Goal: Task Accomplishment & Management: Manage account settings

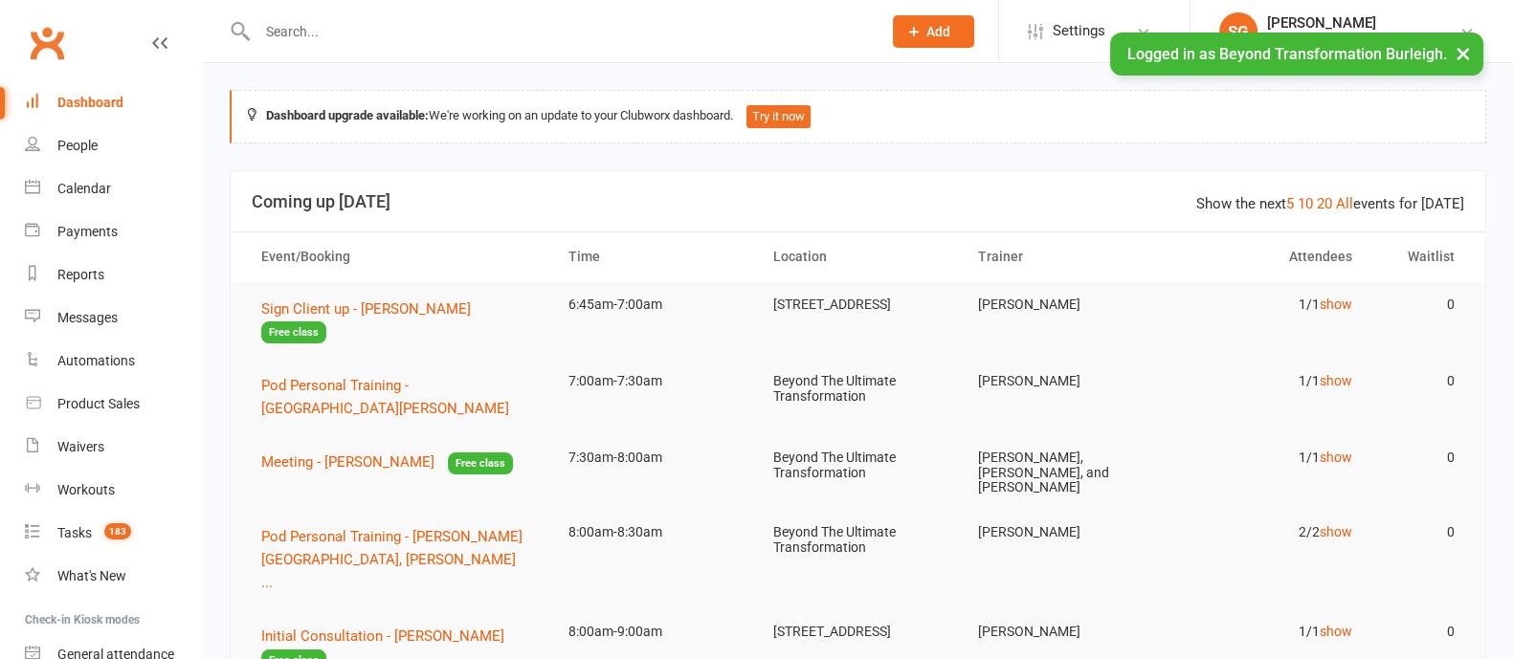
click at [369, 29] on input "text" at bounding box center [560, 31] width 616 height 27
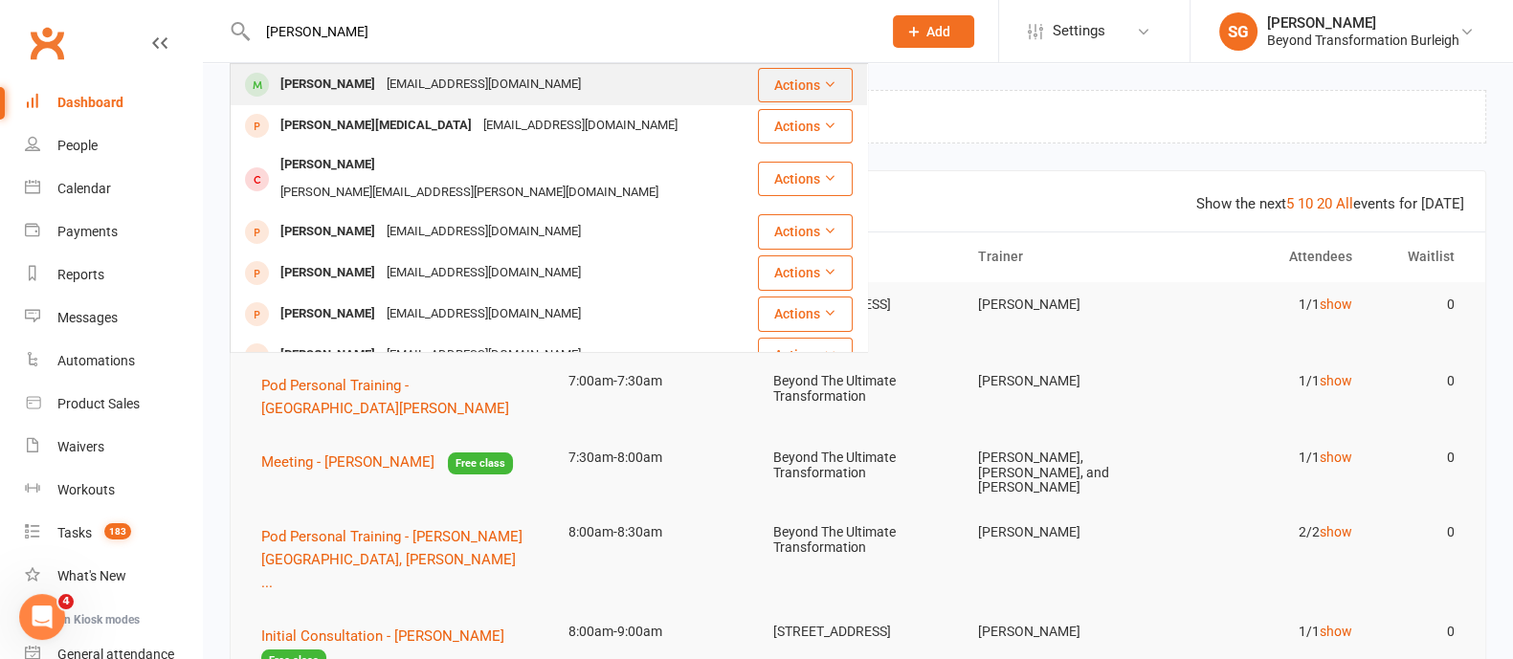
type input "lidia"
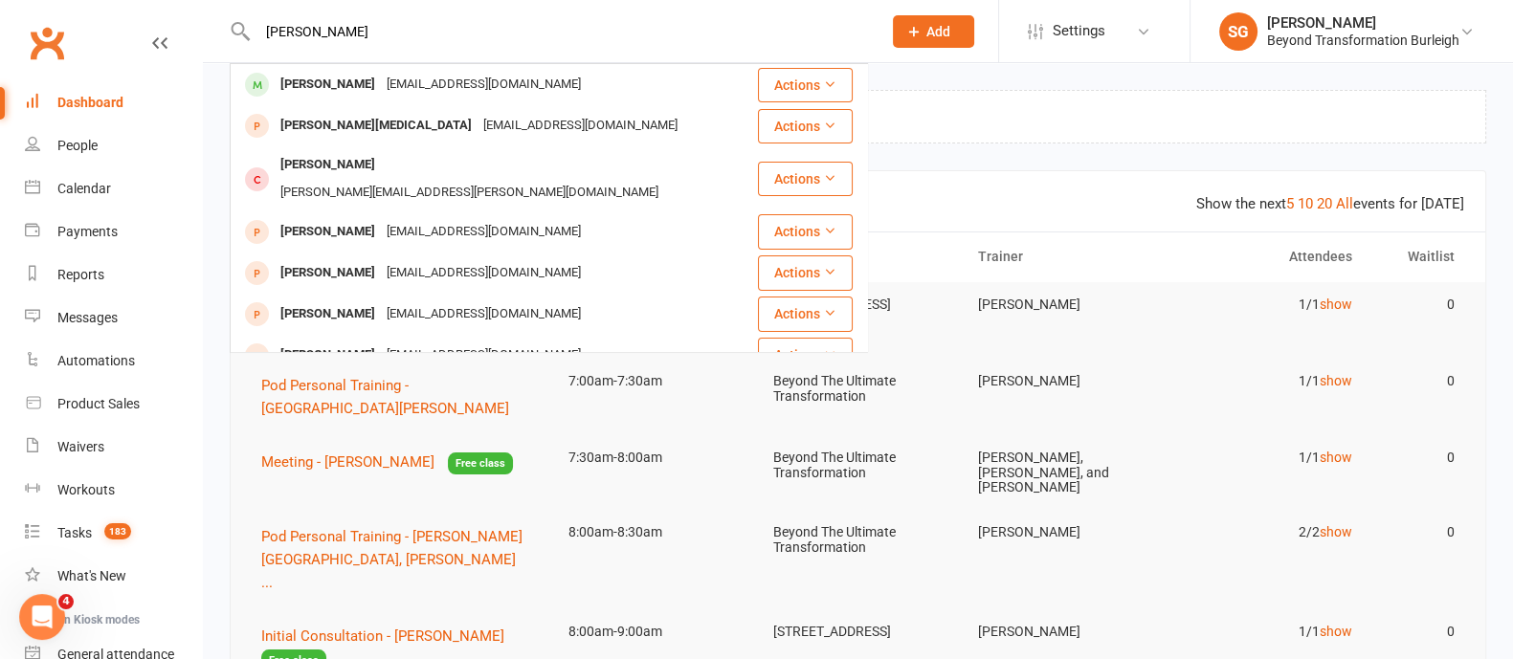
drag, startPoint x: 384, startPoint y: 83, endPoint x: 430, endPoint y: 111, distance: 53.7
click at [385, 83] on div "[EMAIL_ADDRESS][DOMAIN_NAME]" at bounding box center [484, 85] width 206 height 28
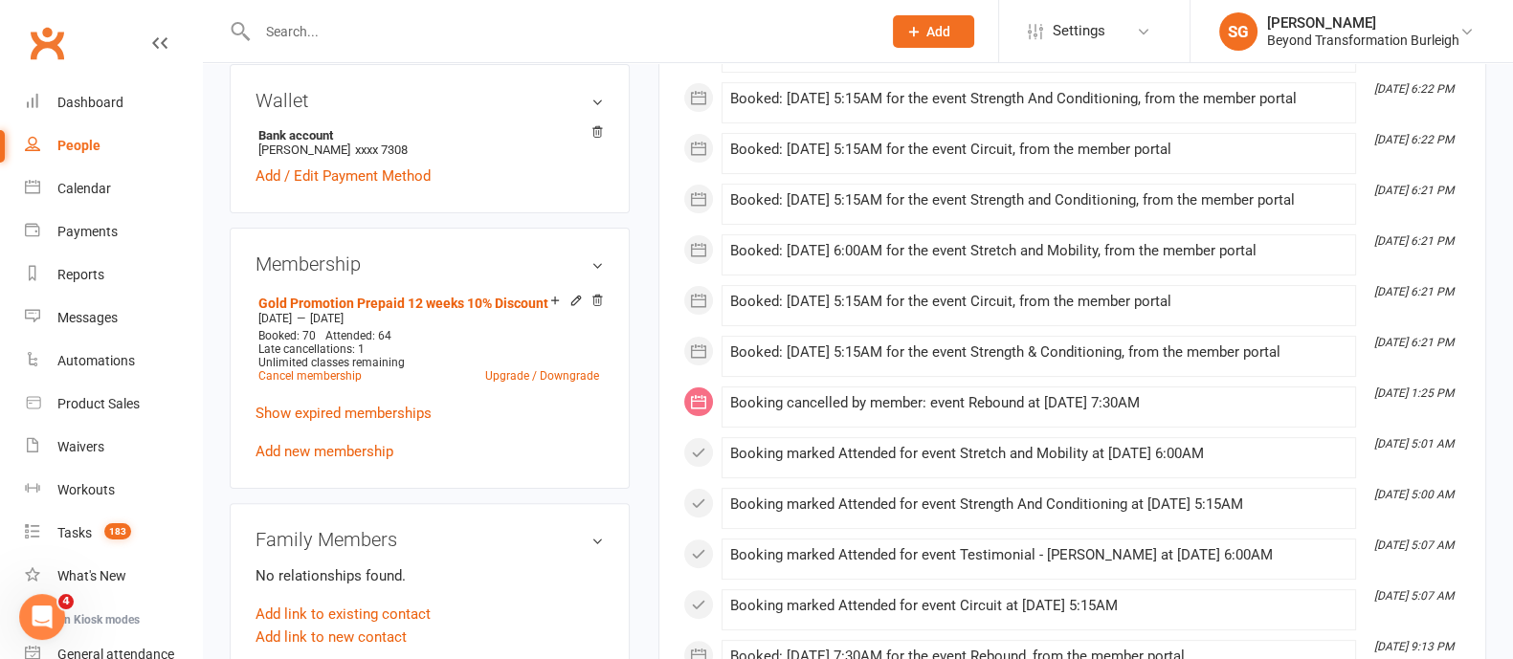
scroll to position [598, 0]
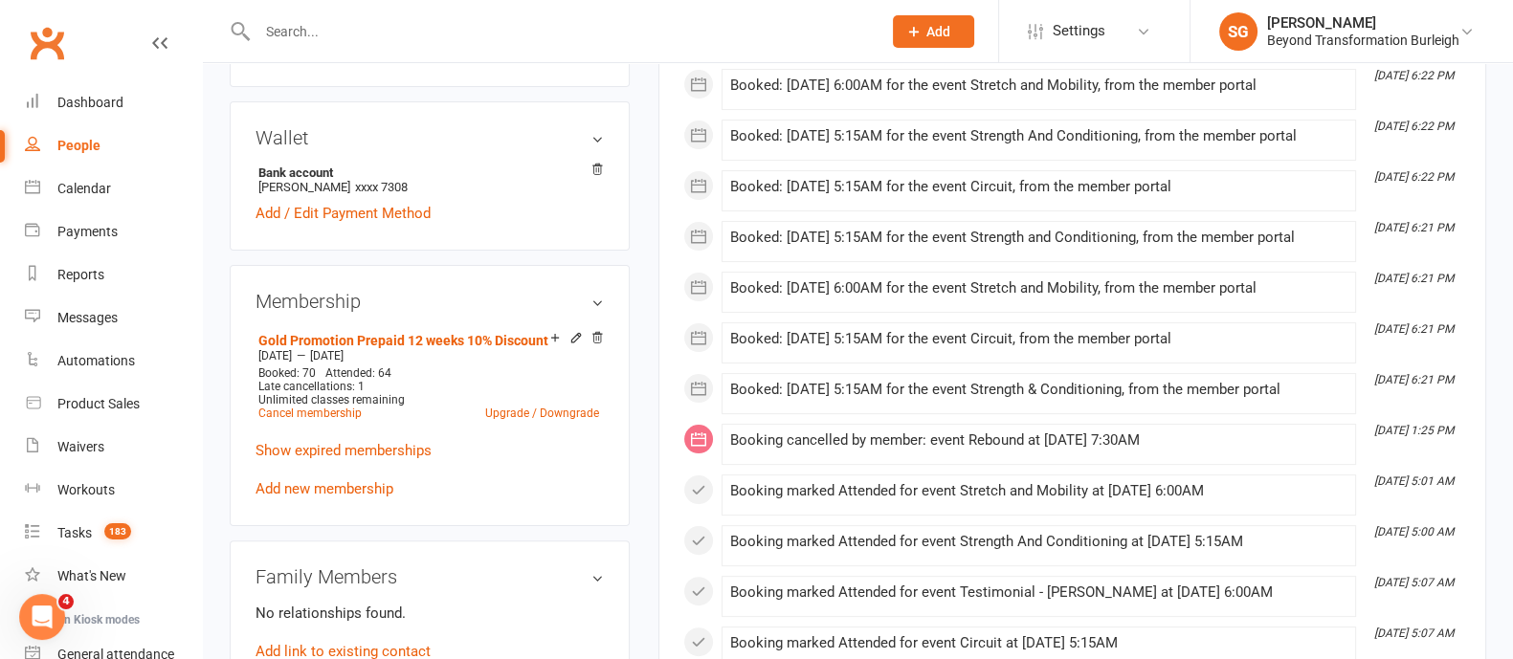
click at [387, 33] on input "text" at bounding box center [560, 31] width 616 height 27
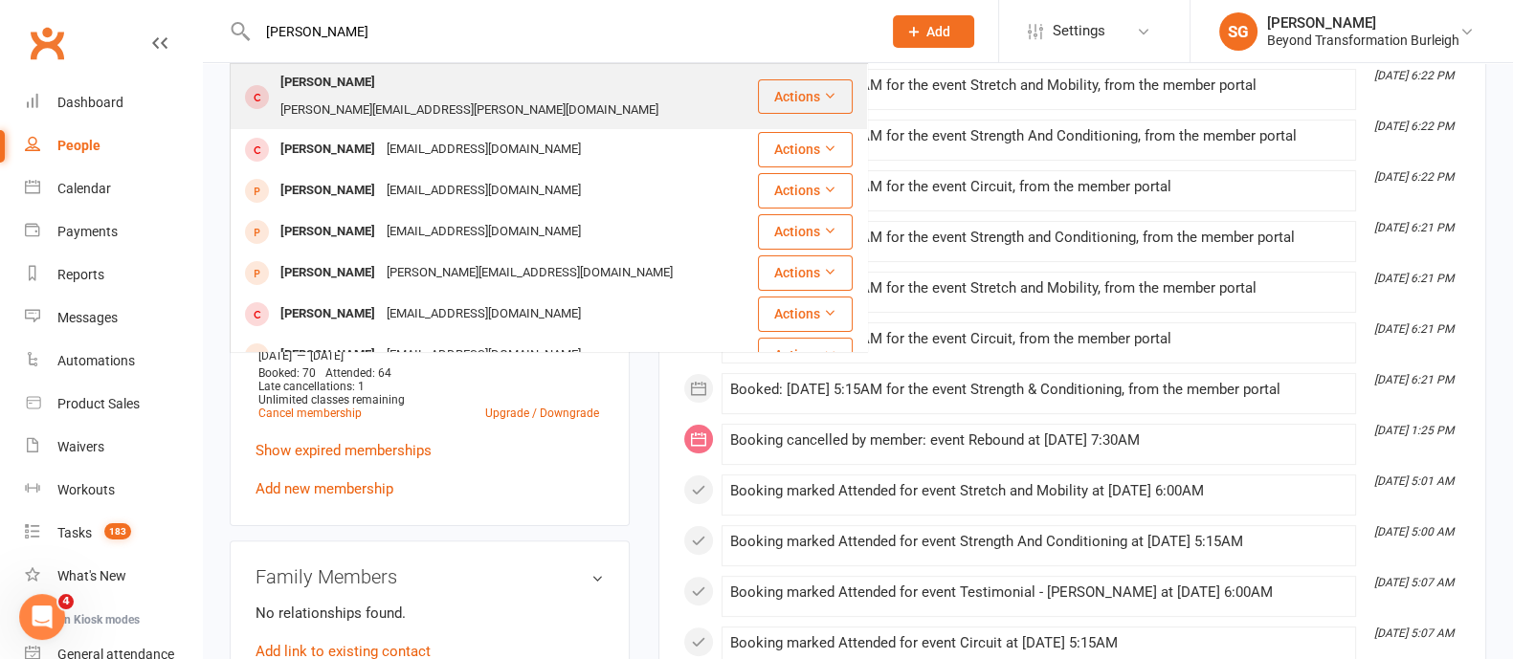
type input "andrew fowl"
click at [387, 97] on div "[PERSON_NAME][EMAIL_ADDRESS][PERSON_NAME][DOMAIN_NAME]" at bounding box center [469, 111] width 389 height 28
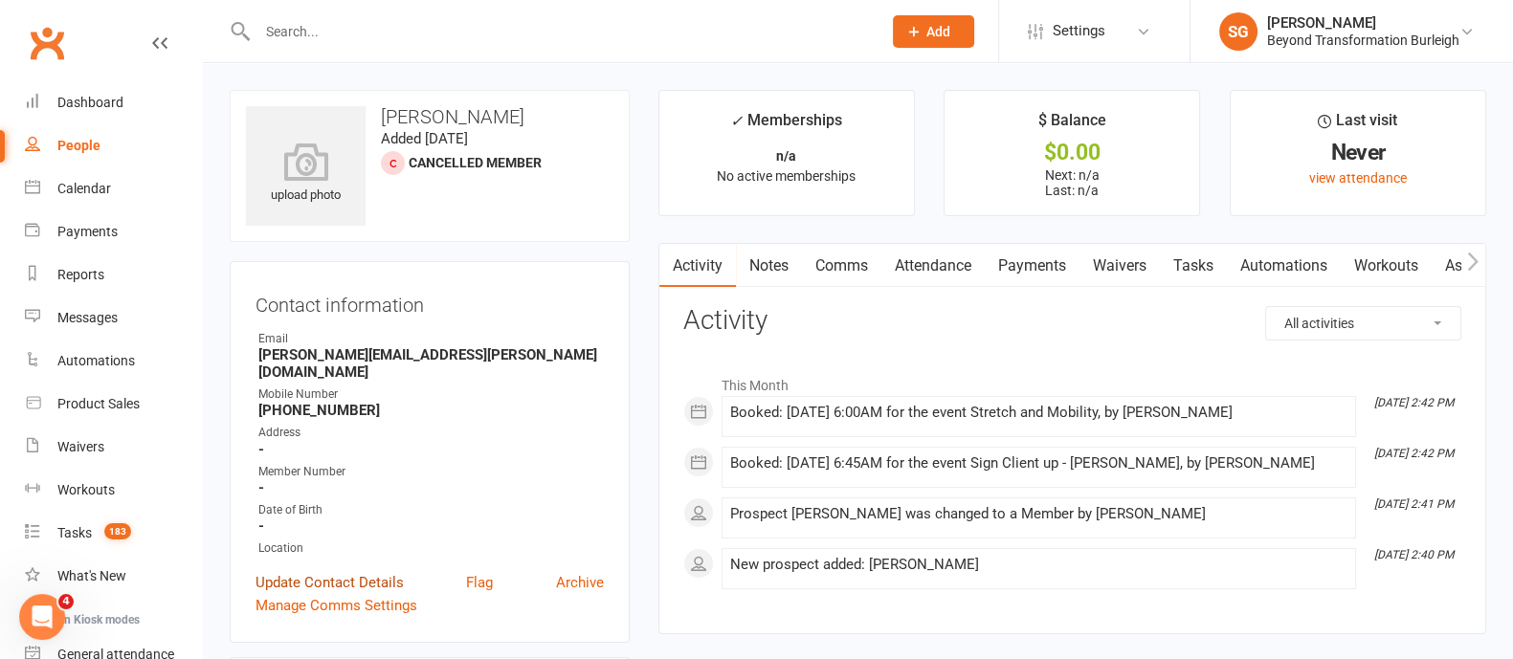
click at [375, 571] on link "Update Contact Details" at bounding box center [330, 582] width 148 height 23
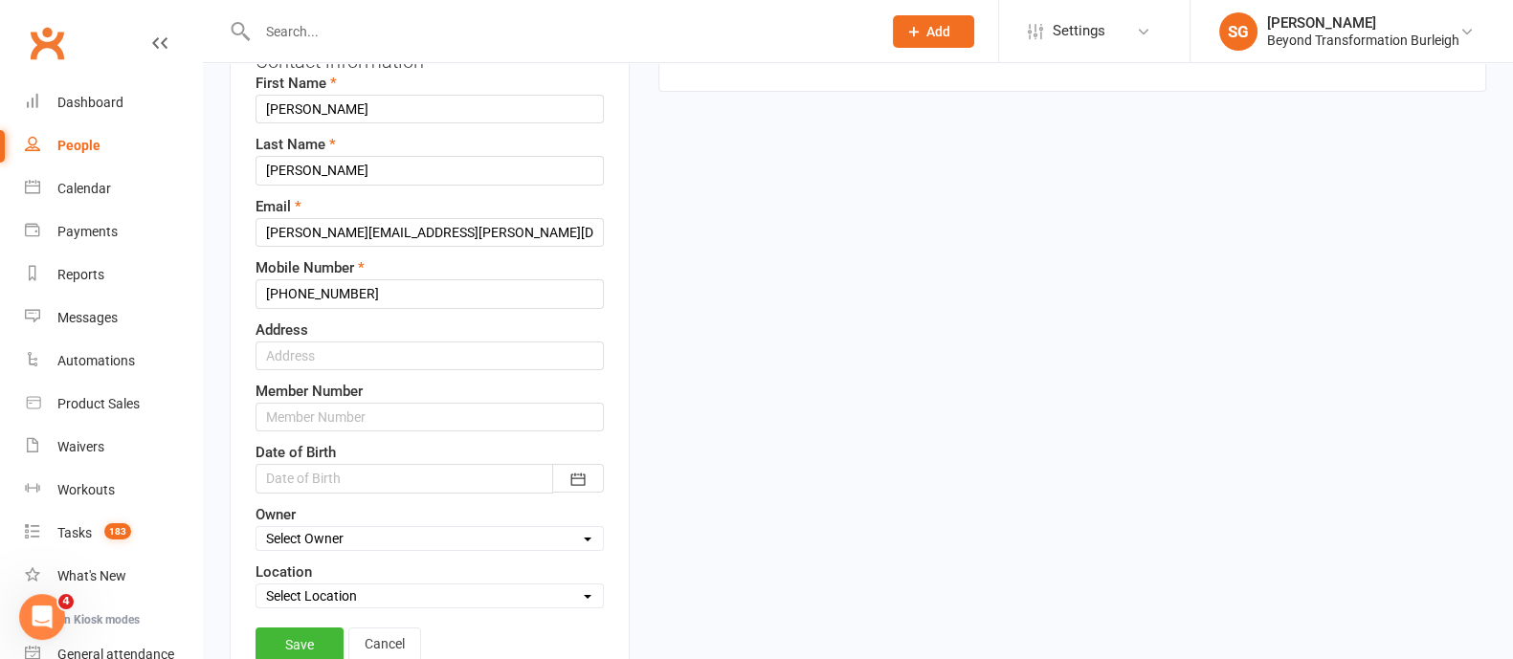
scroll to position [329, 0]
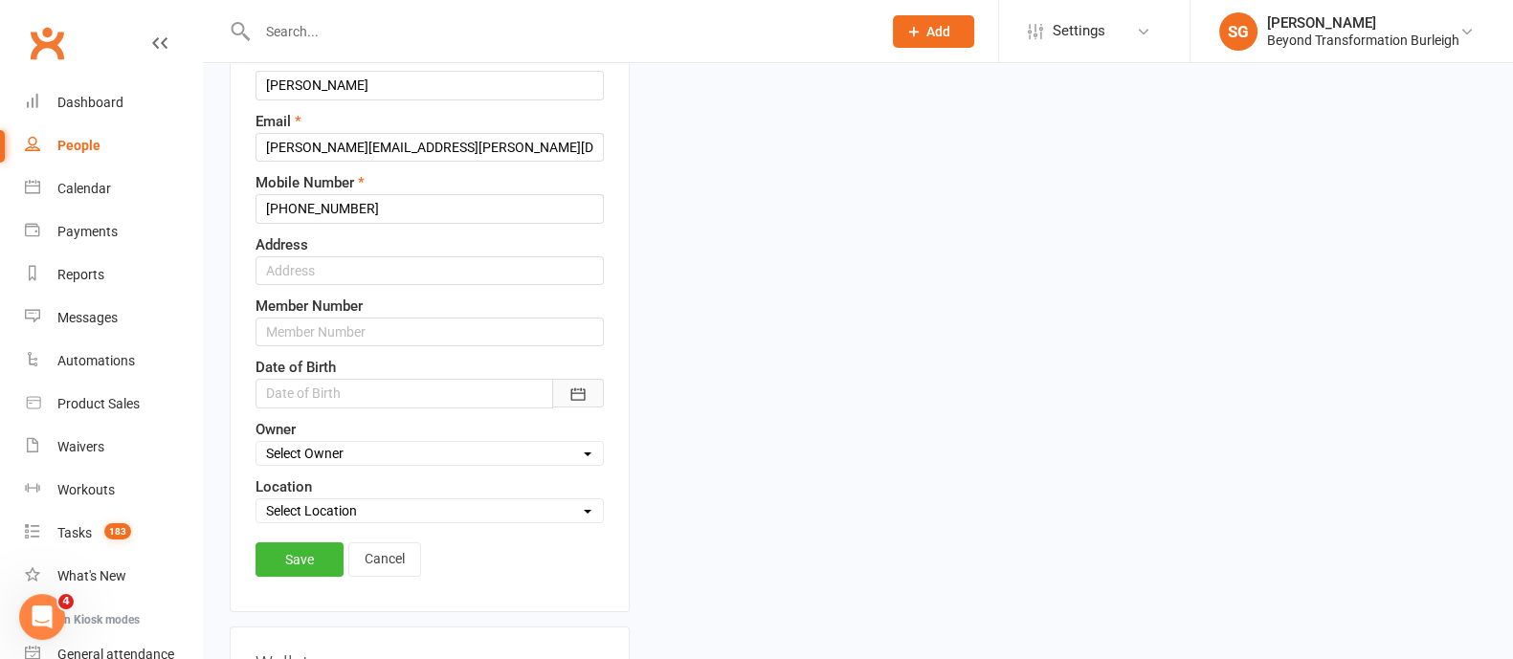
click at [579, 393] on icon "button" at bounding box center [577, 394] width 19 height 19
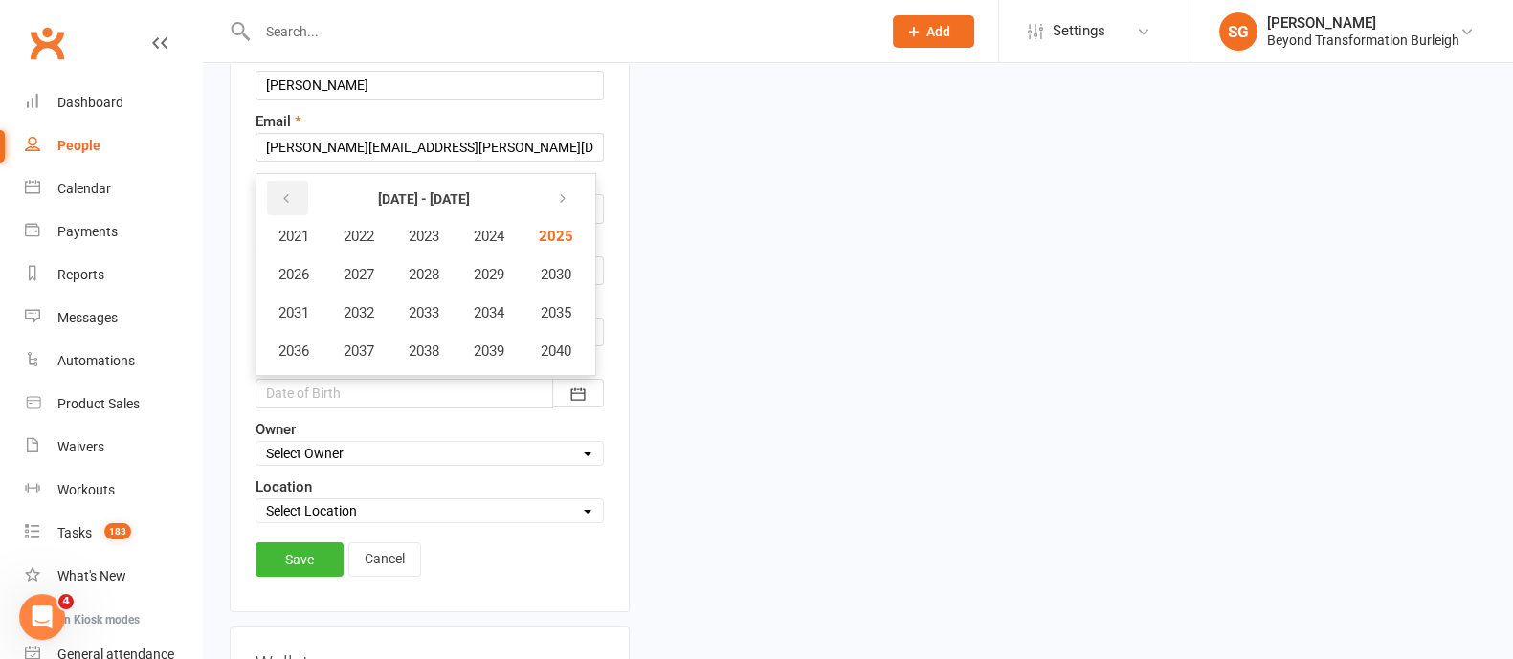
click at [279, 191] on icon "button" at bounding box center [285, 198] width 13 height 15
click at [489, 312] on span "1974" at bounding box center [489, 312] width 31 height 17
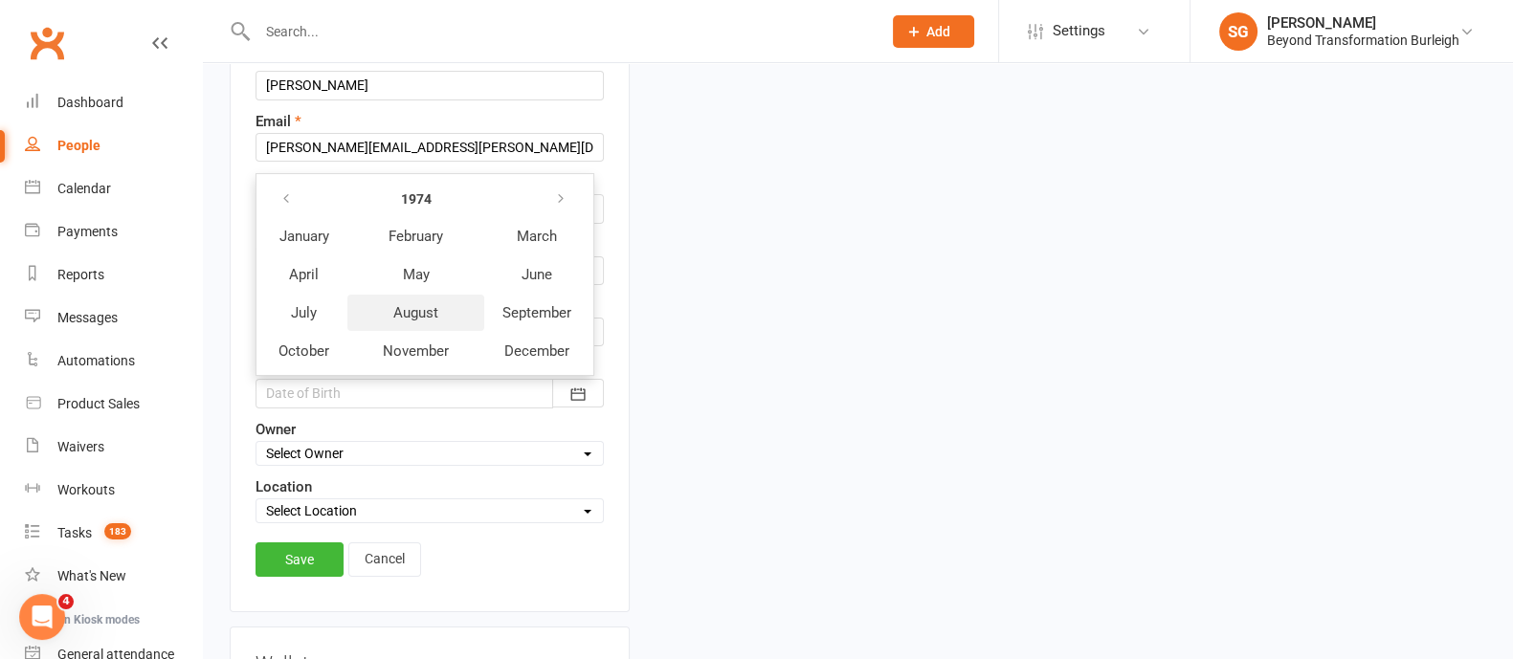
click at [436, 304] on span "August" at bounding box center [415, 312] width 45 height 17
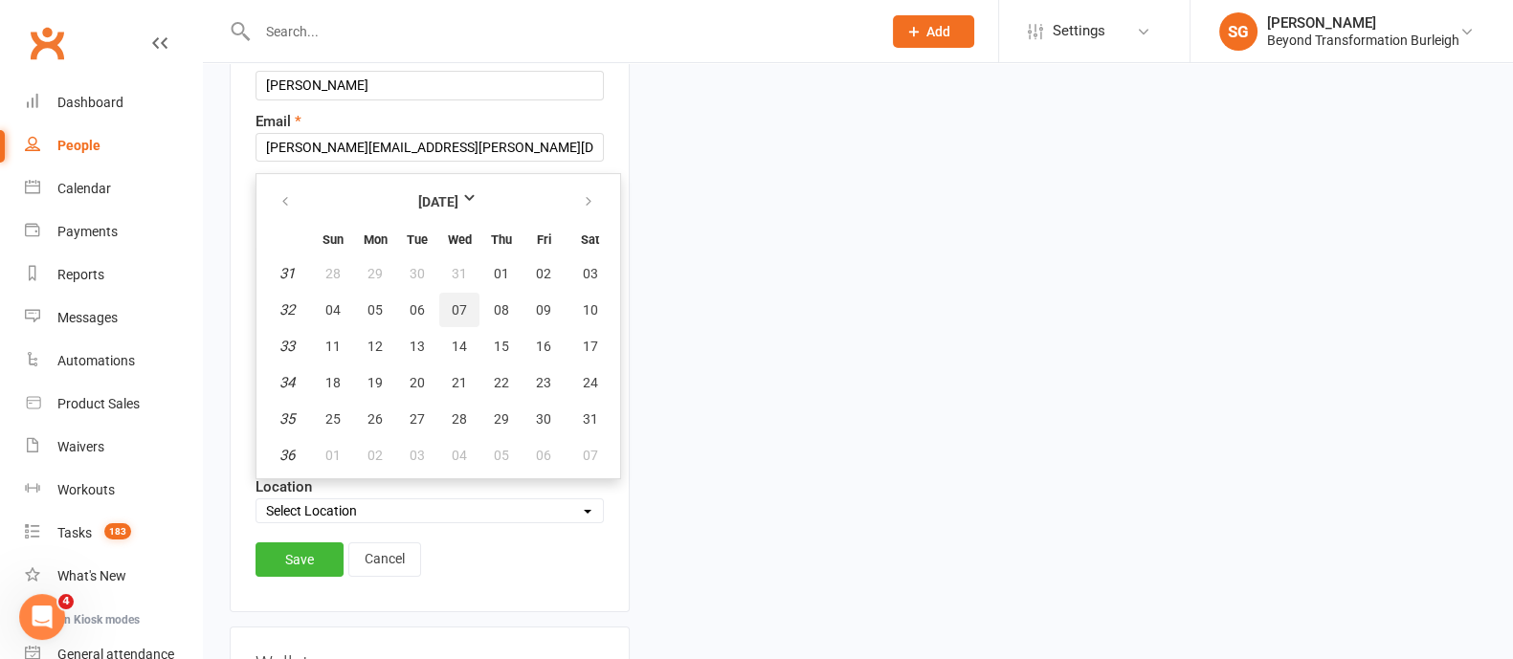
click at [463, 311] on span "07" at bounding box center [459, 309] width 15 height 15
type input "07 Aug 1974"
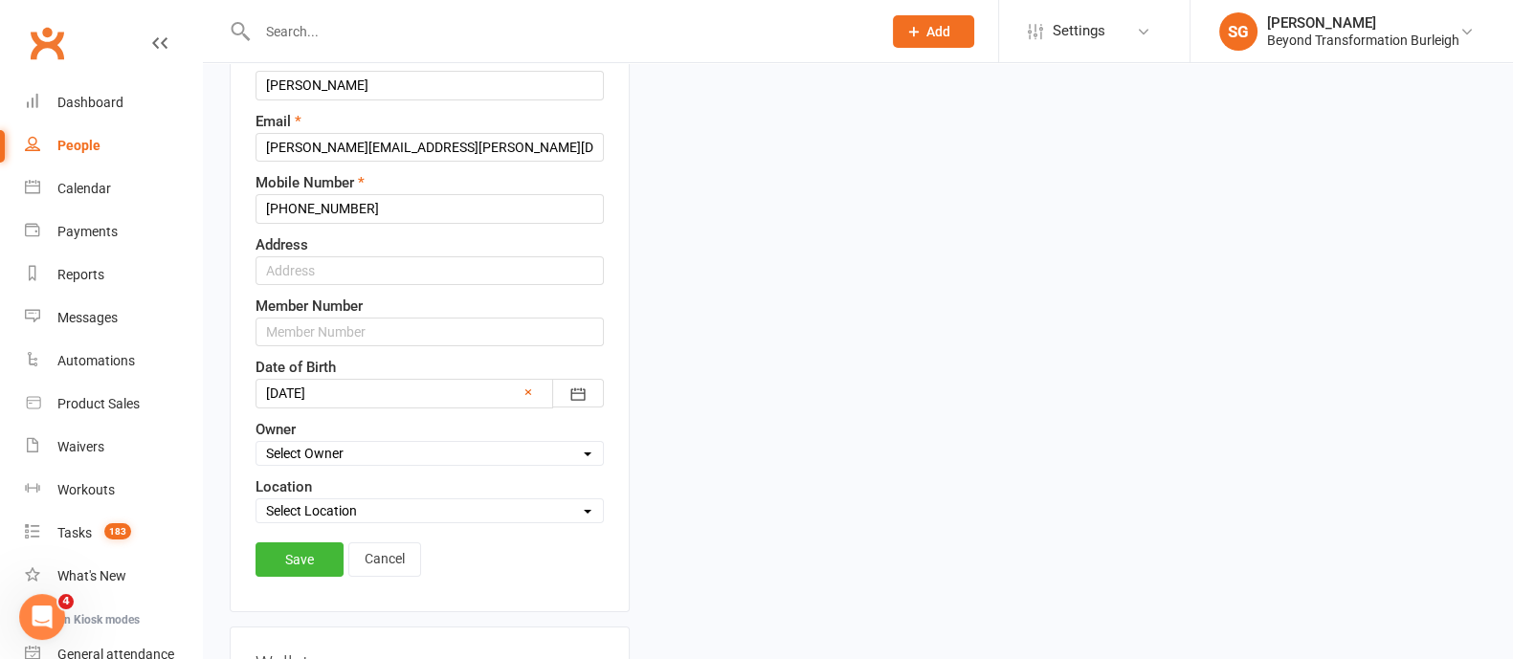
click at [378, 447] on select "Select Owner Teri Kersten Elle Spencer Accounts Beyond Shane Gregory Julie Cath…" at bounding box center [429, 453] width 346 height 21
select select "3"
click at [256, 443] on select "Select Owner Teri Kersten Elle Spencer Accounts Beyond Shane Gregory Julie Cath…" at bounding box center [429, 453] width 346 height 21
click at [367, 500] on select "Select Location 5/76 Township Drive West Burleigh 4220 Online Worongary" at bounding box center [429, 510] width 346 height 21
select select "0"
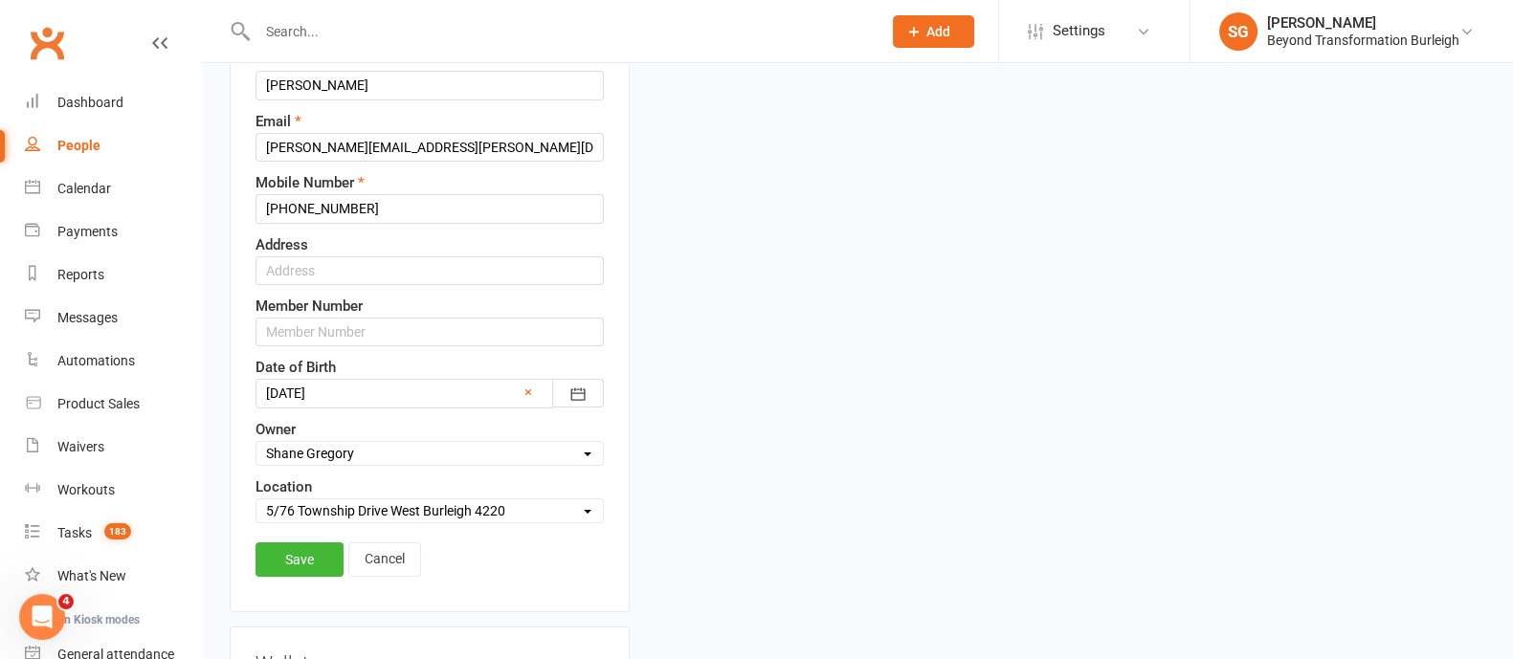
click at [256, 500] on select "Select Location 5/76 Township Drive West Burleigh 4220 Online Worongary" at bounding box center [429, 510] width 346 height 21
click at [316, 554] on link "Save" at bounding box center [300, 560] width 88 height 34
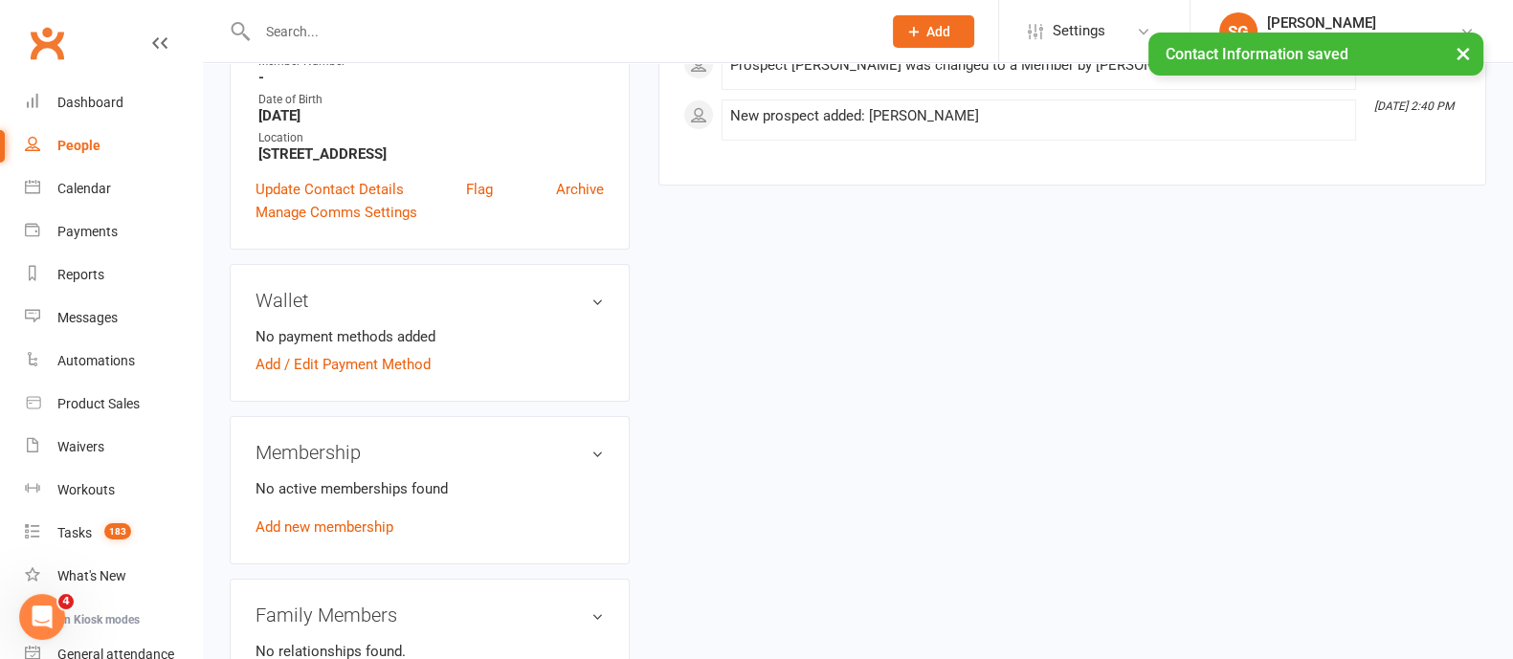
scroll to position [449, 0]
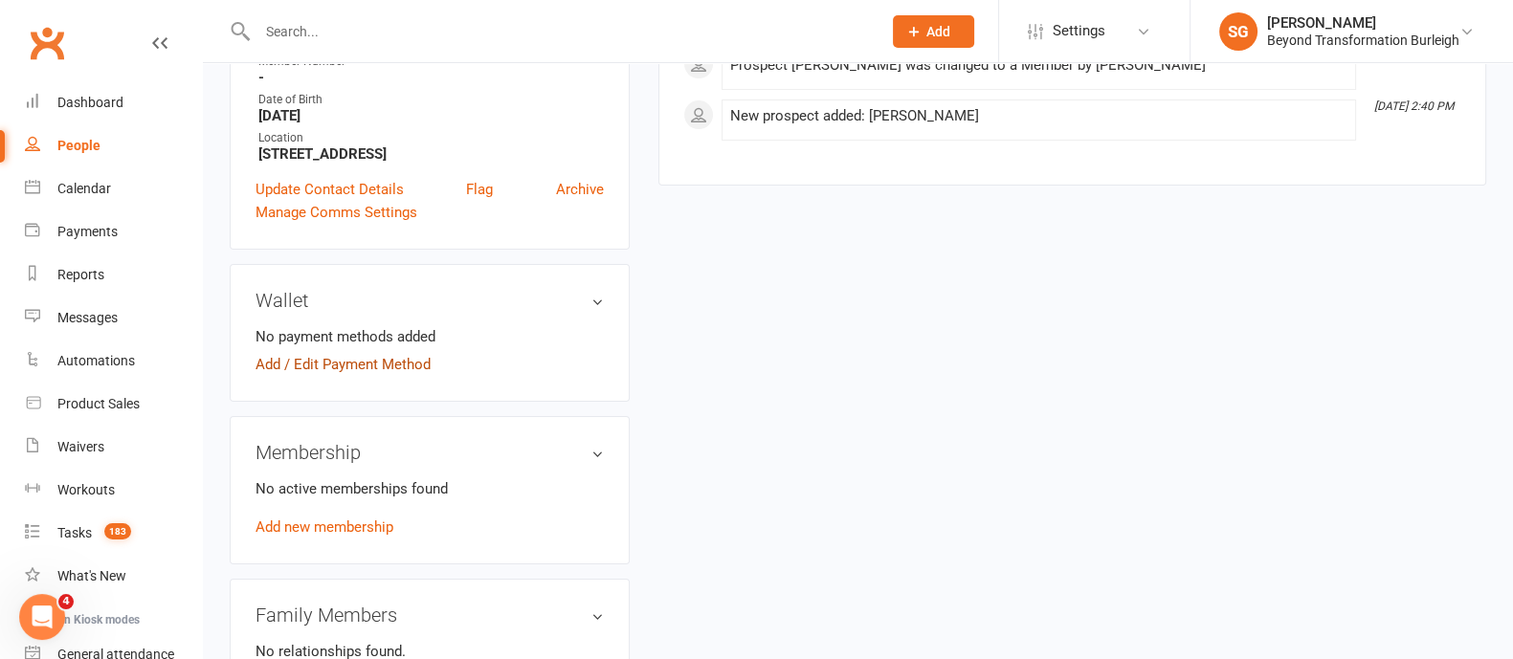
click at [356, 353] on link "Add / Edit Payment Method" at bounding box center [343, 364] width 175 height 23
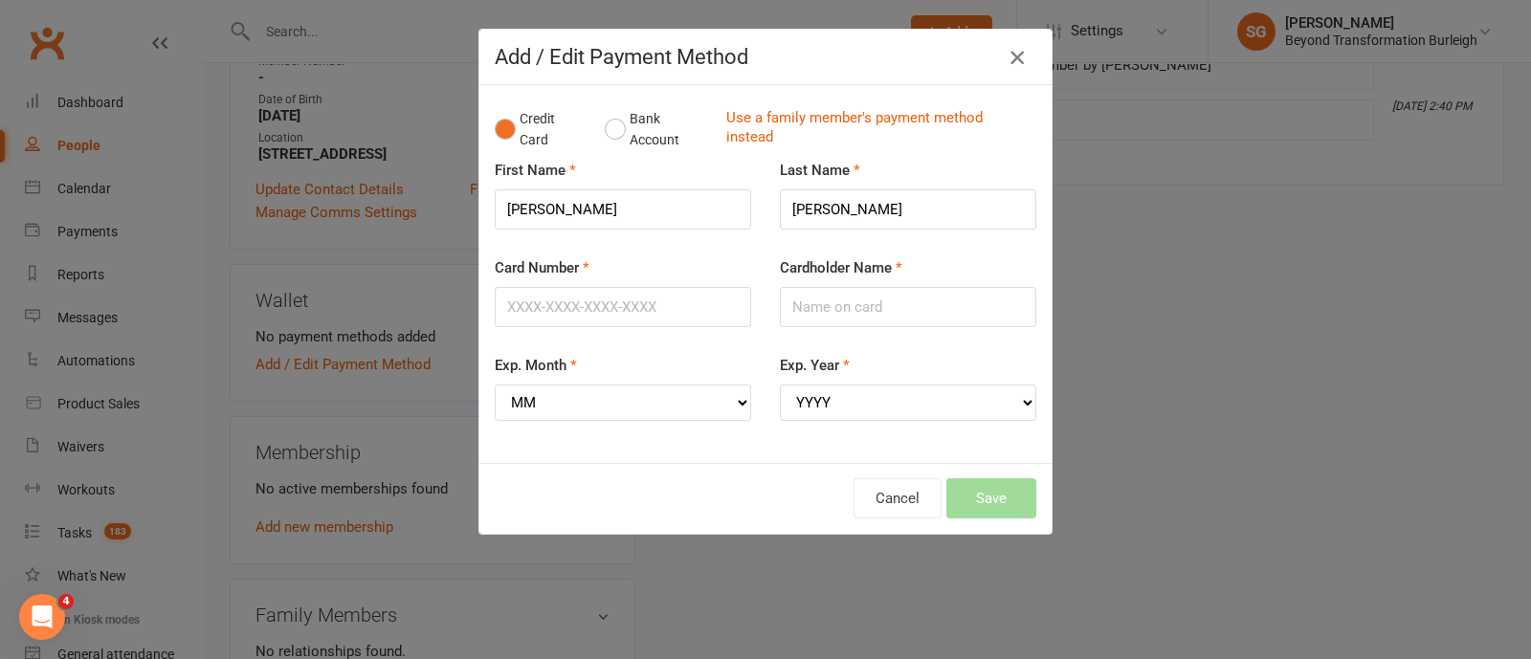
click at [1019, 56] on icon "button" at bounding box center [1017, 57] width 23 height 23
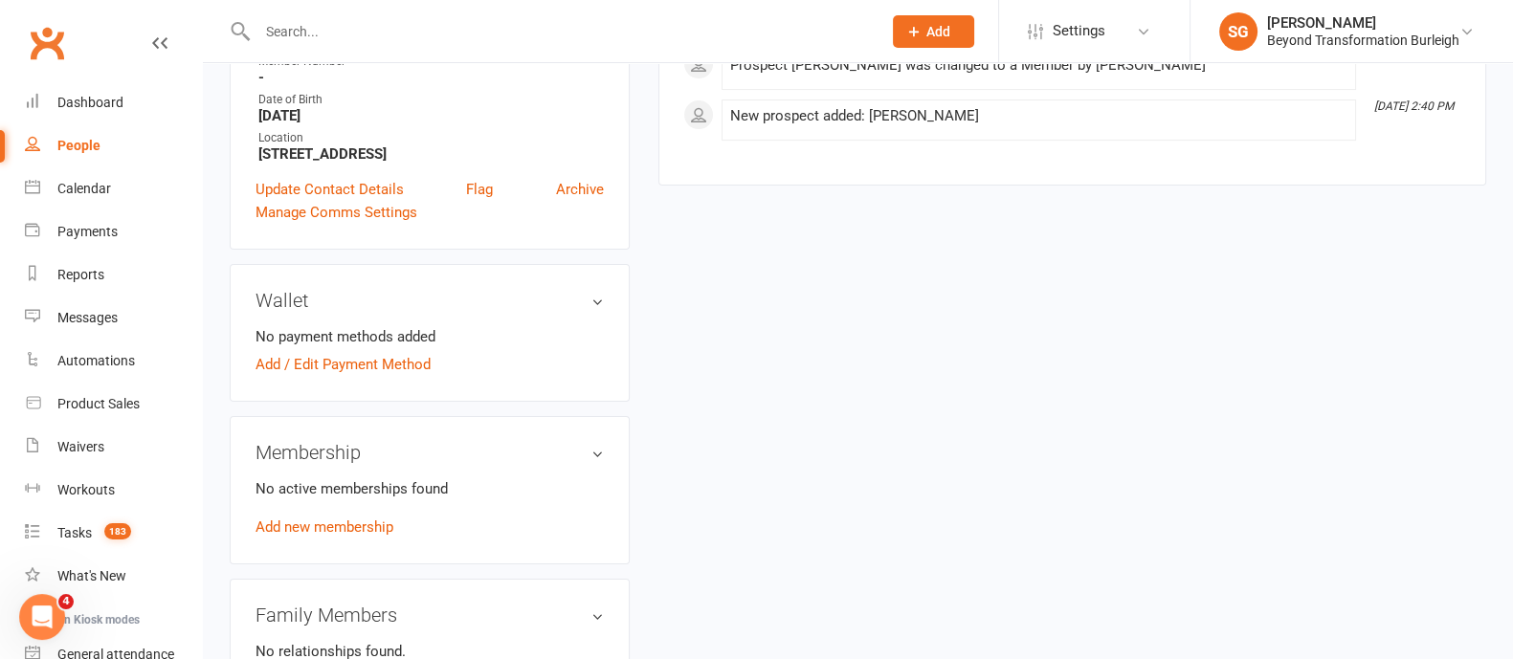
click at [388, 500] on div "No active memberships found Add new membership" at bounding box center [430, 508] width 348 height 61
click at [383, 526] on div "Membership No active memberships found Add new membership" at bounding box center [430, 490] width 400 height 148
click at [383, 519] on link "Add new membership" at bounding box center [325, 527] width 138 height 17
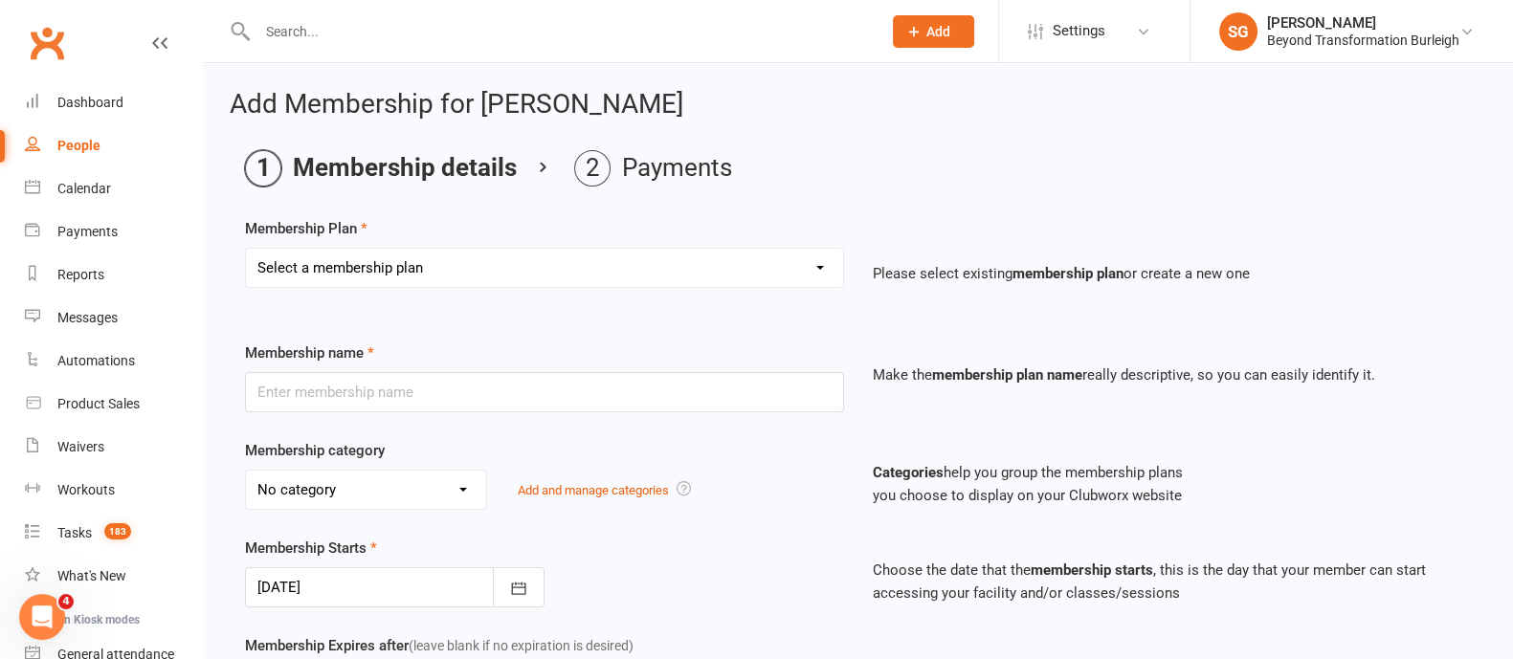
click at [508, 257] on select "Select a membership plan Create new Membership Plan 14 Day Shred (INTRO OFFER) …" at bounding box center [544, 268] width 597 height 38
select select "25"
click at [246, 249] on select "Select a membership plan Create new Membership Plan 14 Day Shred (INTRO OFFER) …" at bounding box center [544, 268] width 597 height 38
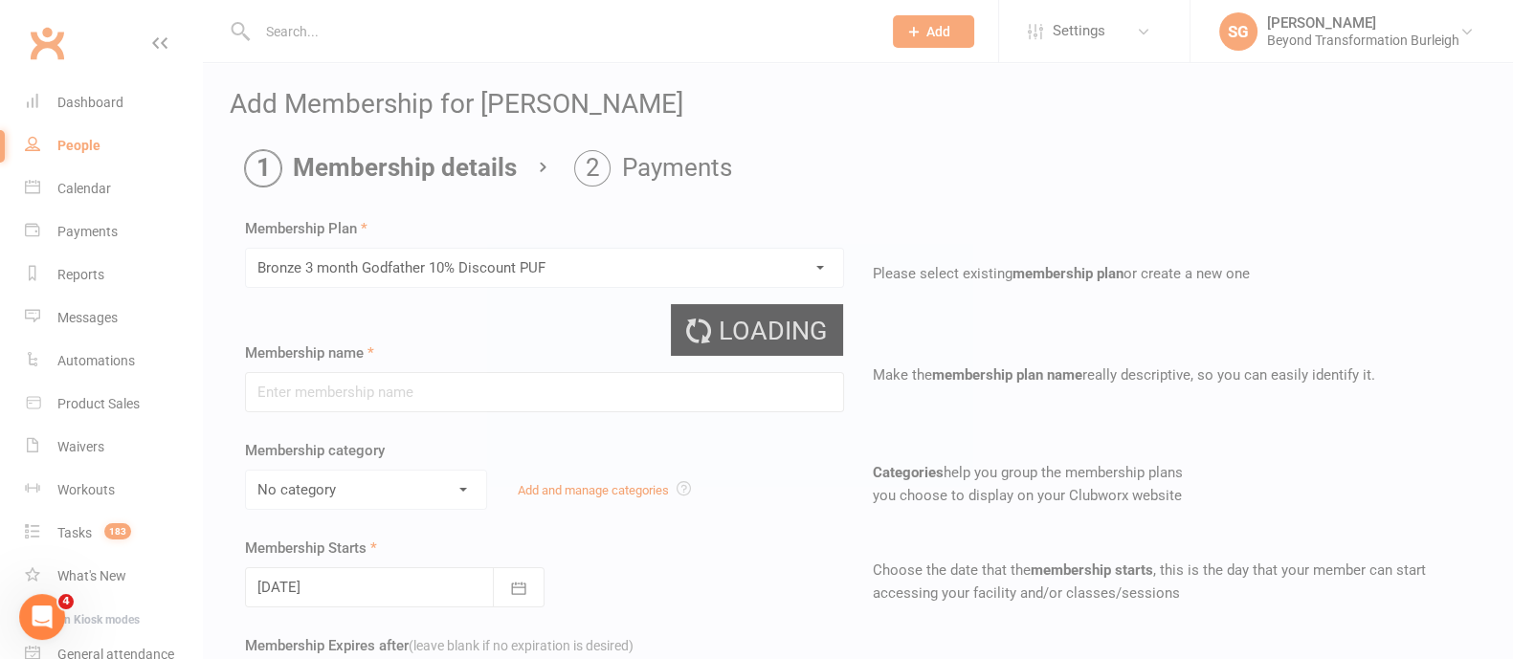
type input "Bronze 3 month Godfather 10% Discount PUF"
select select "5"
type input "3"
select select "2"
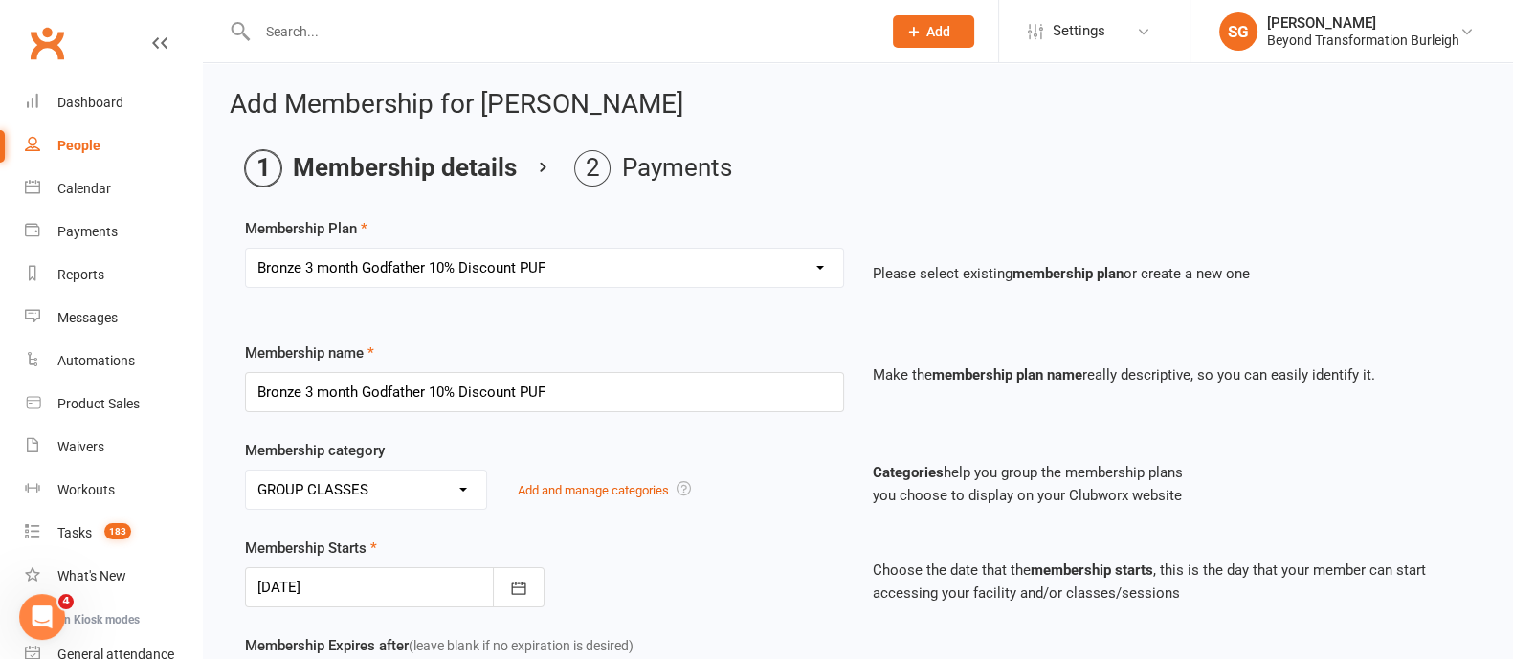
scroll to position [598, 0]
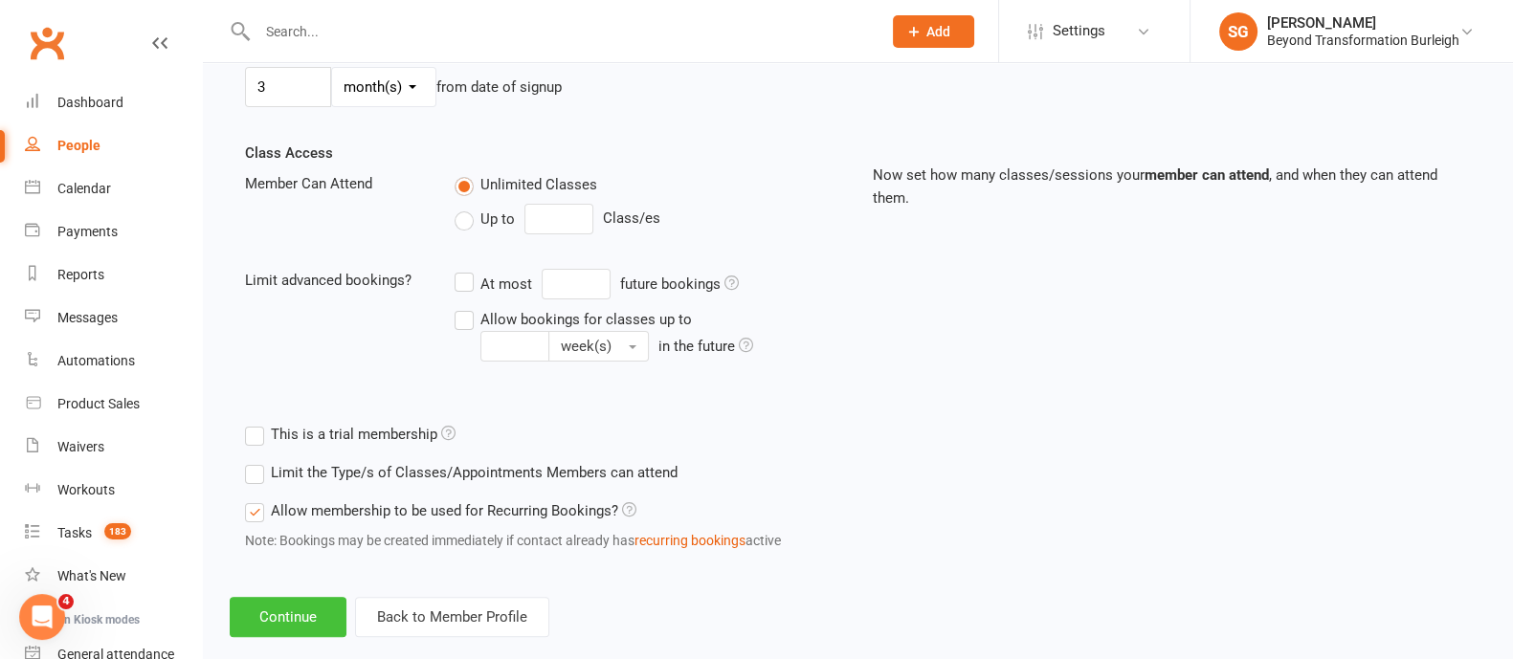
click at [290, 600] on button "Continue" at bounding box center [288, 617] width 117 height 40
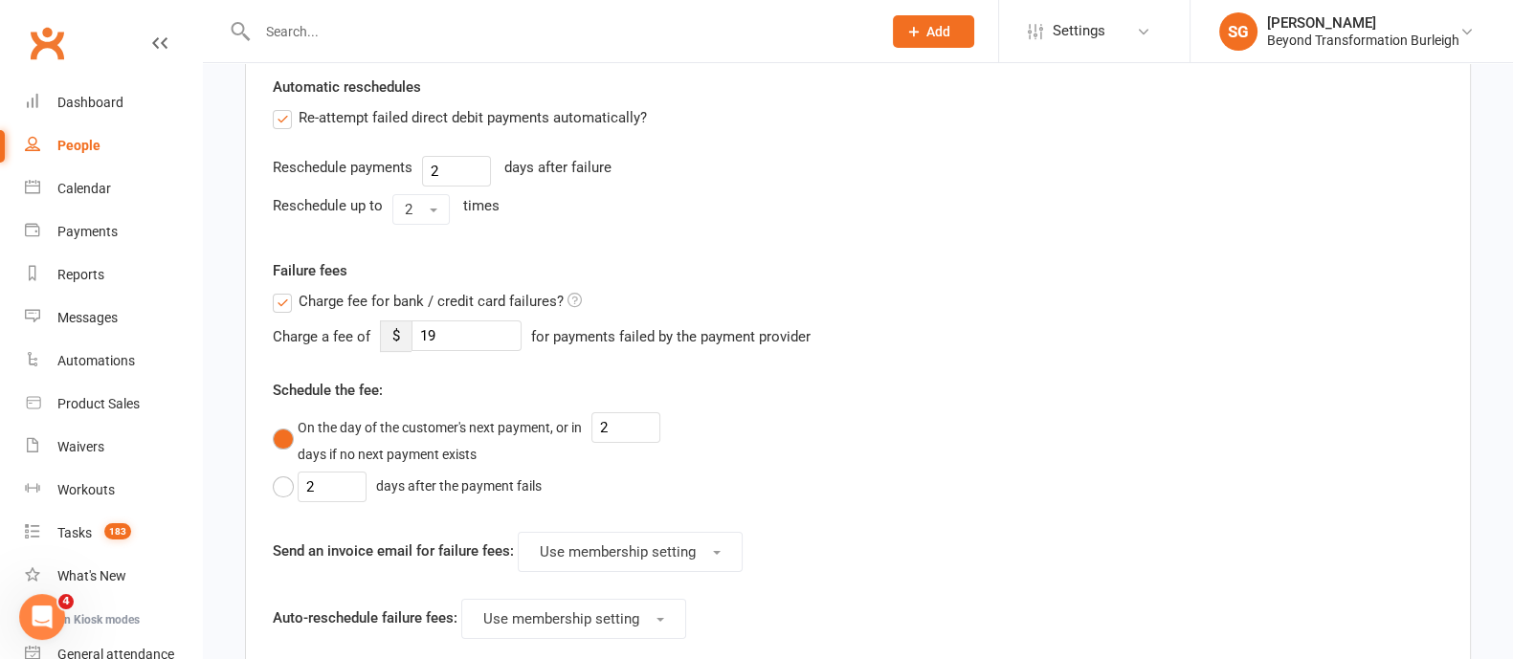
scroll to position [808, 0]
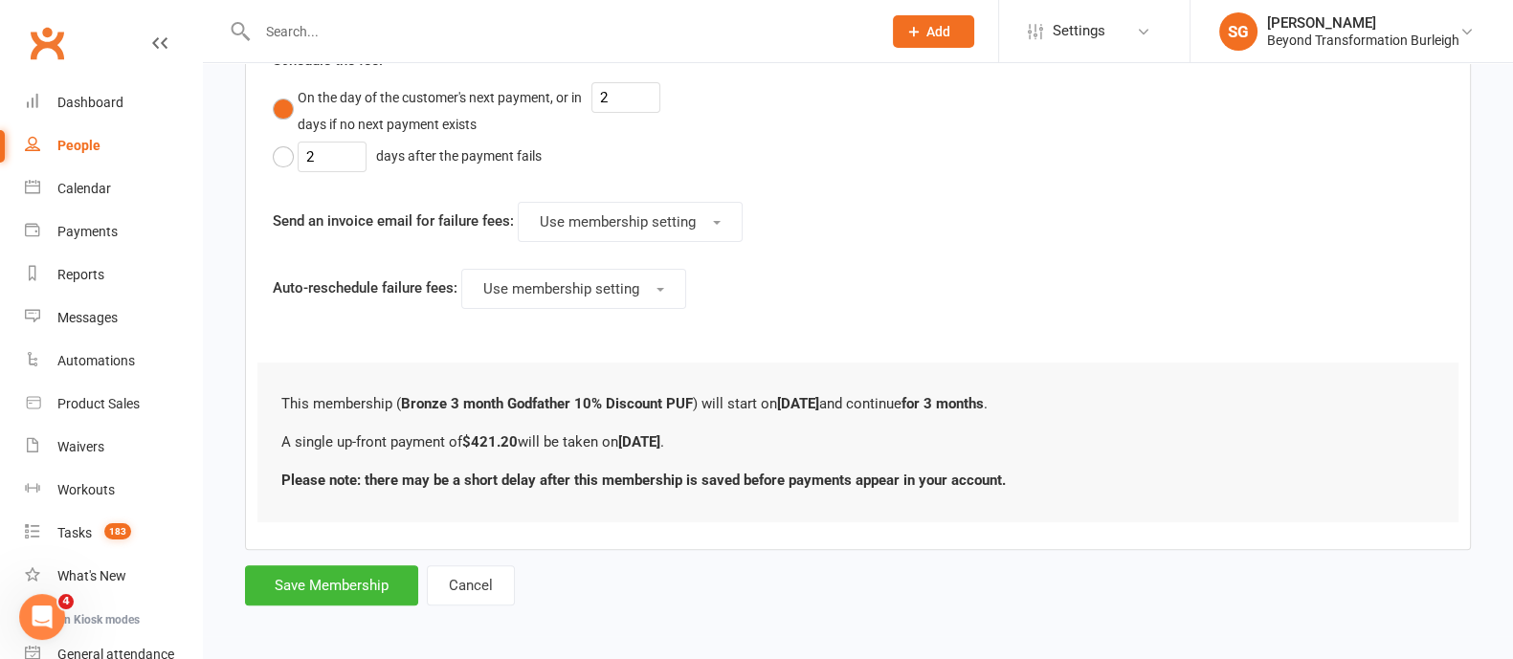
click at [353, 585] on button "Save Membership" at bounding box center [331, 586] width 173 height 40
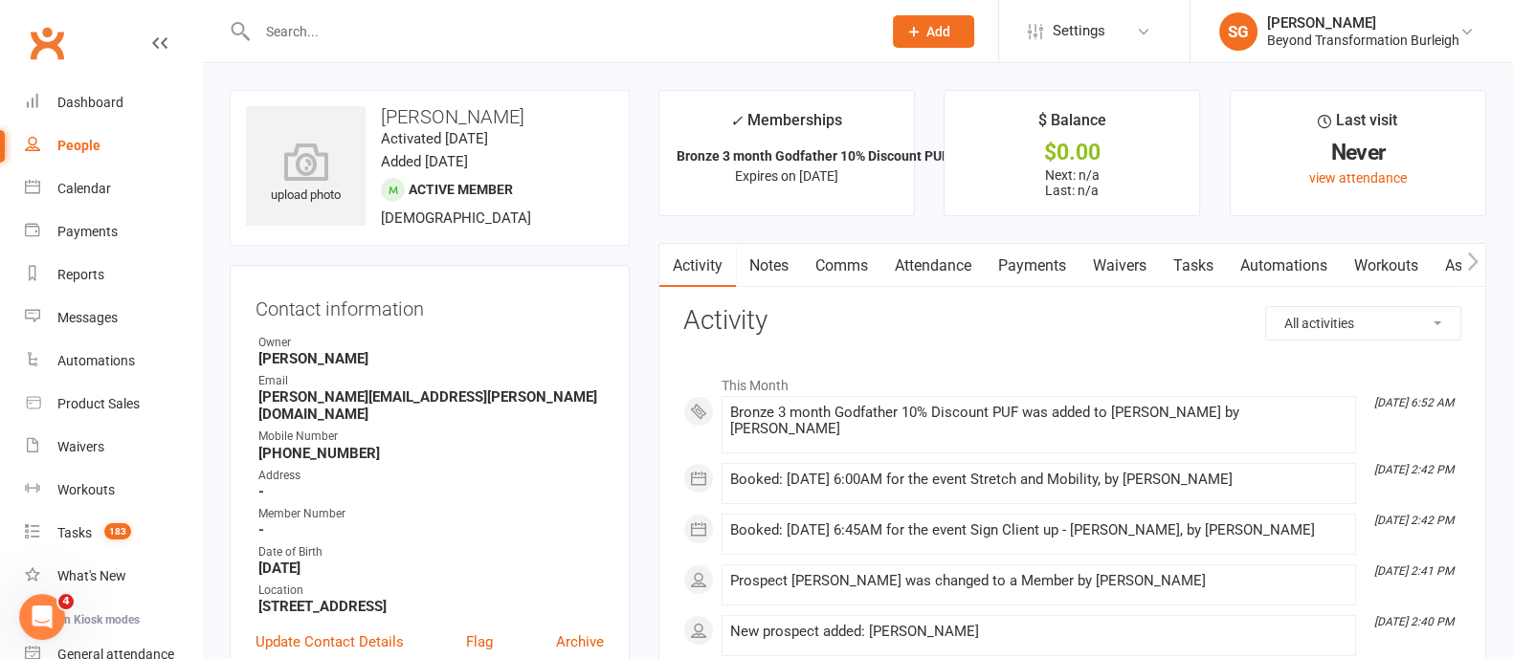
click at [1057, 273] on link "Payments" at bounding box center [1032, 266] width 95 height 44
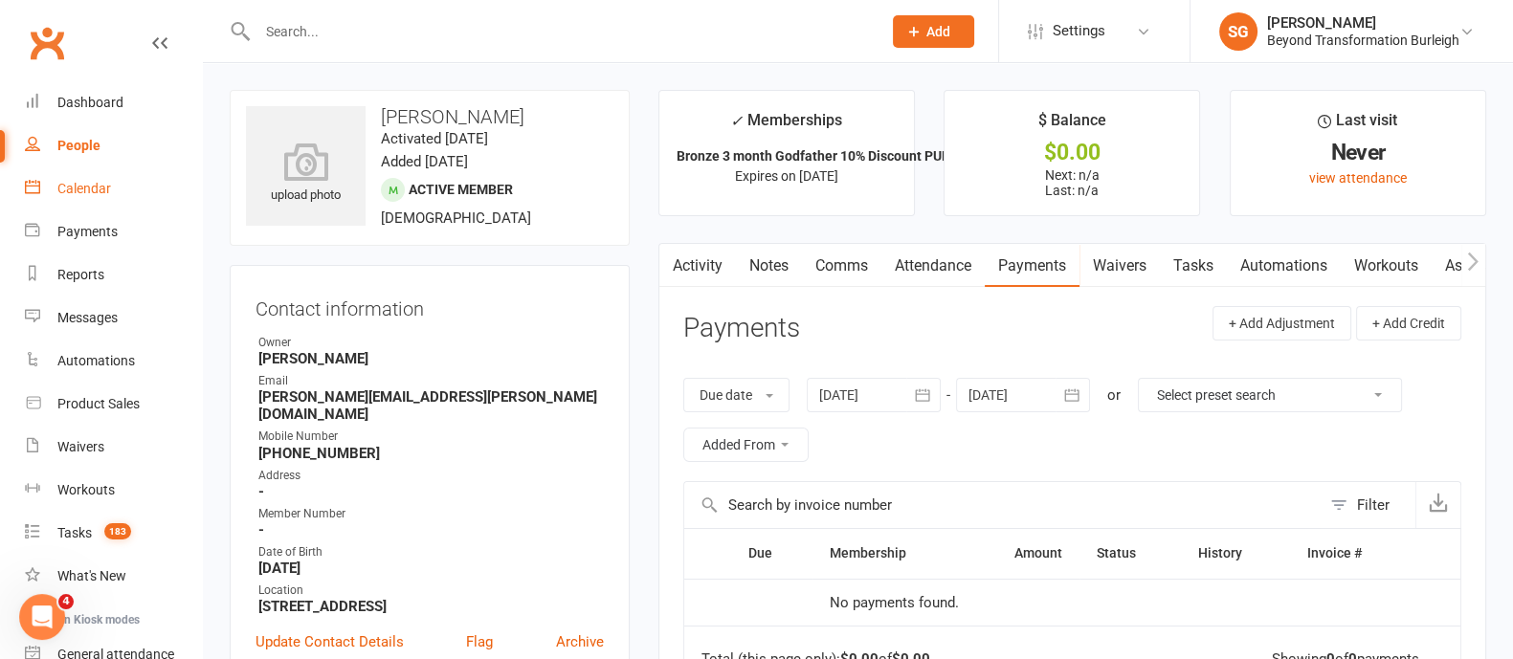
drag, startPoint x: 75, startPoint y: 189, endPoint x: 133, endPoint y: 203, distance: 60.1
click at [76, 189] on div "Calendar" at bounding box center [84, 188] width 54 height 15
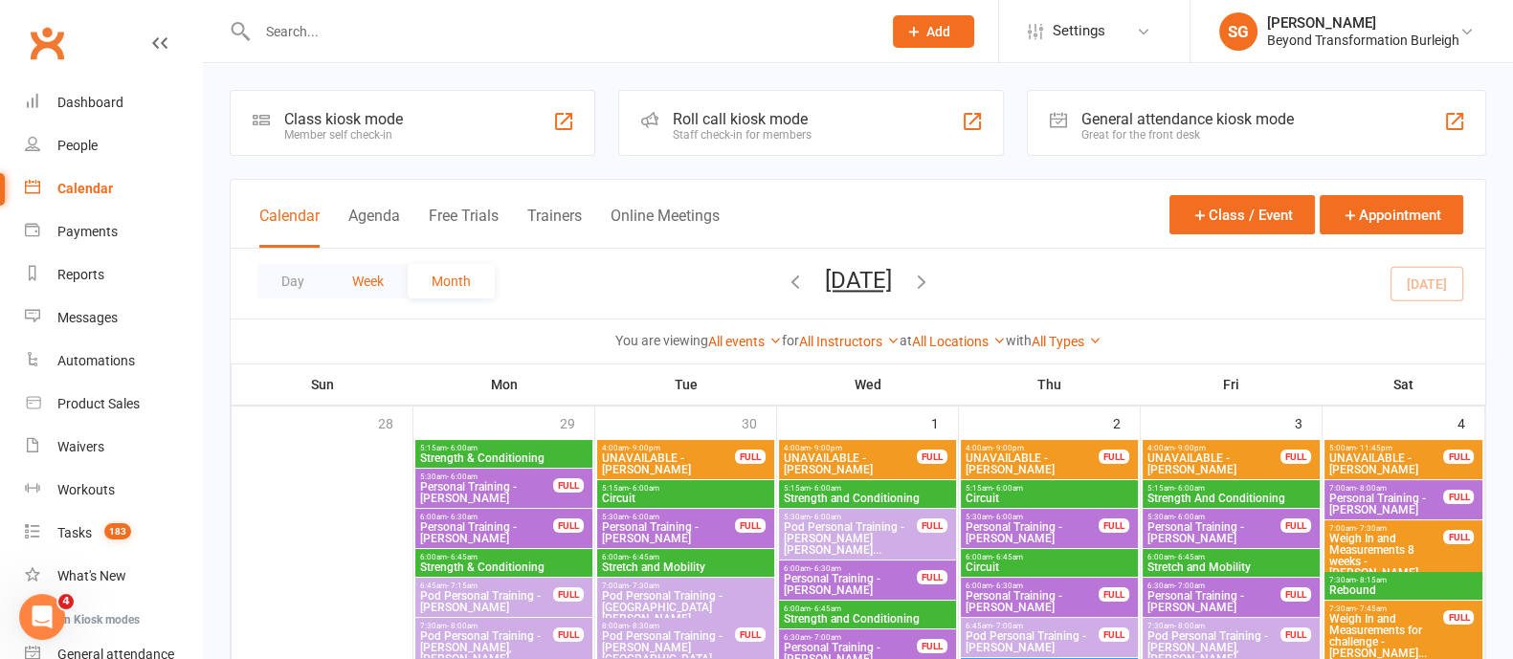
click at [379, 270] on button "Week" at bounding box center [367, 281] width 79 height 34
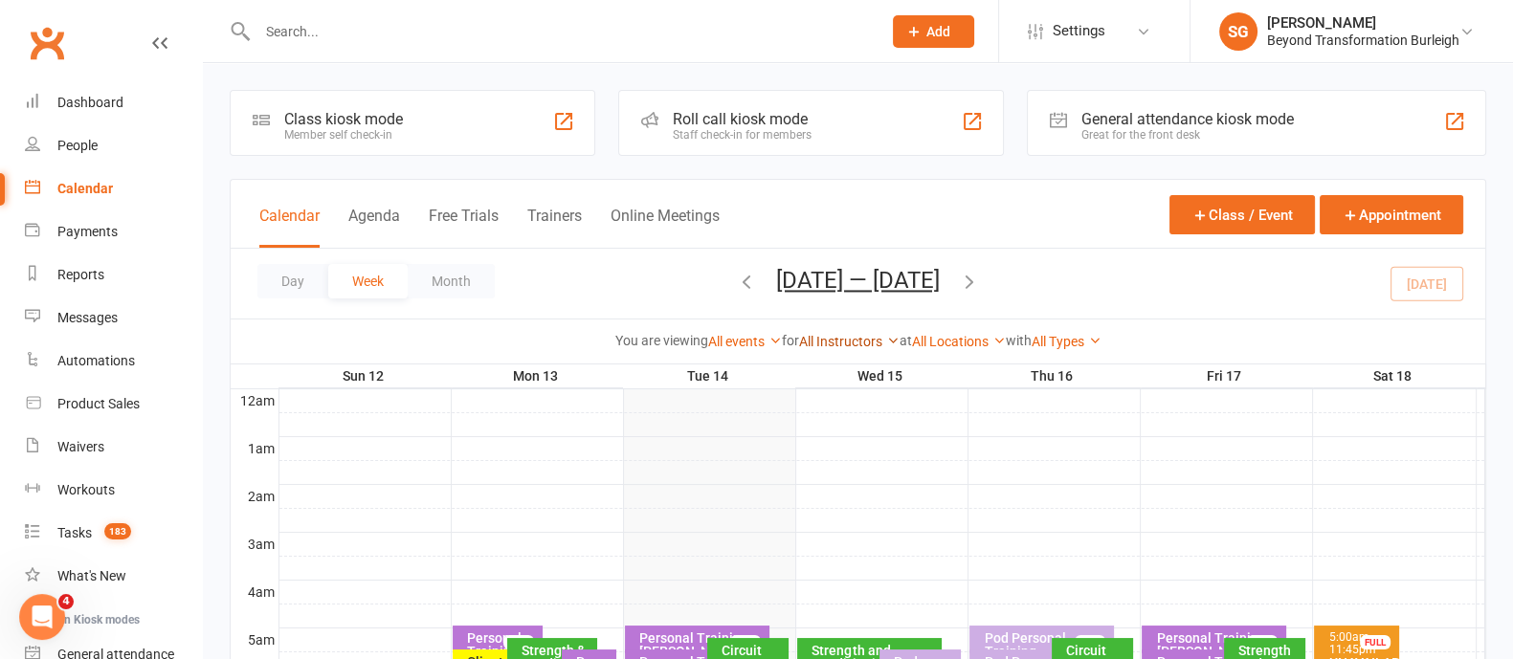
click at [843, 340] on link "All Instructors" at bounding box center [849, 341] width 100 height 15
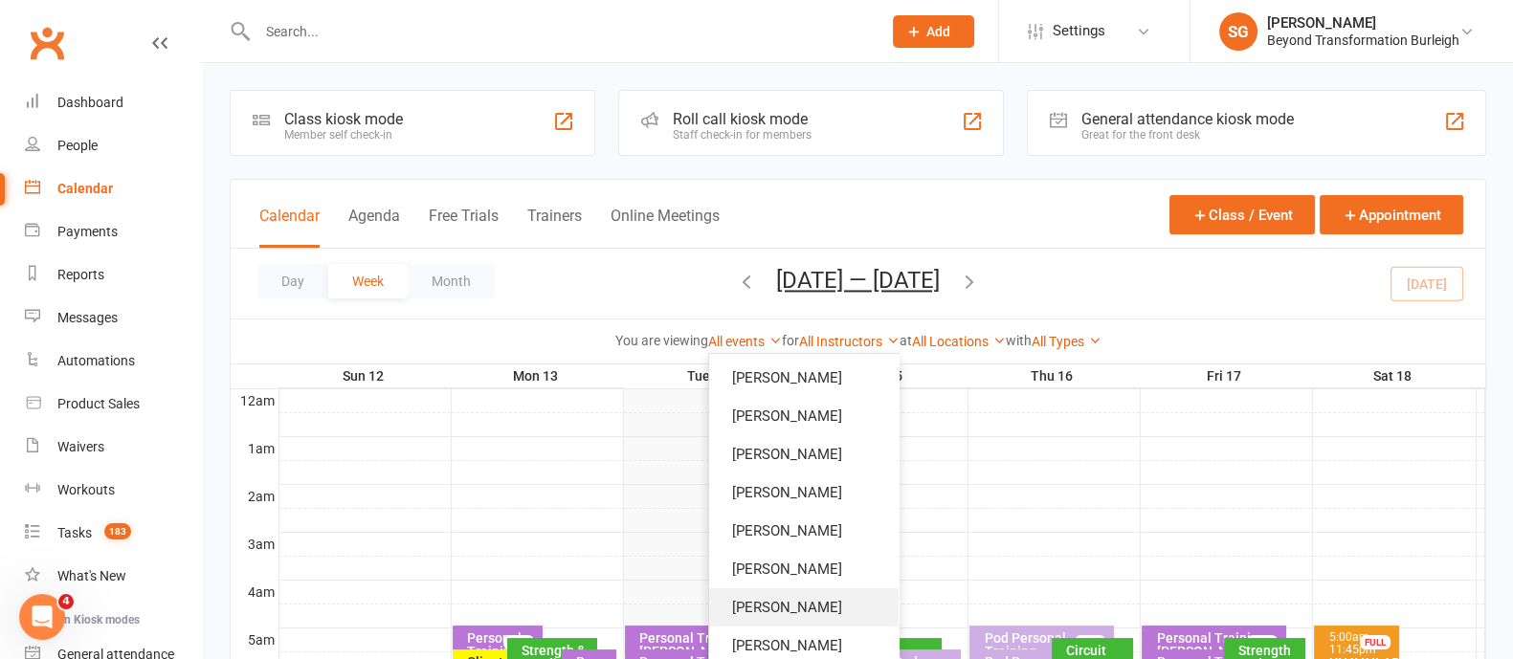
click at [786, 591] on link "[PERSON_NAME]" at bounding box center [803, 608] width 189 height 38
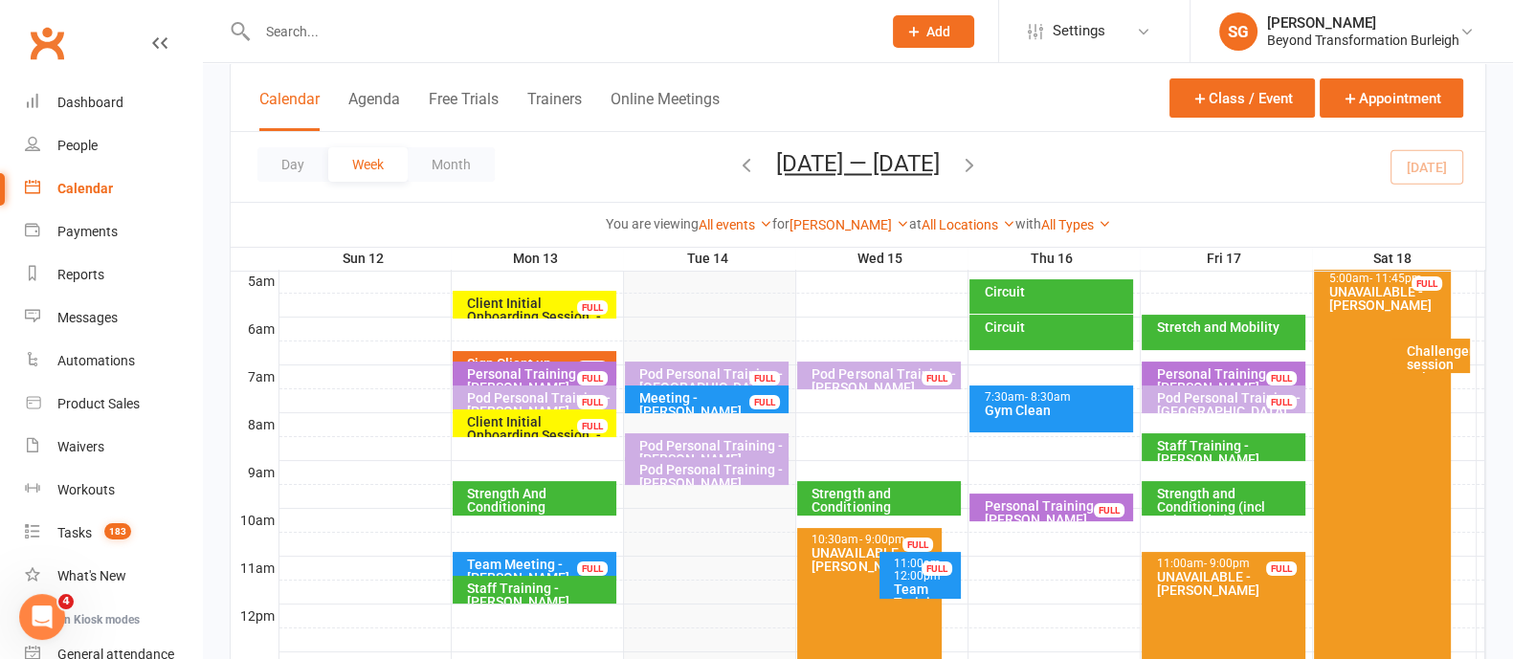
scroll to position [119, 0]
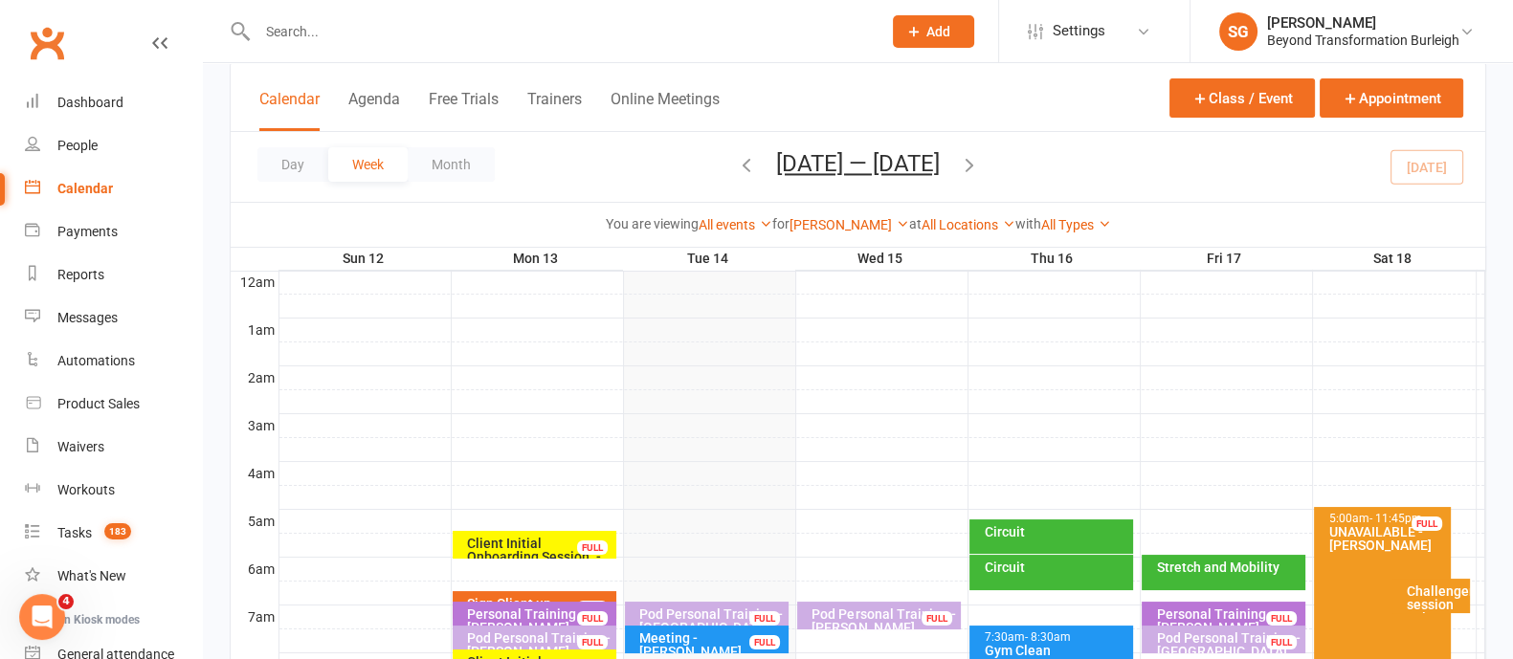
click at [870, 561] on div at bounding box center [882, 569] width 1206 height 23
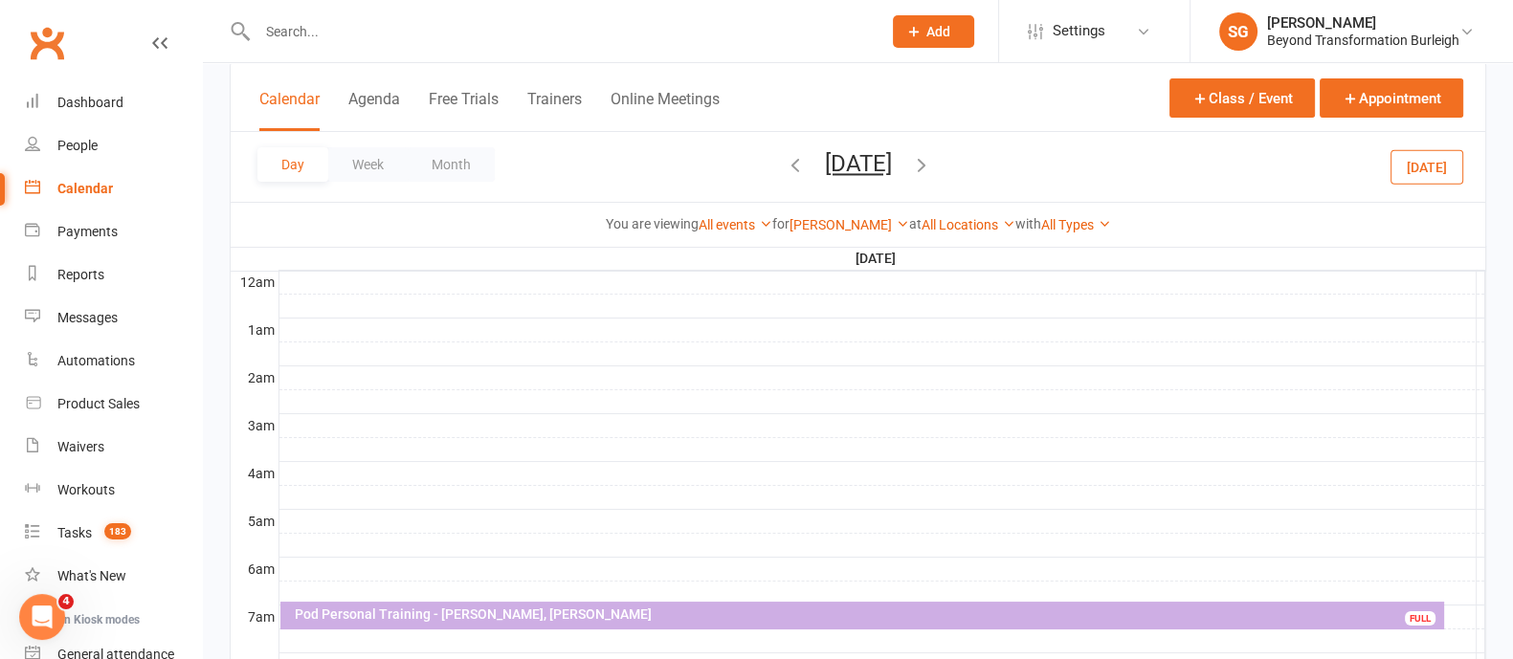
click at [550, 543] on div at bounding box center [882, 545] width 1206 height 23
click at [585, 495] on button "Add Appointment" at bounding box center [560, 500] width 111 height 23
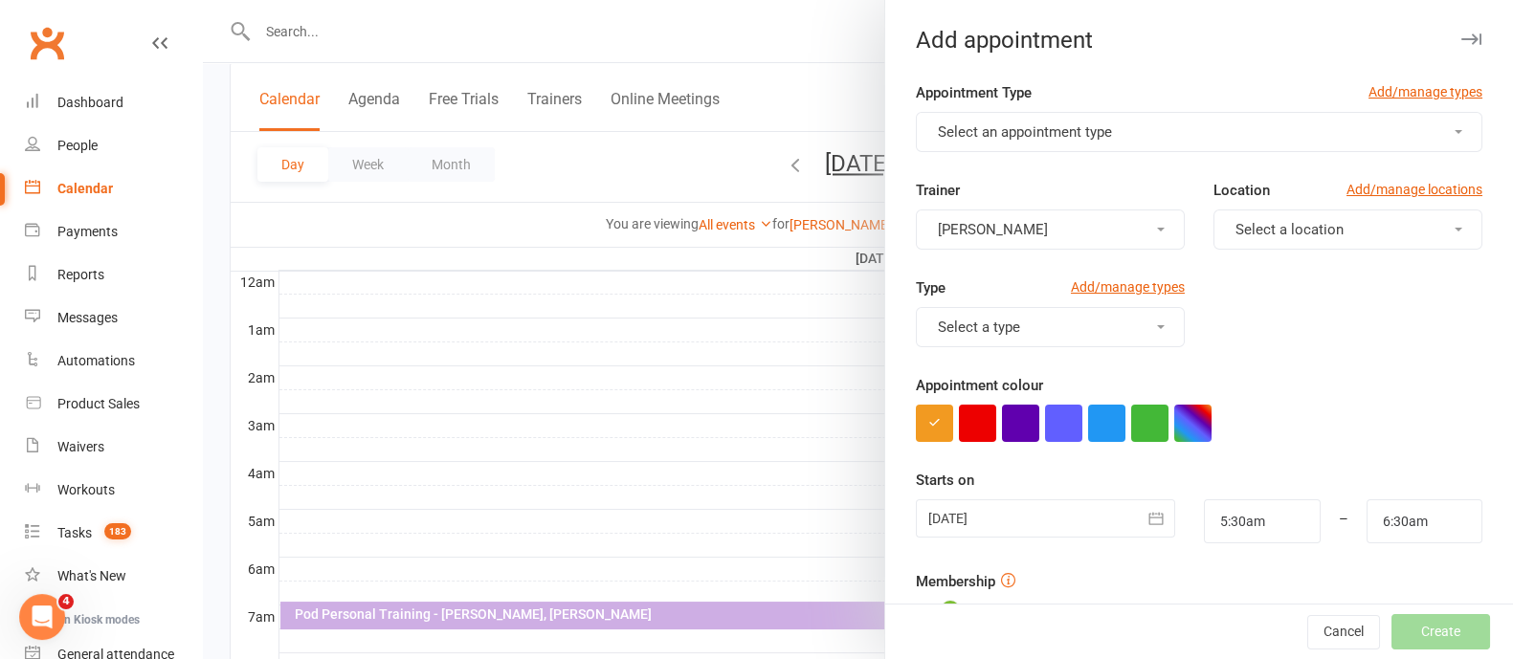
click at [1123, 135] on button "Select an appointment type" at bounding box center [1199, 132] width 567 height 40
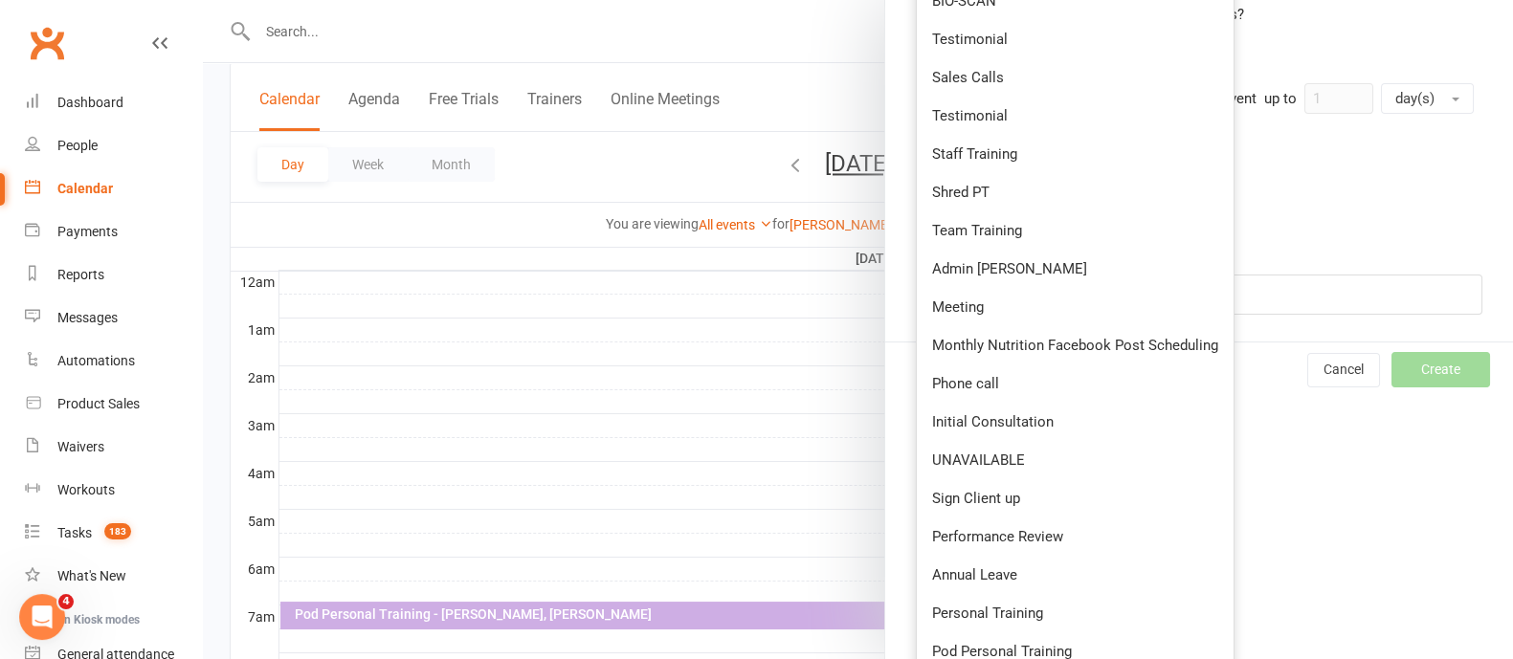
scroll to position [718, 0]
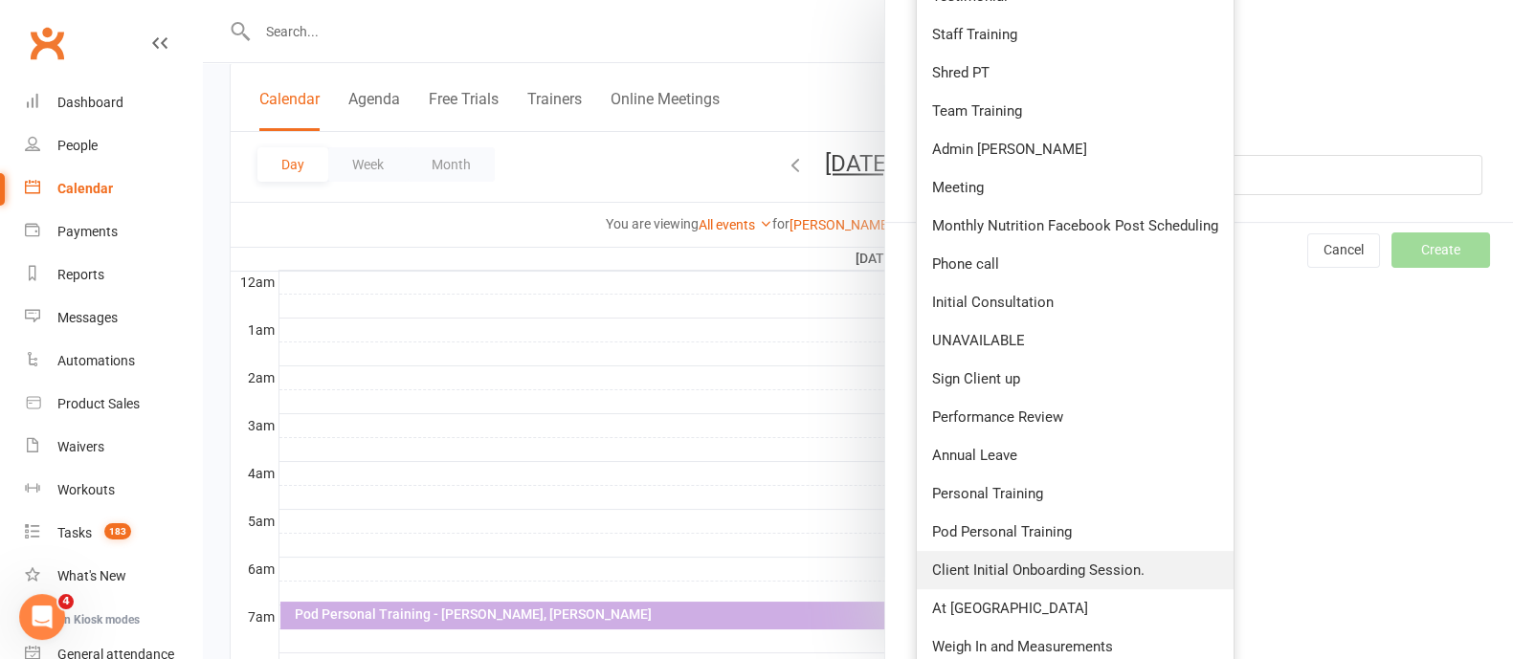
drag, startPoint x: 1053, startPoint y: 567, endPoint x: 1063, endPoint y: 544, distance: 26.1
click at [1053, 568] on span "Client Initial Onboarding Session." at bounding box center [1038, 570] width 212 height 17
type input "6:00am"
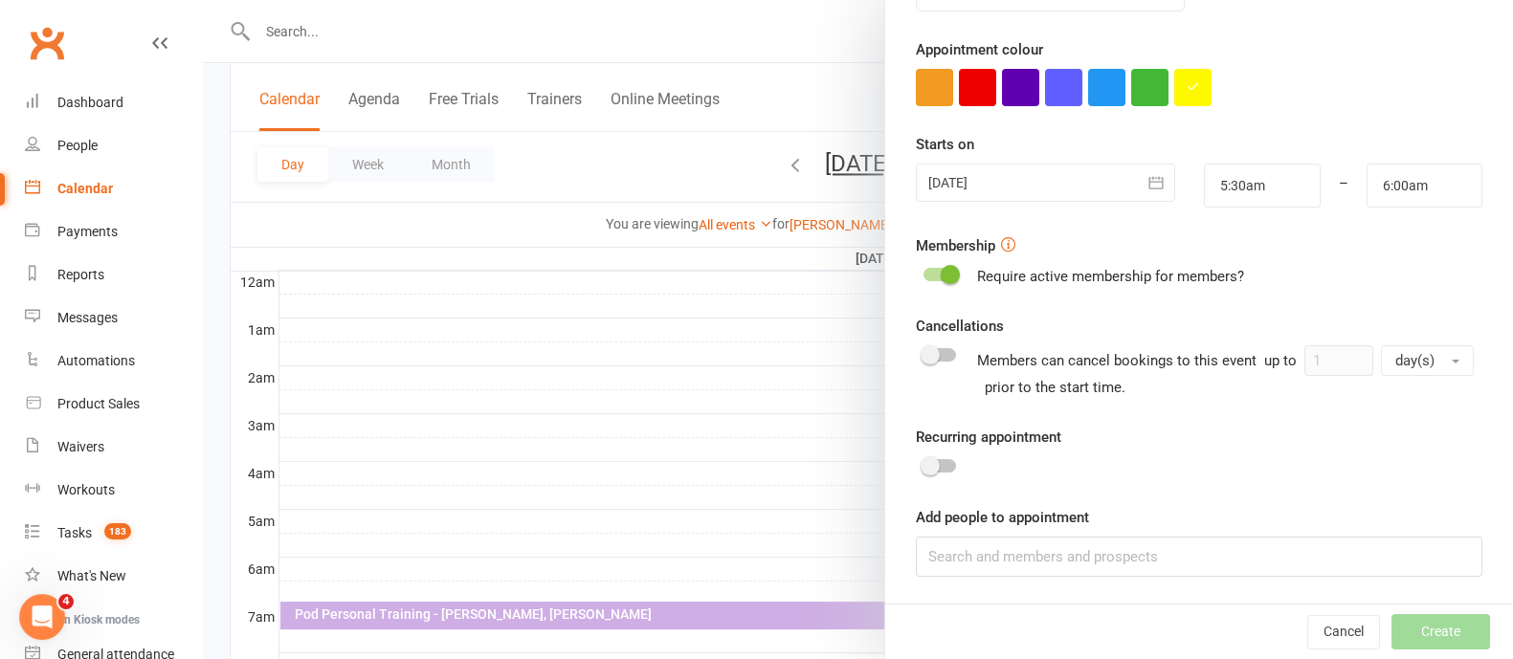
scroll to position [0, 0]
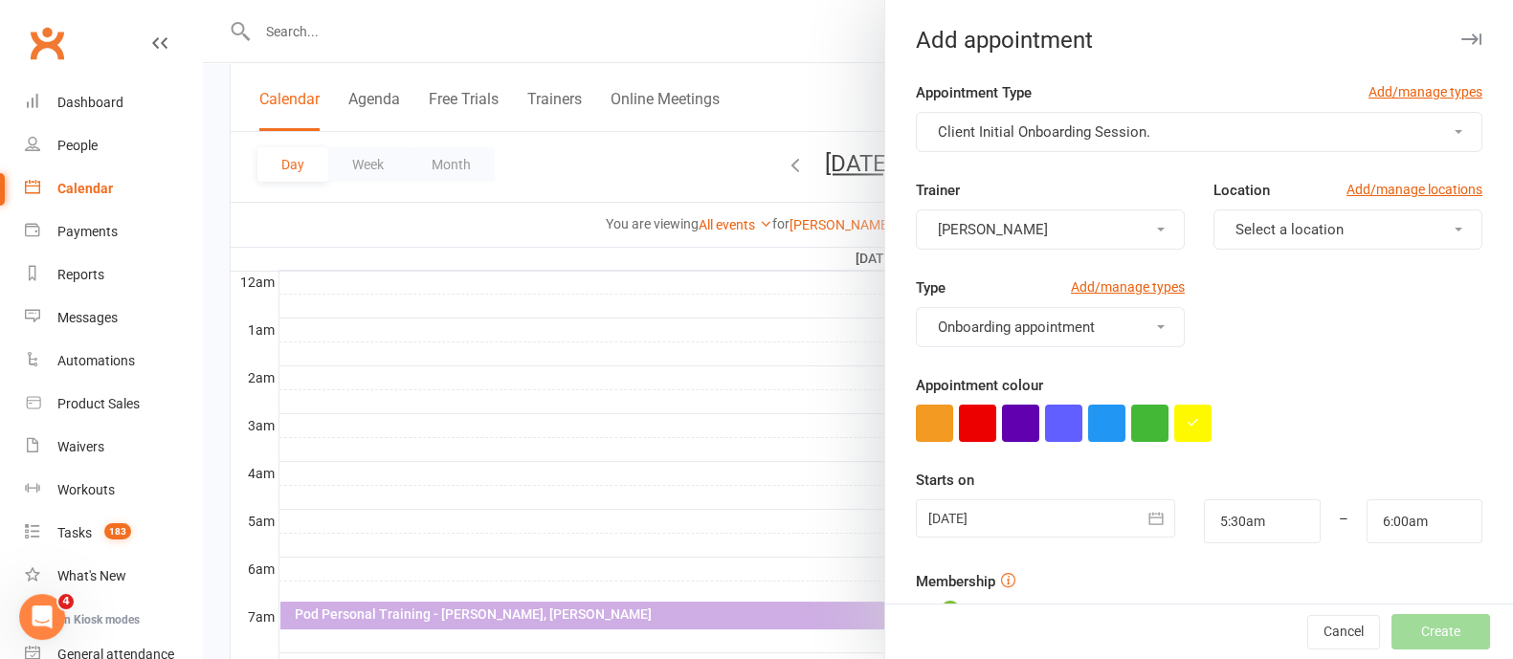
click at [1057, 224] on button "[PERSON_NAME]" at bounding box center [1050, 230] width 269 height 40
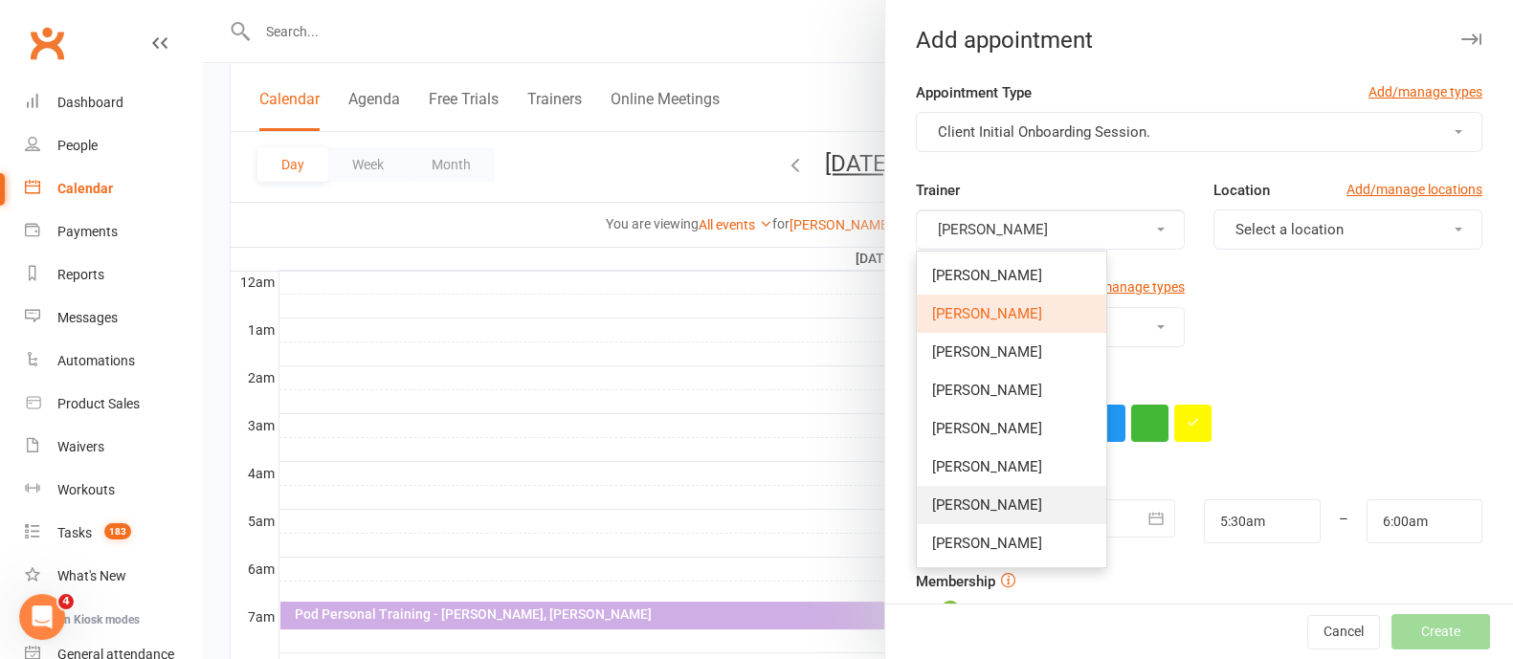
click at [987, 504] on span "[PERSON_NAME]" at bounding box center [987, 505] width 110 height 17
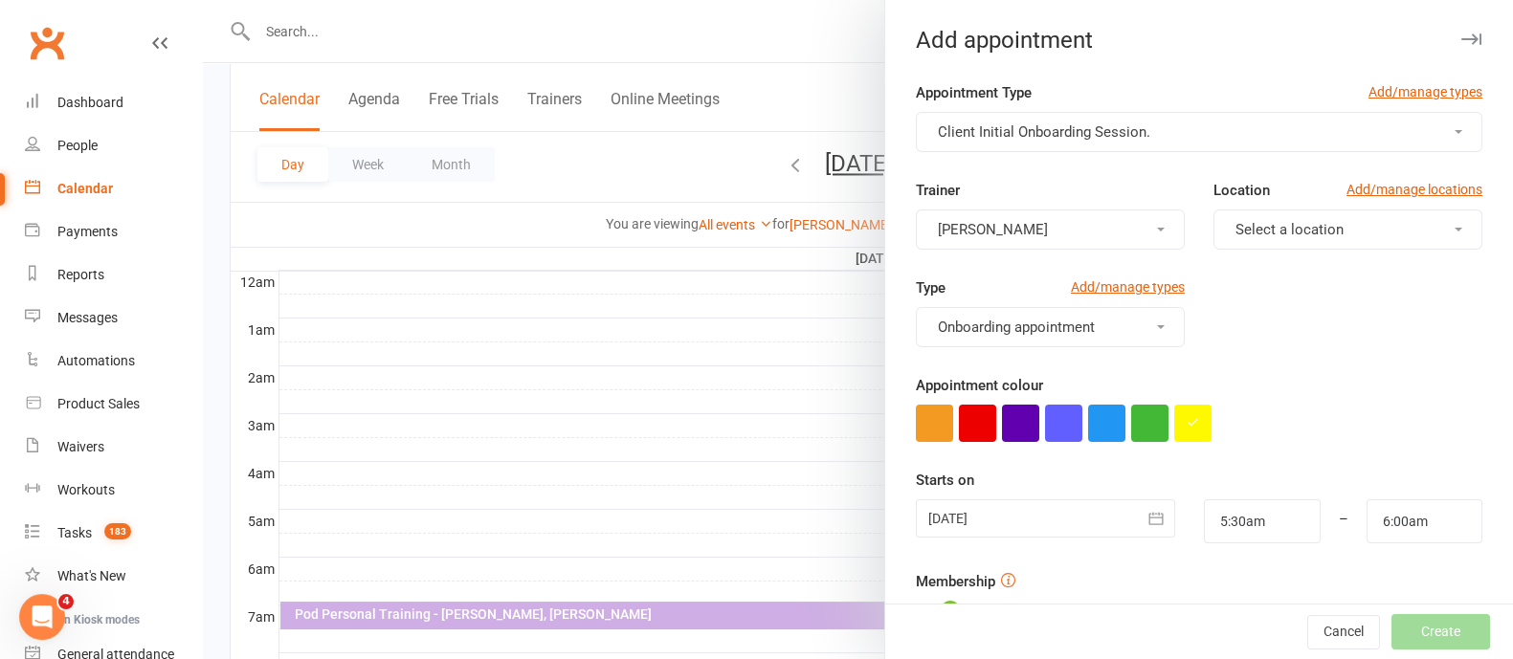
click at [1290, 221] on span "Select a location" at bounding box center [1289, 229] width 108 height 17
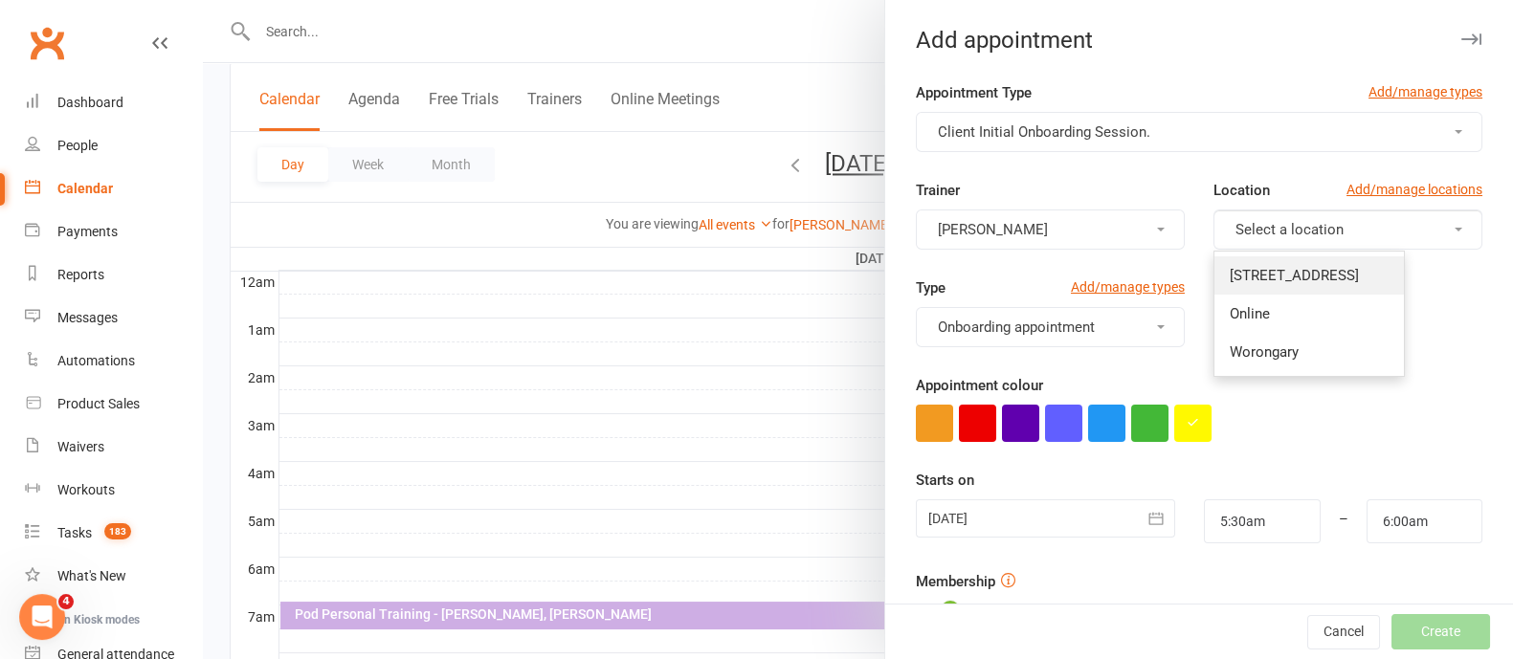
click at [1290, 272] on span "[STREET_ADDRESS]" at bounding box center [1294, 275] width 129 height 17
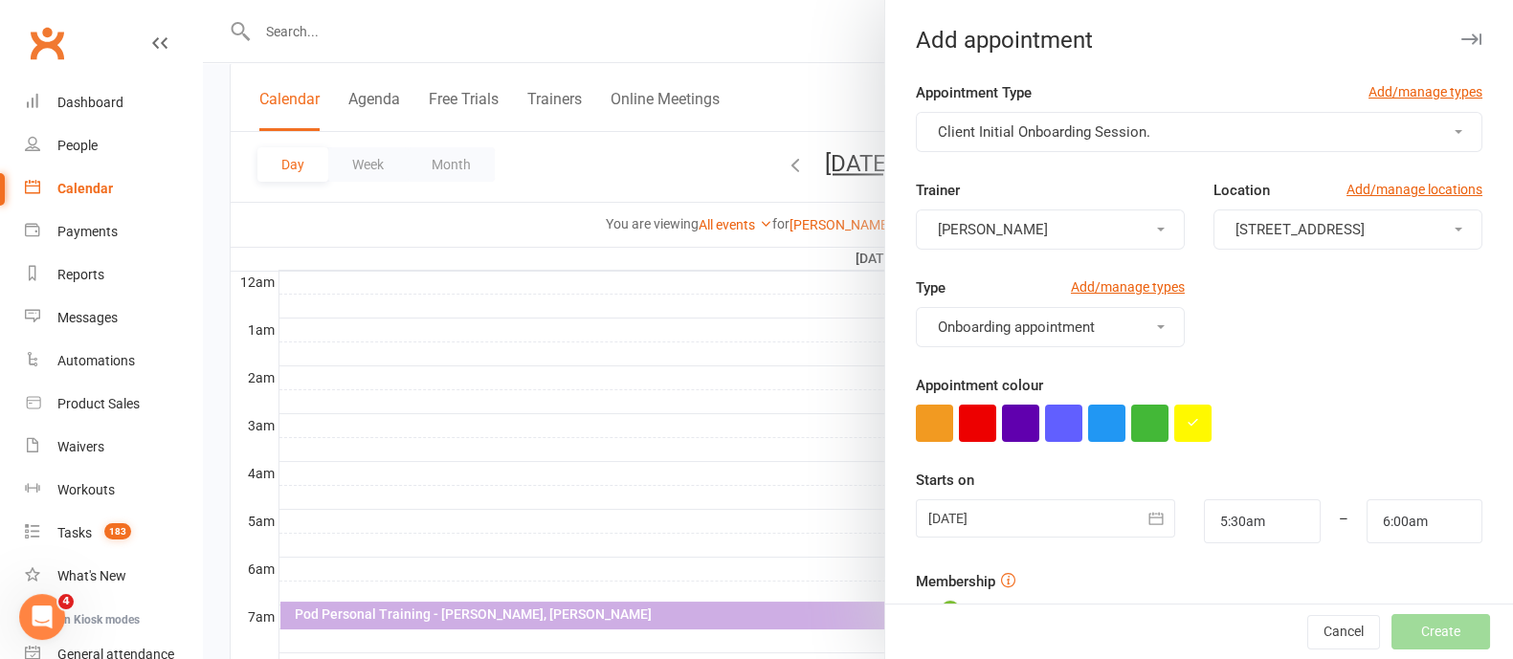
click at [1461, 37] on icon "button" at bounding box center [1471, 38] width 20 height 11
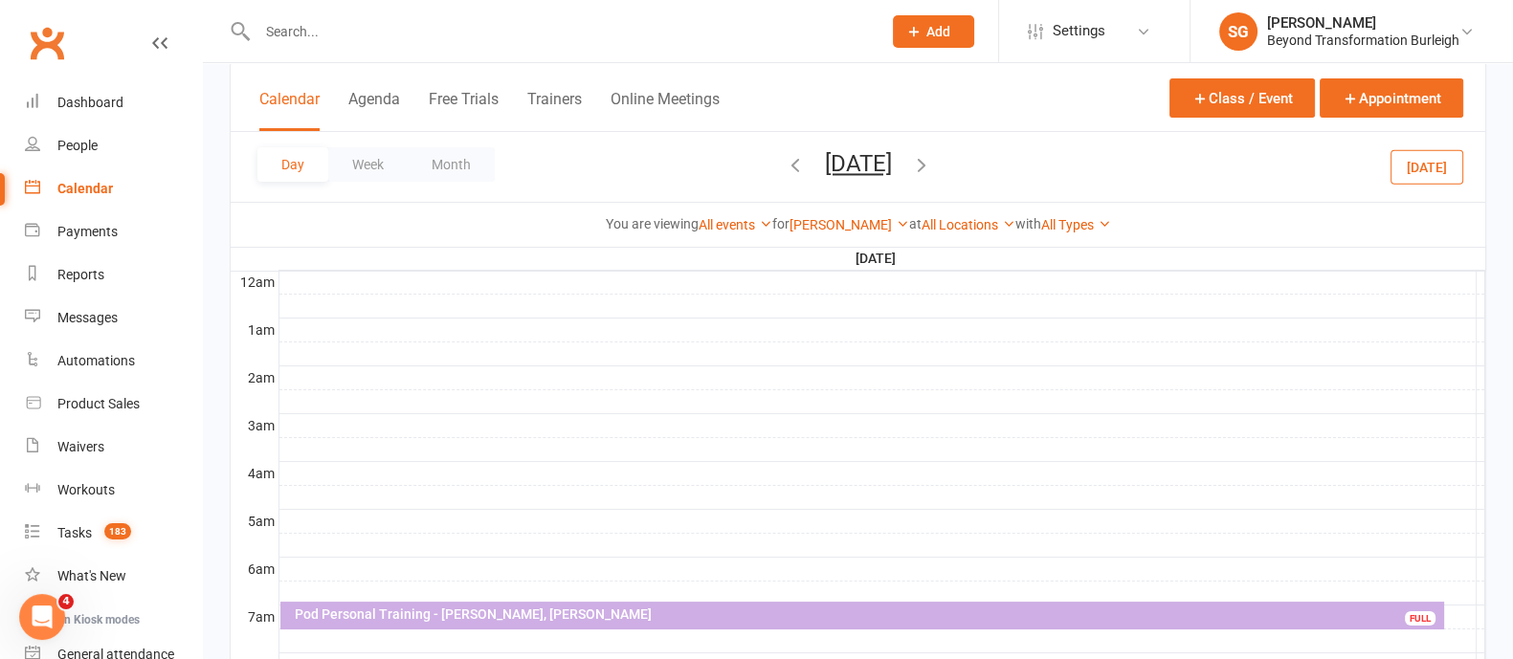
click at [847, 215] on div "Cindy Dewing Show All Instructors Teri Kersten Shane Gregory Julie Catherwood B…" at bounding box center [850, 224] width 120 height 21
click at [847, 233] on div "Cindy Dewing Show All Instructors Teri Kersten Shane Gregory Julie Catherwood B…" at bounding box center [850, 224] width 120 height 21
click at [835, 221] on link "[PERSON_NAME]" at bounding box center [850, 224] width 120 height 15
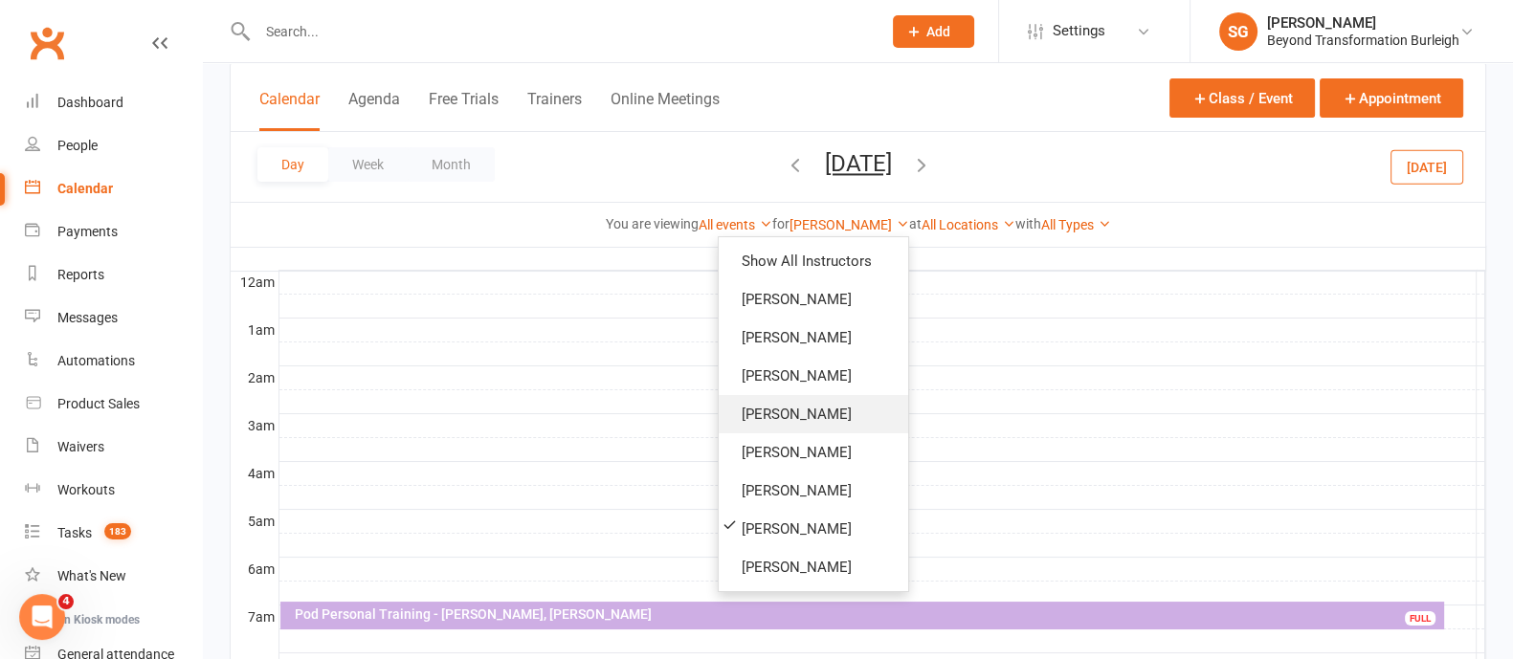
click at [818, 407] on link "[PERSON_NAME]" at bounding box center [813, 414] width 189 height 38
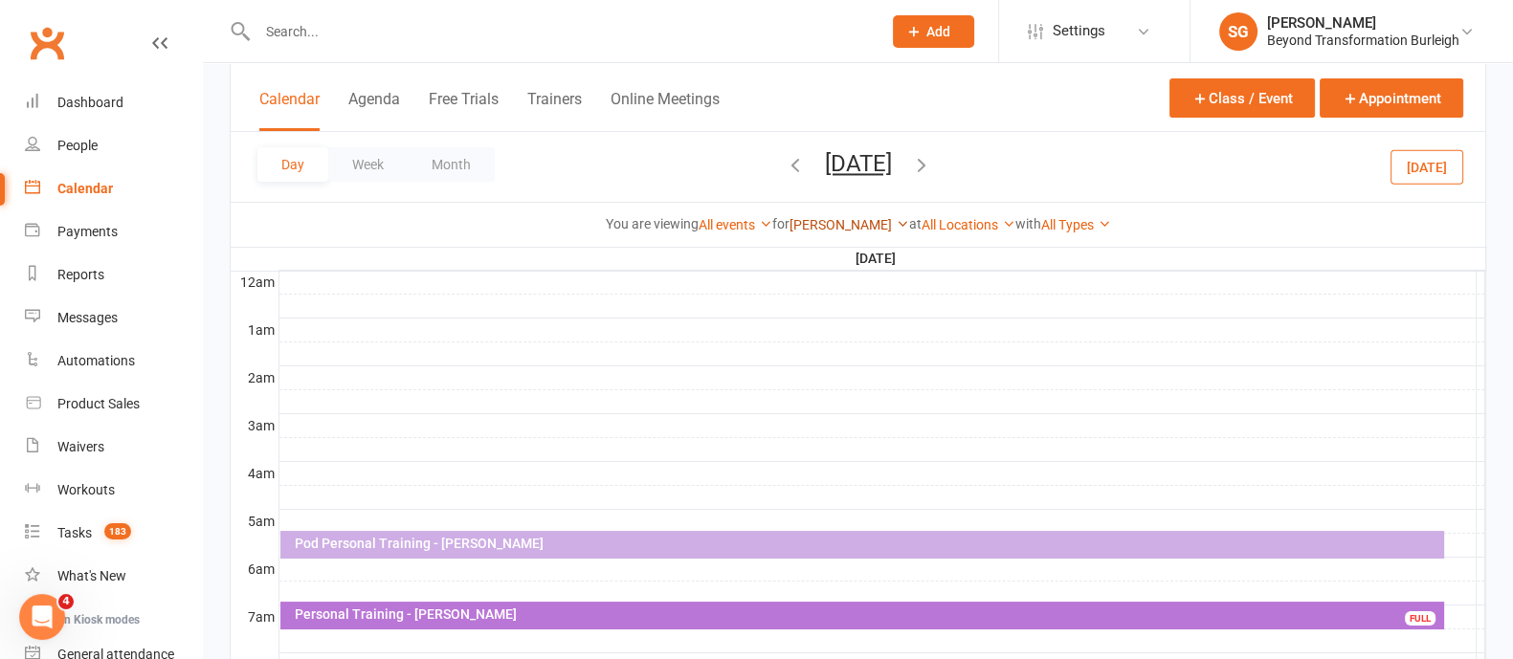
click at [829, 223] on link "[PERSON_NAME]" at bounding box center [850, 224] width 120 height 15
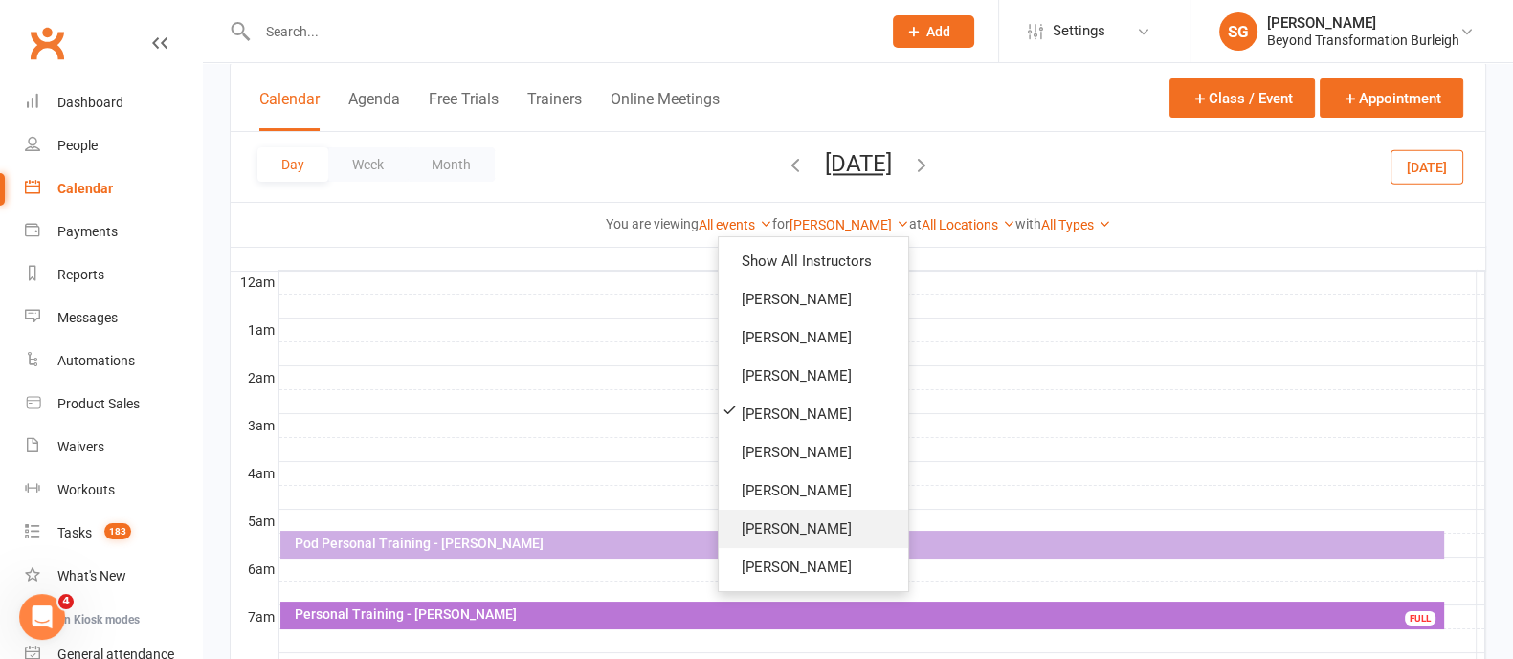
click at [794, 538] on link "[PERSON_NAME]" at bounding box center [813, 529] width 189 height 38
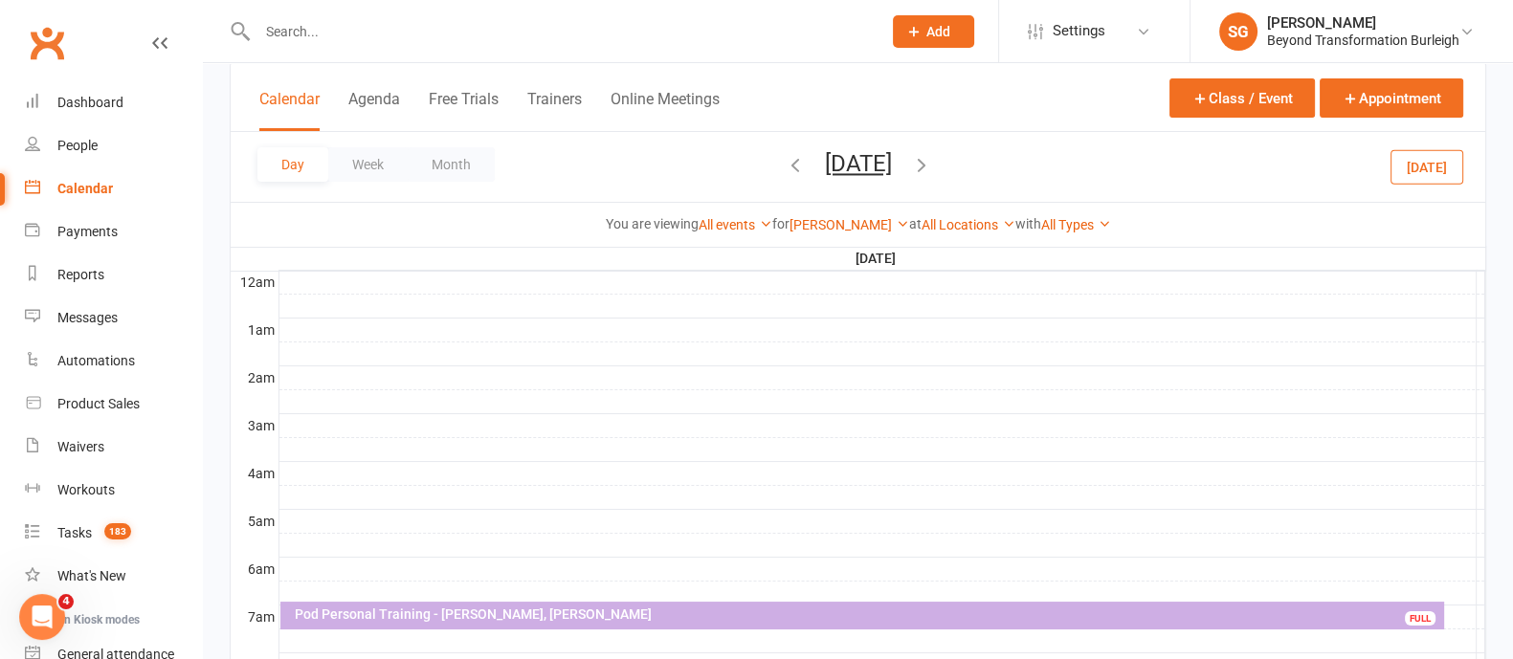
click at [295, 545] on div at bounding box center [882, 545] width 1206 height 23
click at [307, 495] on button "Add Appointment" at bounding box center [305, 502] width 111 height 23
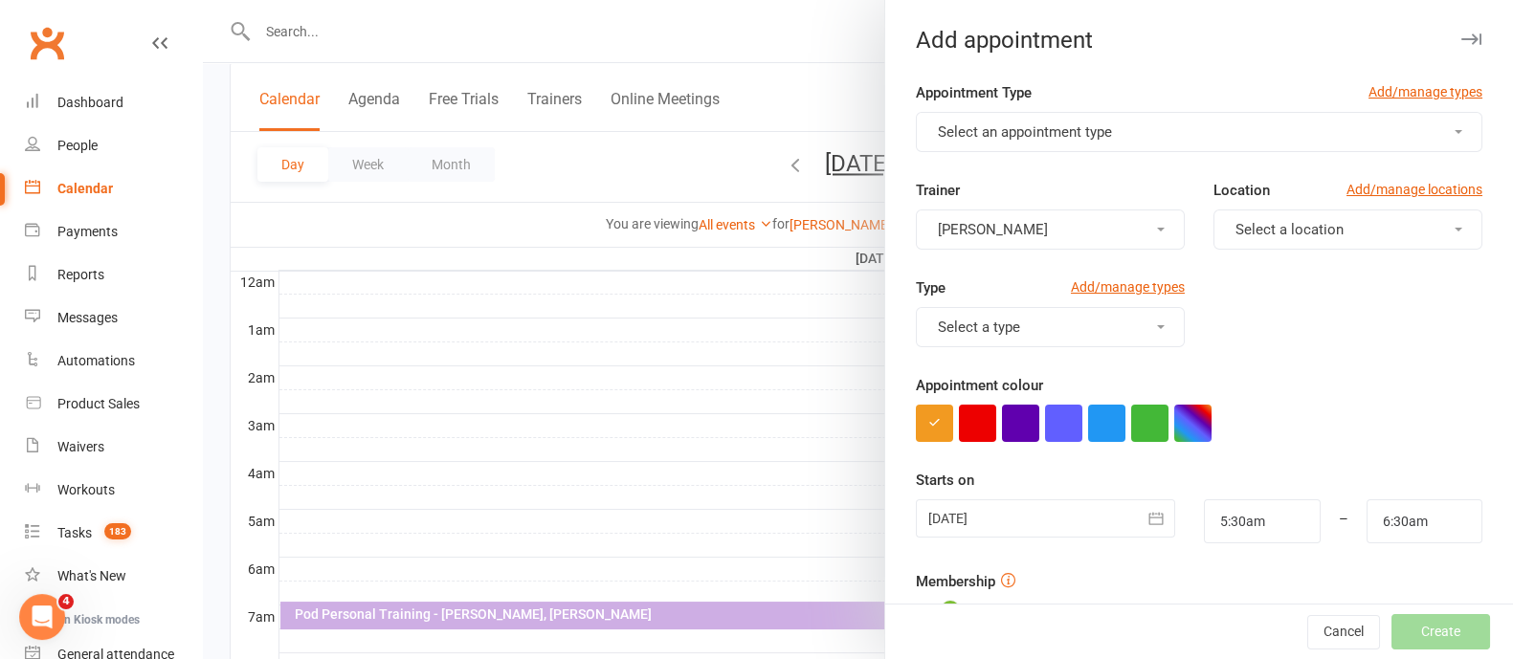
click at [1126, 122] on button "Select an appointment type" at bounding box center [1199, 132] width 567 height 40
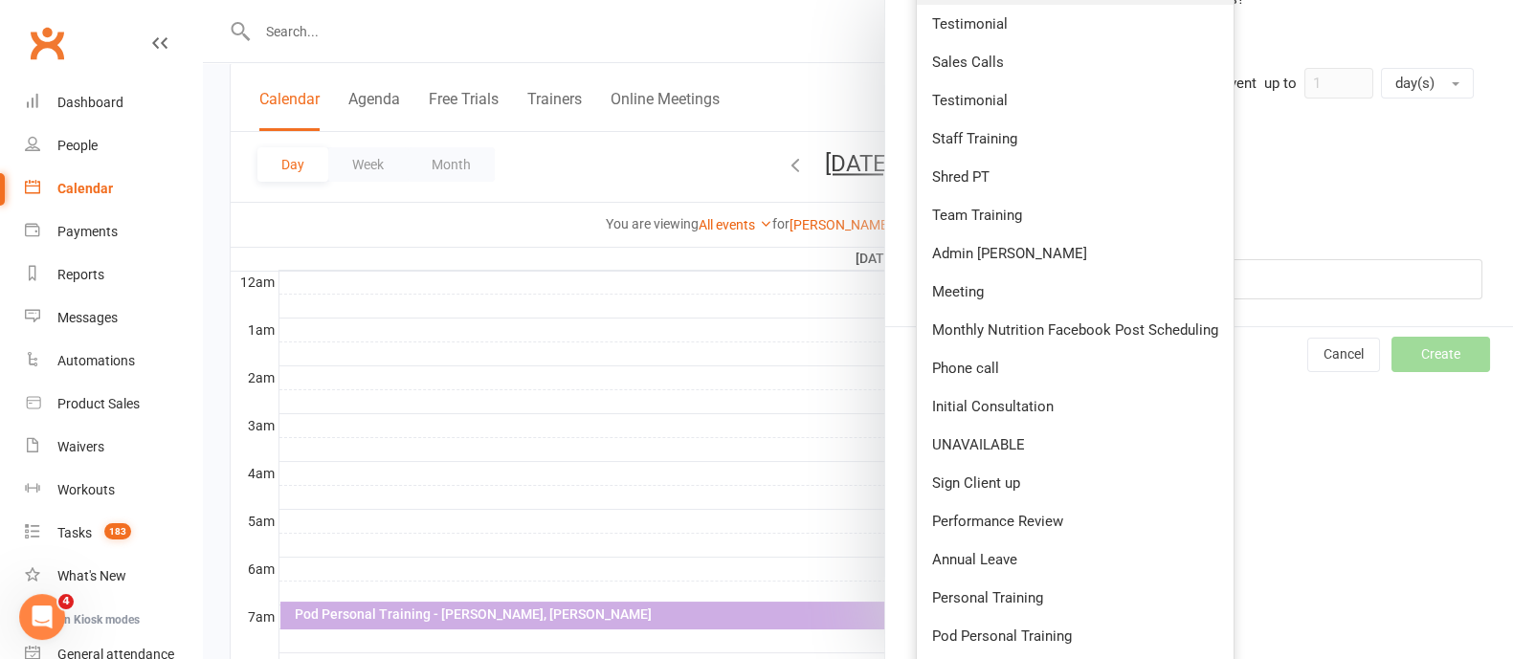
scroll to position [718, 0]
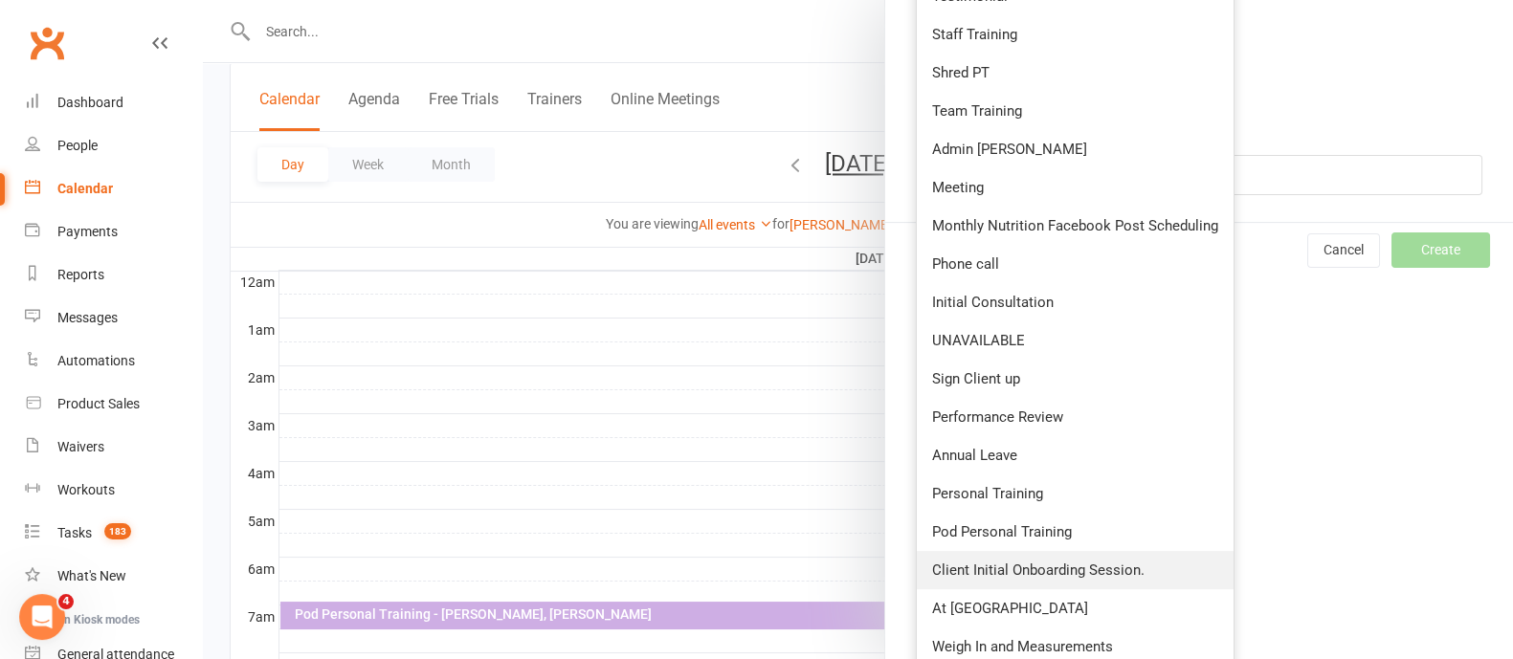
click at [1020, 579] on link "Client Initial Onboarding Session." at bounding box center [1075, 570] width 317 height 38
type input "6:00am"
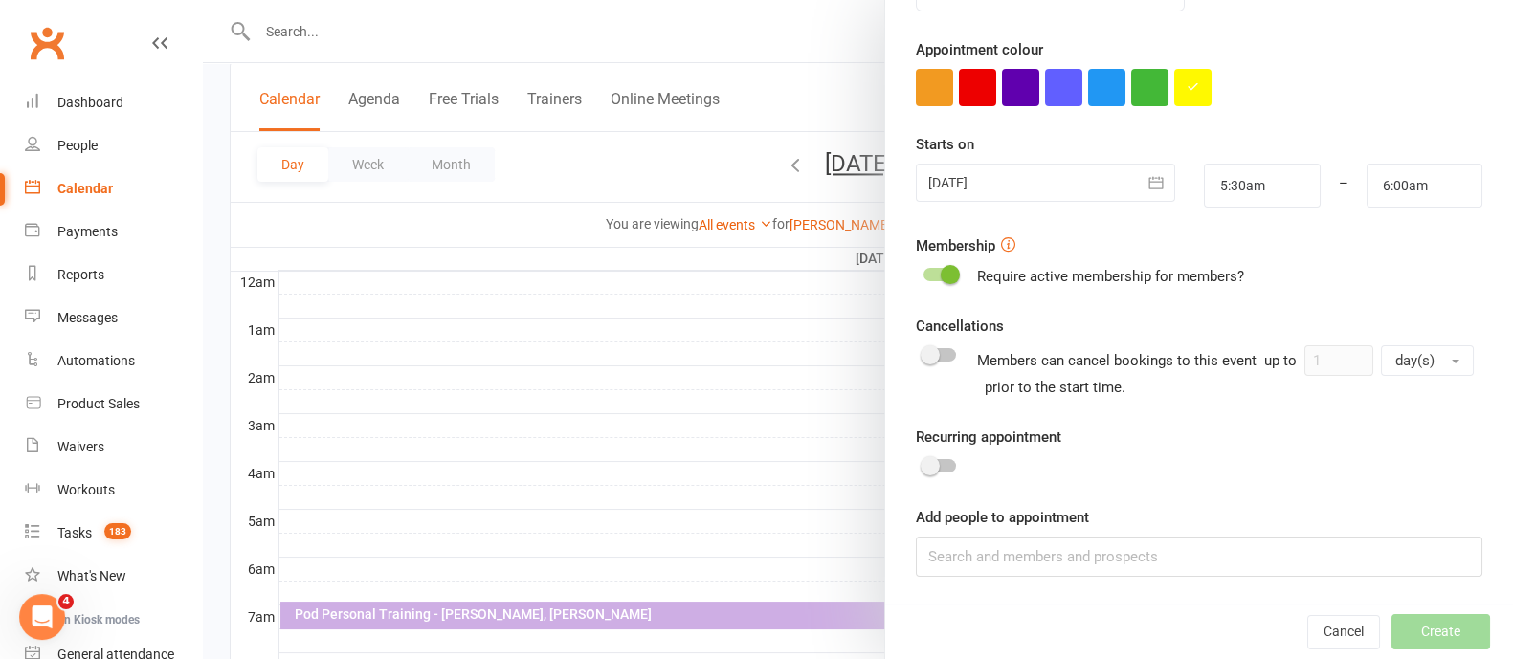
scroll to position [0, 0]
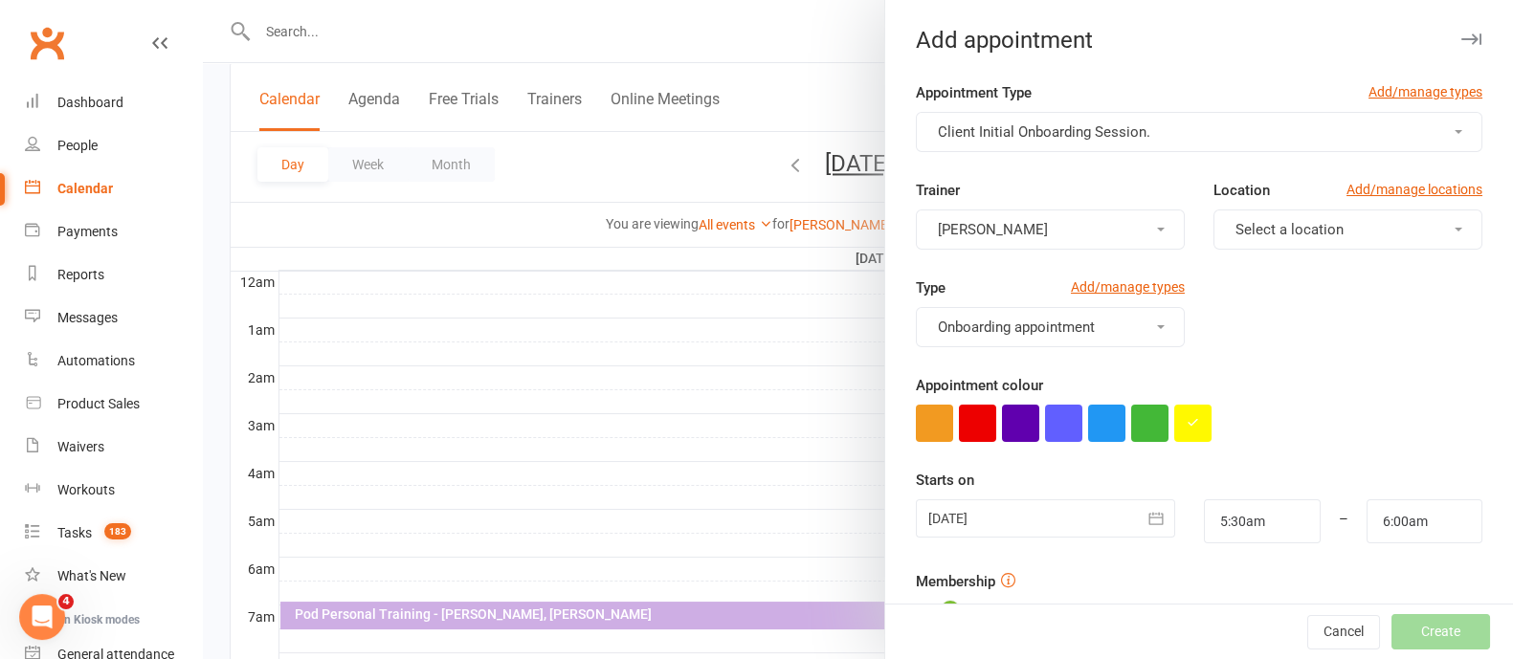
click at [1109, 241] on button "[PERSON_NAME]" at bounding box center [1050, 230] width 269 height 40
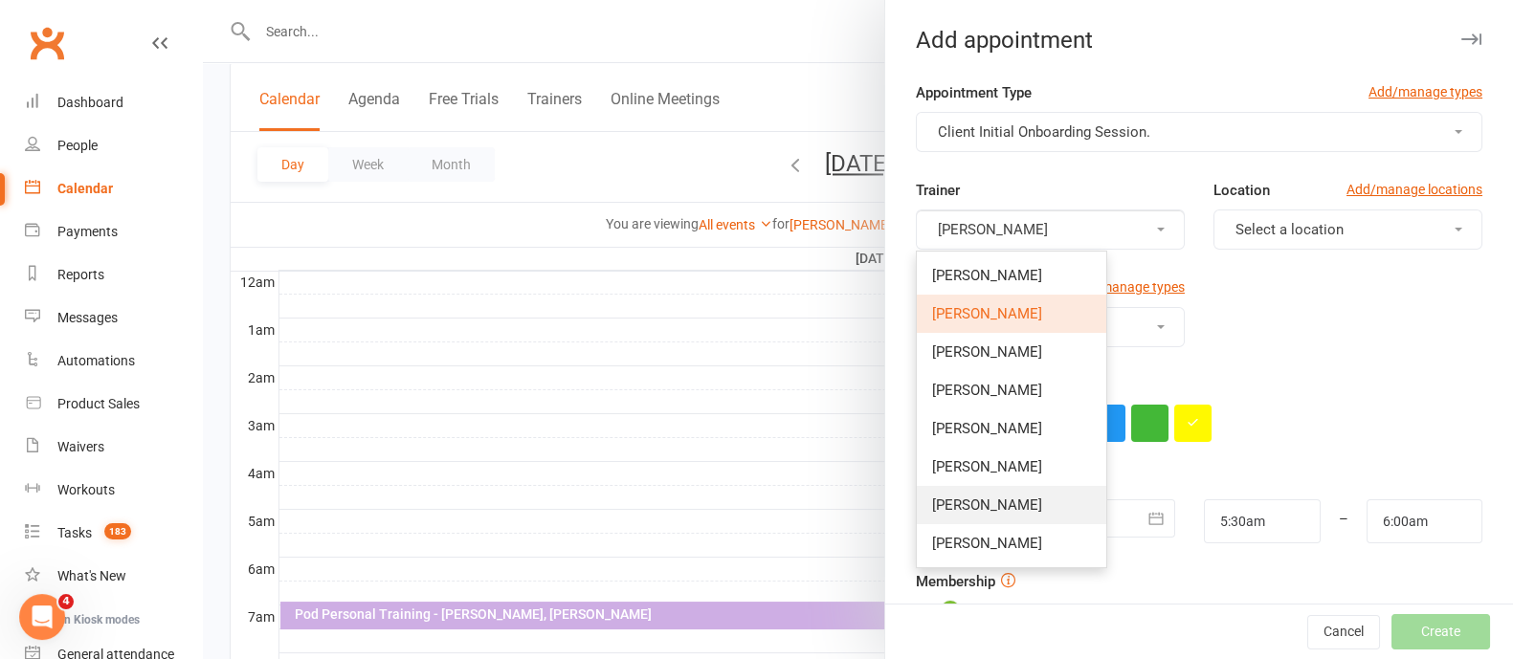
click at [997, 514] on link "[PERSON_NAME]" at bounding box center [1011, 505] width 189 height 38
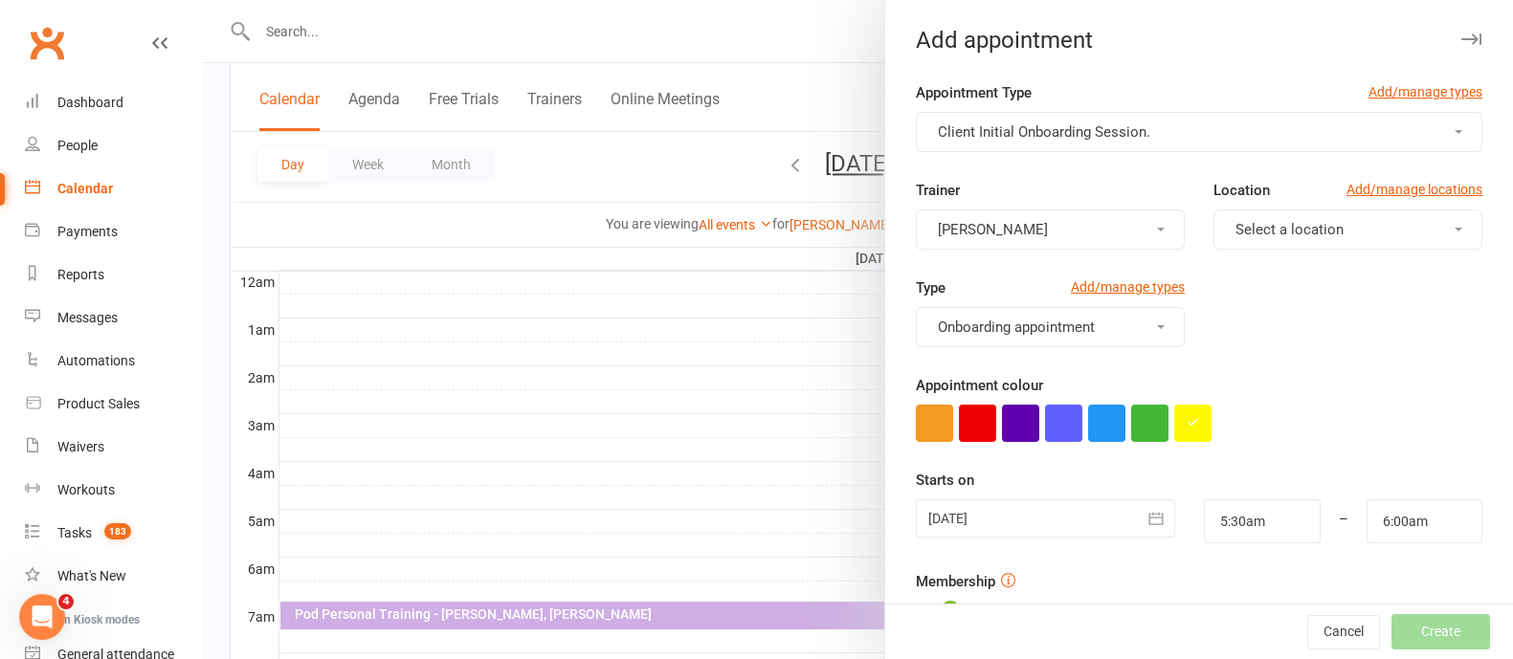
click at [1305, 234] on span "Select a location" at bounding box center [1289, 229] width 108 height 17
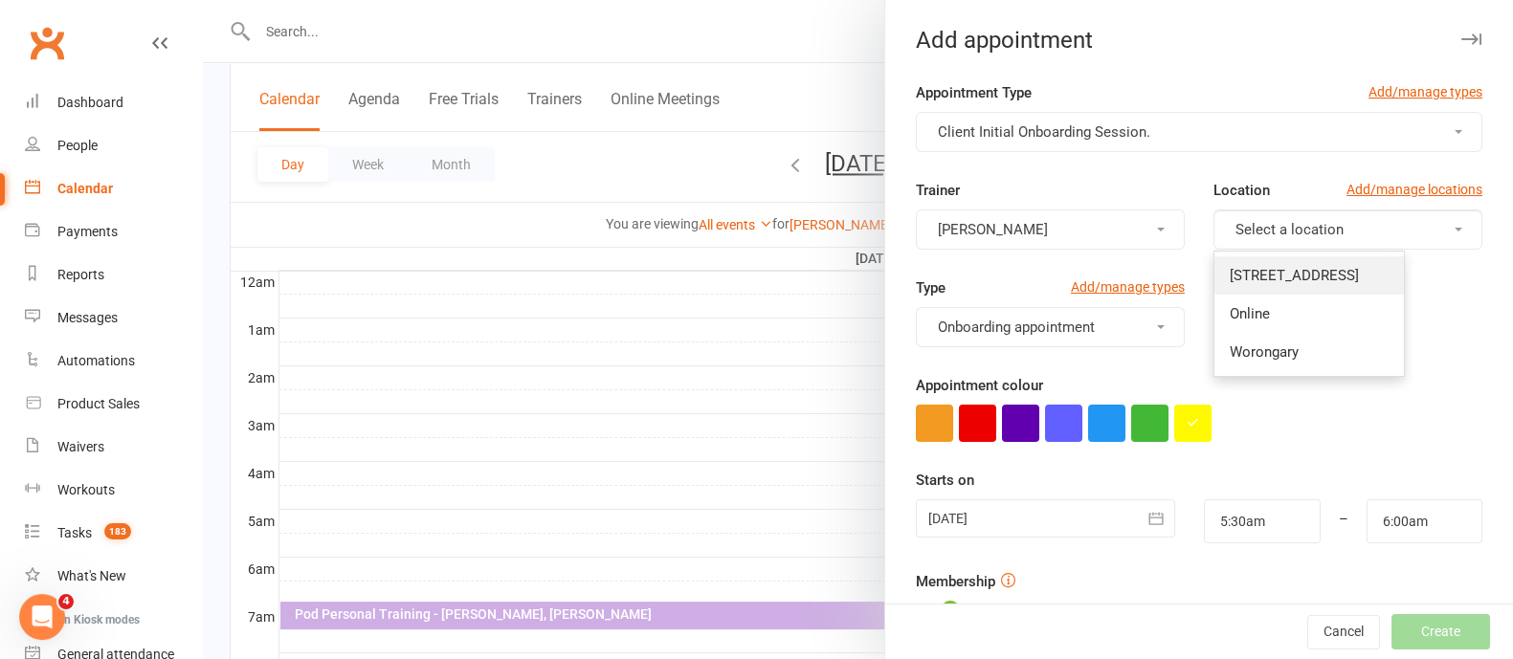
click at [1301, 270] on span "[STREET_ADDRESS]" at bounding box center [1294, 275] width 129 height 17
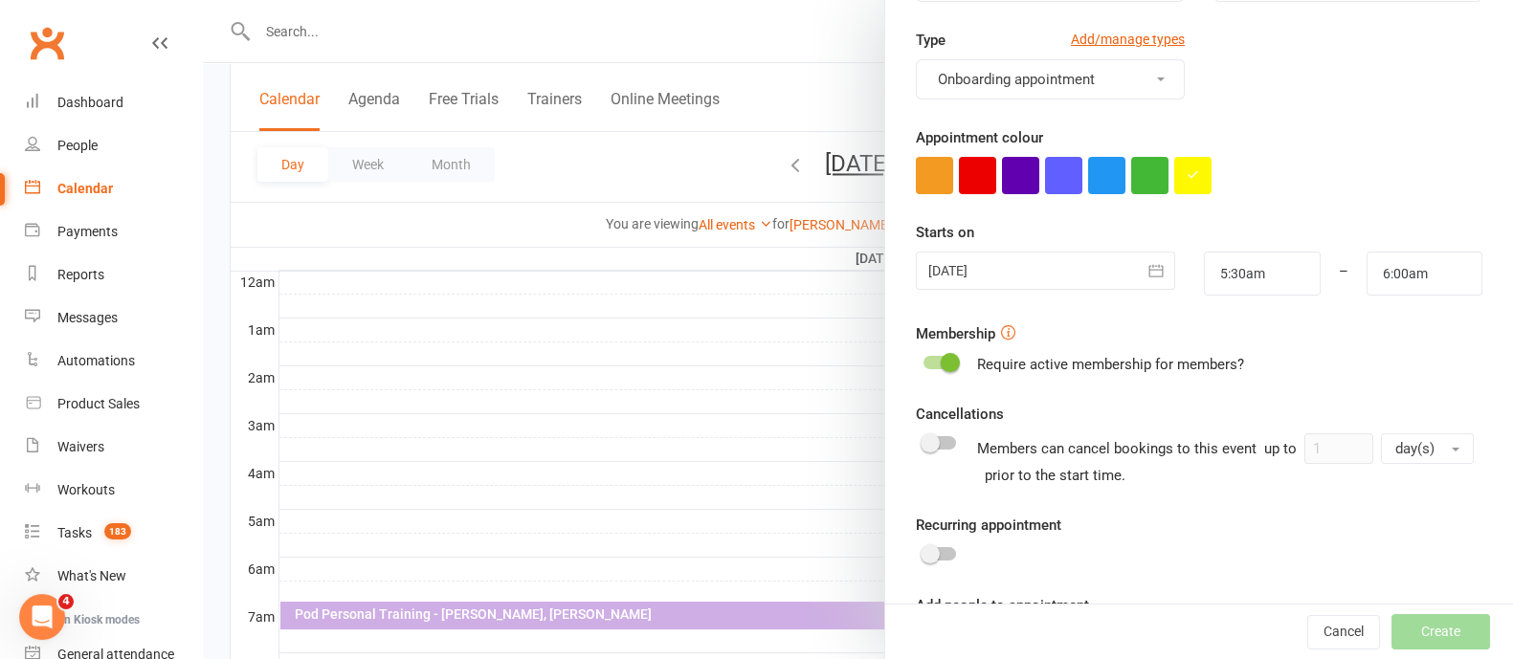
scroll to position [334, 0]
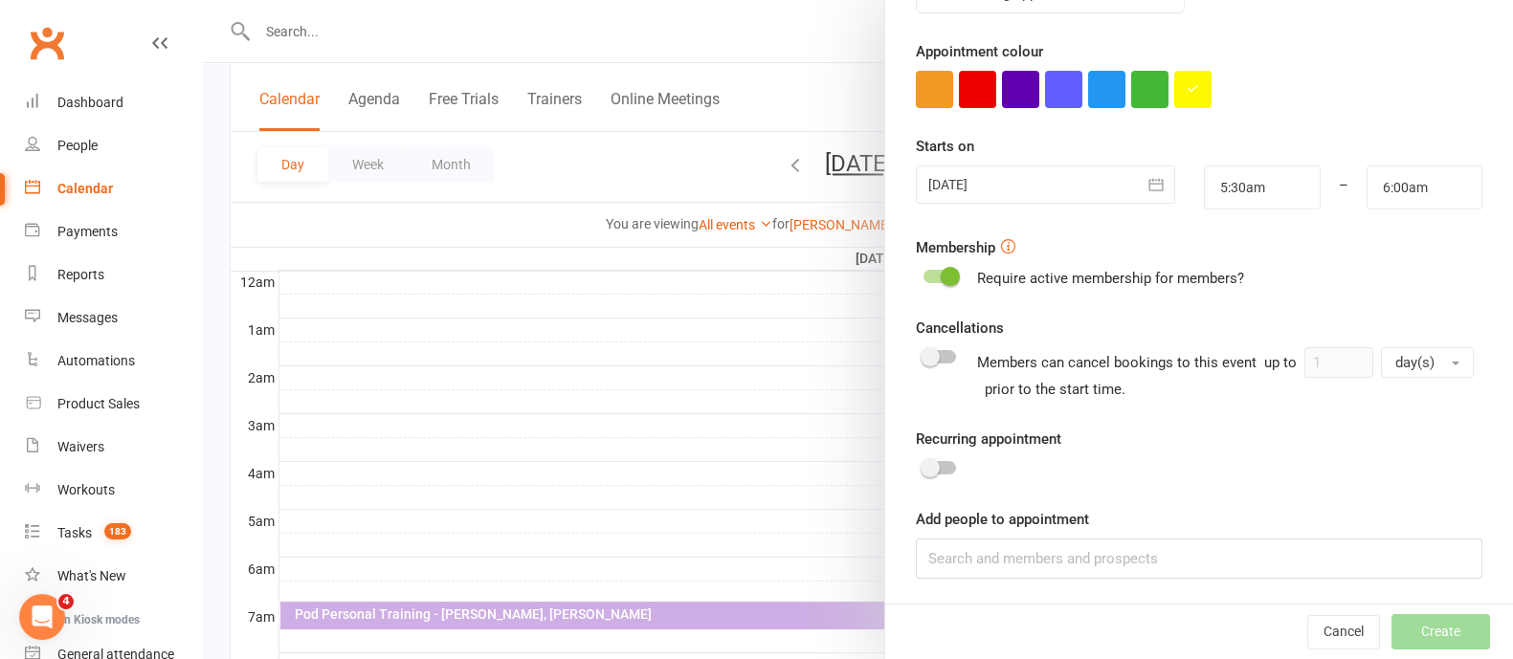
click at [1035, 579] on div "Appointment Type Add/manage types Client Initial Onboarding Session. Trainer Ci…" at bounding box center [1199, 176] width 628 height 858
click at [1035, 564] on input at bounding box center [1199, 559] width 567 height 40
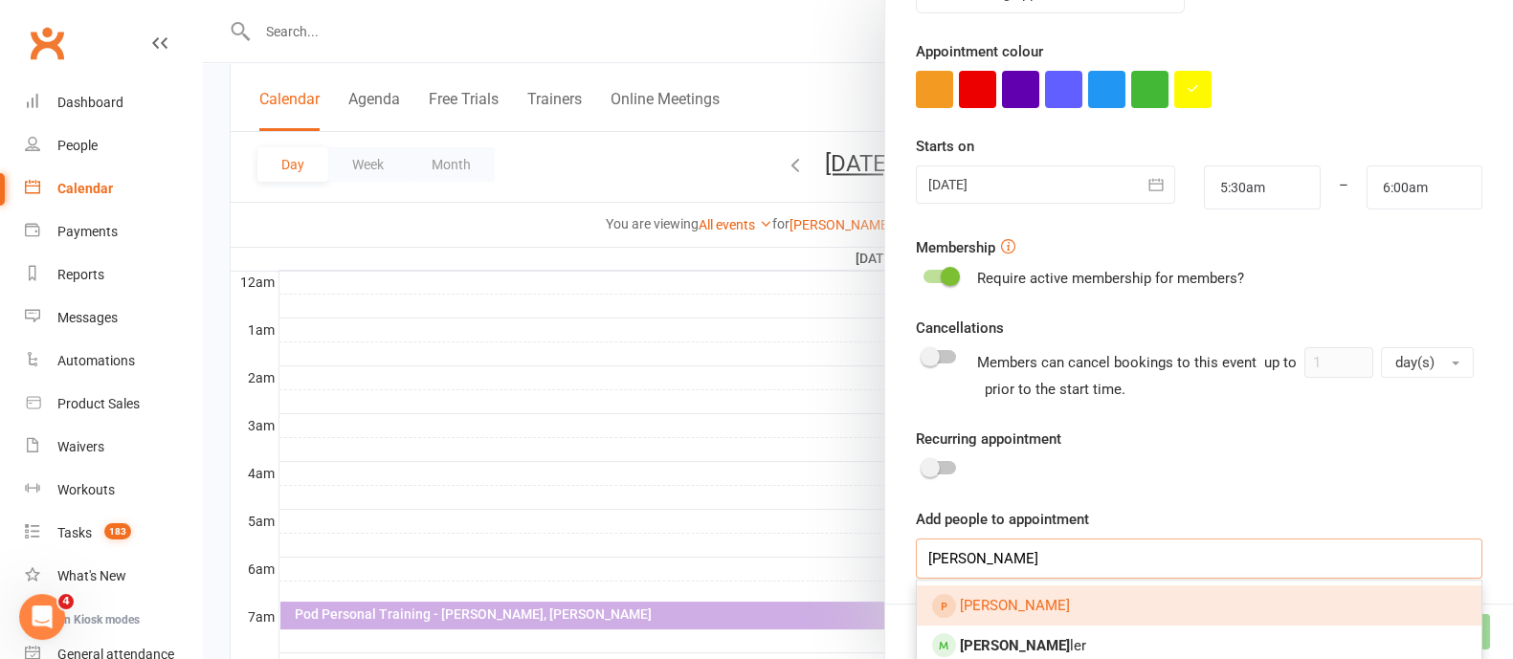
scroll to position [454, 0]
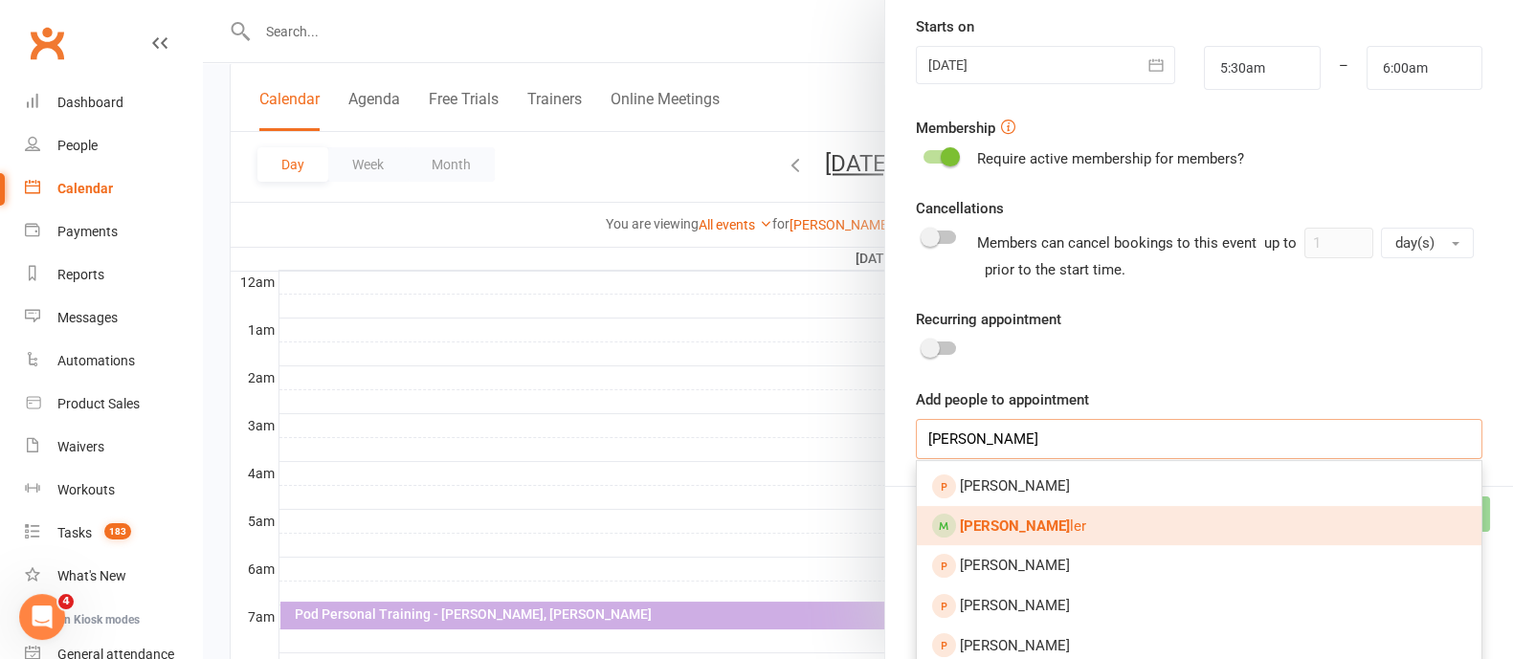
type input "andrew fow"
click at [1048, 524] on link "Andrew Fow ler" at bounding box center [1199, 526] width 565 height 40
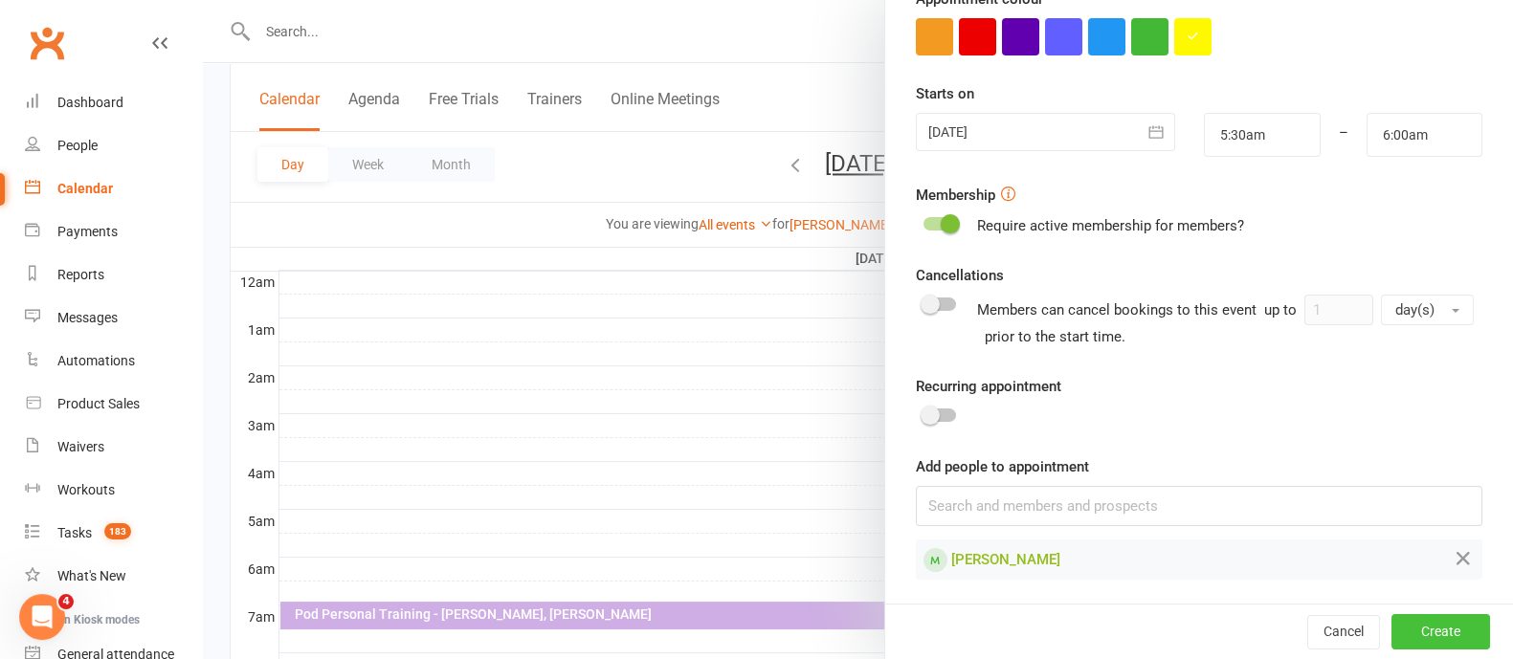
click at [1398, 627] on button "Create" at bounding box center [1440, 632] width 99 height 34
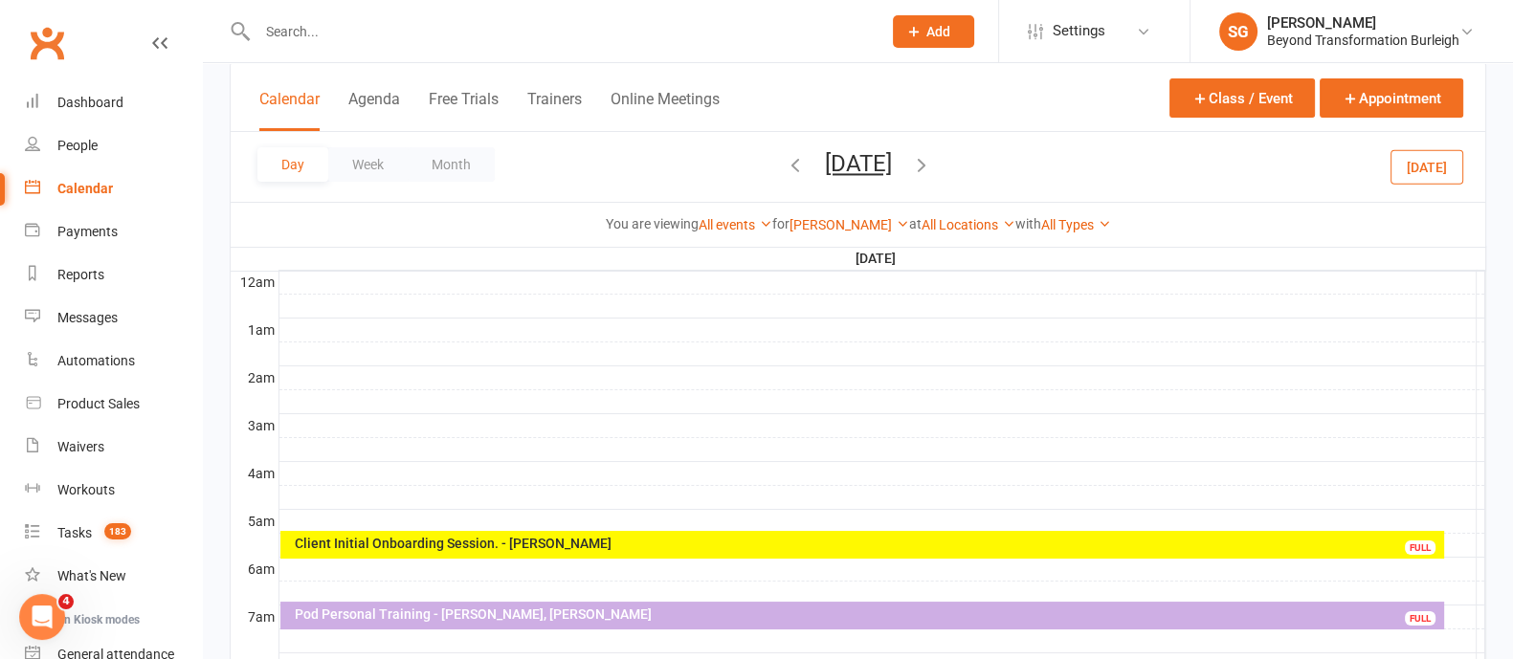
click at [502, 542] on div "Client Initial Onboarding Session. - [PERSON_NAME]" at bounding box center [867, 543] width 1146 height 13
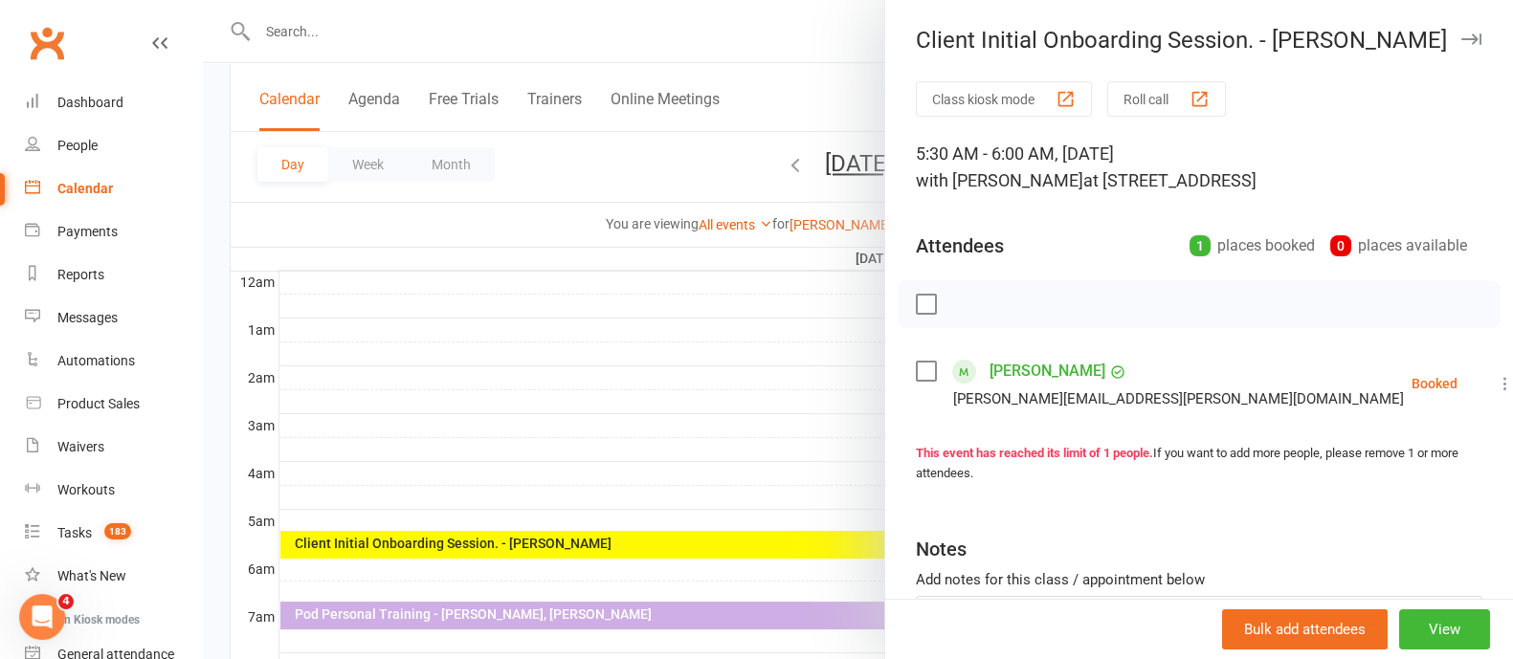
click at [1034, 367] on link "[PERSON_NAME]" at bounding box center [1048, 371] width 116 height 31
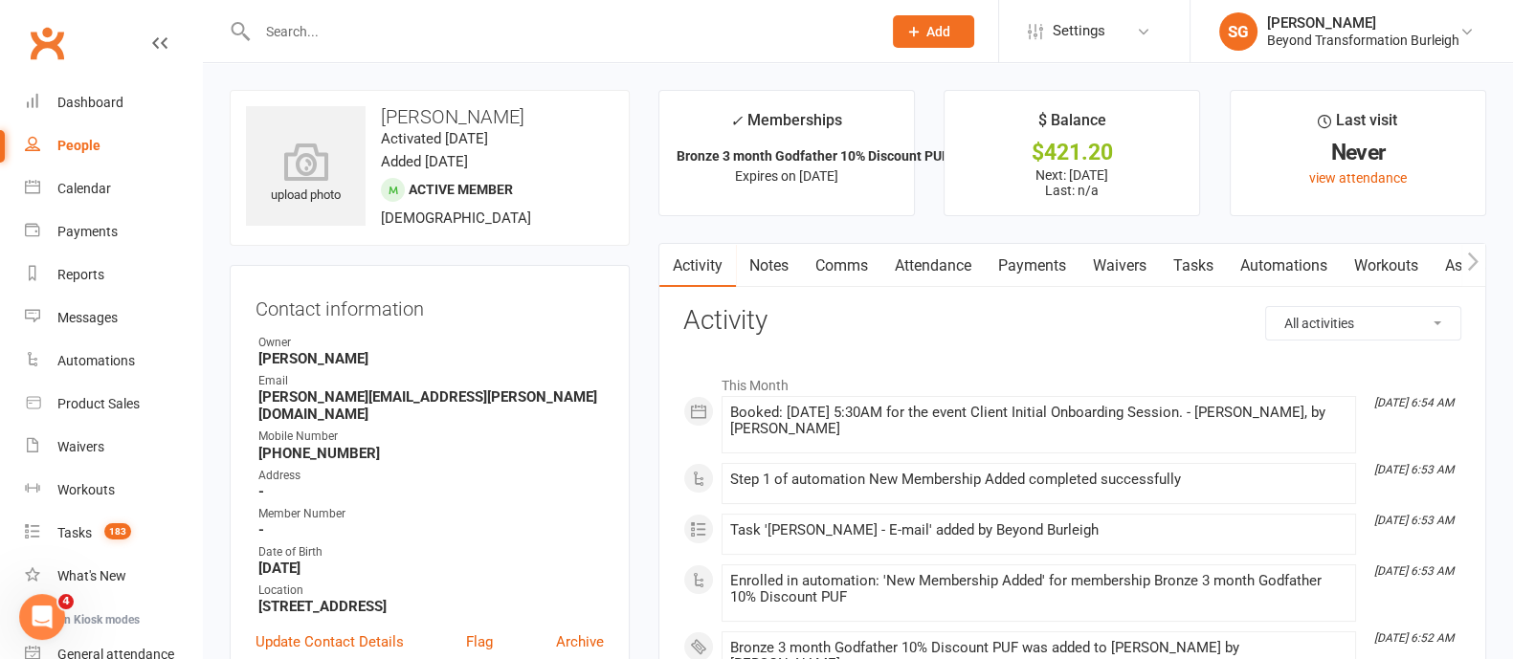
click at [1057, 264] on link "Payments" at bounding box center [1032, 266] width 95 height 44
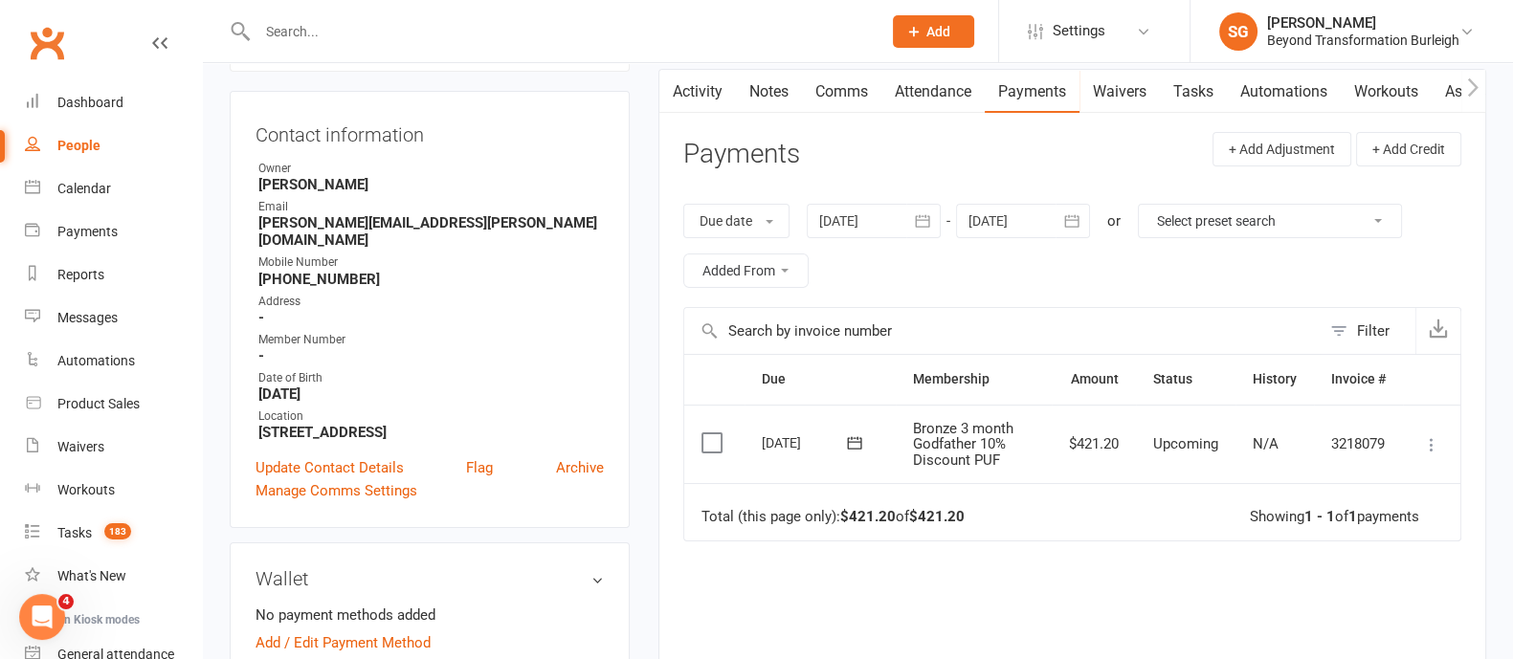
scroll to position [359, 0]
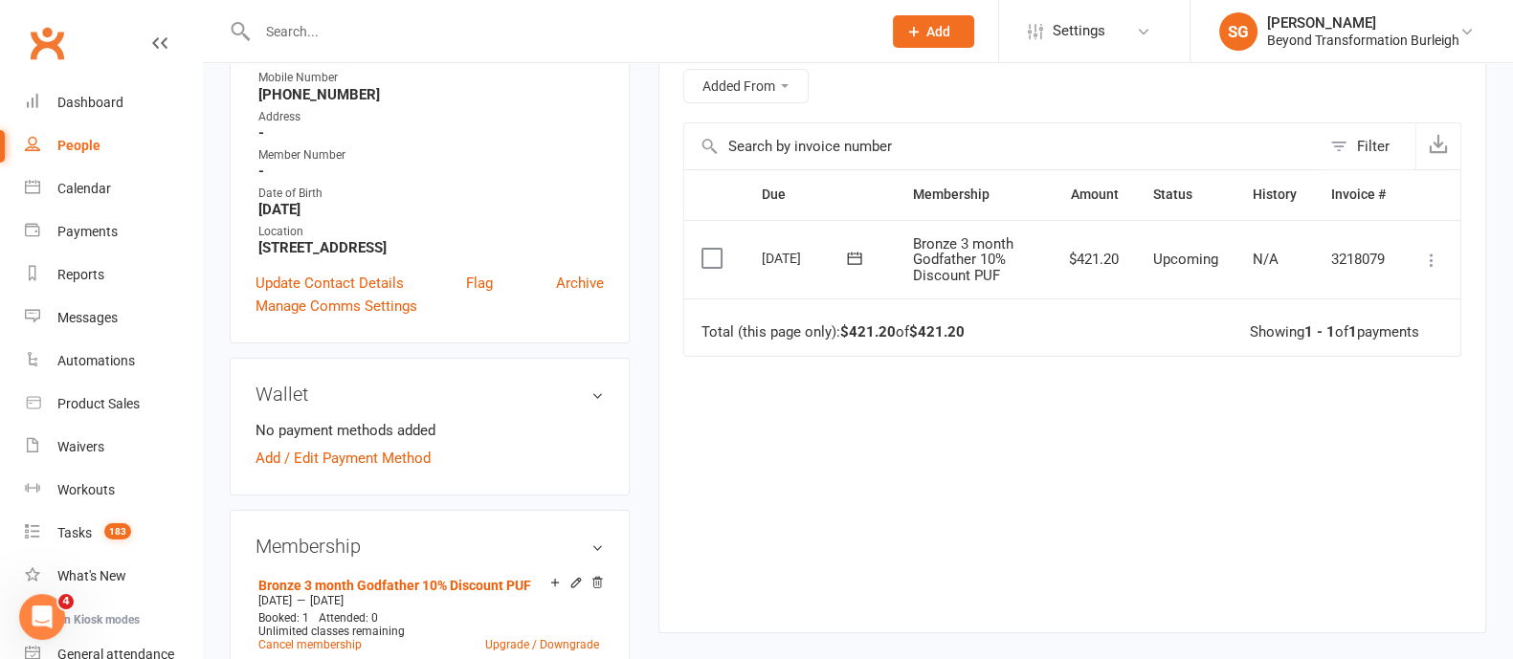
click at [1434, 249] on button at bounding box center [1431, 260] width 23 height 23
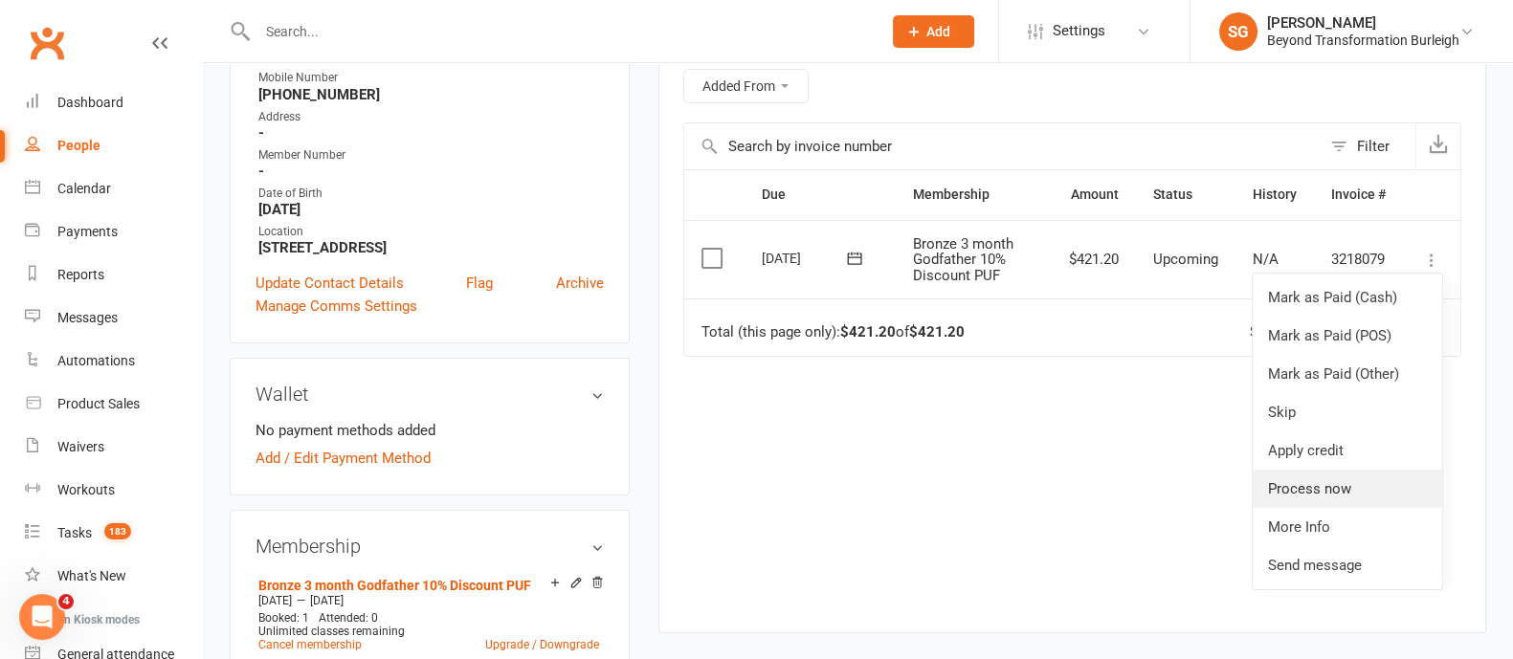
click at [1338, 490] on link "Process now" at bounding box center [1347, 489] width 189 height 38
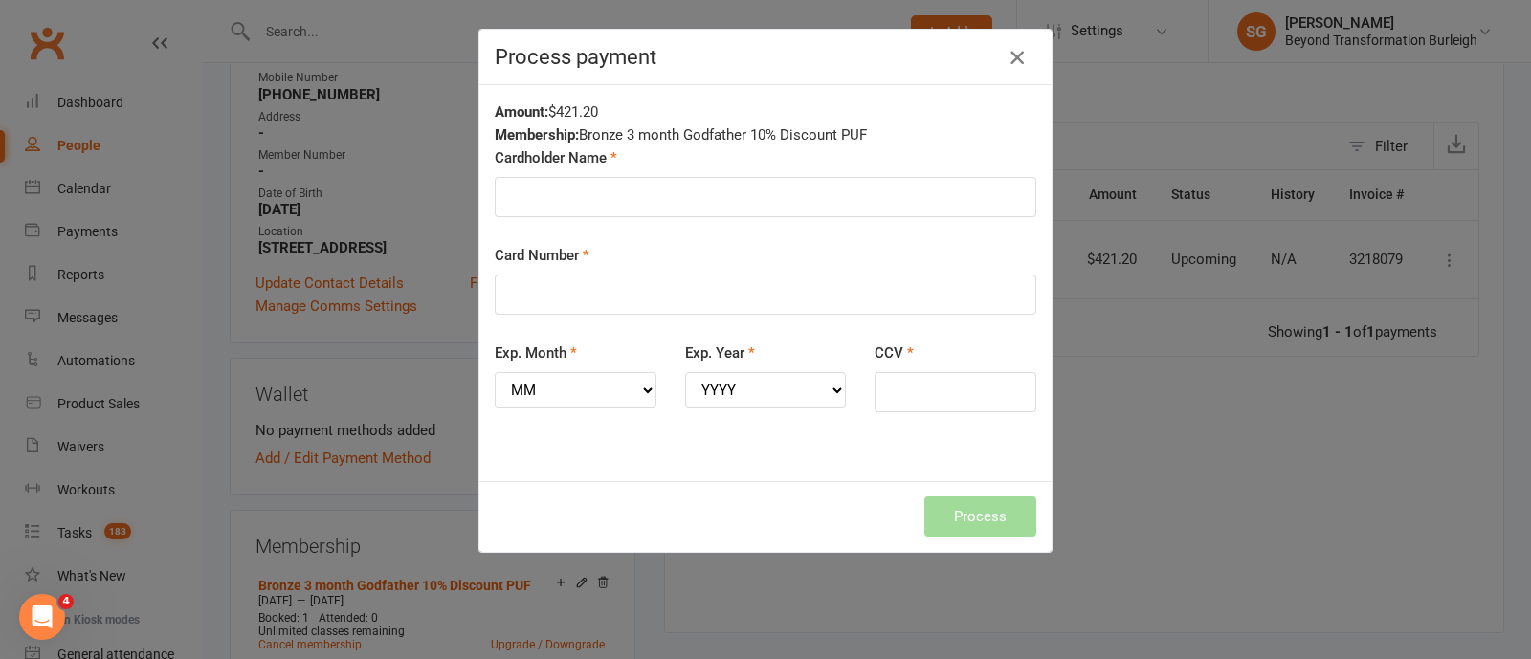
click at [1008, 59] on icon "button" at bounding box center [1017, 57] width 23 height 23
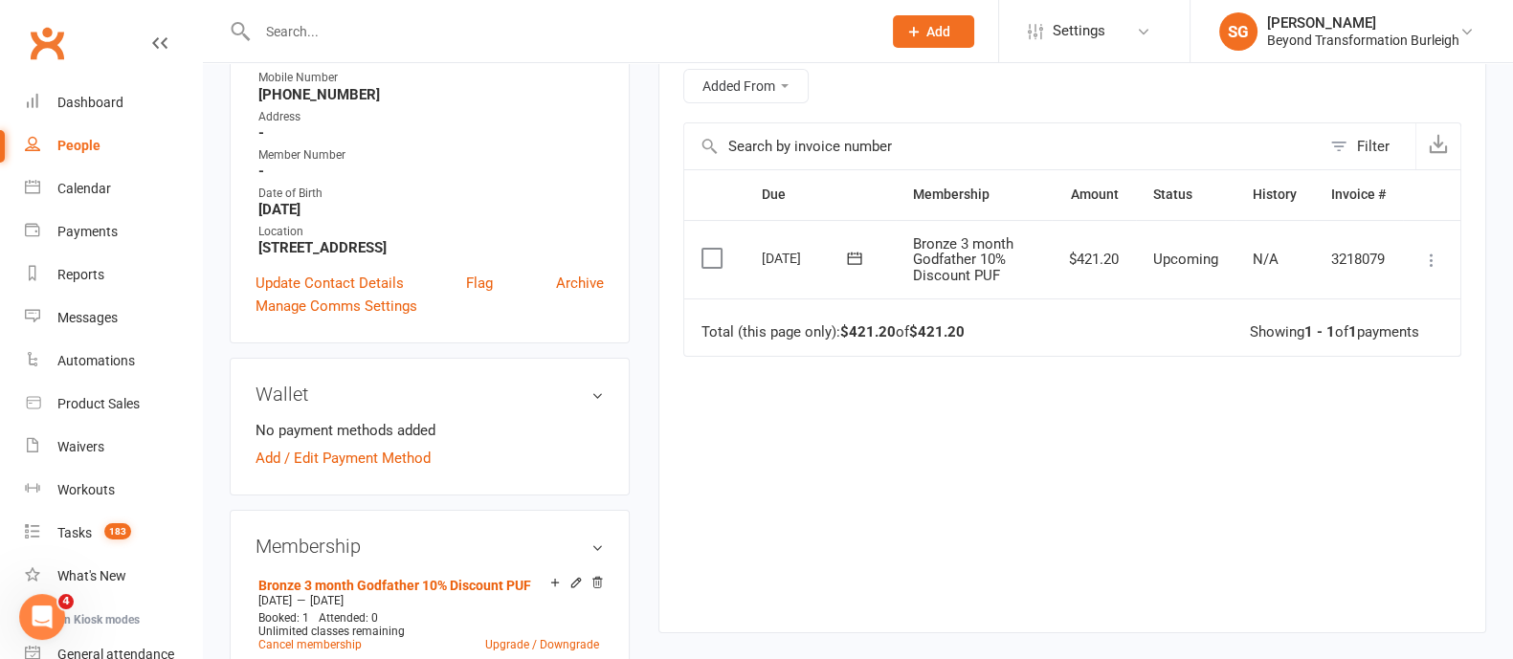
click at [1435, 260] on icon at bounding box center [1431, 260] width 19 height 19
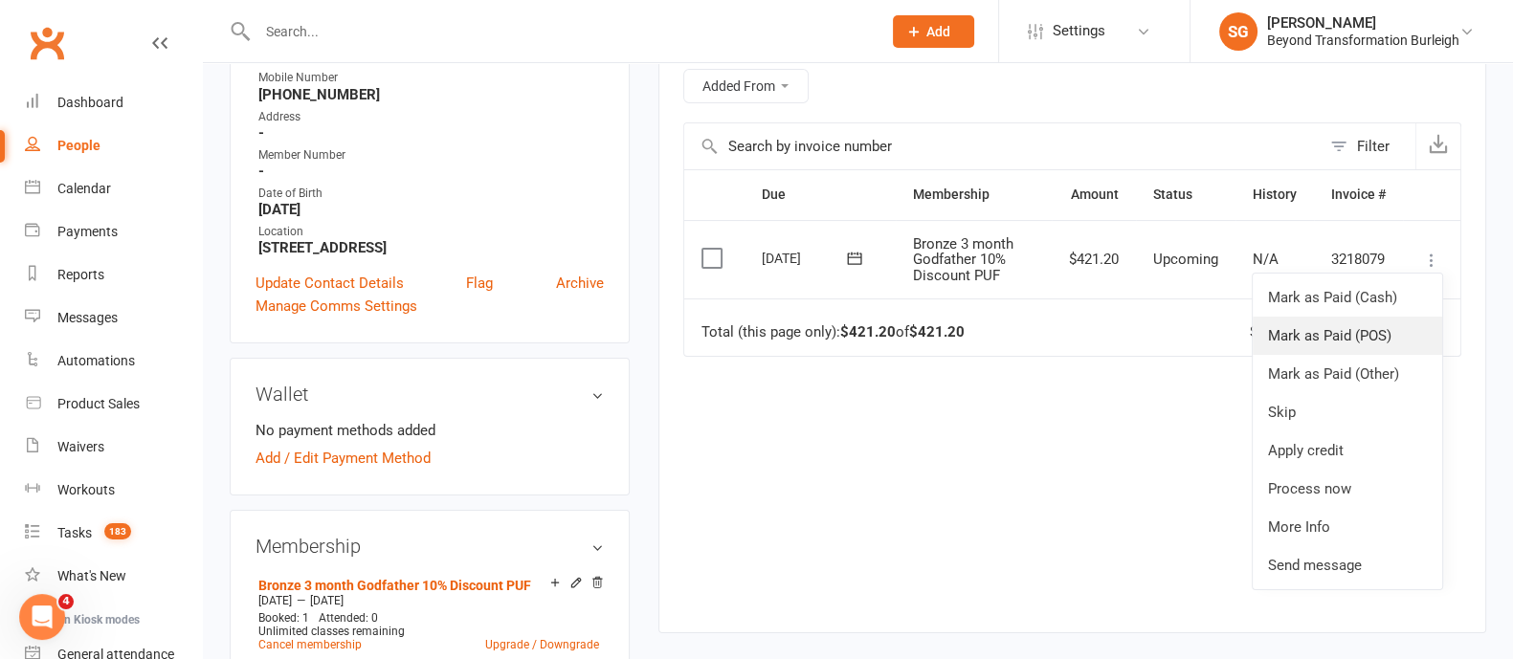
click at [1337, 334] on link "Mark as Paid (POS)" at bounding box center [1347, 336] width 189 height 38
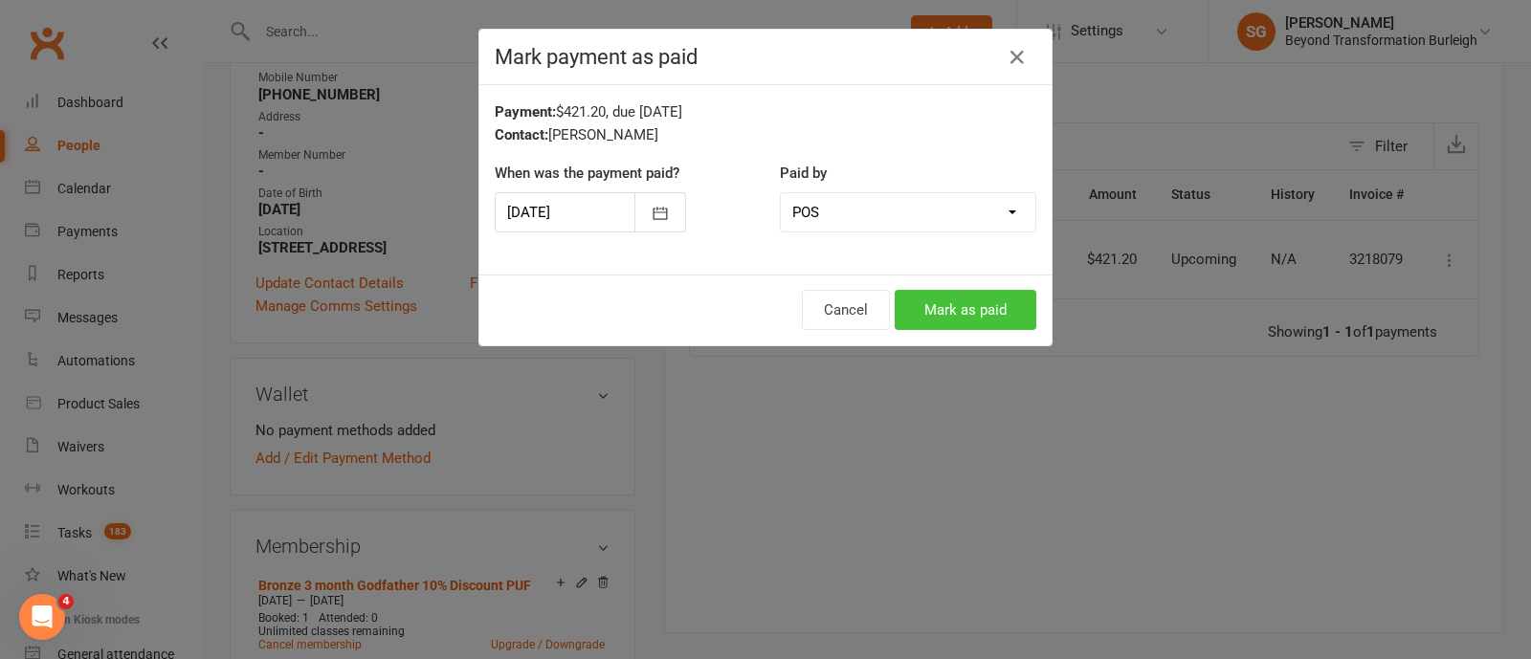
click at [987, 317] on button "Mark as paid" at bounding box center [966, 310] width 142 height 40
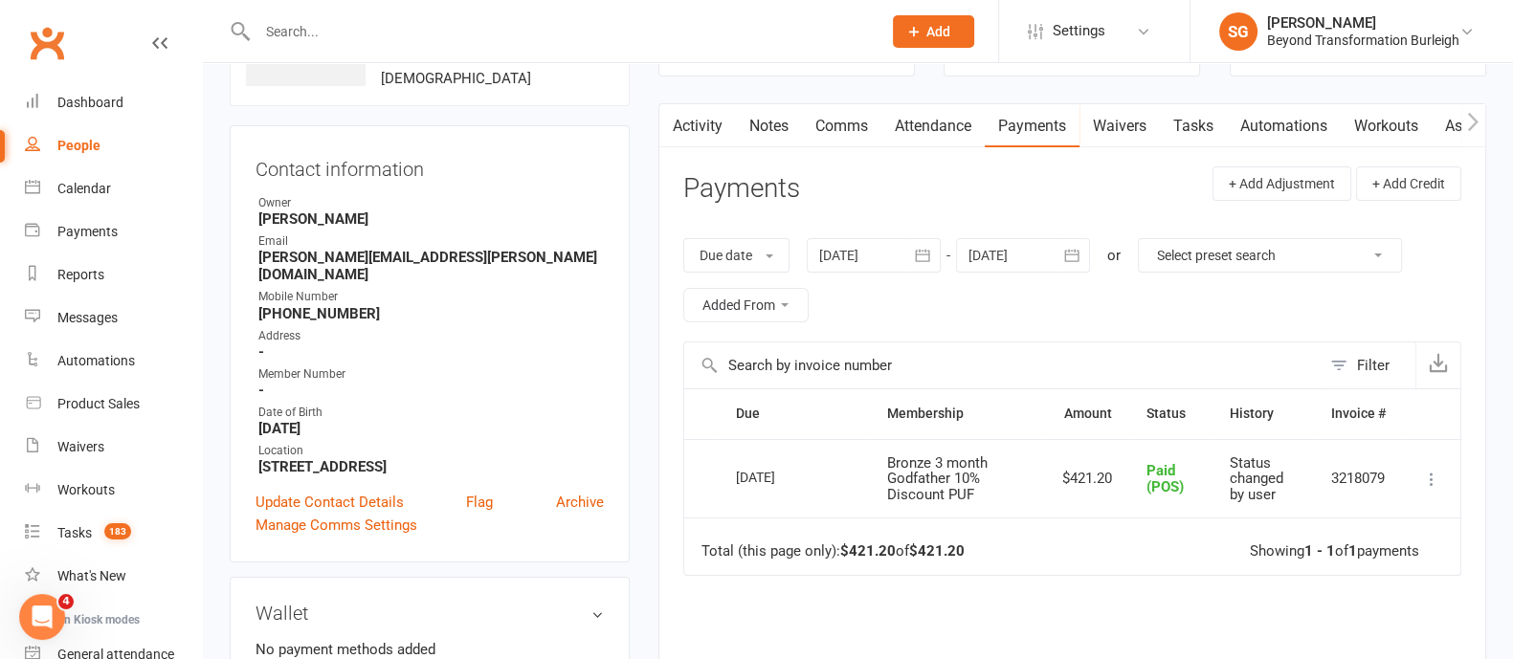
scroll to position [0, 0]
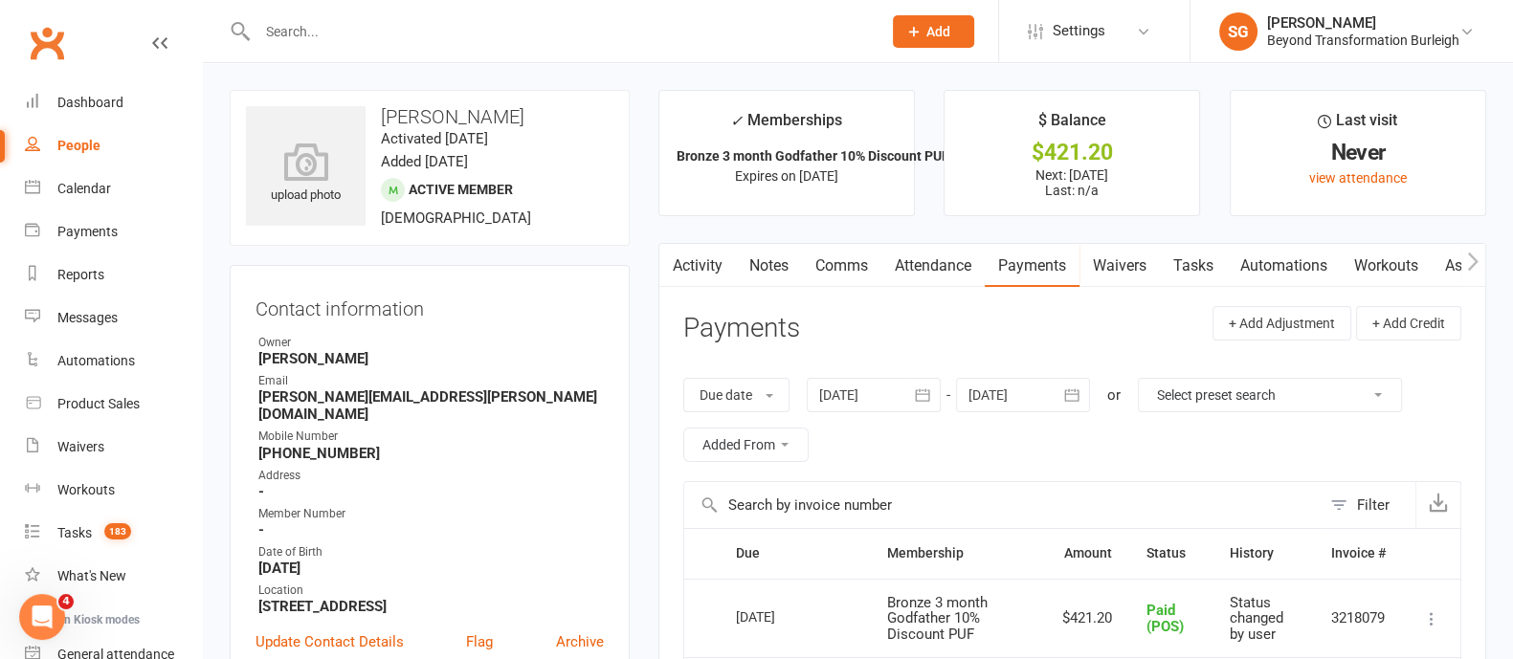
click at [783, 265] on link "Notes" at bounding box center [769, 266] width 66 height 44
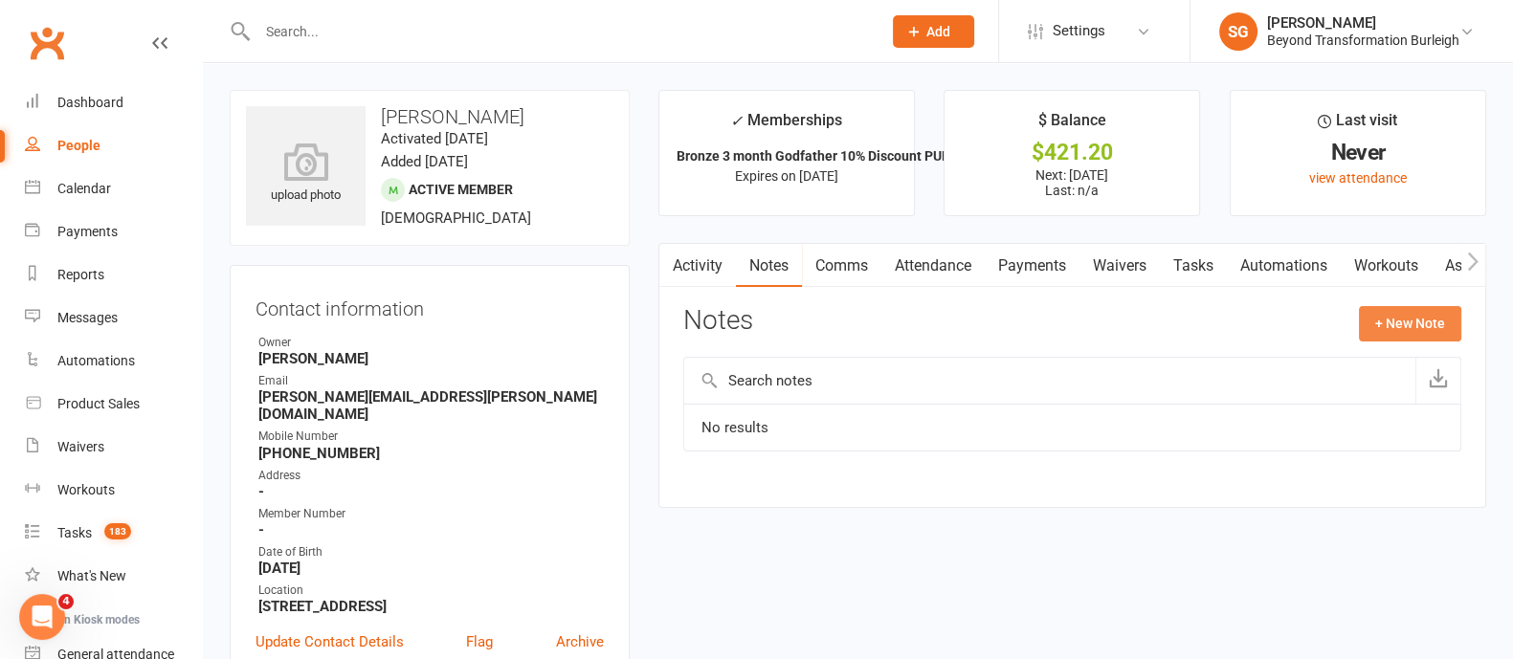
click at [1447, 320] on button "+ New Note" at bounding box center [1410, 323] width 102 height 34
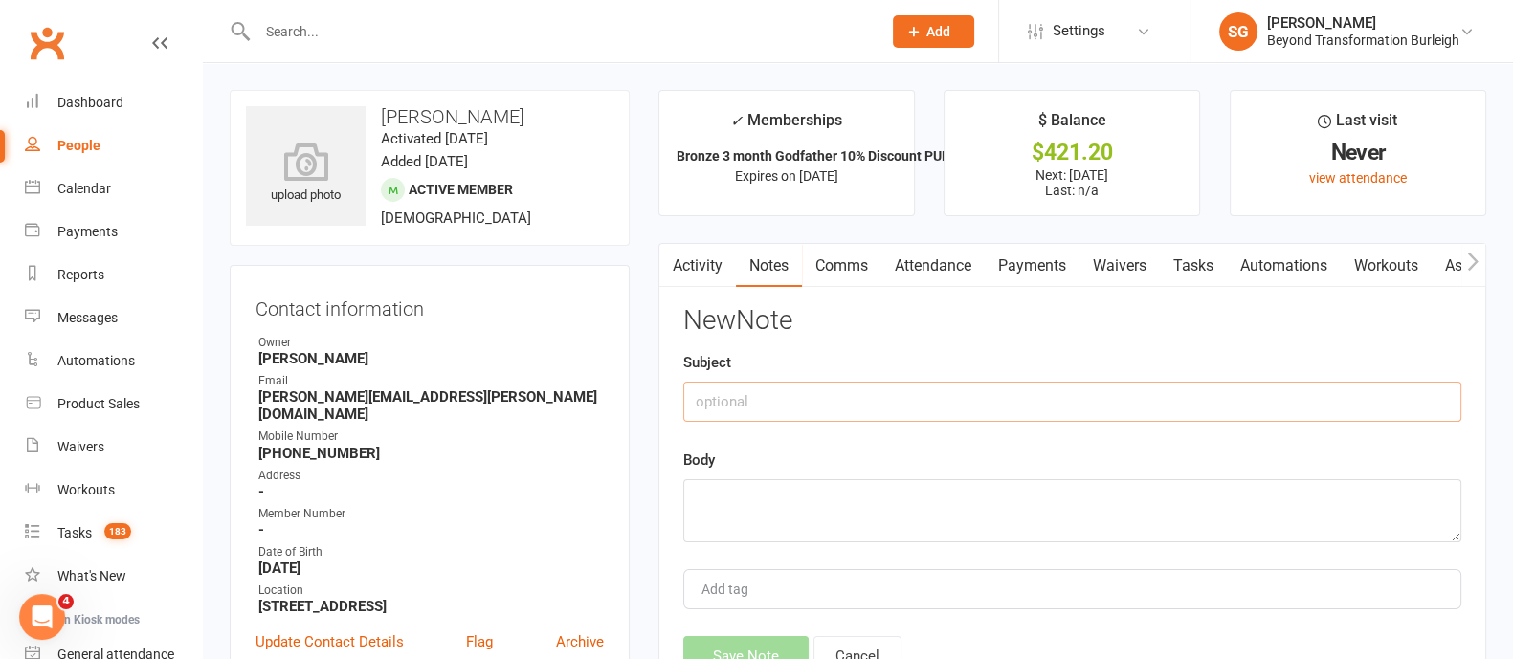
click at [1012, 394] on input "text" at bounding box center [1072, 402] width 778 height 40
type input "Onboarding notes"
click at [803, 499] on textarea at bounding box center [1072, 510] width 778 height 63
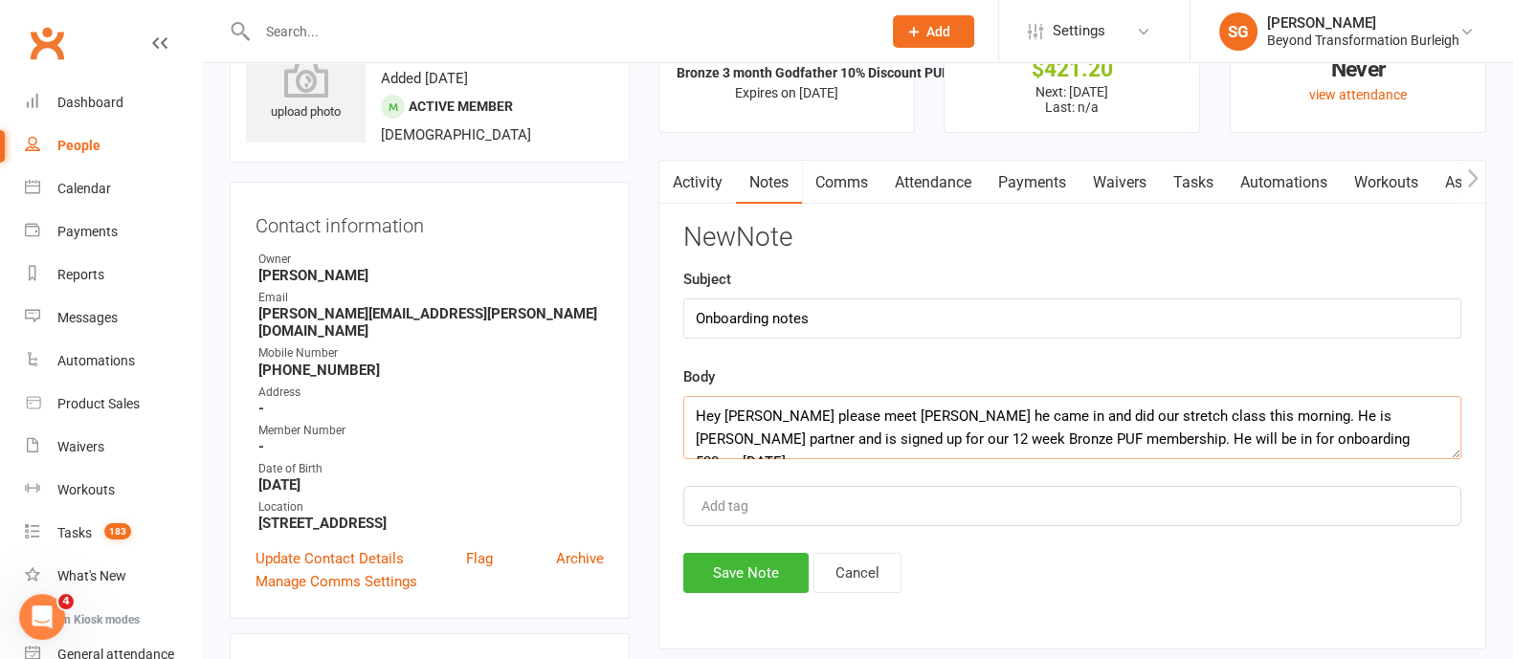
scroll to position [119, 0]
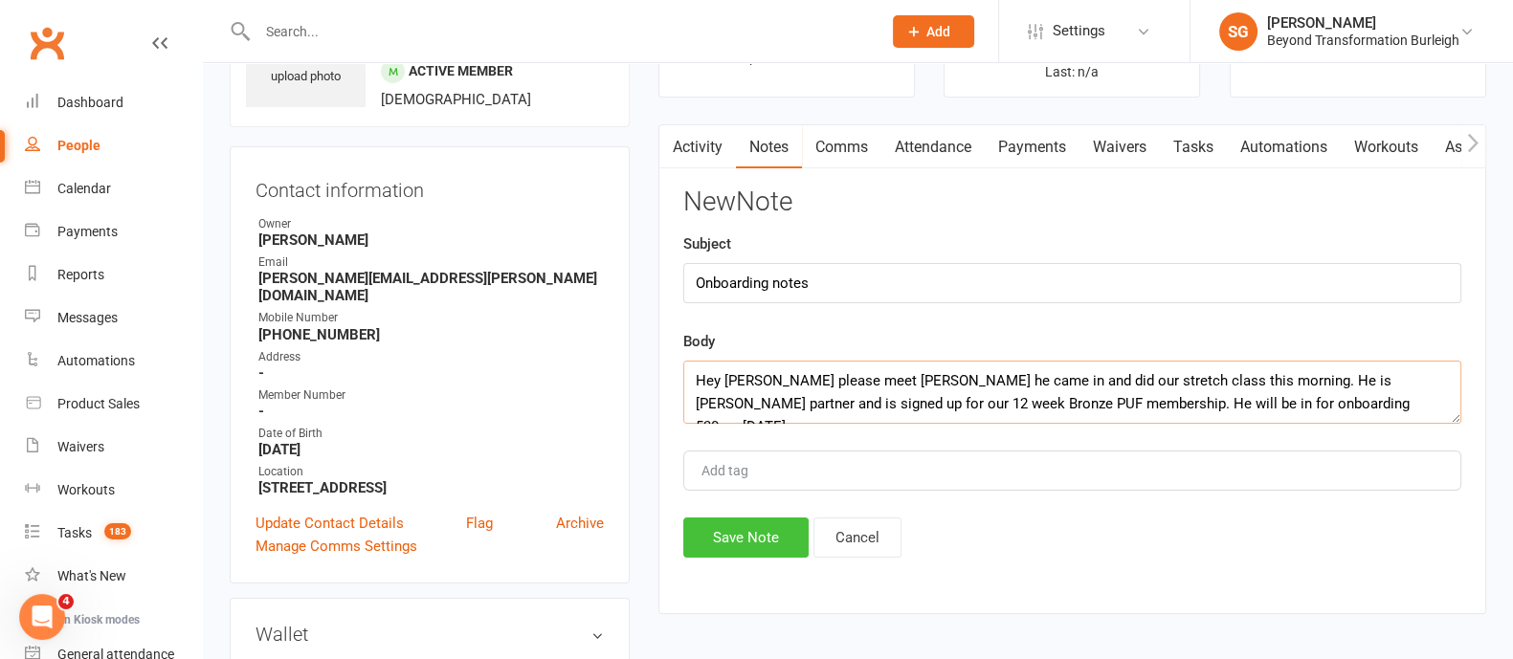
type textarea "Hey Cindy please meet Andrew he came in and did our stretch class this morning.…"
click at [774, 532] on button "Save Note" at bounding box center [745, 538] width 125 height 40
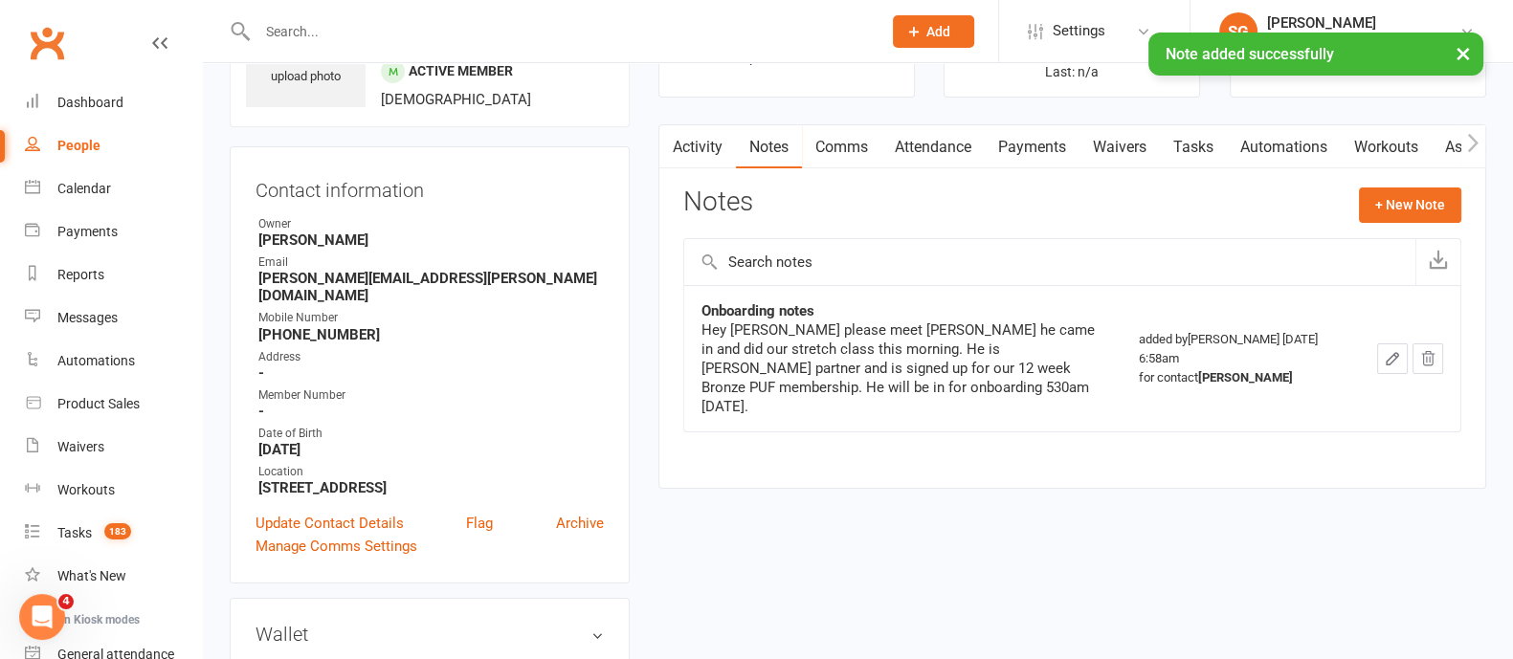
scroll to position [0, 0]
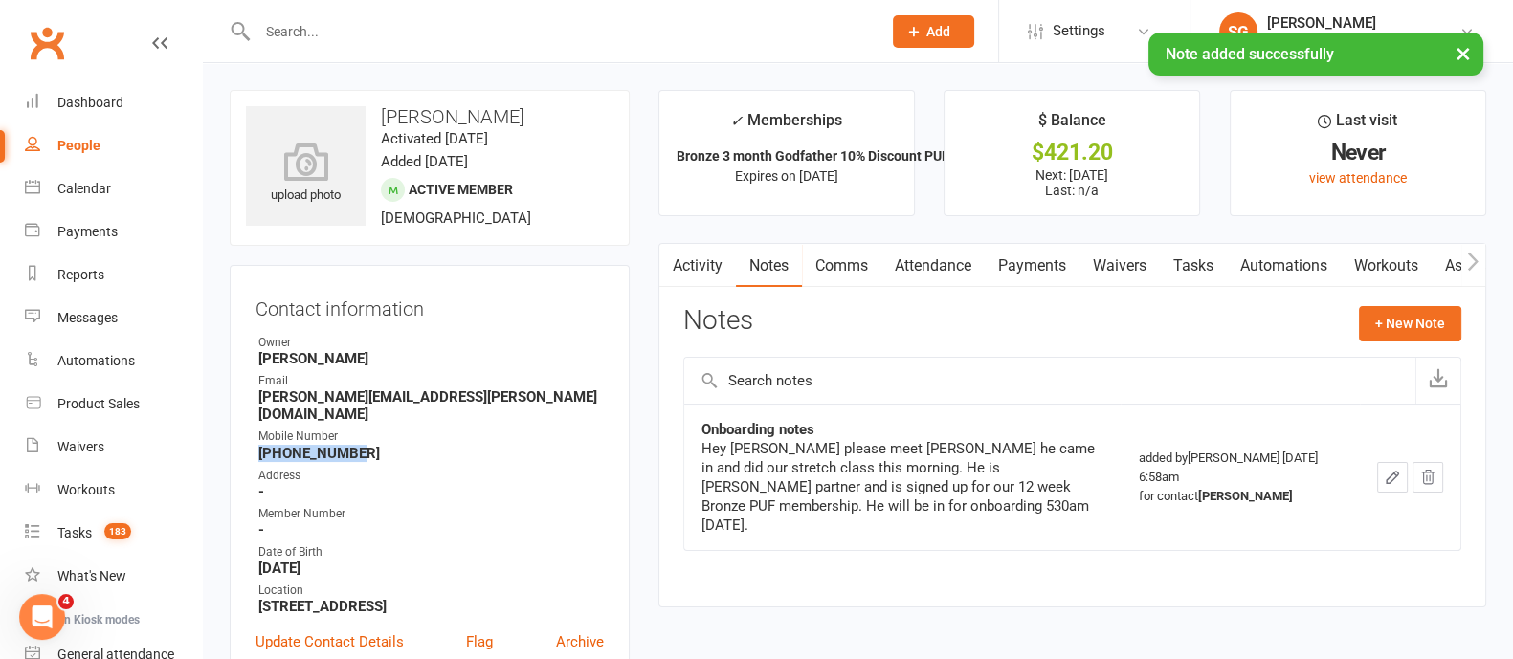
drag, startPoint x: 365, startPoint y: 436, endPoint x: 282, endPoint y: 436, distance: 82.3
click at [245, 436] on div "Contact information Owner Shane Gregory Email andrew.fowler@blackandwhitefilms.…" at bounding box center [430, 483] width 400 height 437
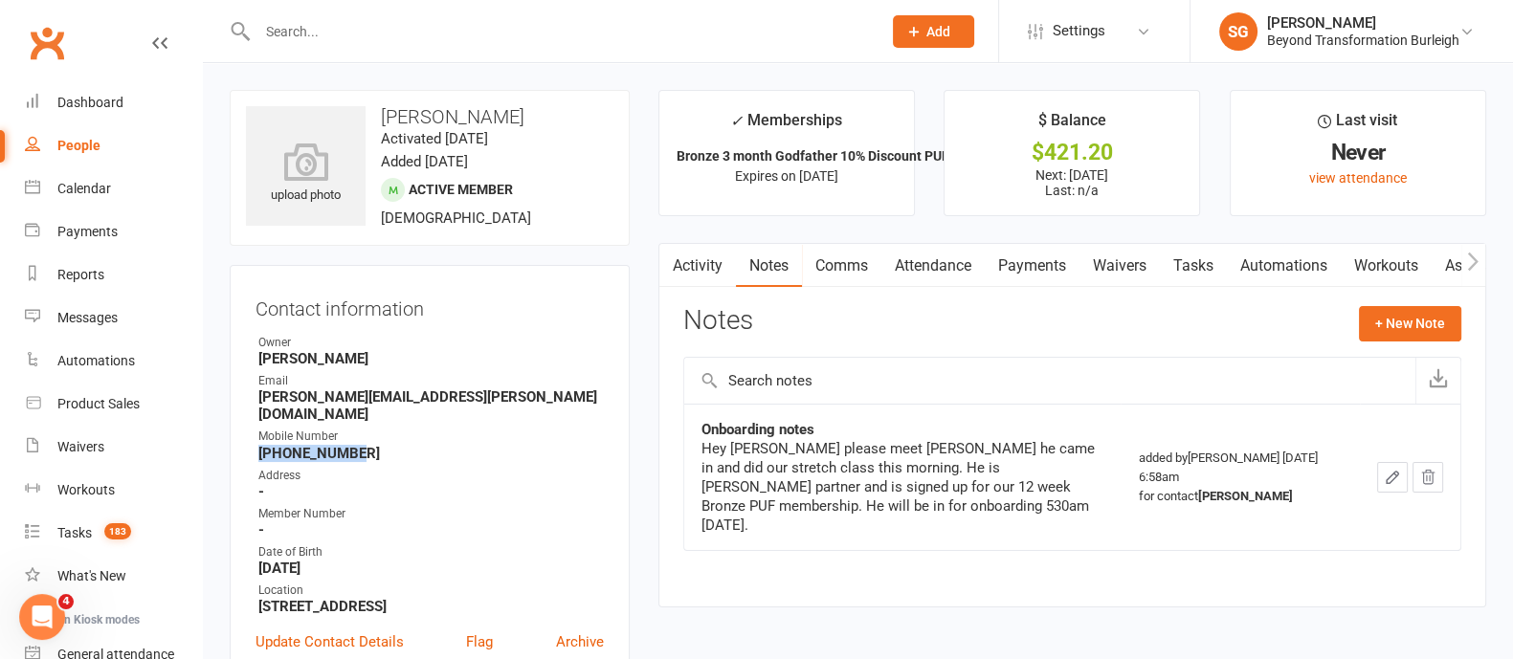
copy strong "[PHONE_NUMBER]"
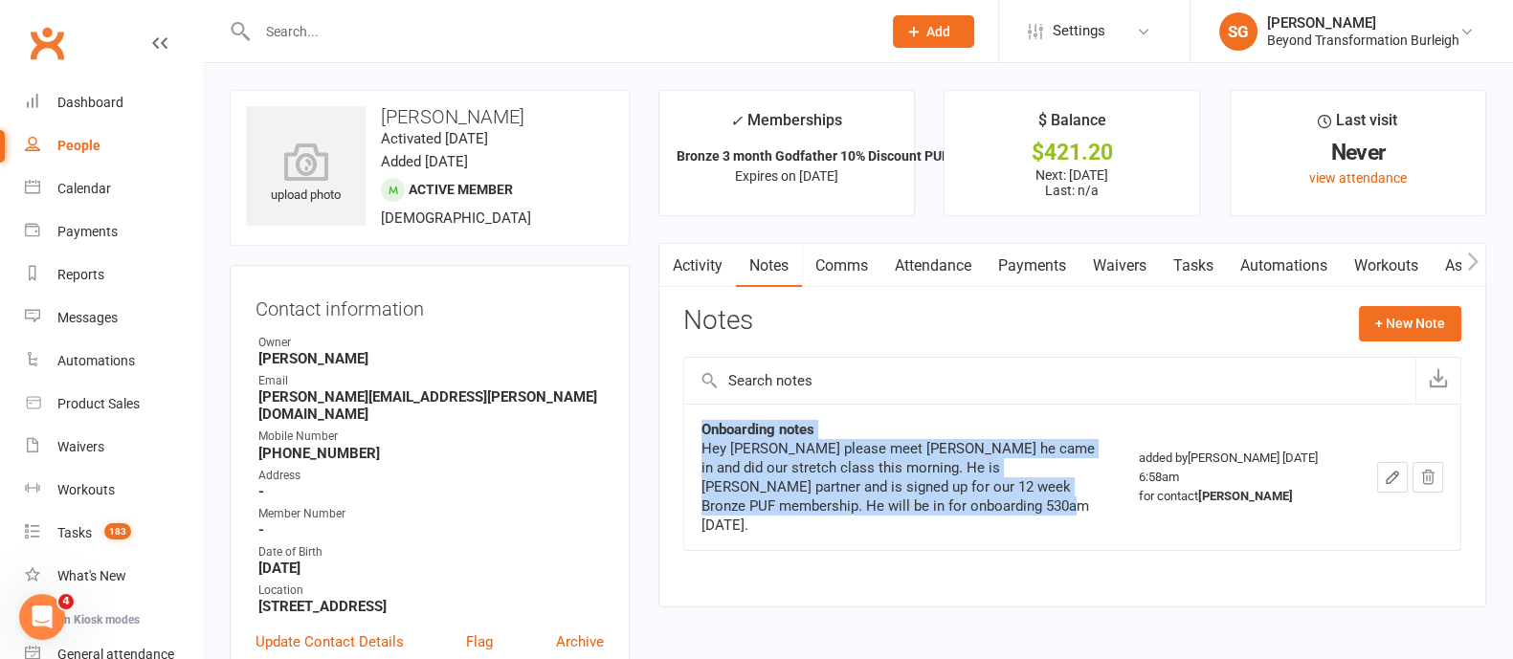
drag, startPoint x: 938, startPoint y: 496, endPoint x: 790, endPoint y: 466, distance: 151.3
click at [684, 452] on td "Onboarding notes Hey Cindy please meet Andrew he came in and did our stretch cl…" at bounding box center [902, 477] width 437 height 146
click at [799, 468] on div "Hey Cindy please meet Andrew he came in and did our stretch class this morning.…" at bounding box center [902, 487] width 403 height 96
drag, startPoint x: 946, startPoint y: 502, endPoint x: 678, endPoint y: 454, distance: 272.4
click at [678, 454] on div "Activity Notes Comms Attendance Payments Waivers Tasks Automations Workouts Ass…" at bounding box center [1072, 425] width 828 height 365
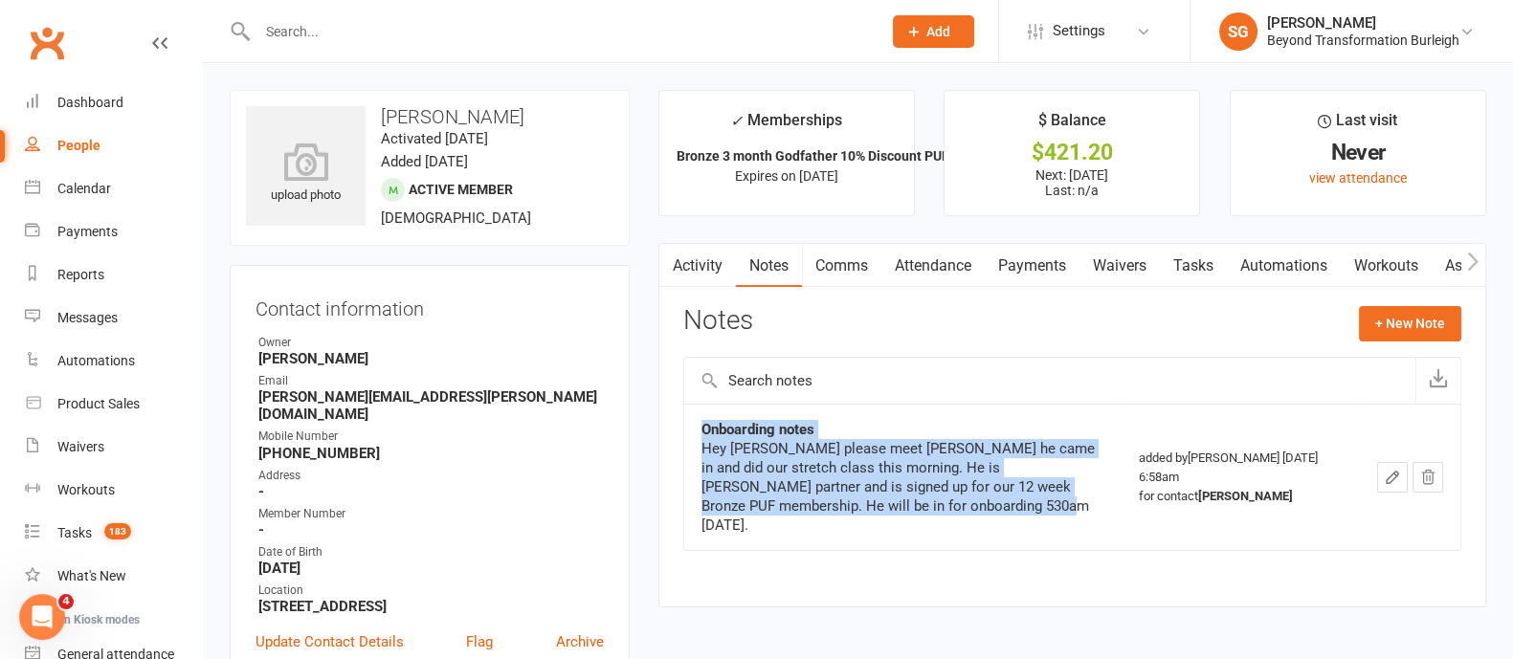
click at [736, 463] on div "Hey Cindy please meet Andrew he came in and did our stretch class this morning.…" at bounding box center [902, 487] width 403 height 96
drag, startPoint x: 698, startPoint y: 444, endPoint x: 969, endPoint y: 499, distance: 277.2
click at [969, 499] on td "Onboarding notes Hey Cindy please meet Andrew he came in and did our stretch cl…" at bounding box center [902, 477] width 437 height 146
copy div "Hey Cindy please meet Andrew he came in and did our stretch class this morning.…"
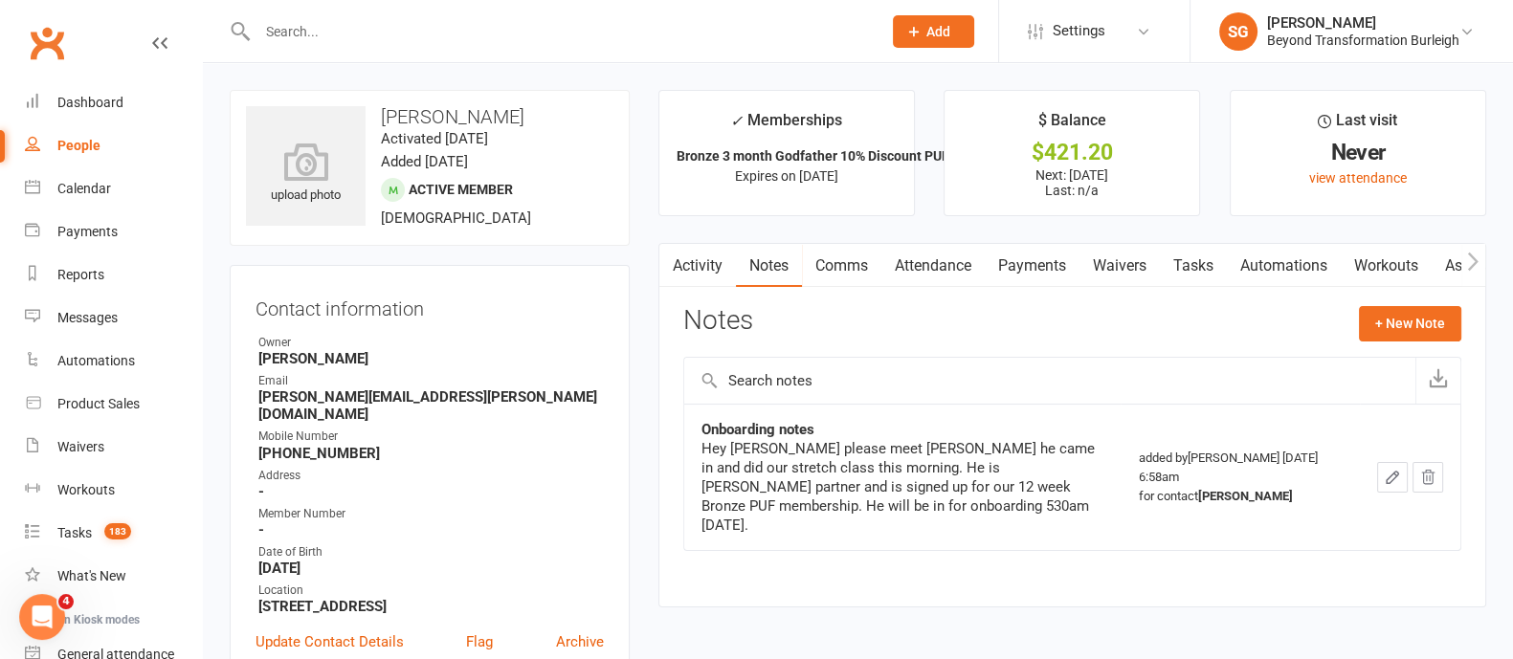
click at [861, 556] on div "Onboarding notes Hey Cindy please meet Andrew he came in and did our stretch cl…" at bounding box center [1072, 491] width 778 height 174
click at [115, 98] on div "Dashboard" at bounding box center [90, 102] width 66 height 15
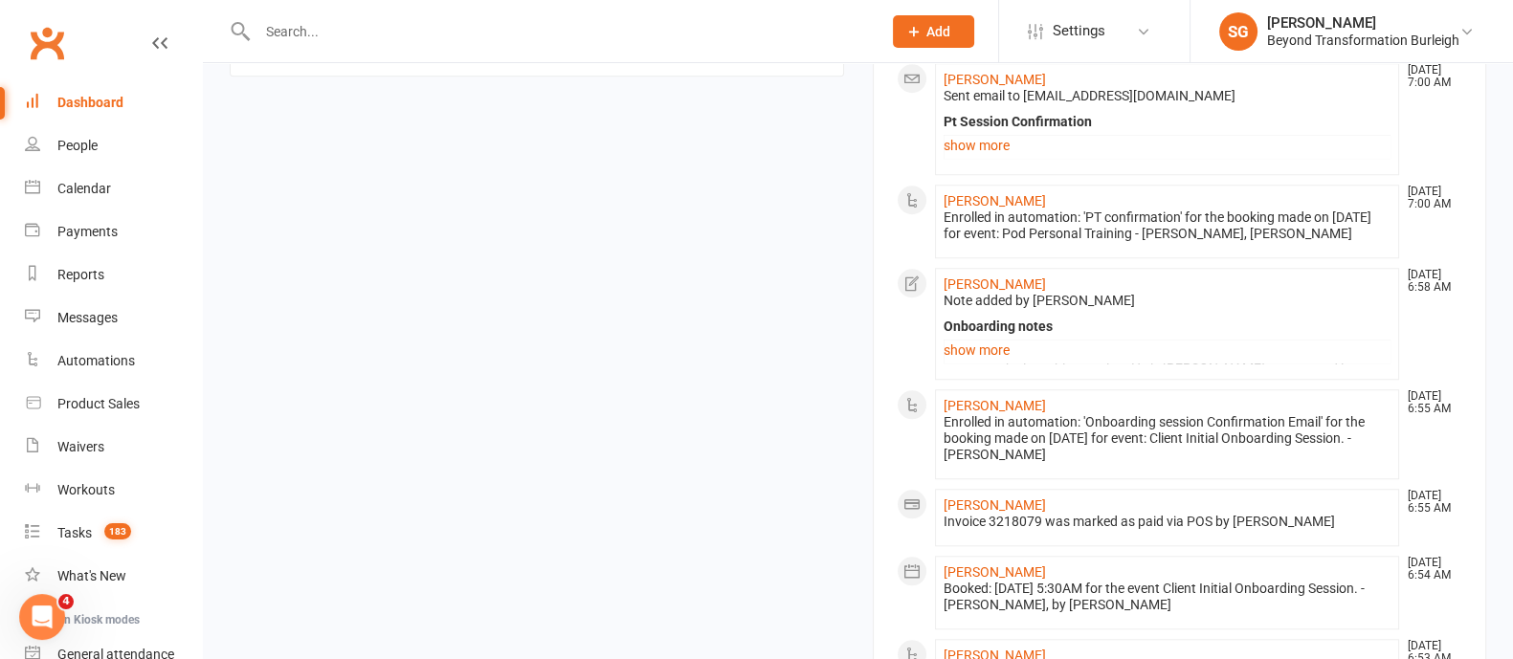
scroll to position [2280, 0]
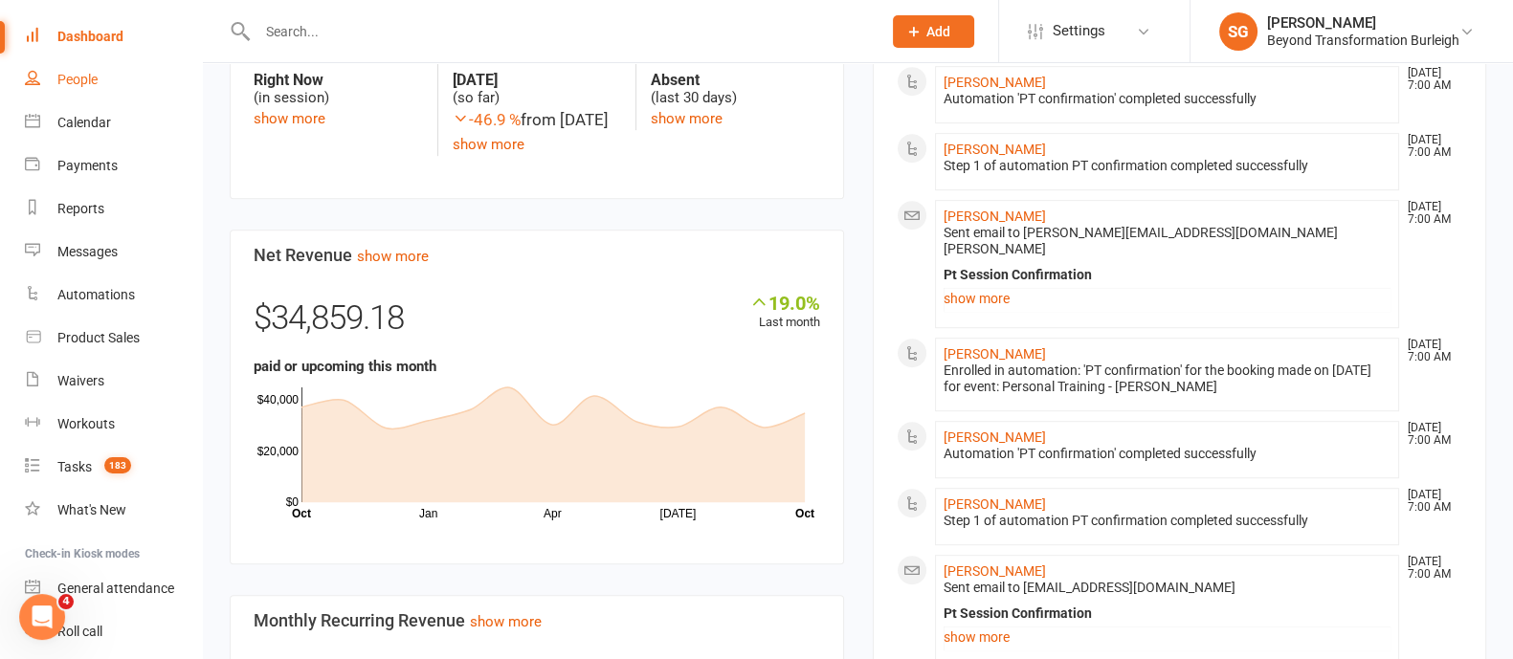
scroll to position [0, 0]
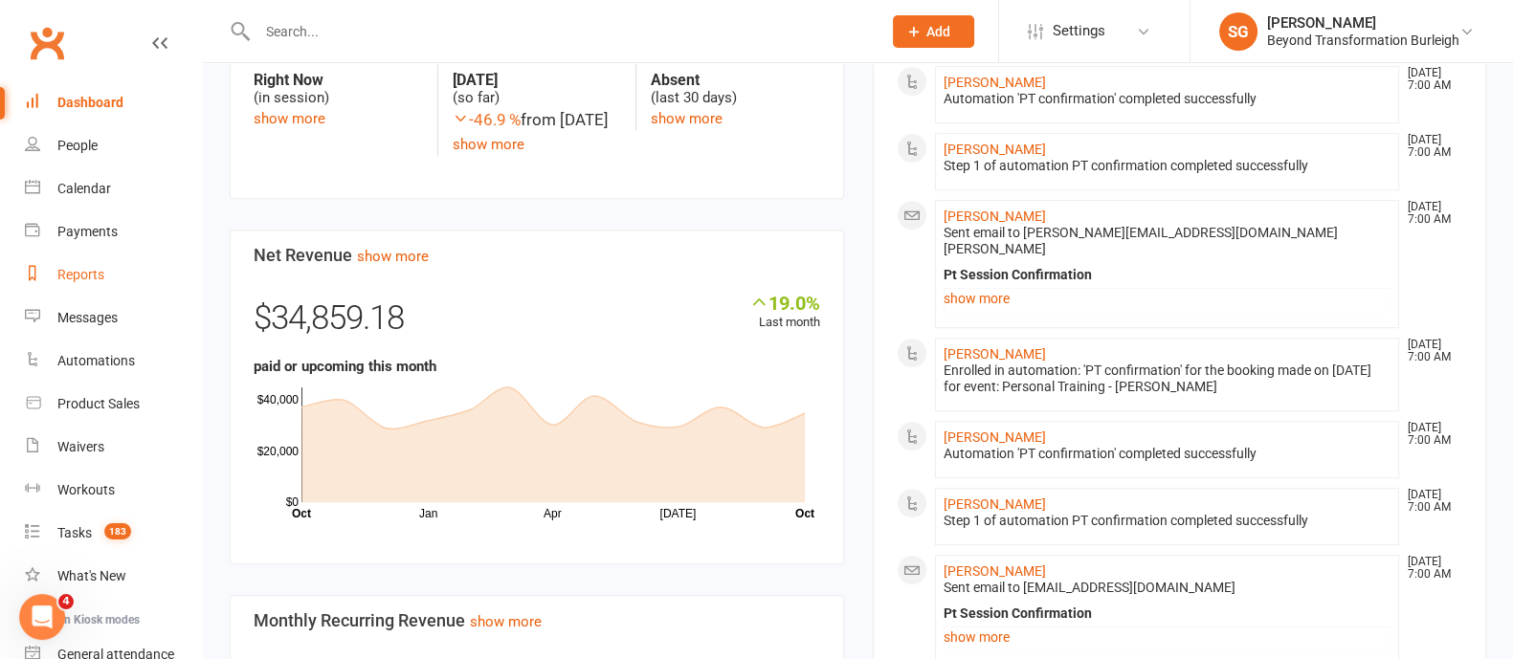
click at [91, 269] on div "Reports" at bounding box center [80, 274] width 47 height 15
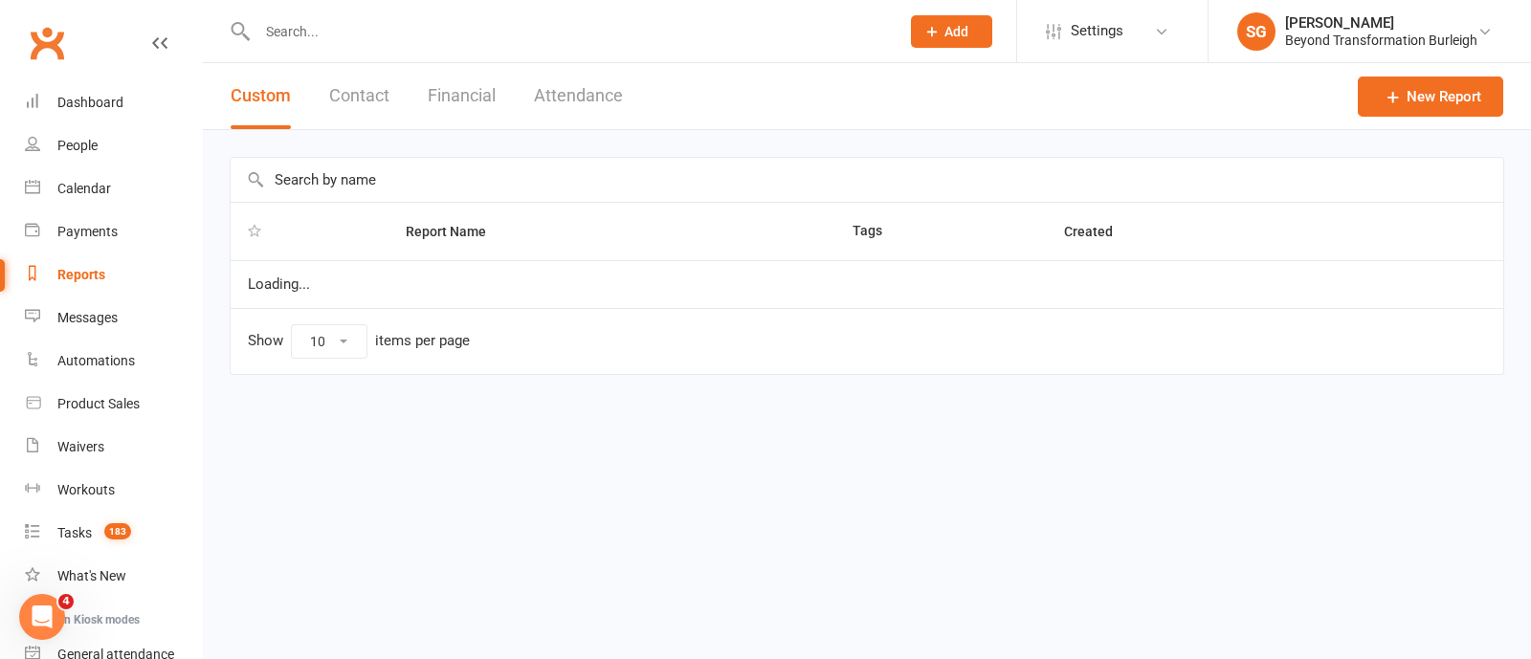
select select "100"
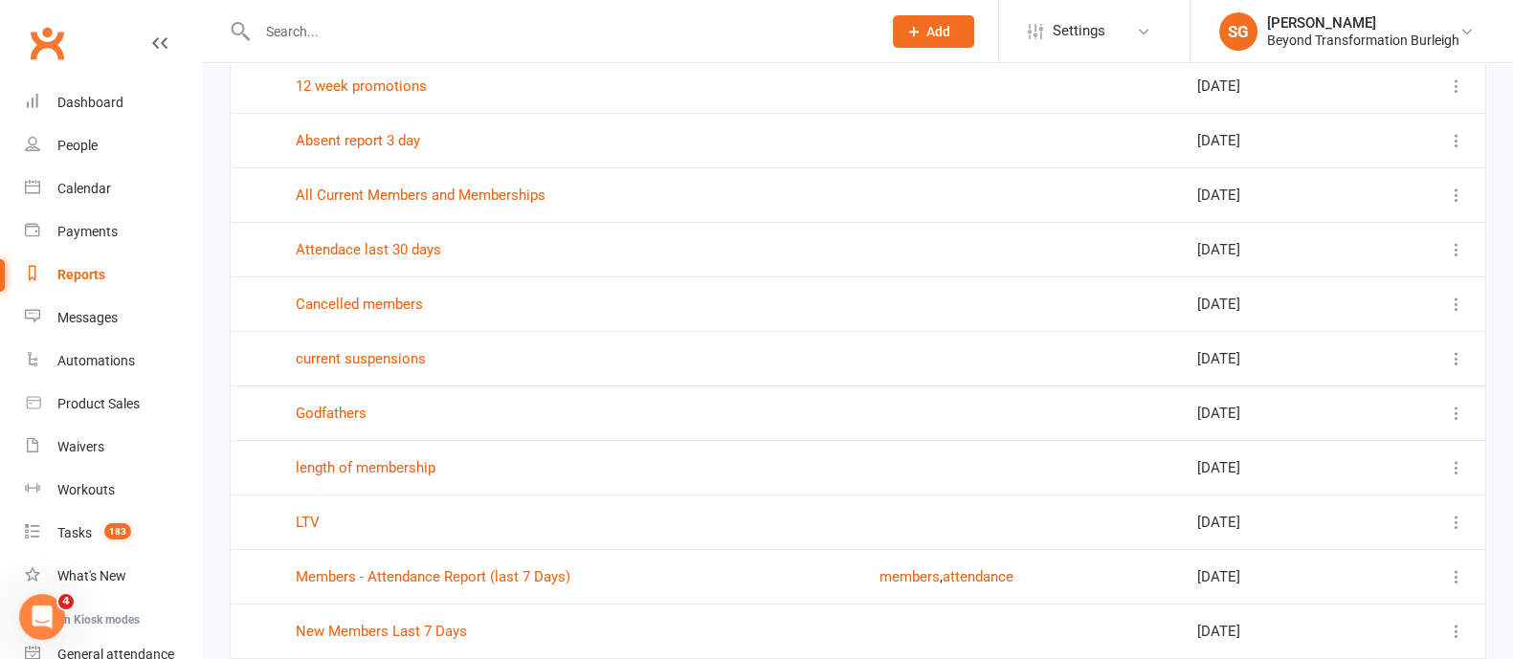
scroll to position [238, 0]
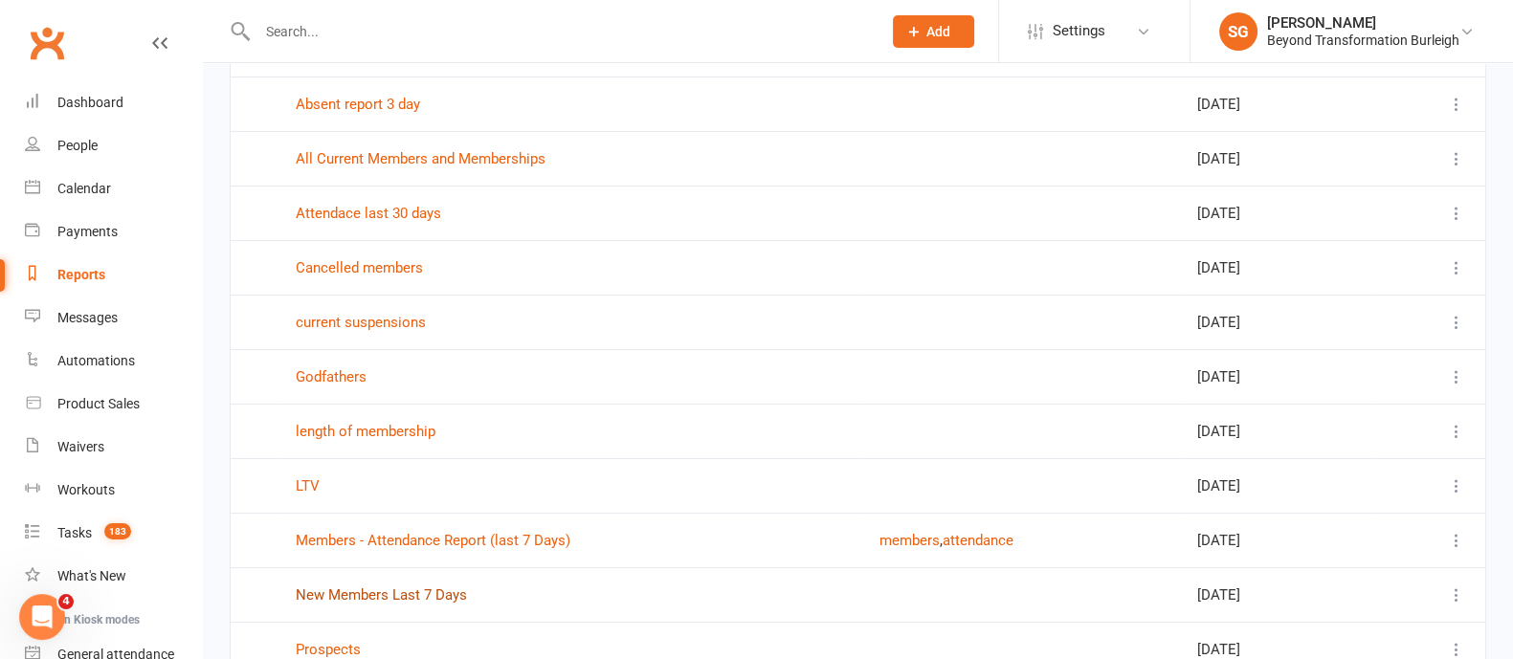
click at [456, 587] on link "New Members Last 7 Days" at bounding box center [381, 595] width 171 height 17
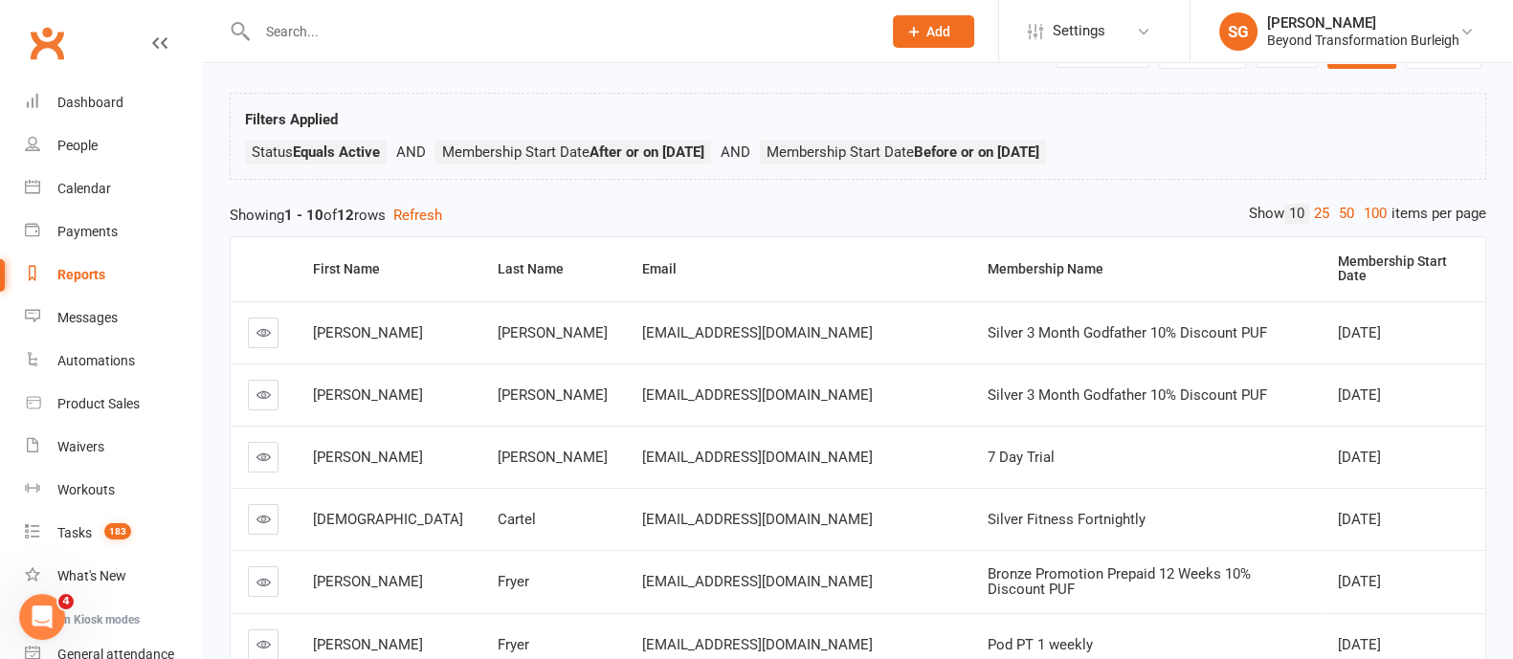
scroll to position [119, 0]
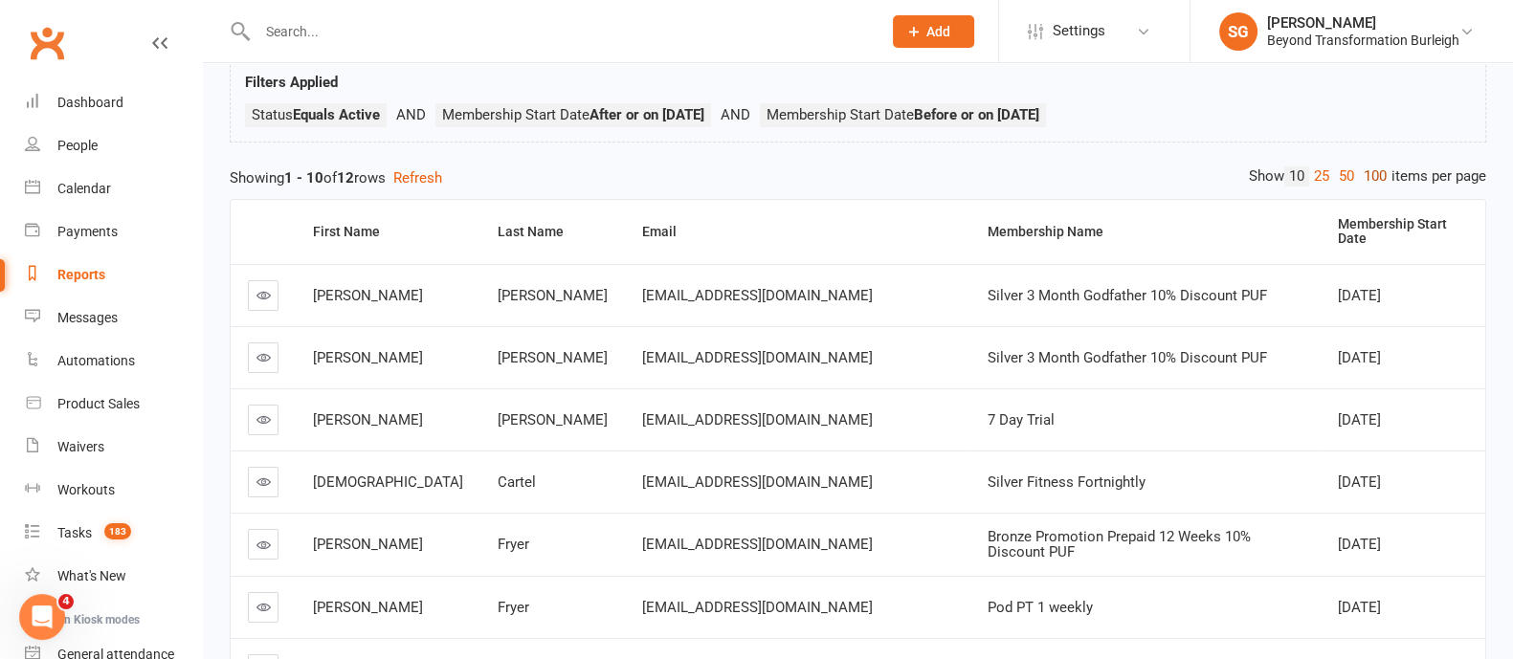
click at [1373, 168] on link "100" at bounding box center [1375, 177] width 33 height 20
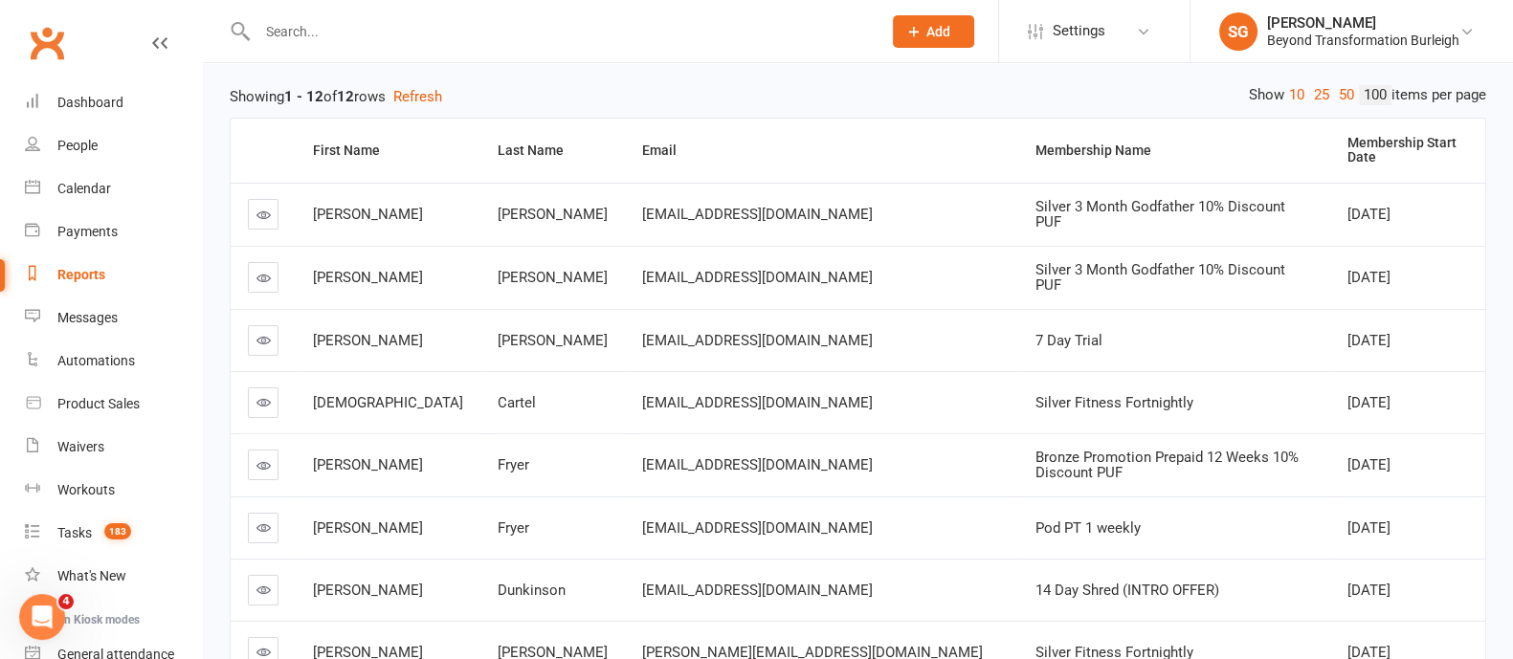
scroll to position [359, 0]
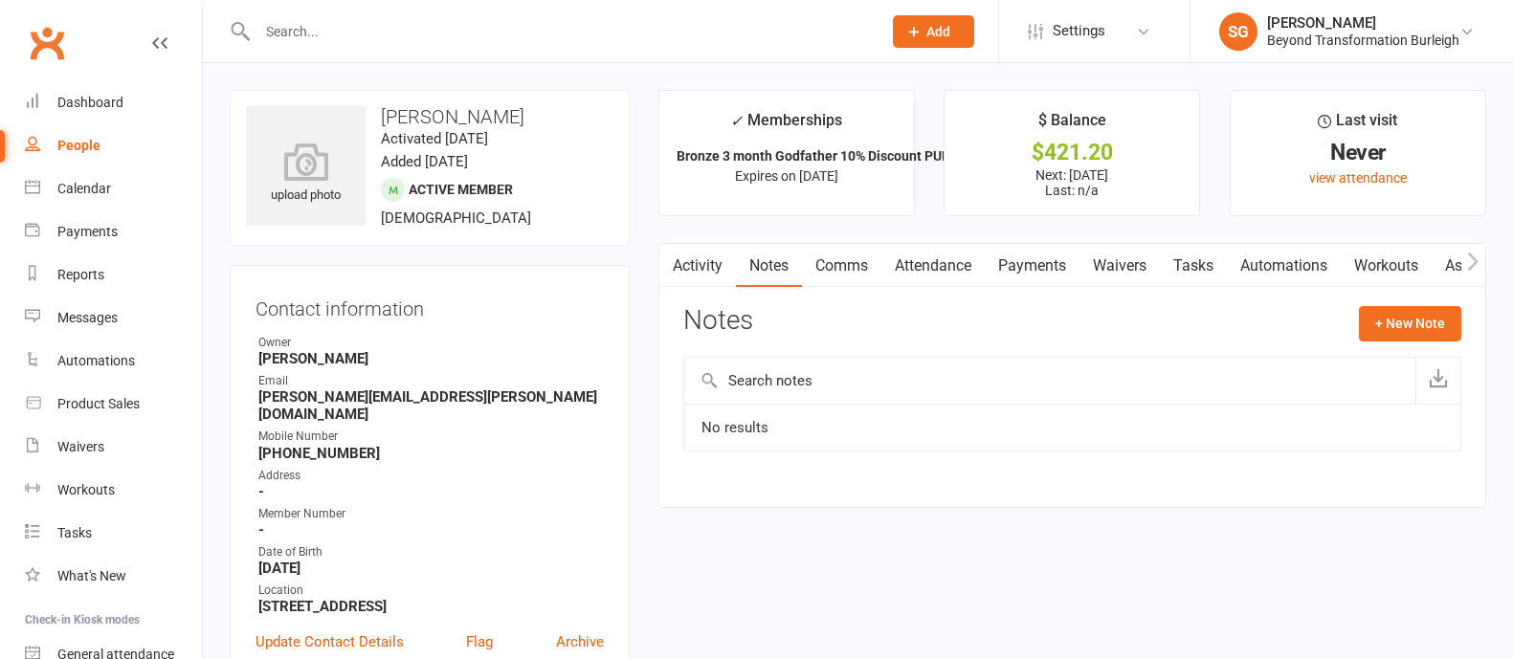
click at [340, 31] on input "text" at bounding box center [560, 31] width 616 height 27
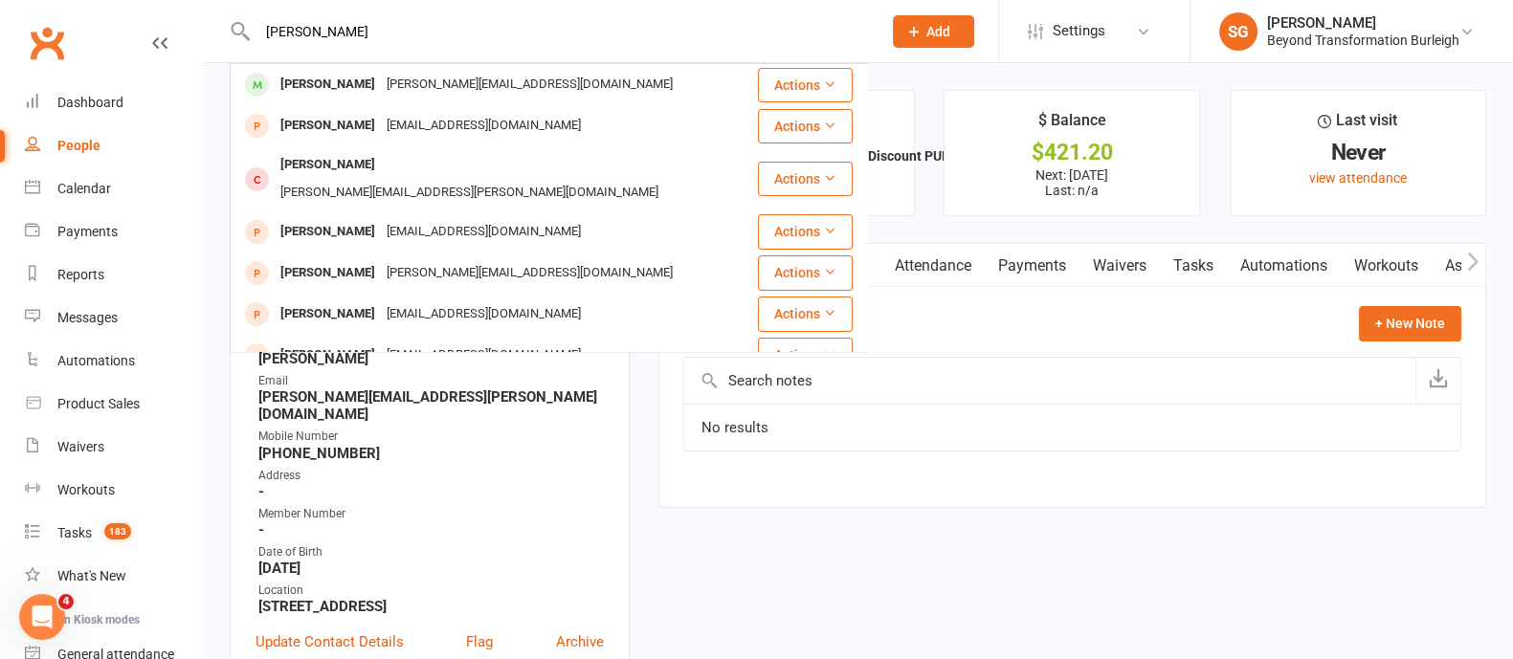
click at [396, 26] on input "marissa" at bounding box center [560, 31] width 616 height 27
type input "m"
type input "lidia"
click at [406, 56] on div "lidia Lidia Cross lidiadeneto@hotmail.com Actions Molly Linton lintonmedia@hotm…" at bounding box center [549, 31] width 638 height 62
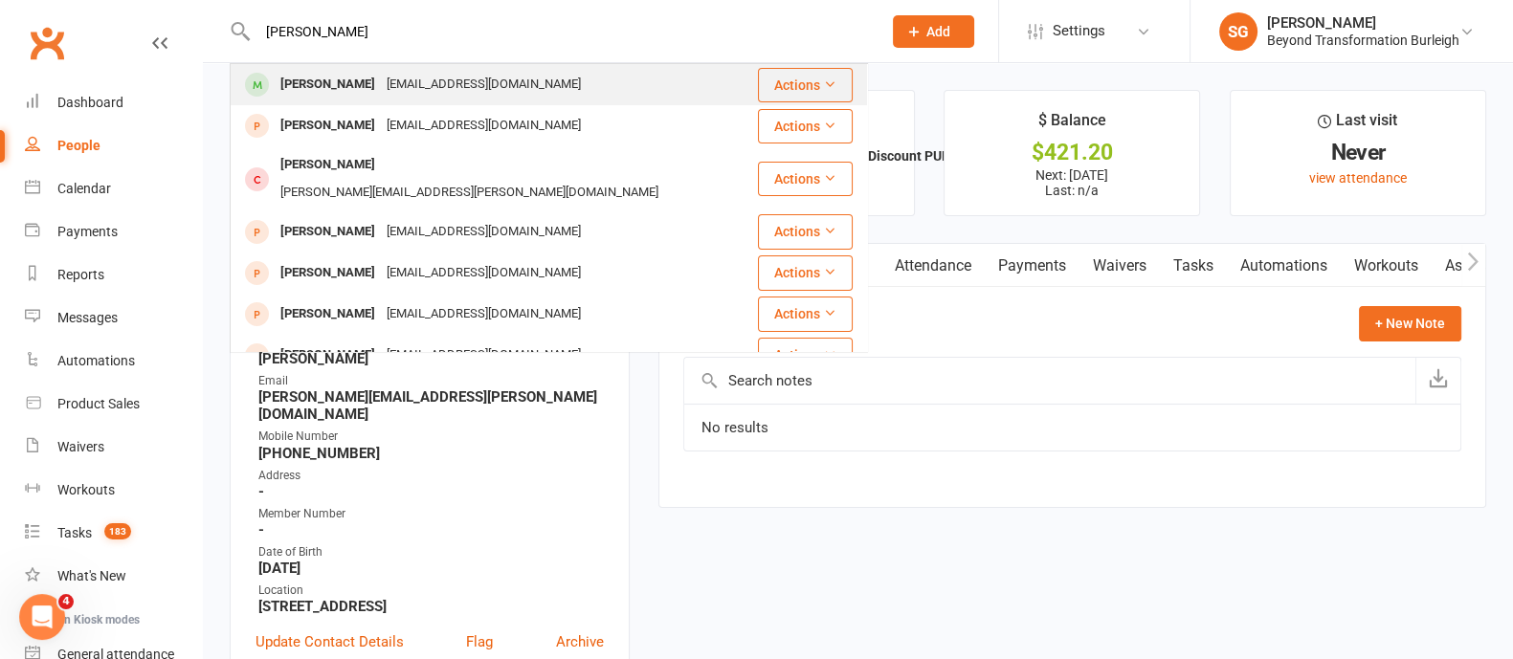
click at [406, 88] on div "[EMAIL_ADDRESS][DOMAIN_NAME]" at bounding box center [484, 85] width 206 height 28
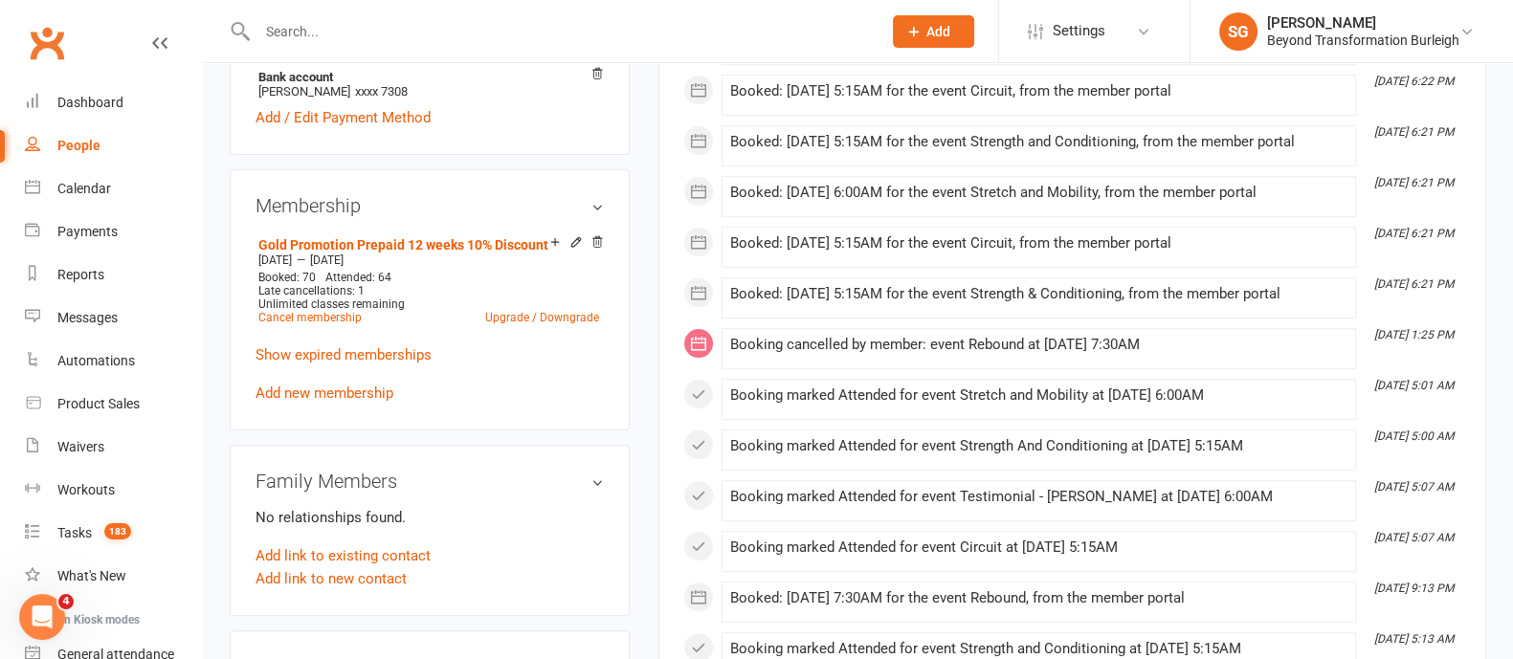
scroll to position [836, 0]
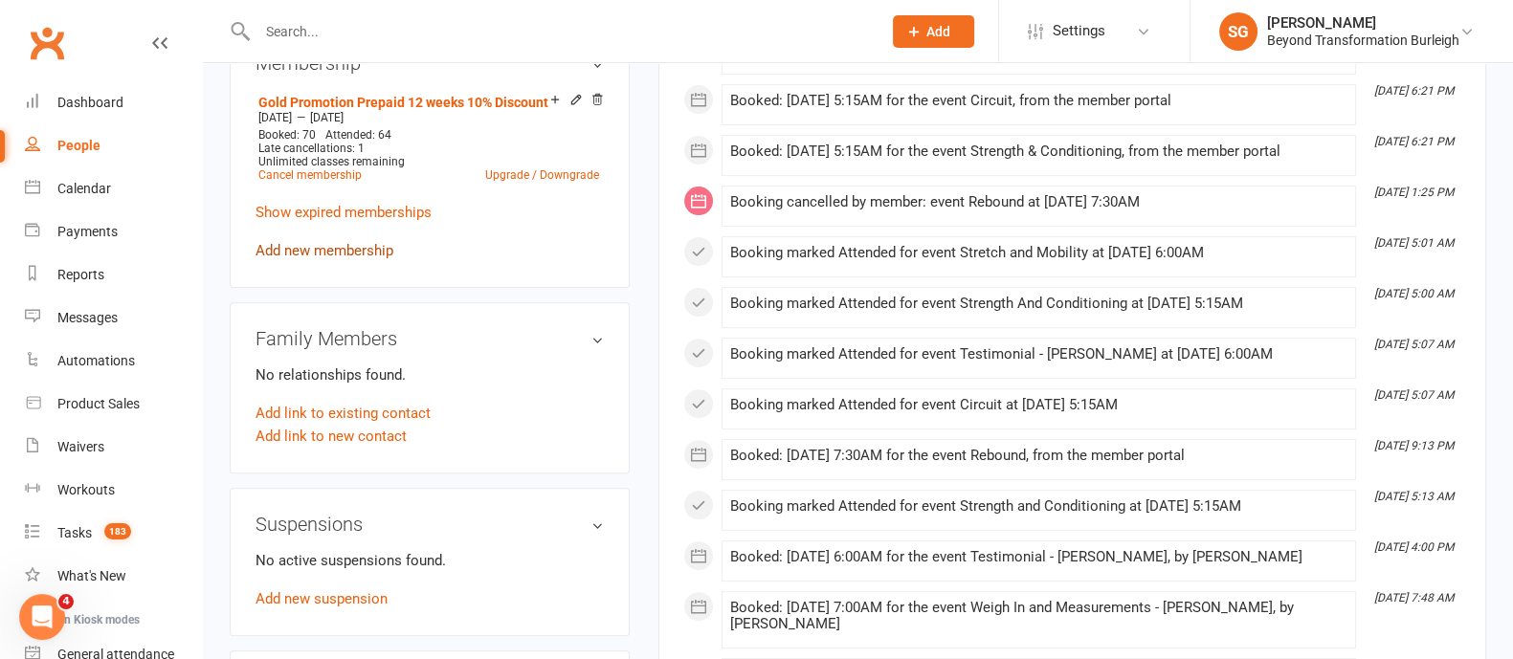
click at [378, 251] on link "Add new membership" at bounding box center [325, 250] width 138 height 17
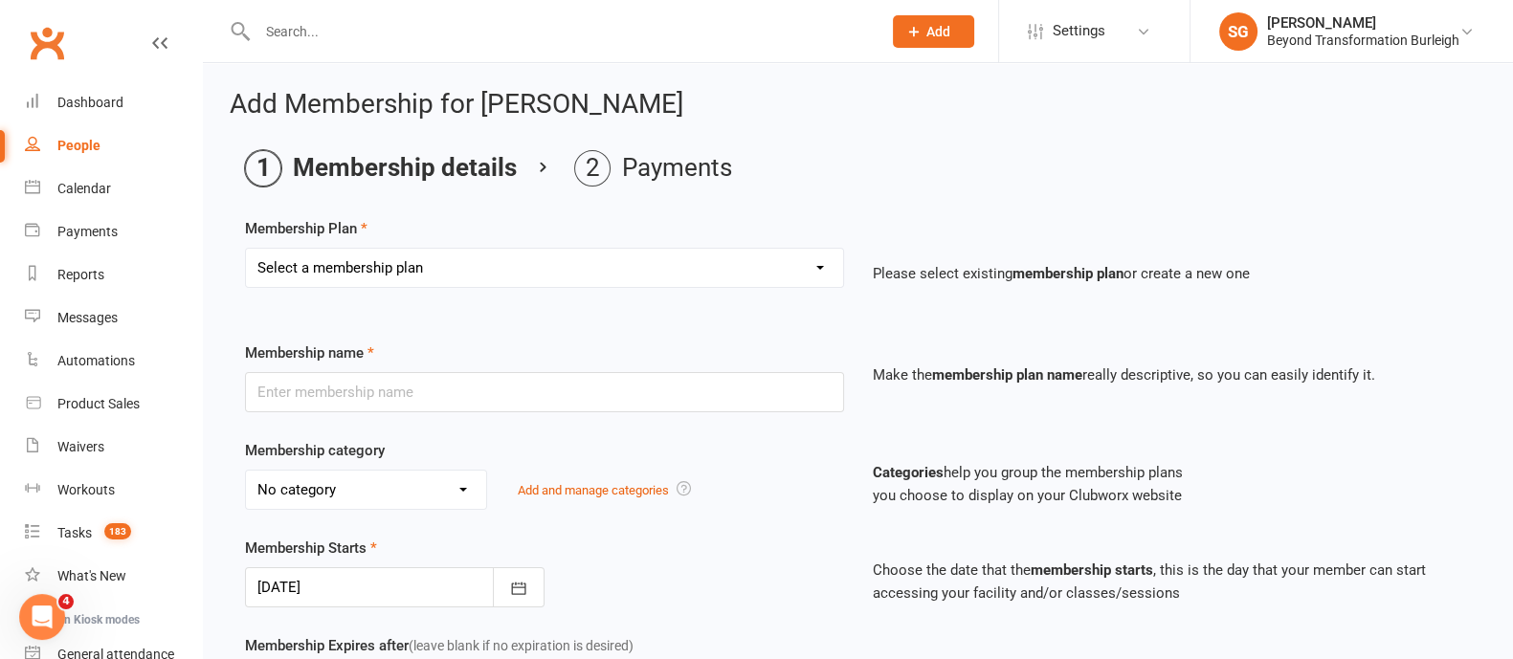
click at [675, 244] on div "Membership Plan Select a membership plan Create new Membership Plan 14 Day Shre…" at bounding box center [858, 266] width 1226 height 98
click at [673, 267] on select "Select a membership plan Create new Membership Plan 14 Day Shred (INTRO OFFER) …" at bounding box center [544, 268] width 597 height 38
select select "30"
click at [246, 249] on select "Select a membership plan Create new Membership Plan 14 Day Shred (INTRO OFFER) …" at bounding box center [544, 268] width 597 height 38
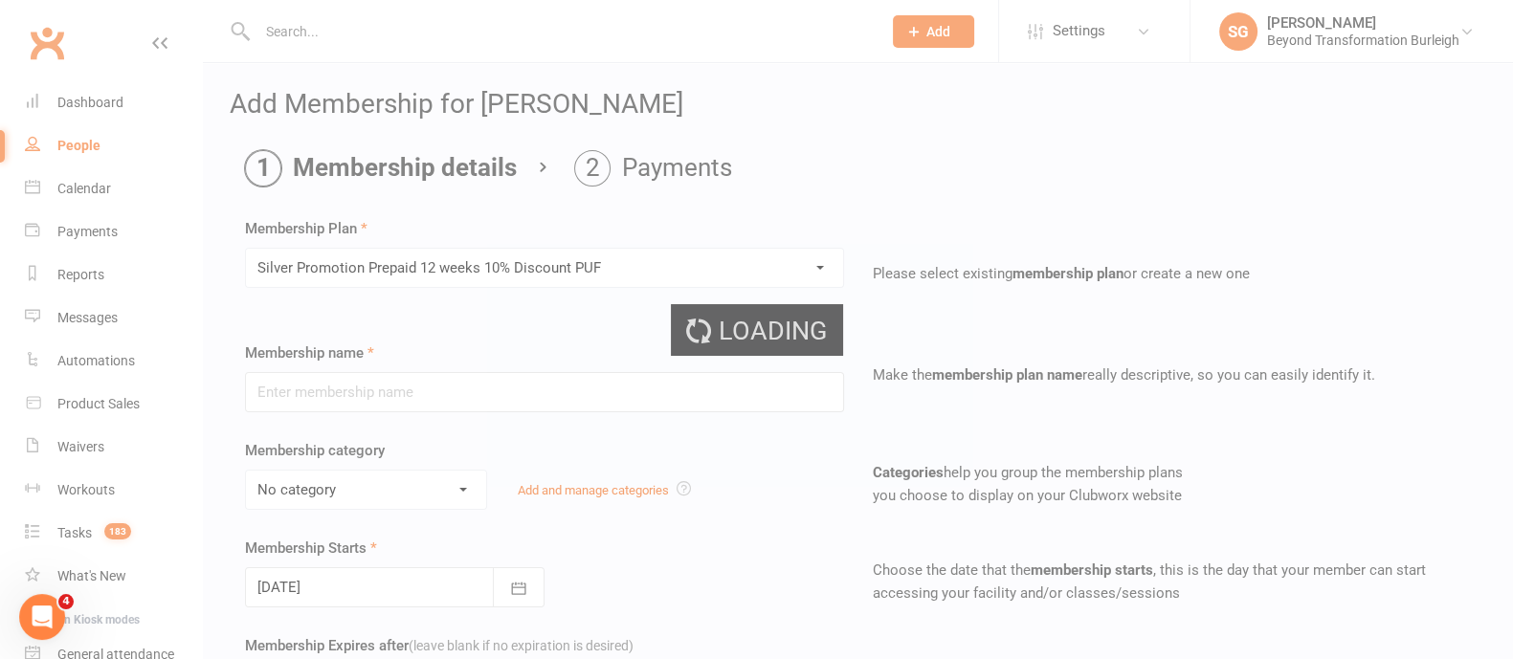
type input "Silver Promotion Prepaid 12 weeks 10% Discount PUF"
select select "5"
type input "12"
select select "1"
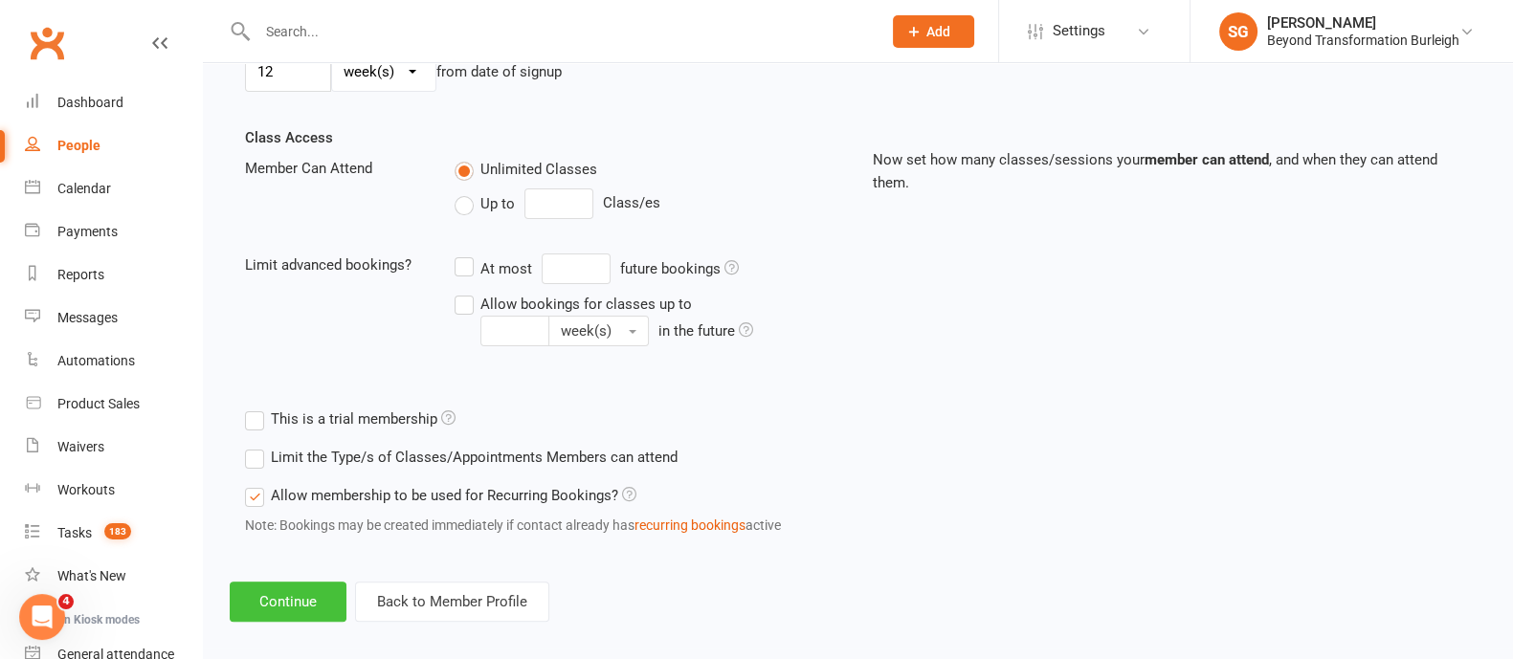
scroll to position [627, 0]
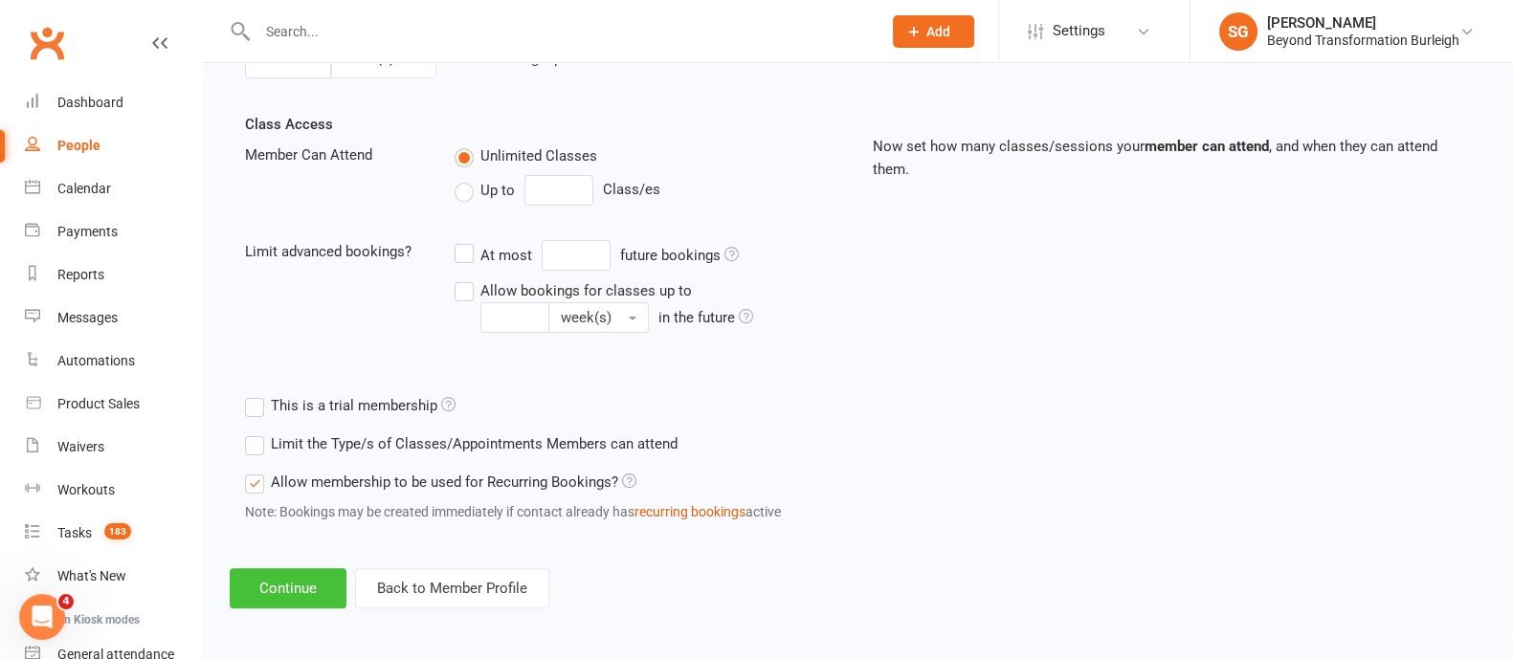
click at [304, 579] on button "Continue" at bounding box center [288, 588] width 117 height 40
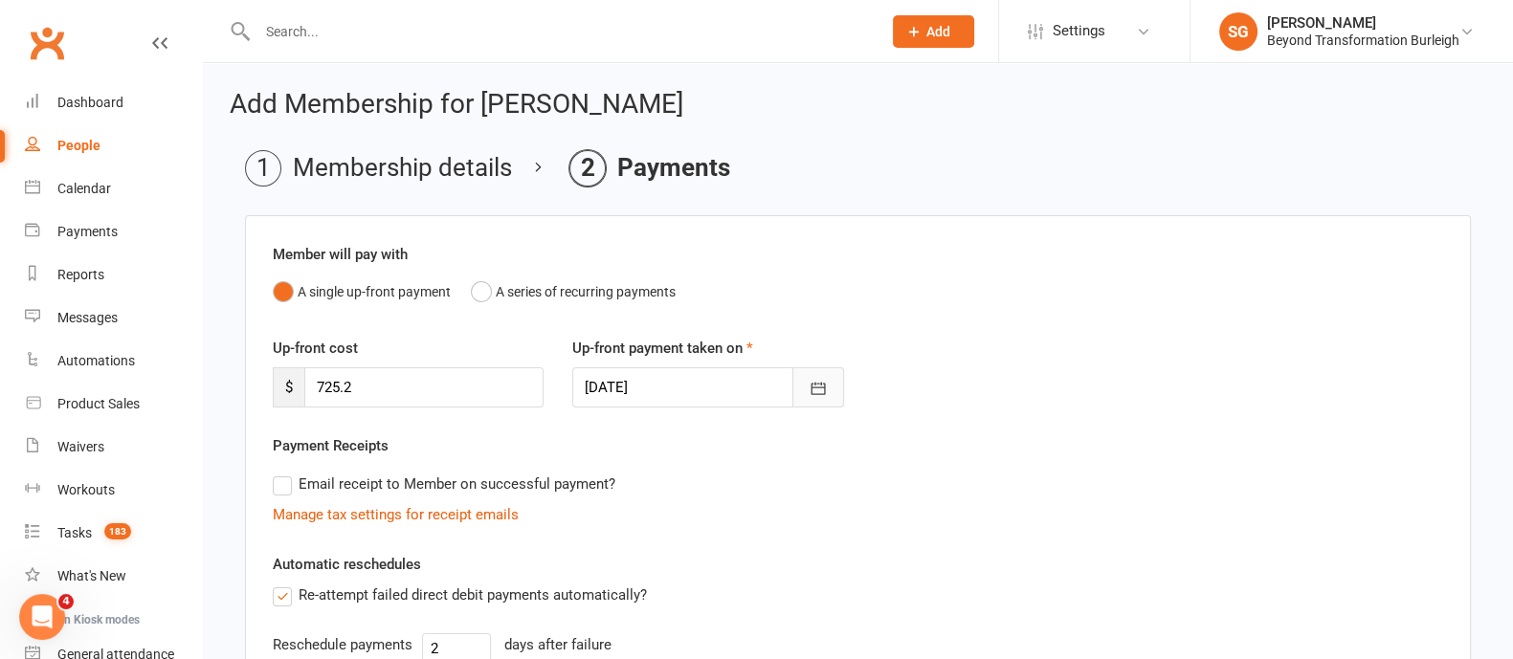
click at [840, 383] on button "button" at bounding box center [818, 387] width 52 height 40
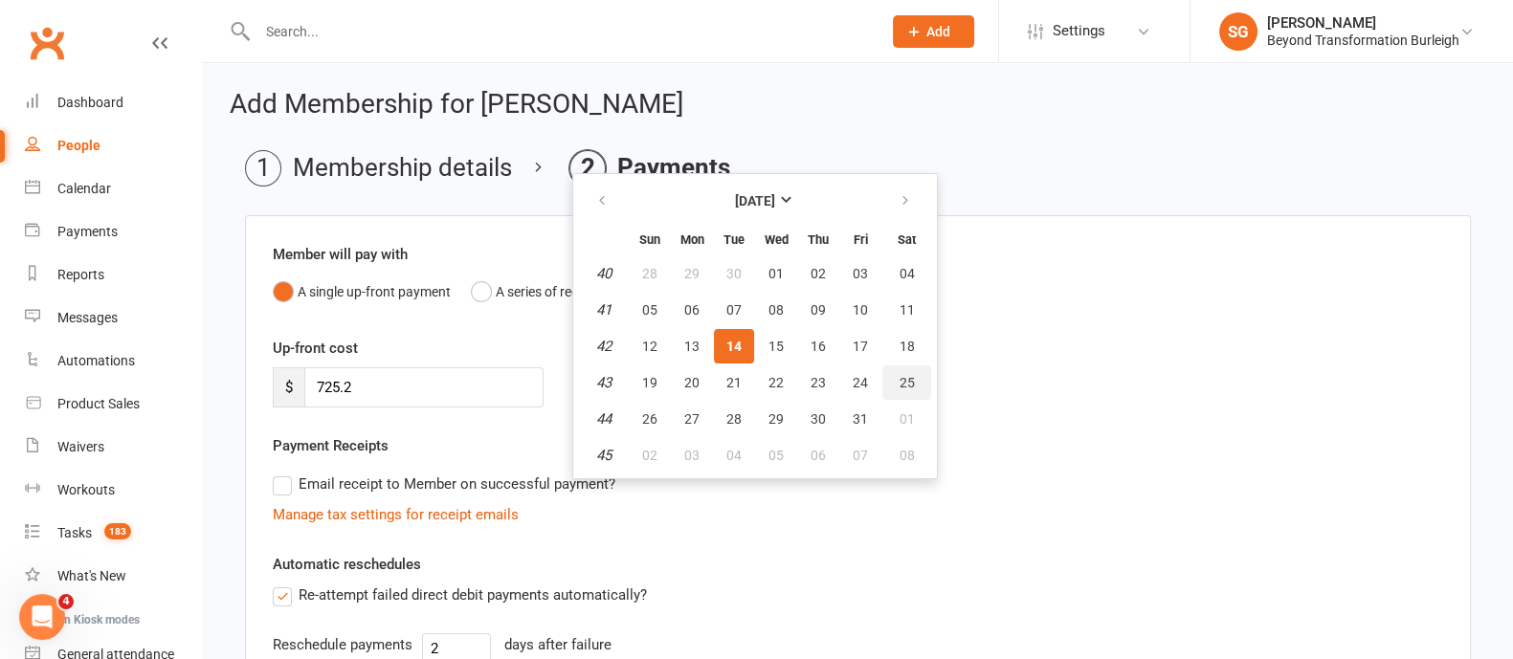
click at [885, 376] on button "25" at bounding box center [906, 383] width 49 height 34
type input "25 Oct 2025"
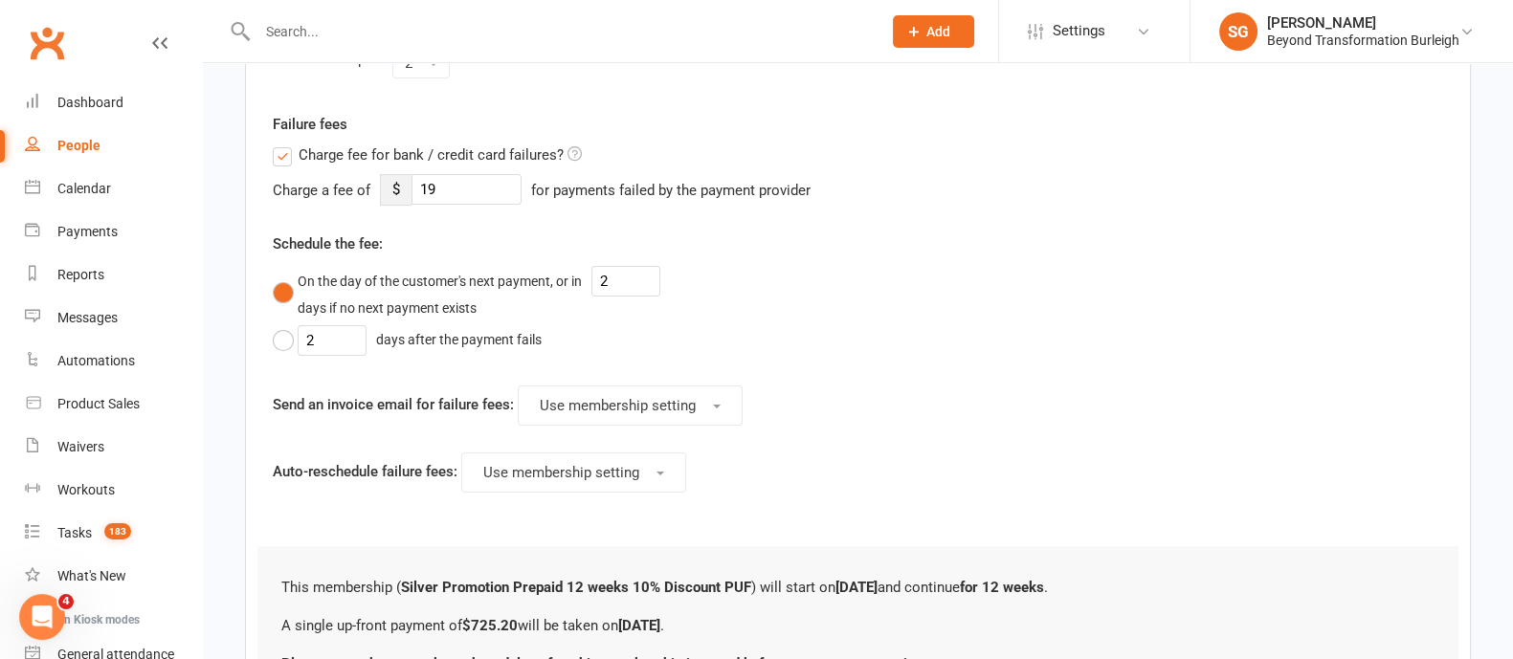
scroll to position [808, 0]
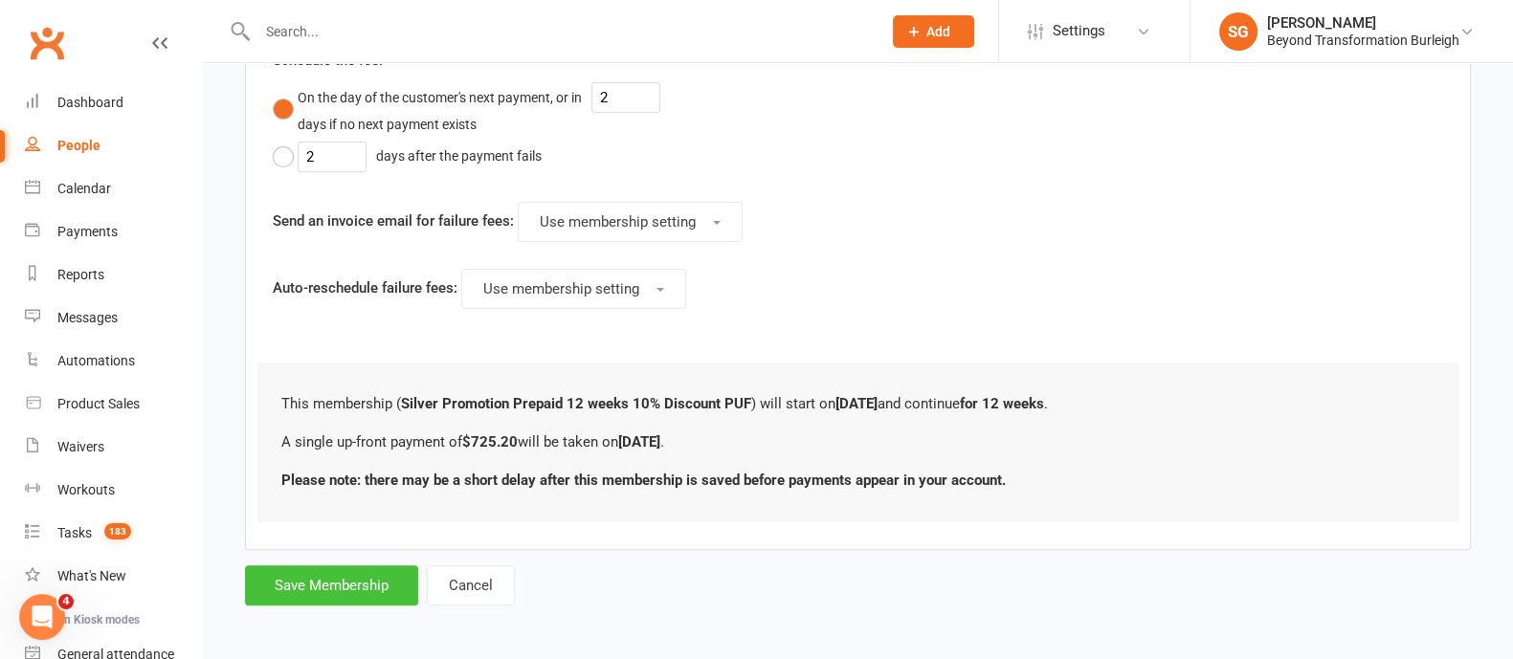
click at [332, 595] on button "Save Membership" at bounding box center [331, 586] width 173 height 40
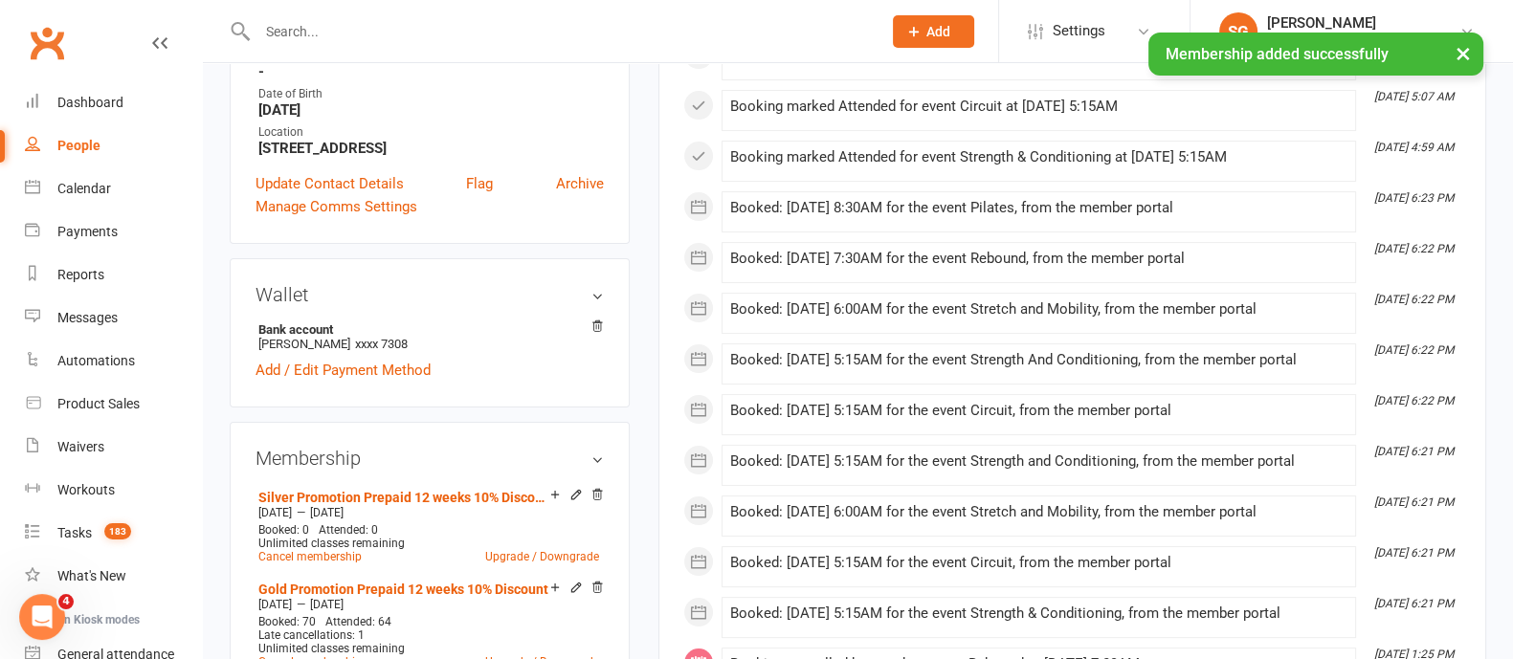
scroll to position [478, 0]
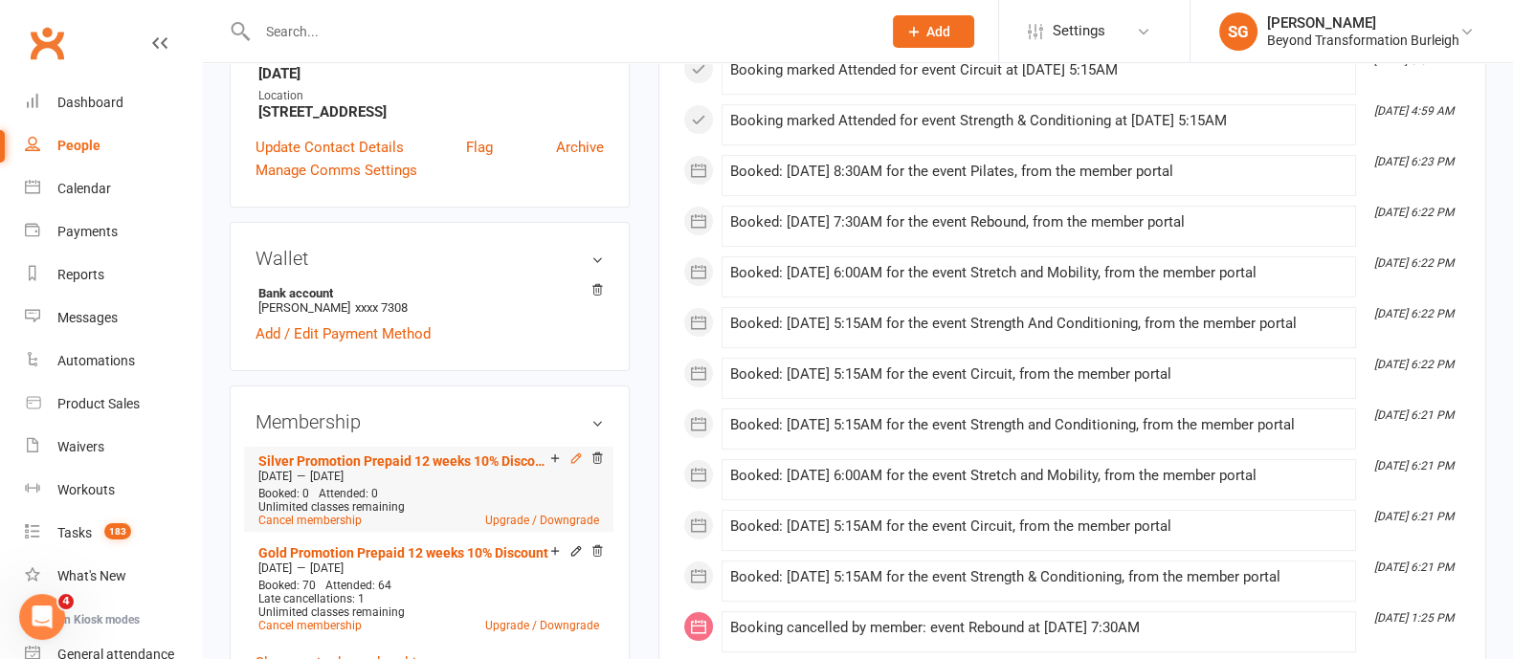
click at [577, 454] on icon at bounding box center [575, 458] width 13 height 13
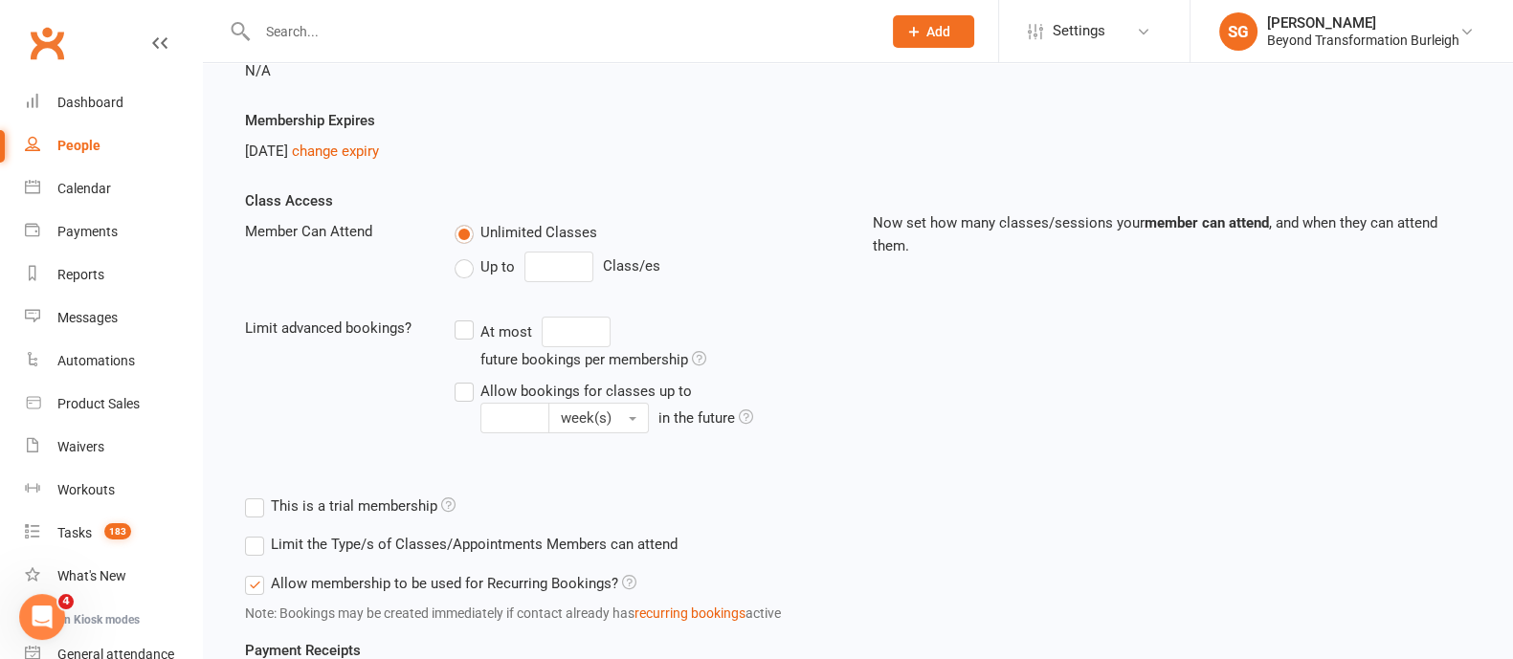
scroll to position [119, 0]
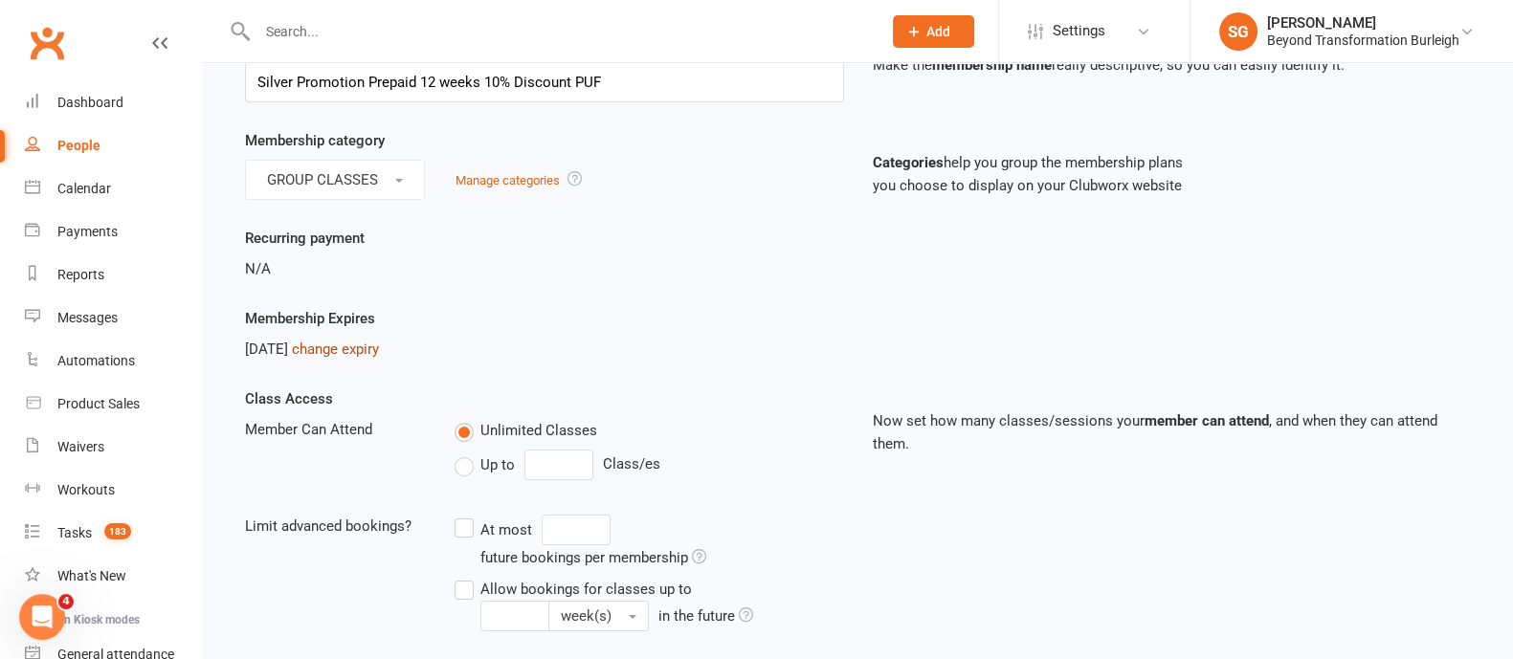
click at [379, 342] on link "change expiry" at bounding box center [335, 349] width 87 height 17
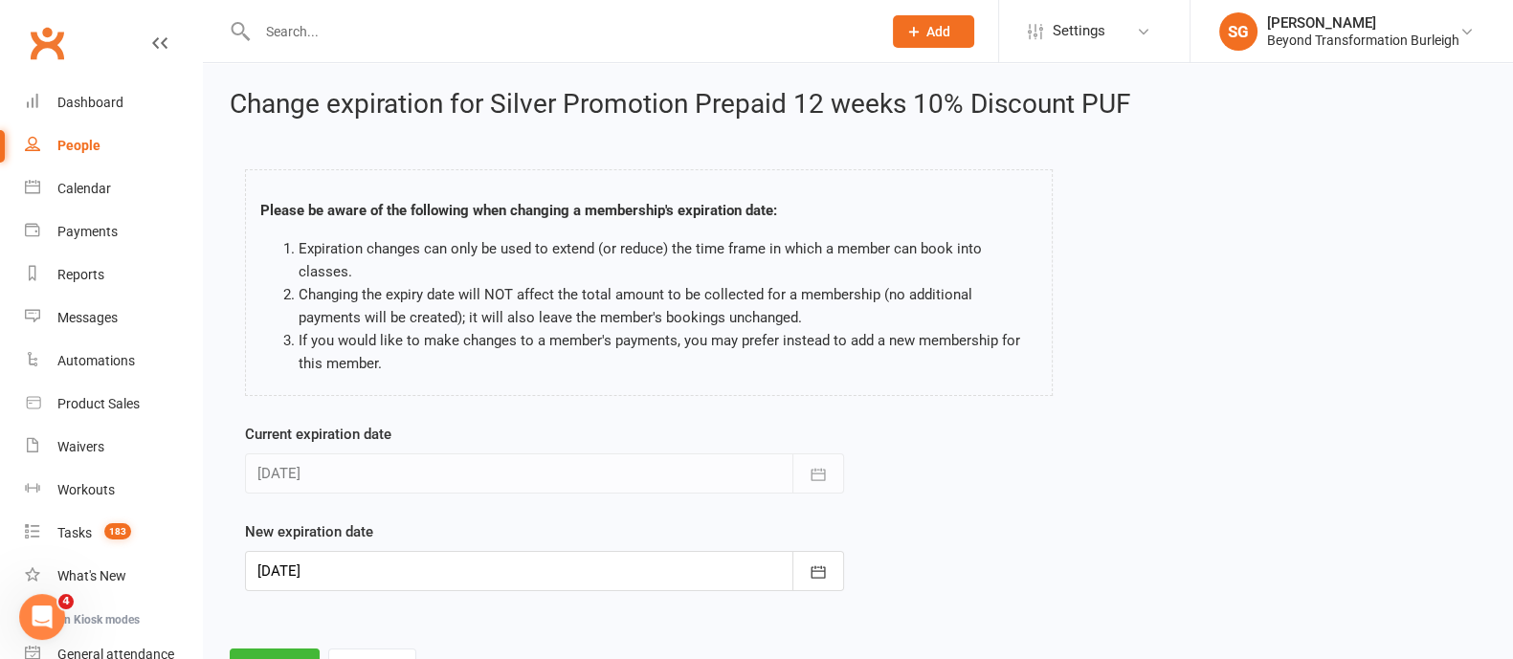
click at [451, 551] on div at bounding box center [544, 571] width 599 height 40
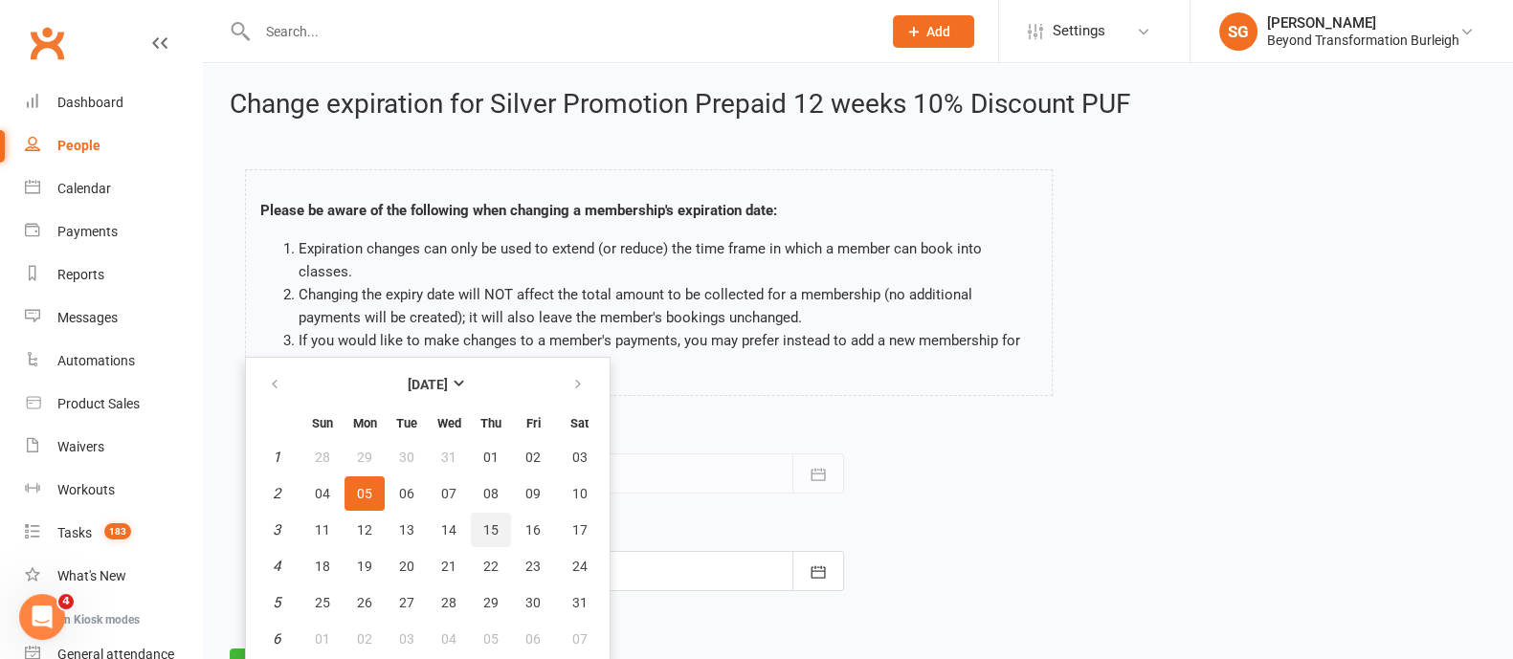
click at [486, 523] on span "15" at bounding box center [490, 530] width 15 height 15
type input "15 Jan 2026"
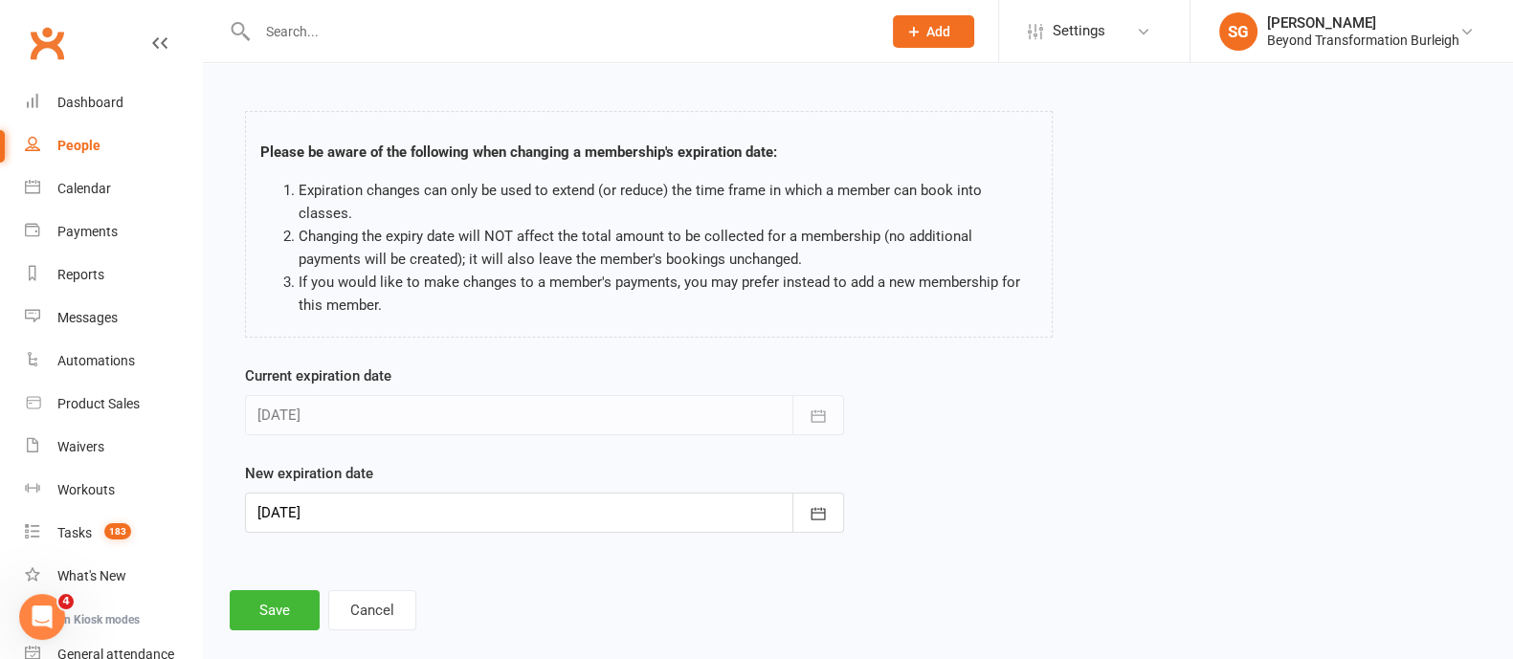
scroll to position [59, 0]
click at [285, 589] on button "Save" at bounding box center [275, 609] width 90 height 40
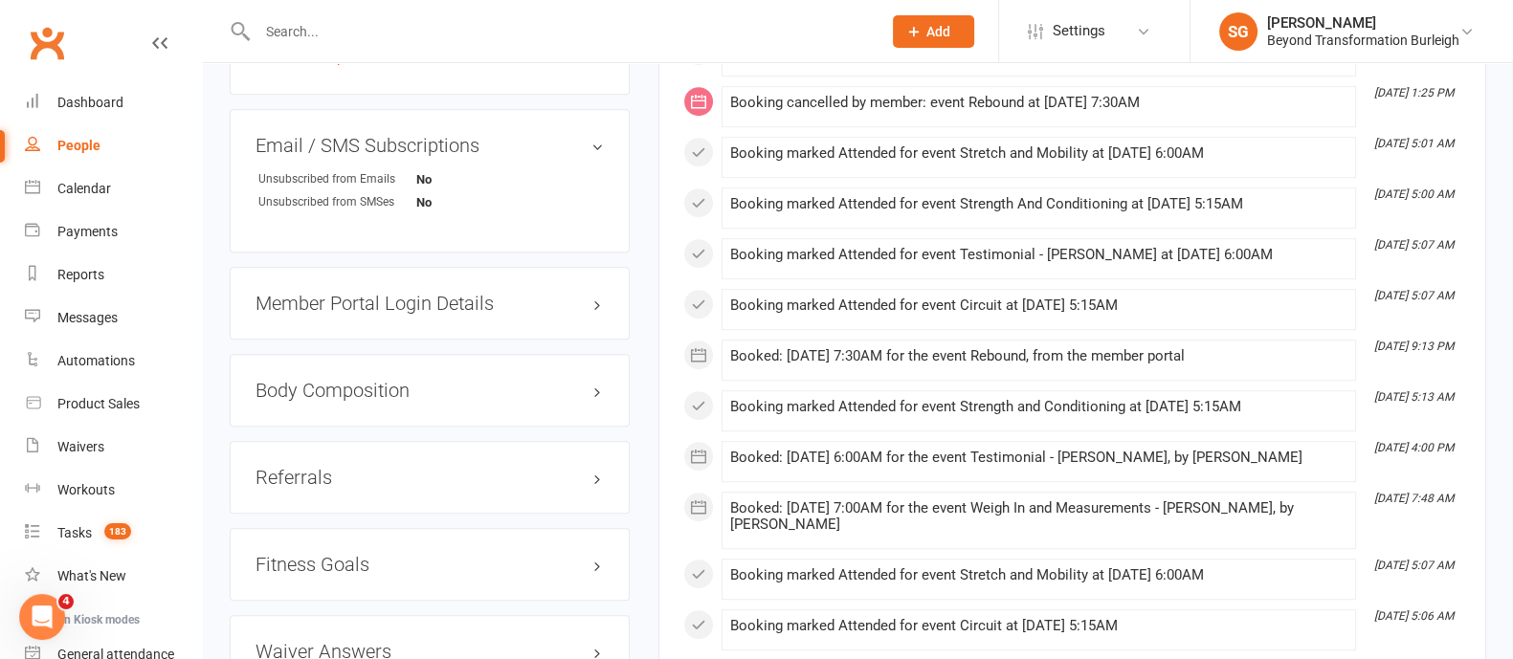
scroll to position [1393, 0]
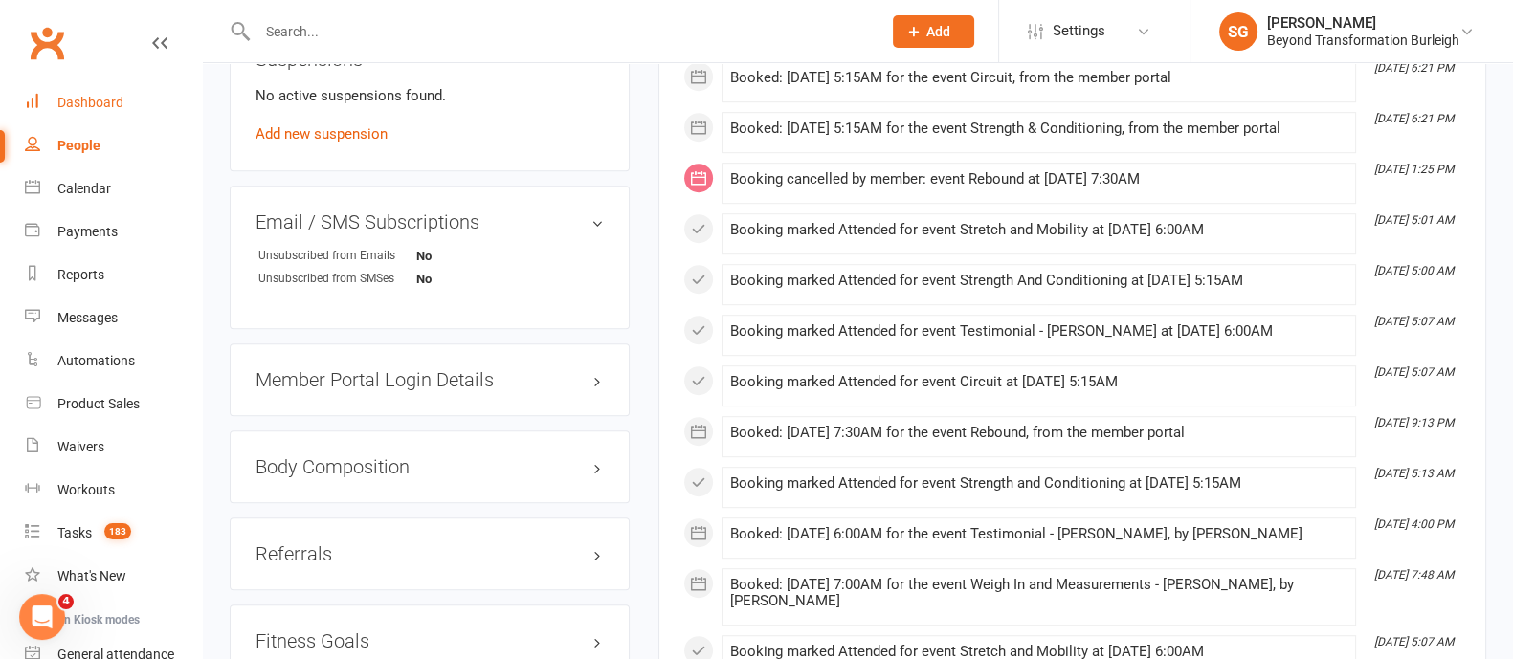
click at [78, 90] on link "Dashboard" at bounding box center [113, 102] width 177 height 43
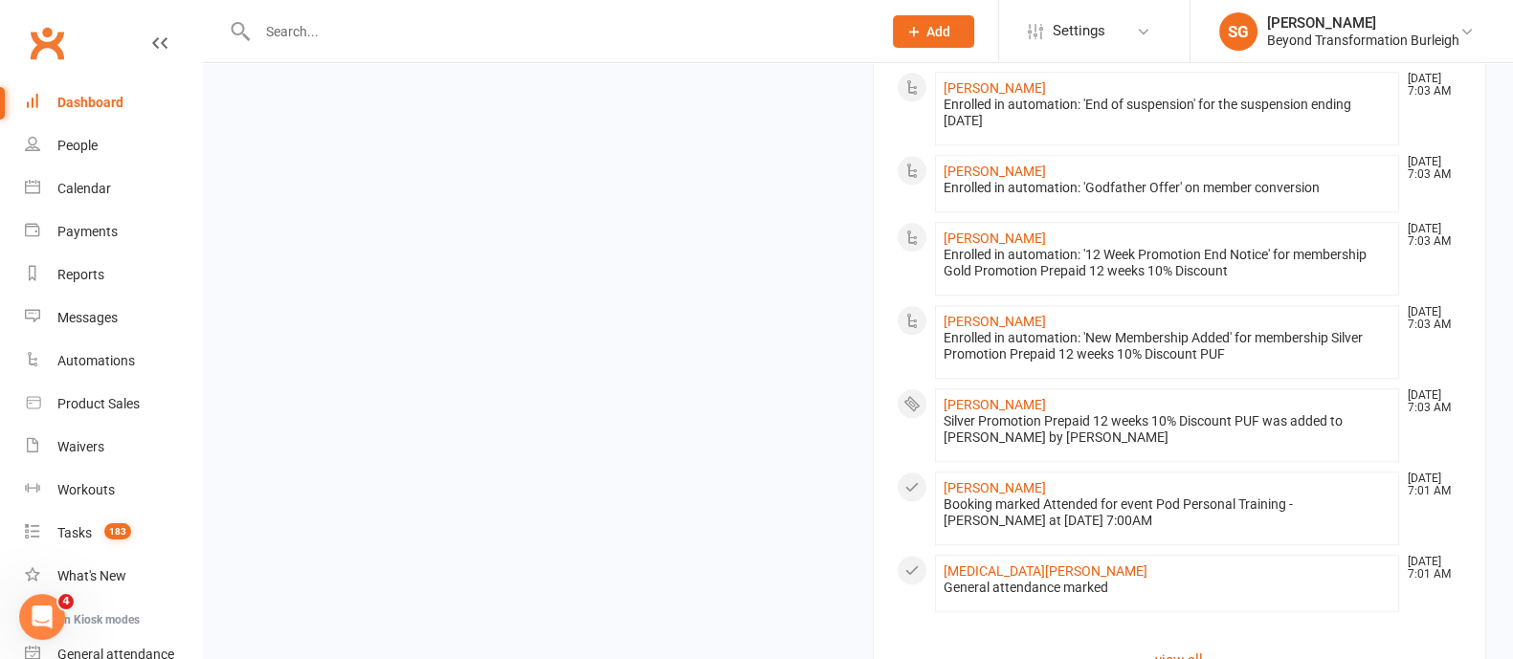
scroll to position [2328, 0]
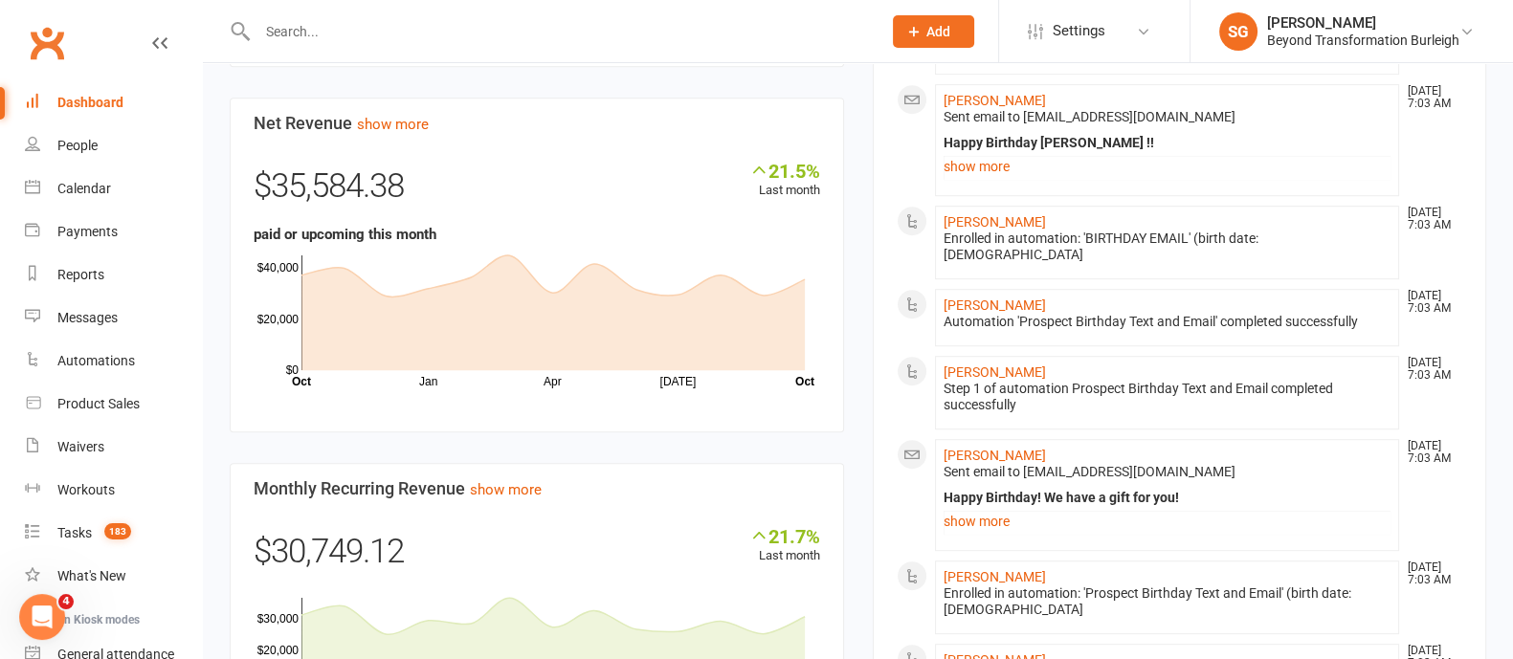
scroll to position [1371, 0]
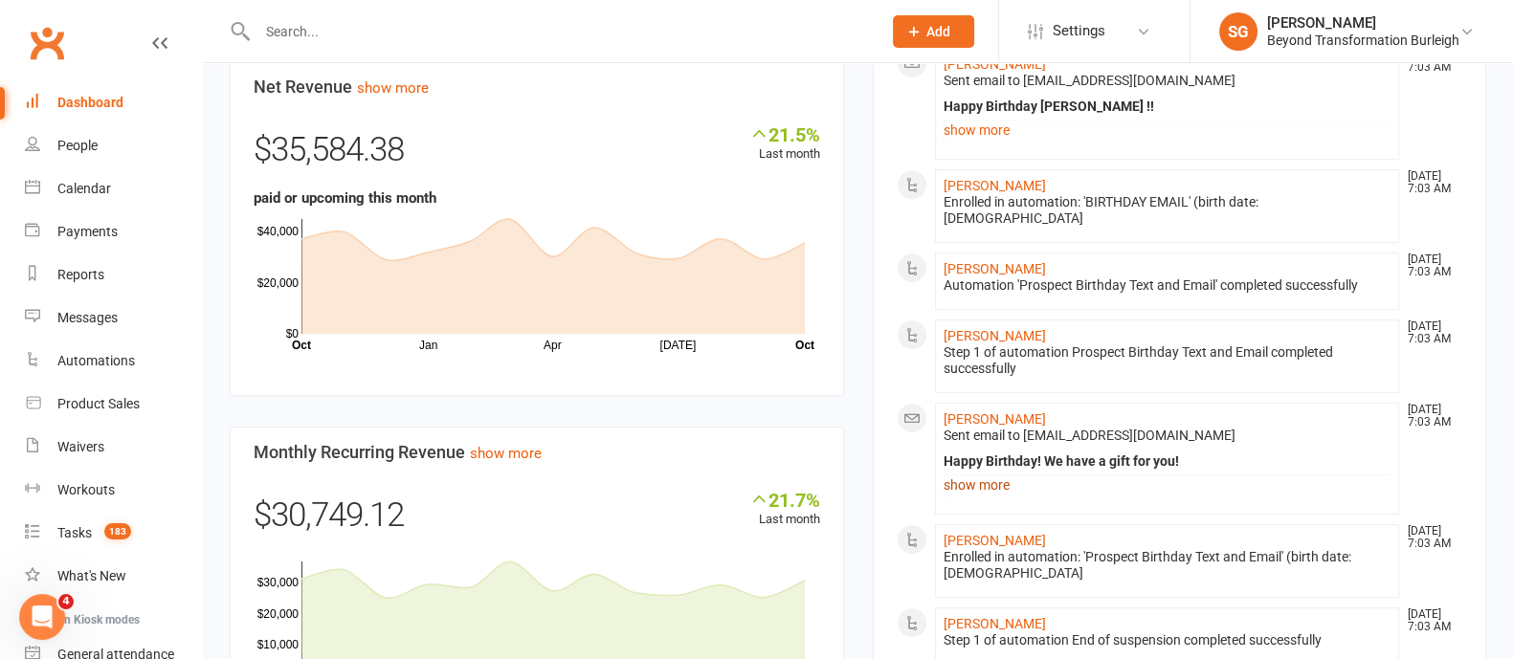
click at [1010, 472] on link "show more" at bounding box center [1168, 485] width 448 height 27
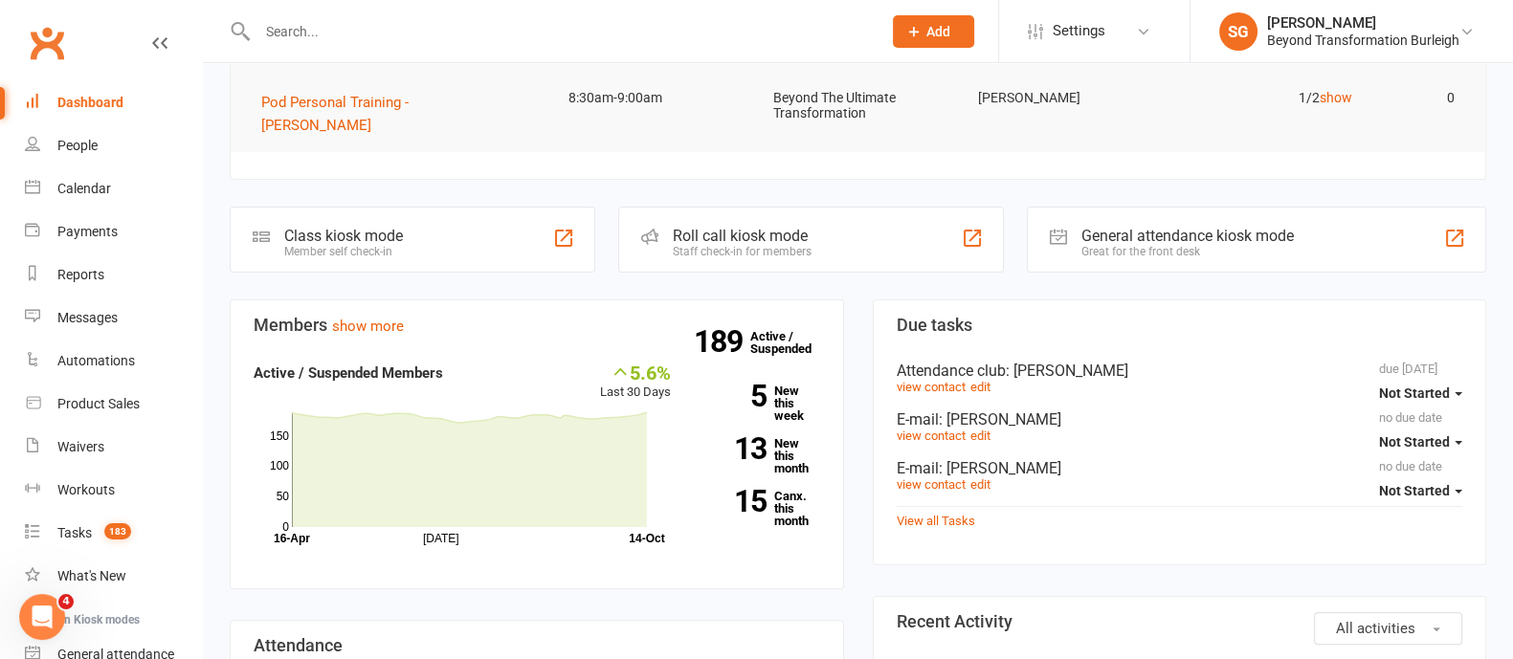
scroll to position [893, 0]
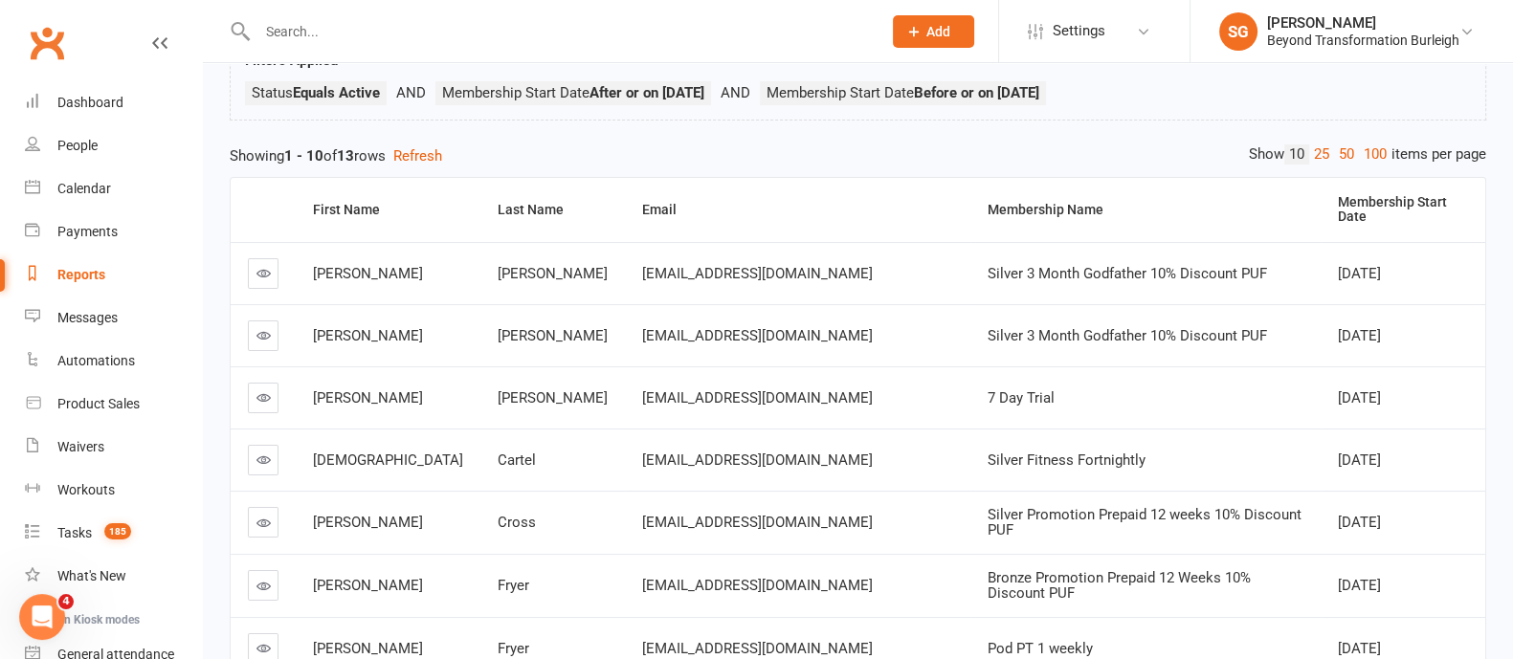
scroll to position [139, 0]
click at [1309, 153] on link "25" at bounding box center [1321, 156] width 25 height 20
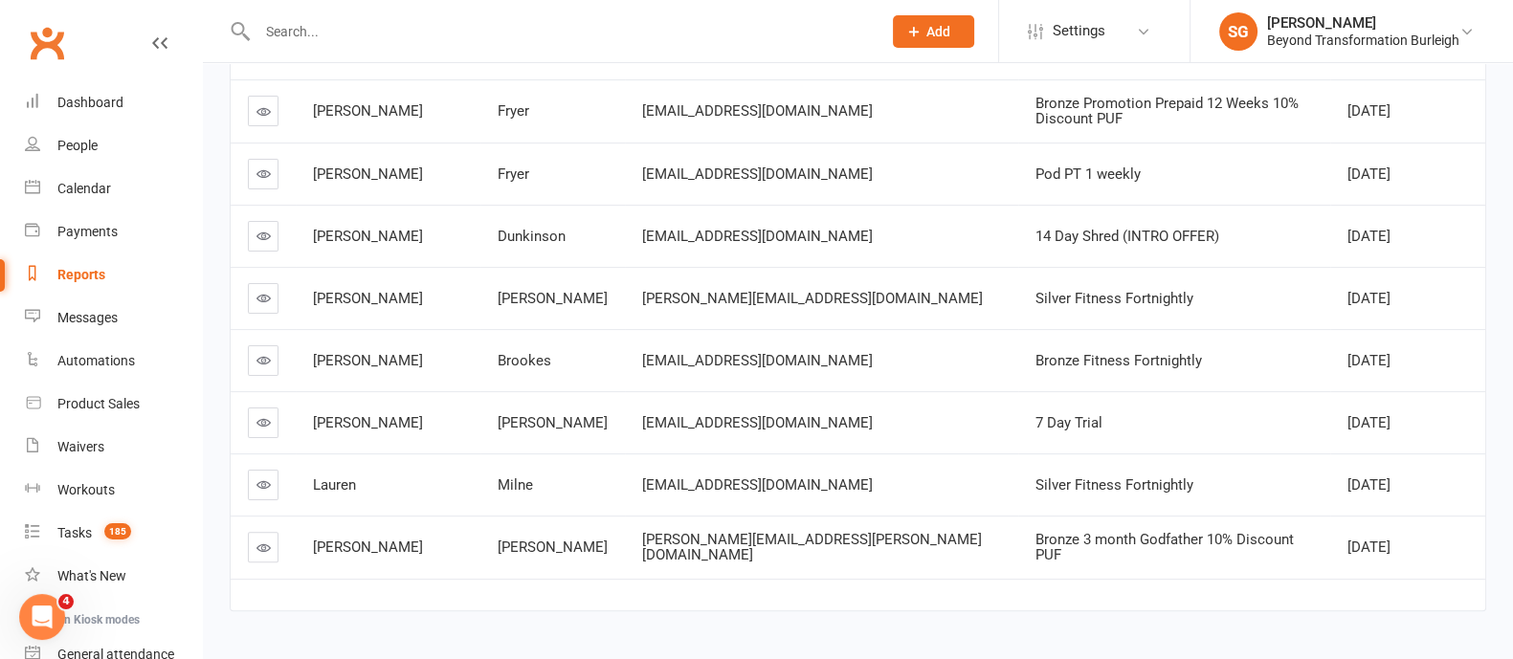
scroll to position [656, 0]
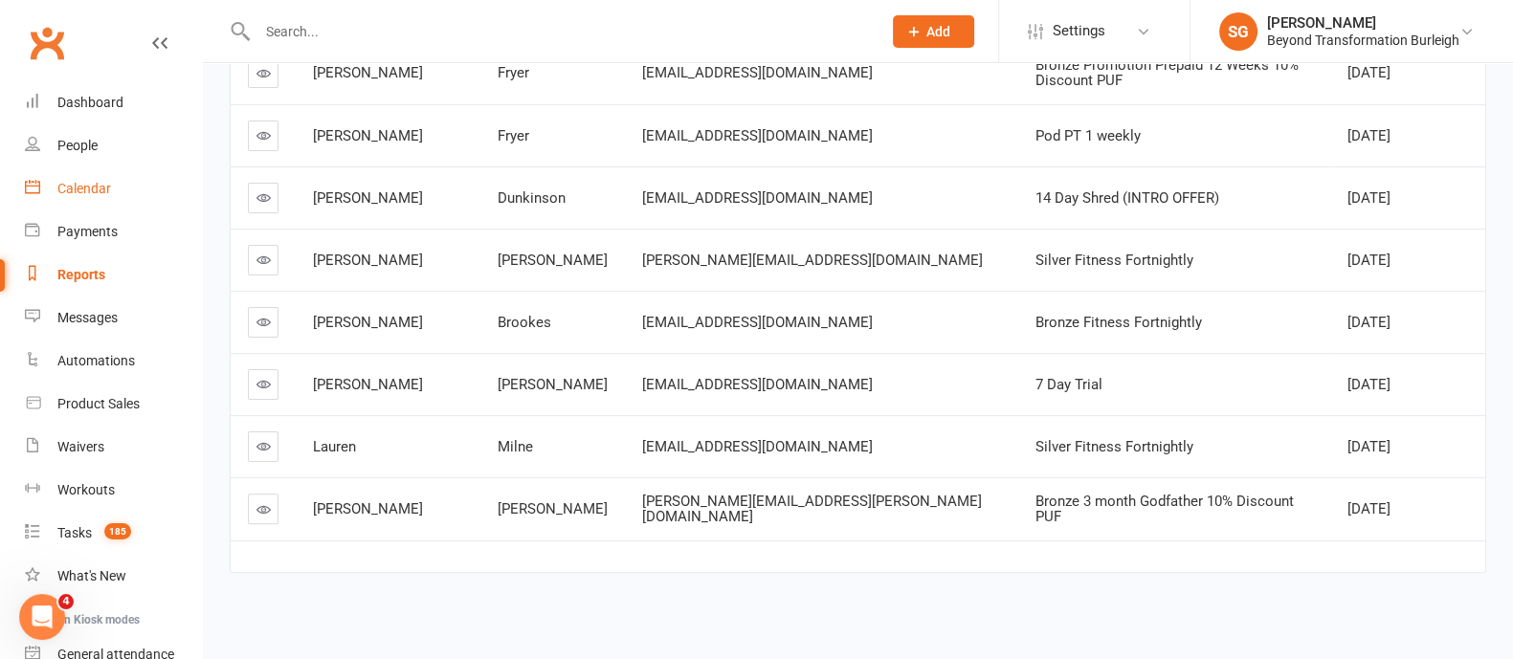
click at [69, 202] on link "Calendar" at bounding box center [113, 188] width 177 height 43
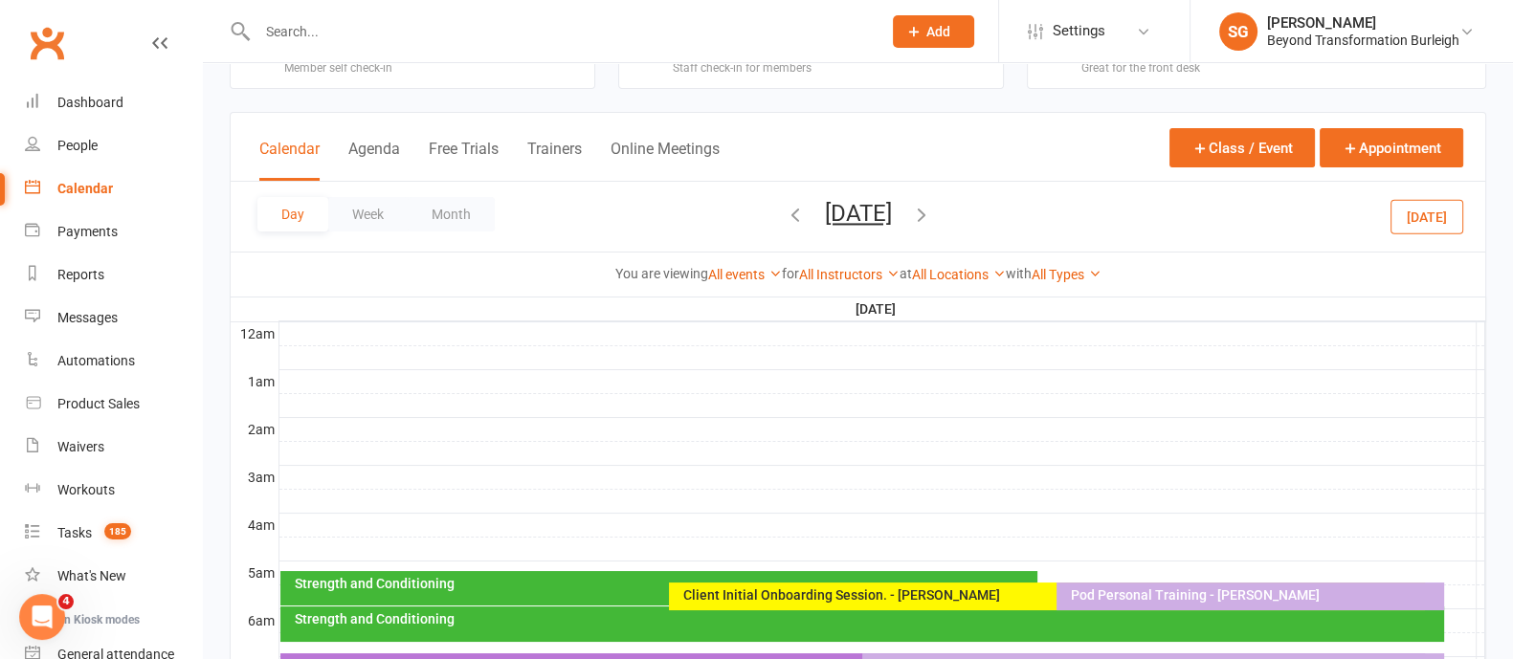
scroll to position [119, 0]
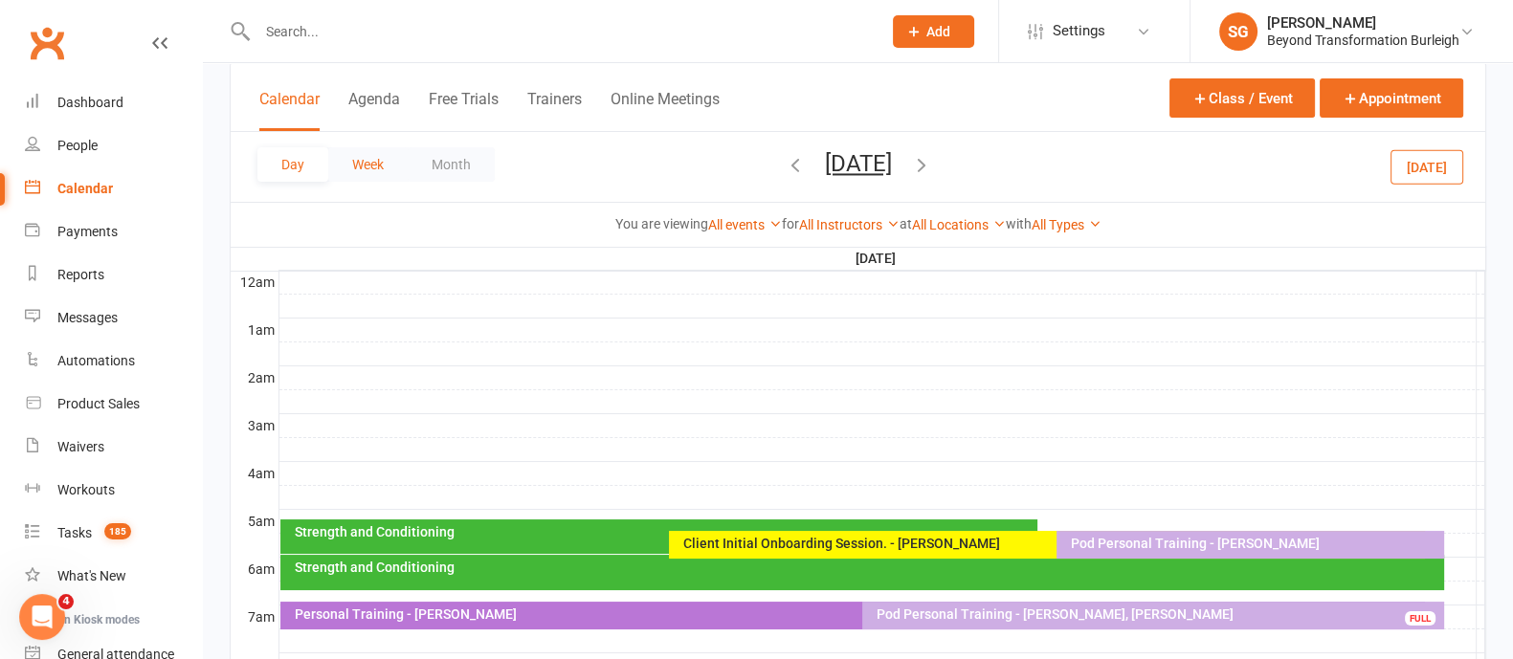
click at [386, 172] on button "Week" at bounding box center [367, 164] width 79 height 34
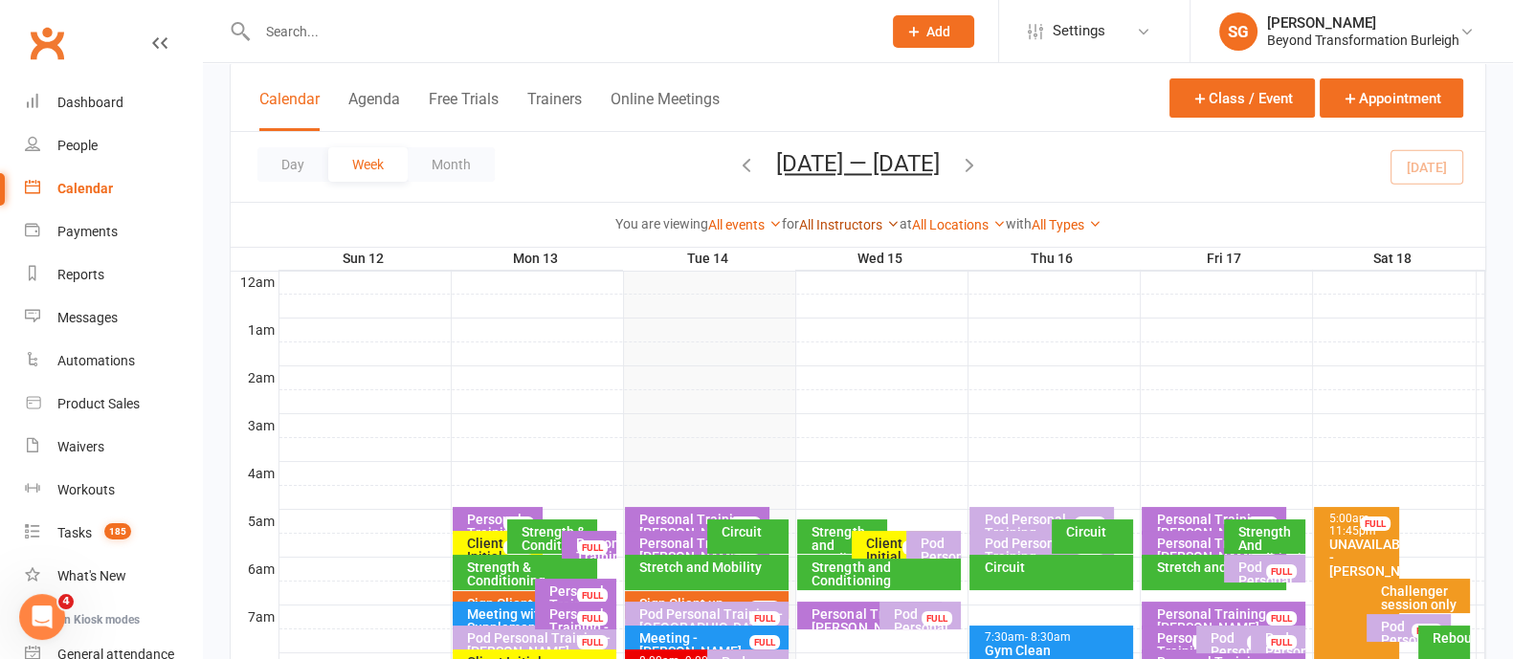
click at [831, 221] on link "All Instructors" at bounding box center [849, 224] width 100 height 15
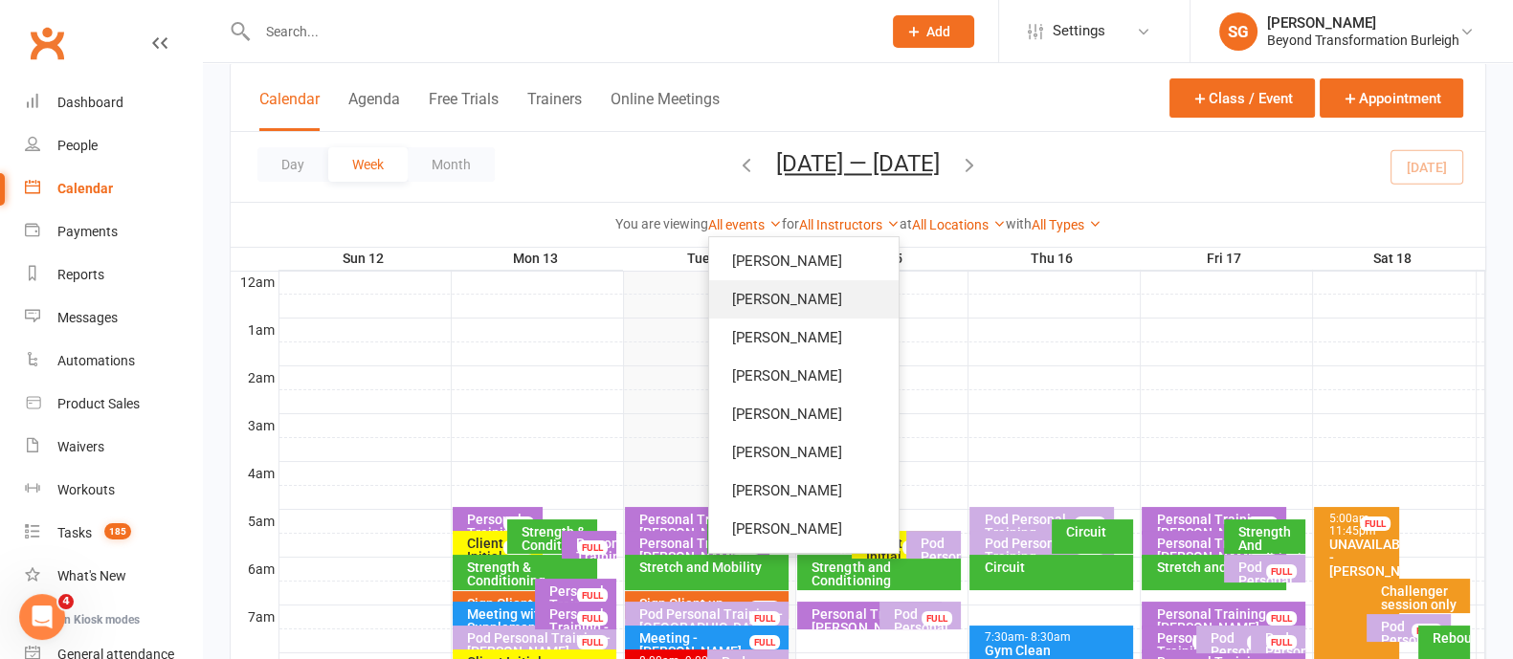
click at [813, 302] on link "[PERSON_NAME]" at bounding box center [803, 299] width 189 height 38
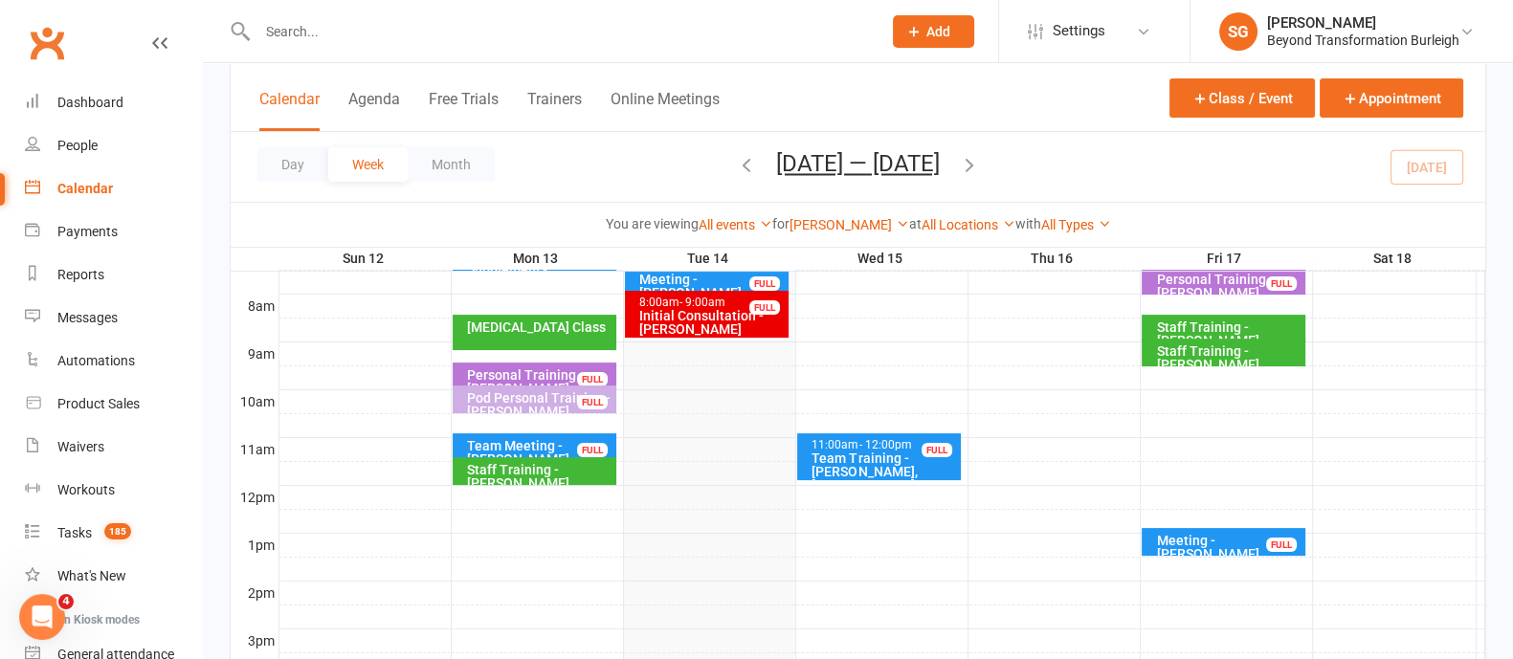
scroll to position [359, 0]
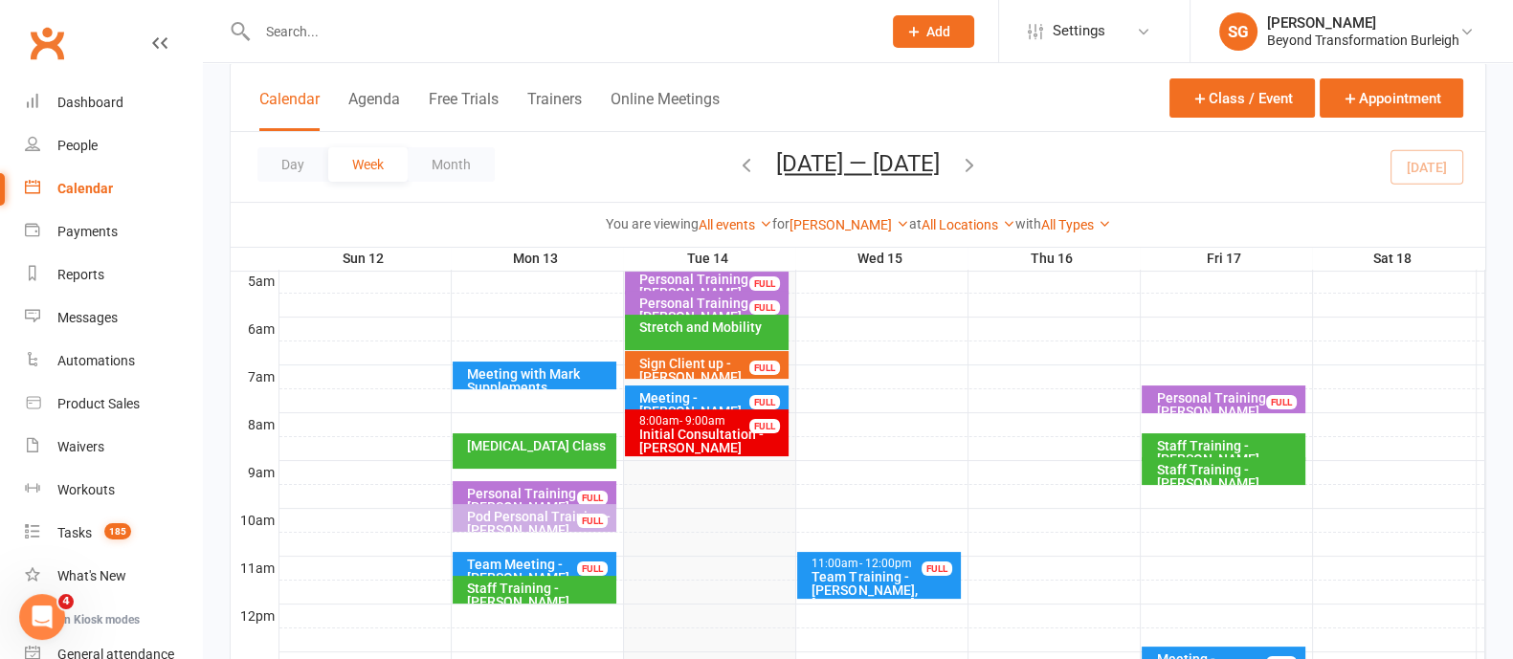
click at [397, 26] on input "text" at bounding box center [560, 31] width 616 height 27
click at [323, 16] on div ". No results" at bounding box center [549, 31] width 638 height 62
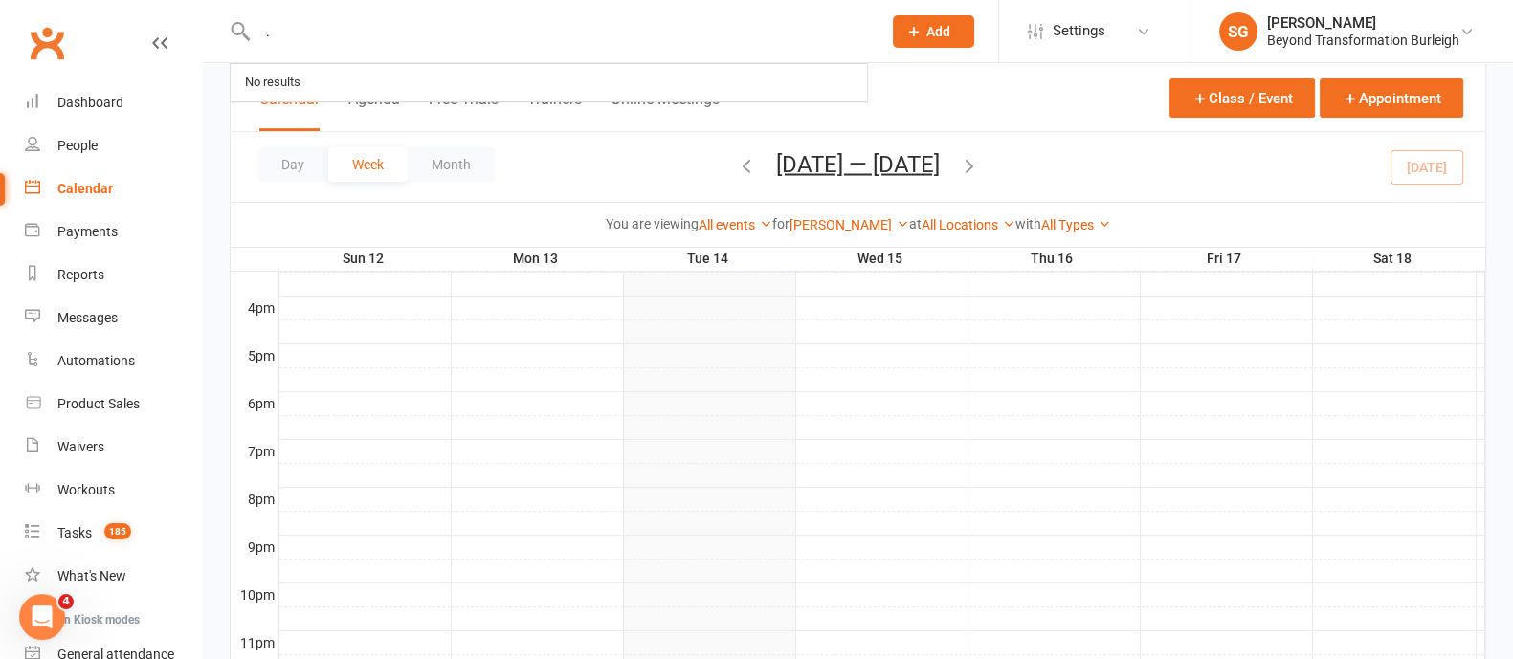
scroll to position [924, 0]
click at [285, 35] on input "." at bounding box center [560, 31] width 616 height 27
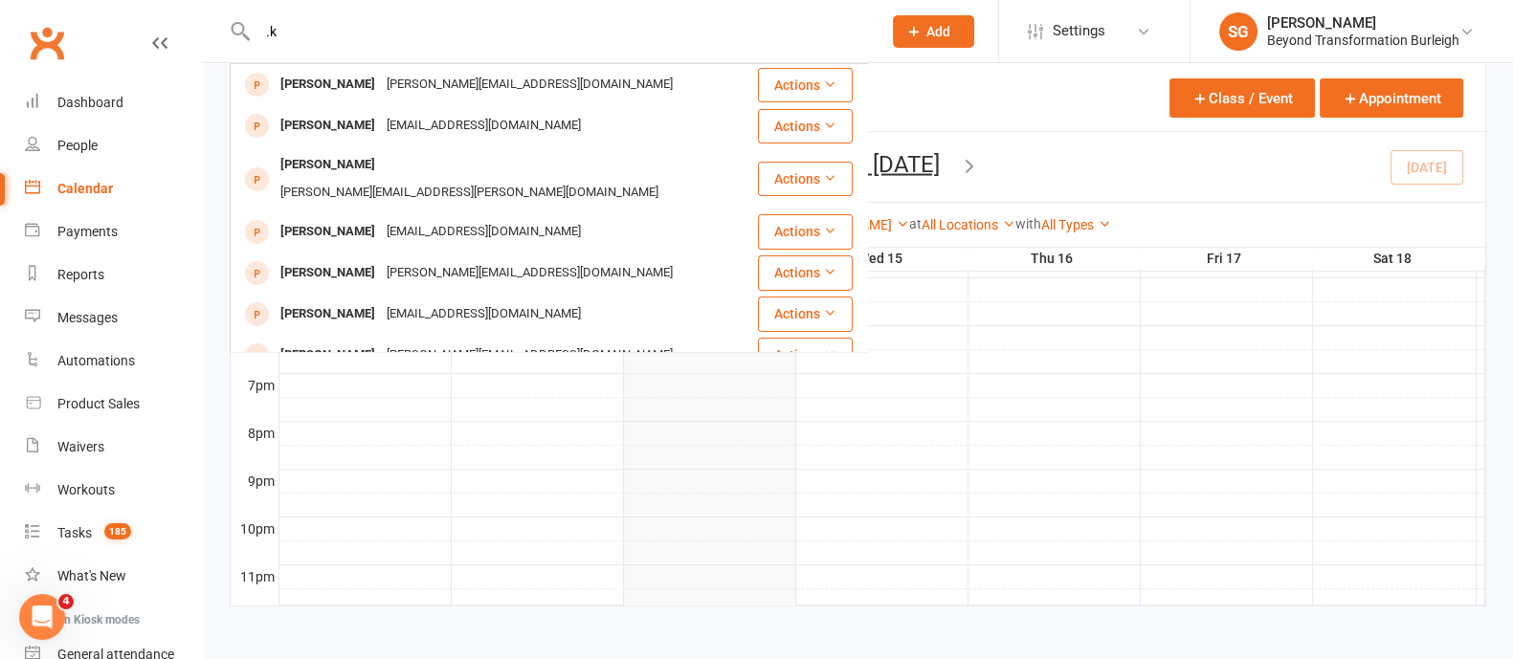
type input "."
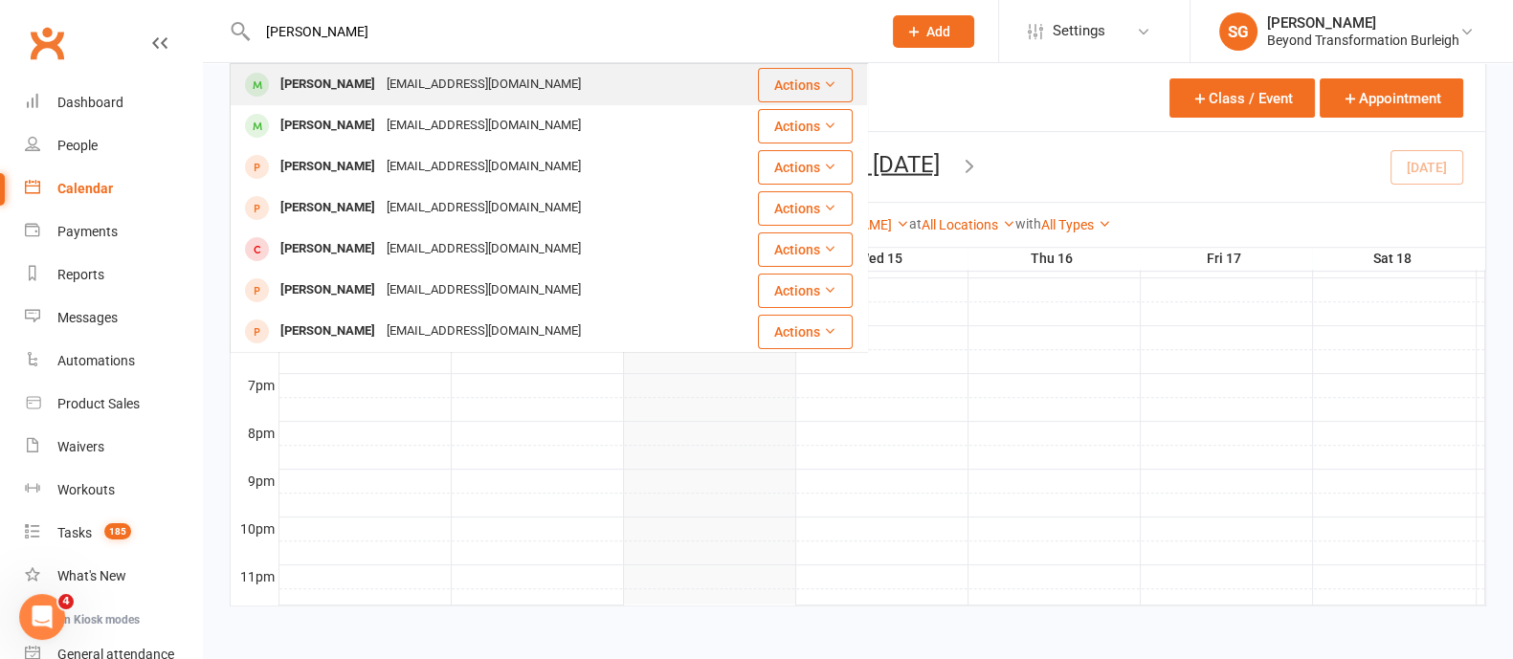
type input "kelly morri"
click at [390, 83] on div "Kellymorris@optusnet.com.au" at bounding box center [484, 85] width 206 height 28
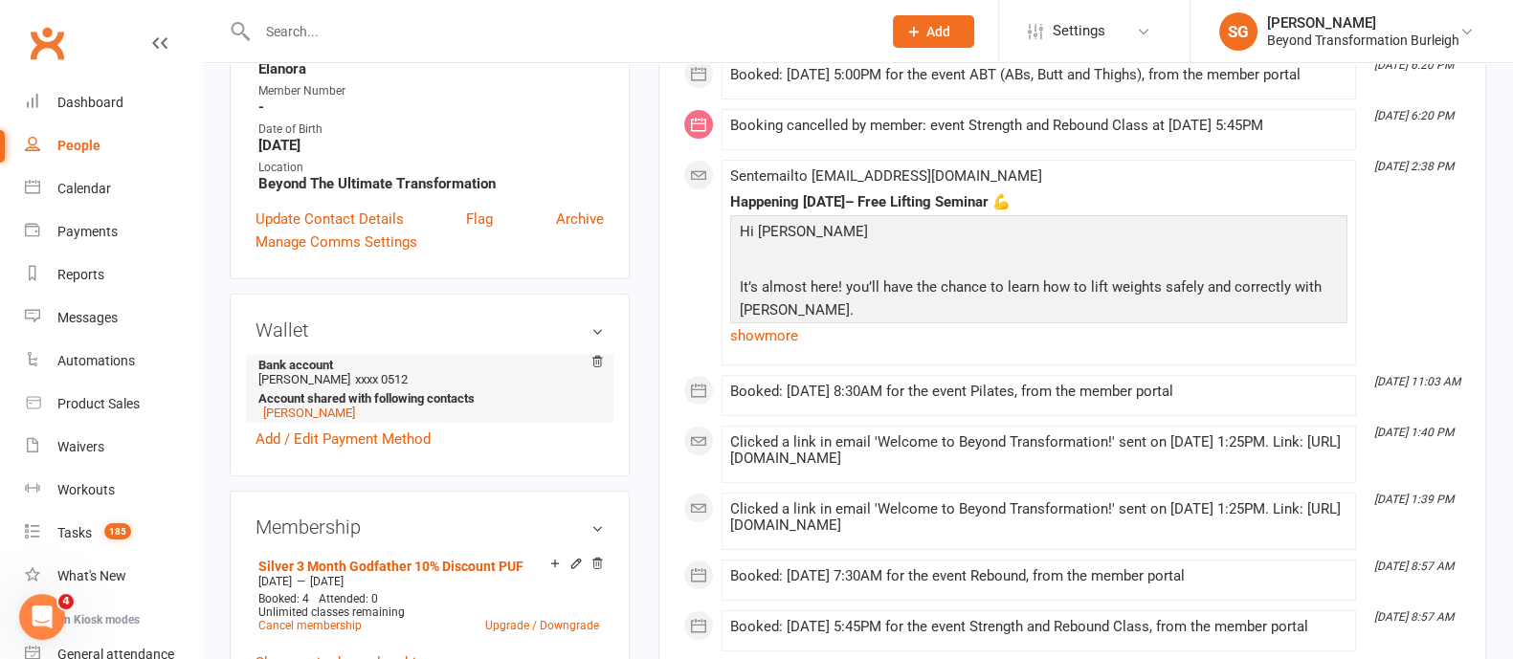
scroll to position [478, 0]
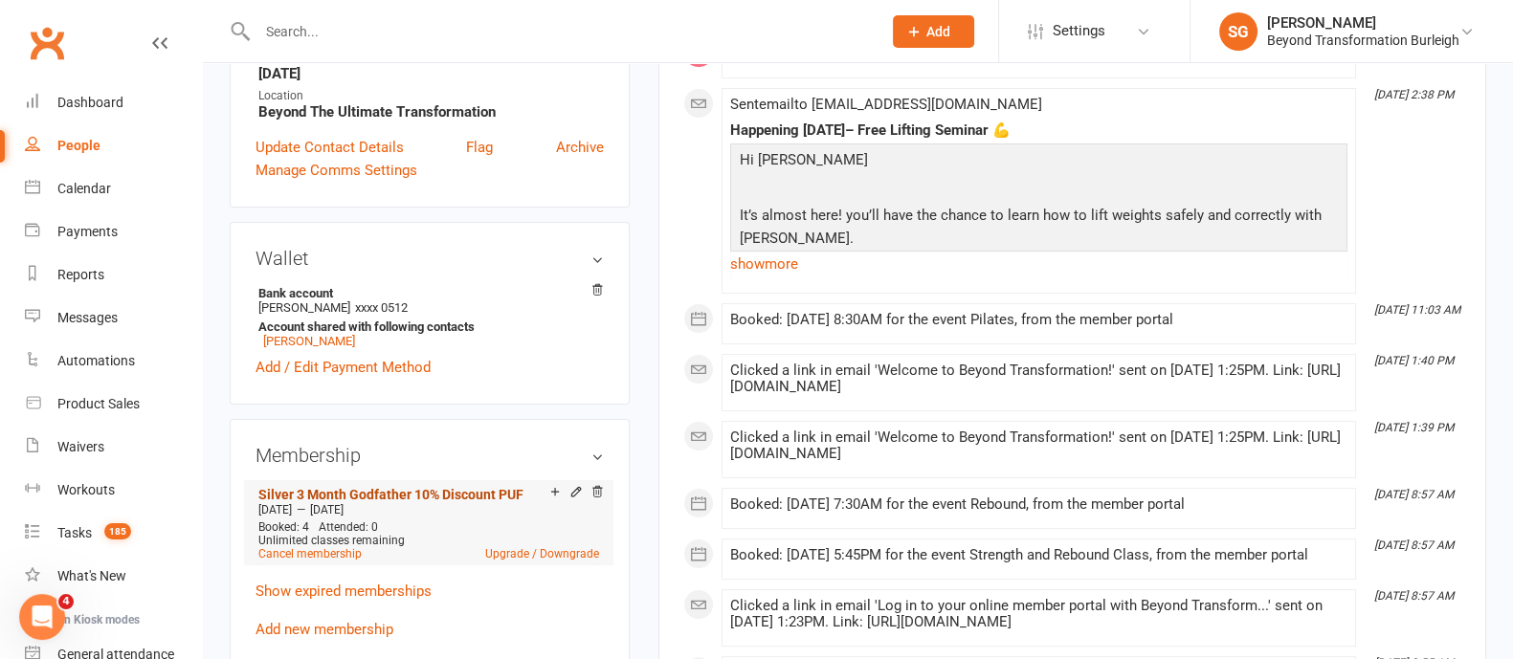
click at [445, 499] on link "Silver 3 Month Godfather 10% Discount PUF" at bounding box center [390, 494] width 265 height 15
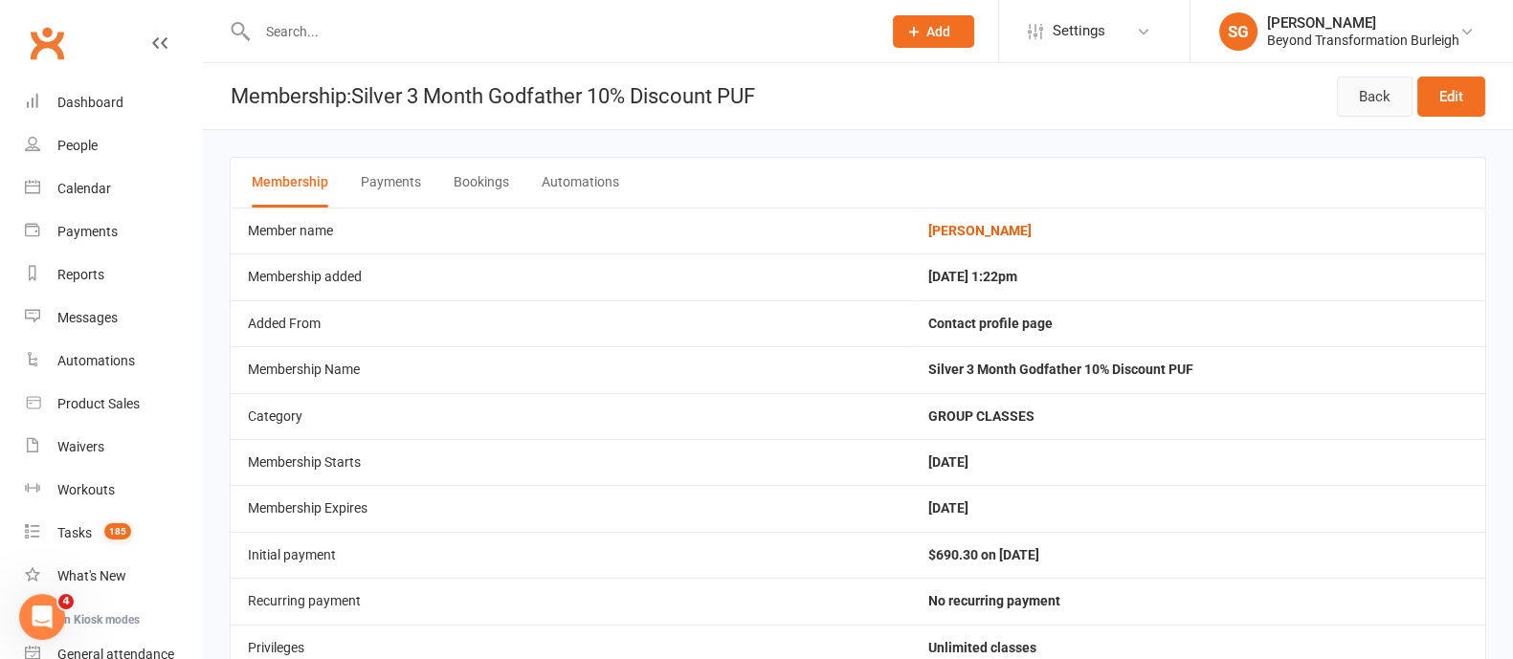
click at [1368, 103] on link "Back" at bounding box center [1375, 97] width 76 height 40
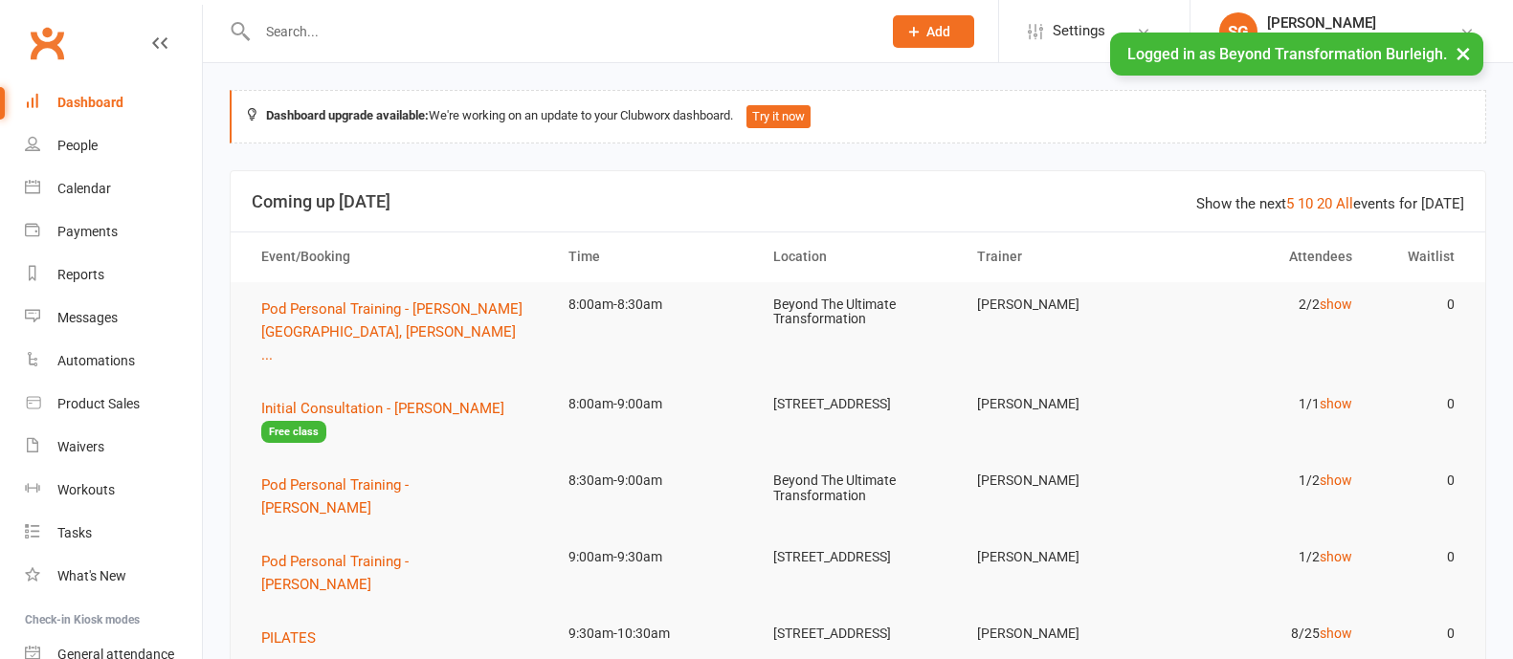
click at [96, 189] on div "Calendar" at bounding box center [84, 188] width 54 height 15
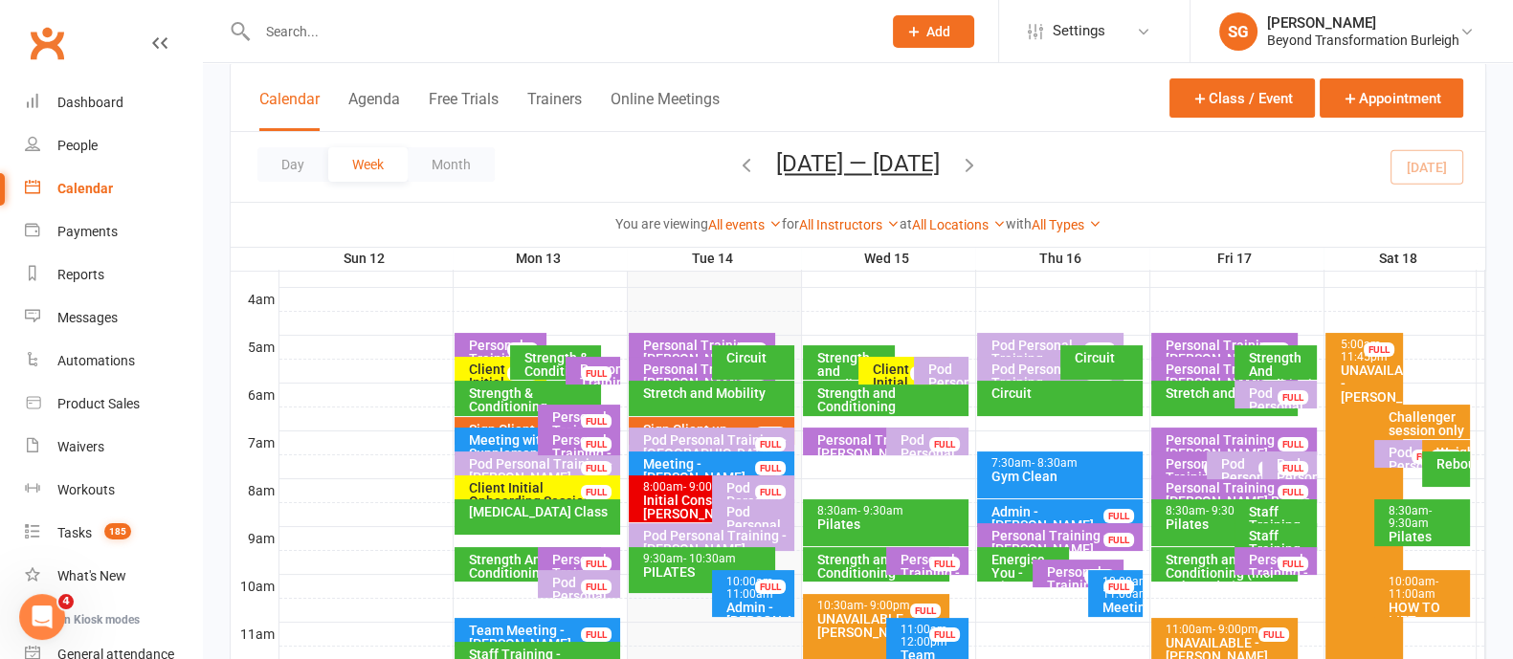
scroll to position [238, 0]
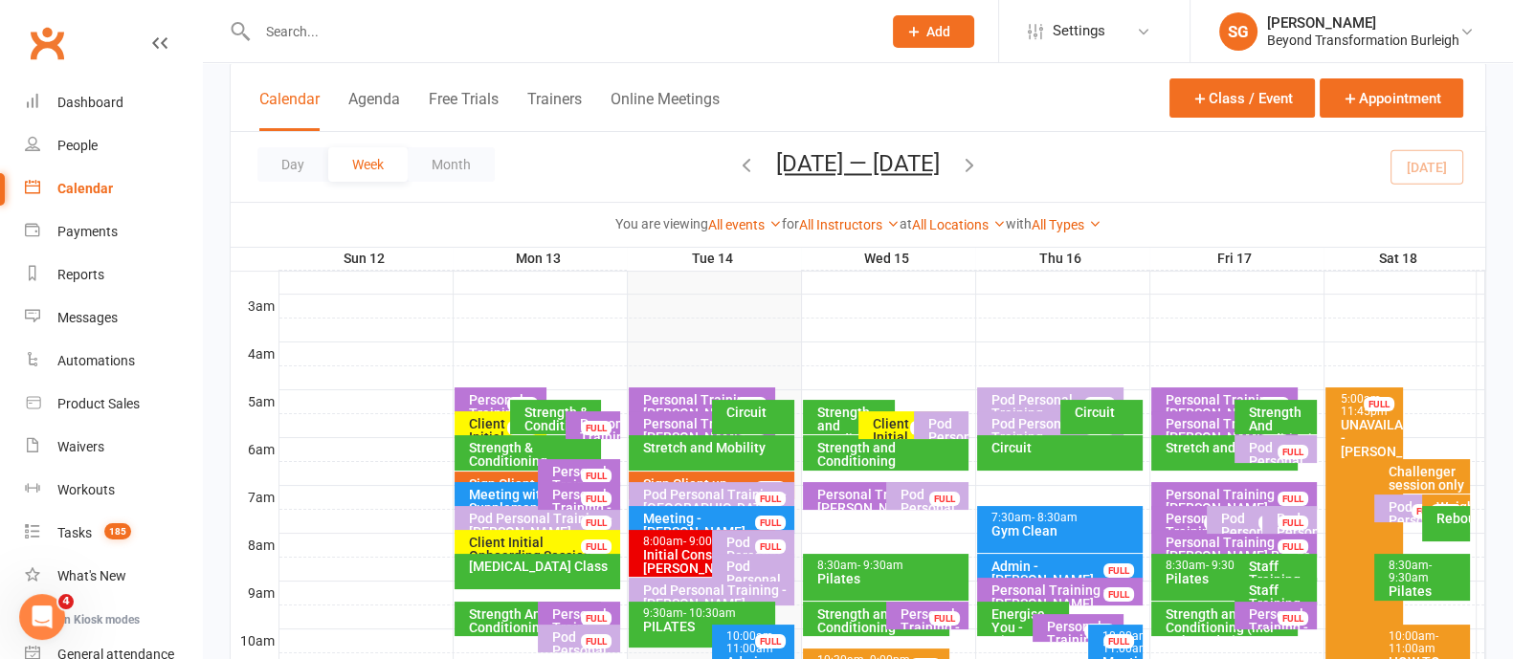
drag, startPoint x: 754, startPoint y: 412, endPoint x: 766, endPoint y: 418, distance: 13.3
click at [758, 415] on div "Circuit" at bounding box center [757, 412] width 65 height 13
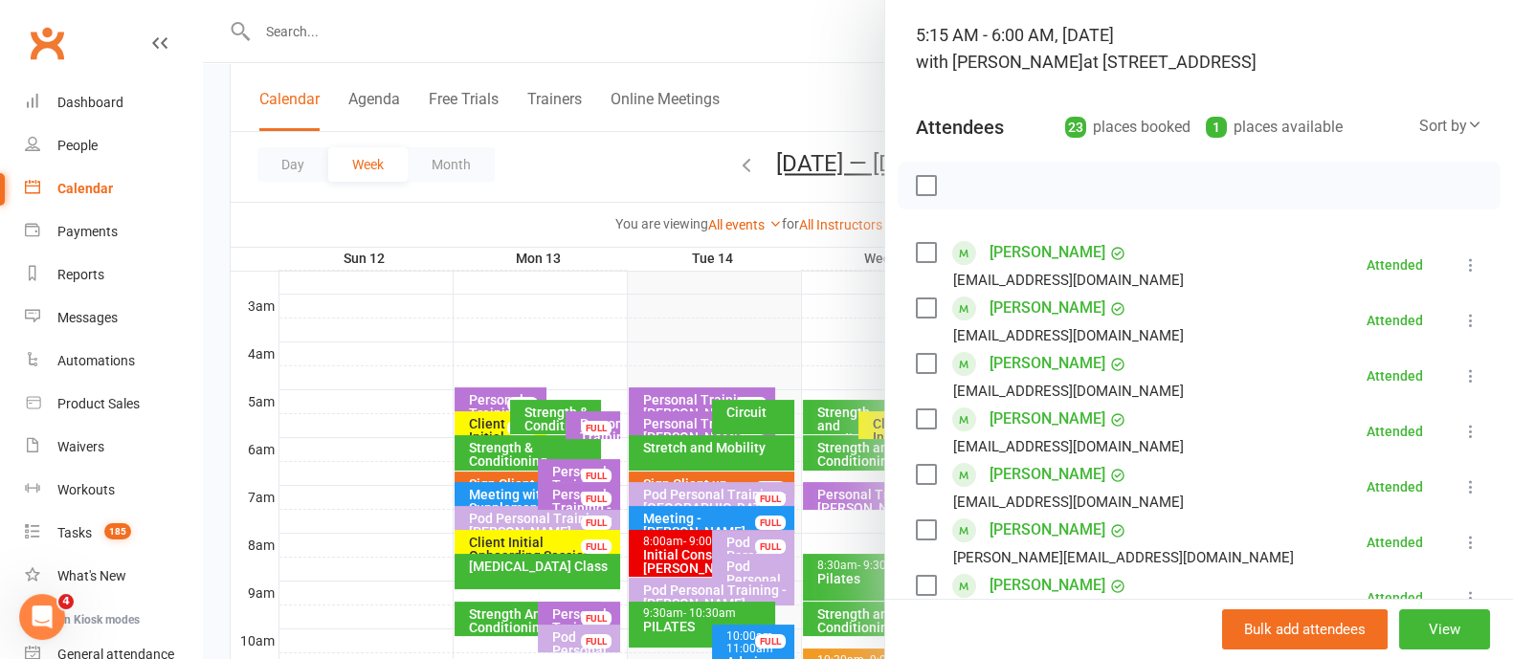
scroll to position [0, 0]
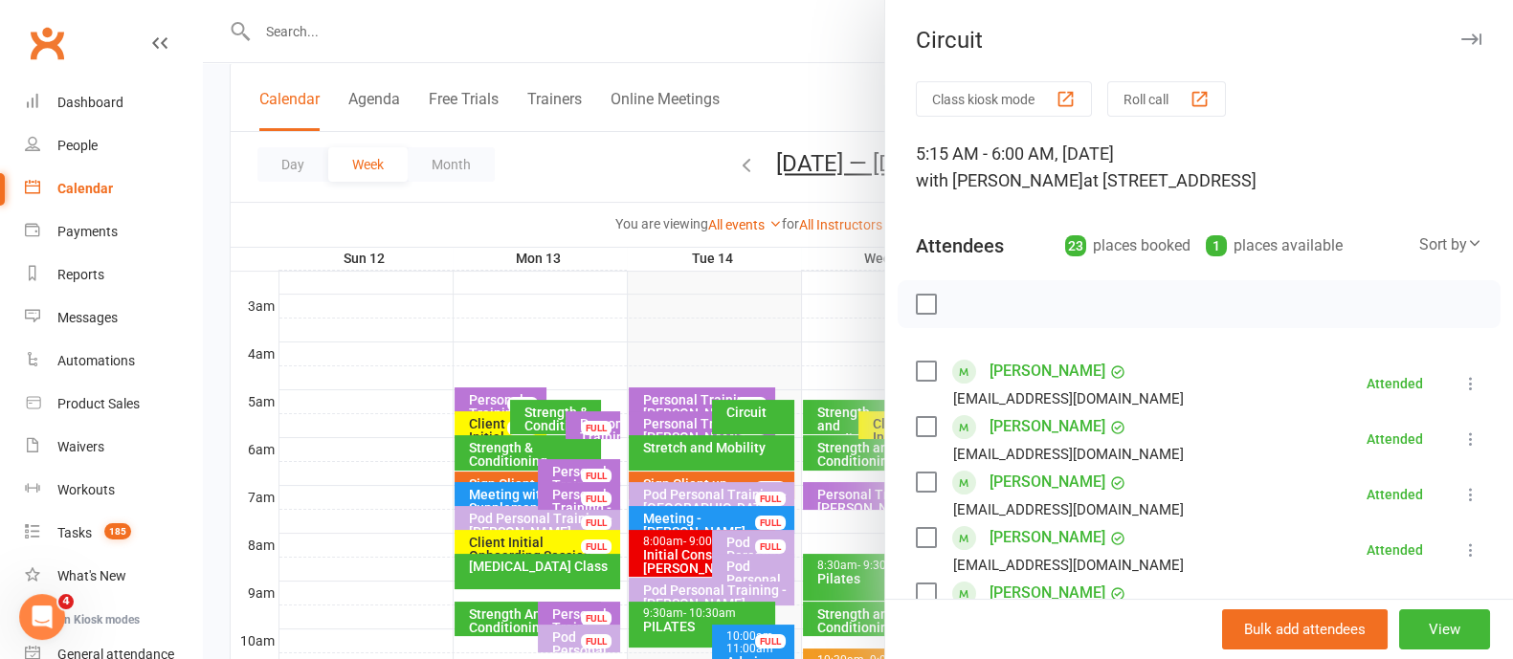
click at [1461, 36] on icon "button" at bounding box center [1471, 38] width 20 height 11
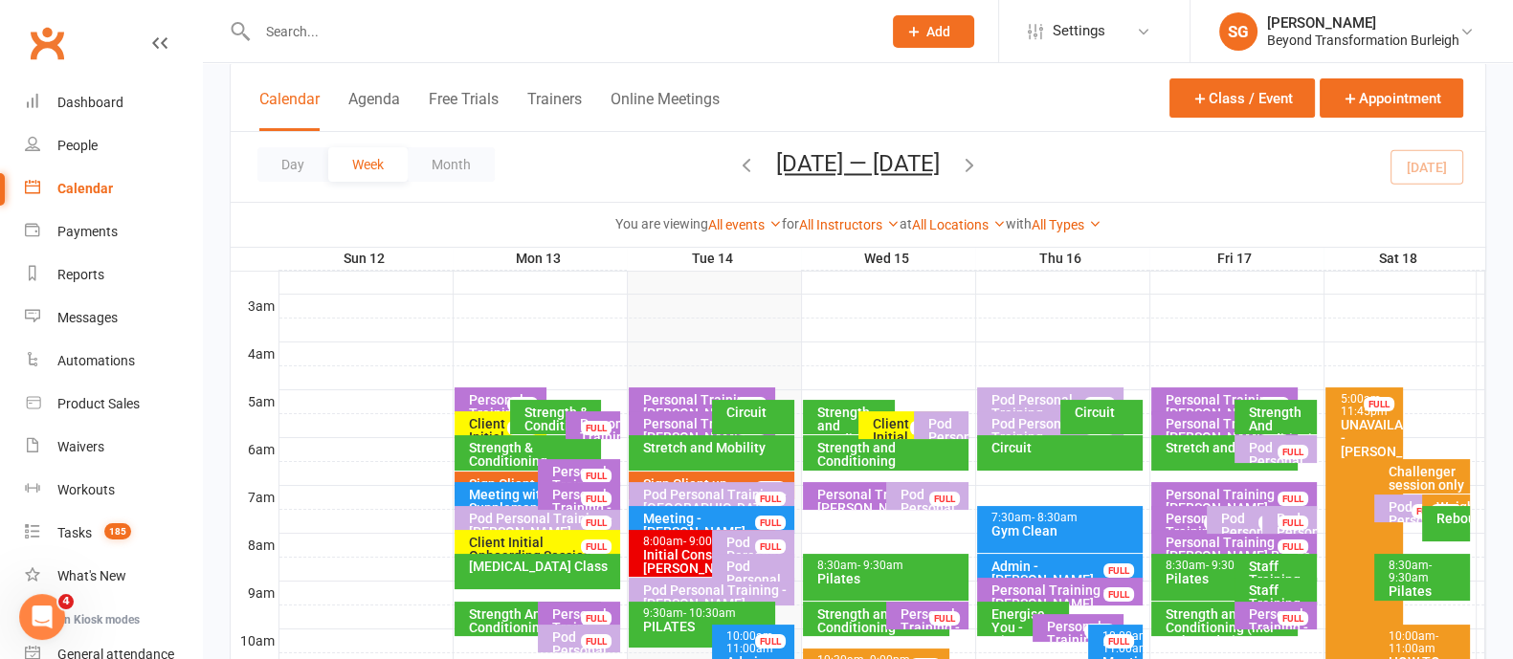
click at [746, 449] on div "Stretch and Mobility" at bounding box center [716, 447] width 148 height 13
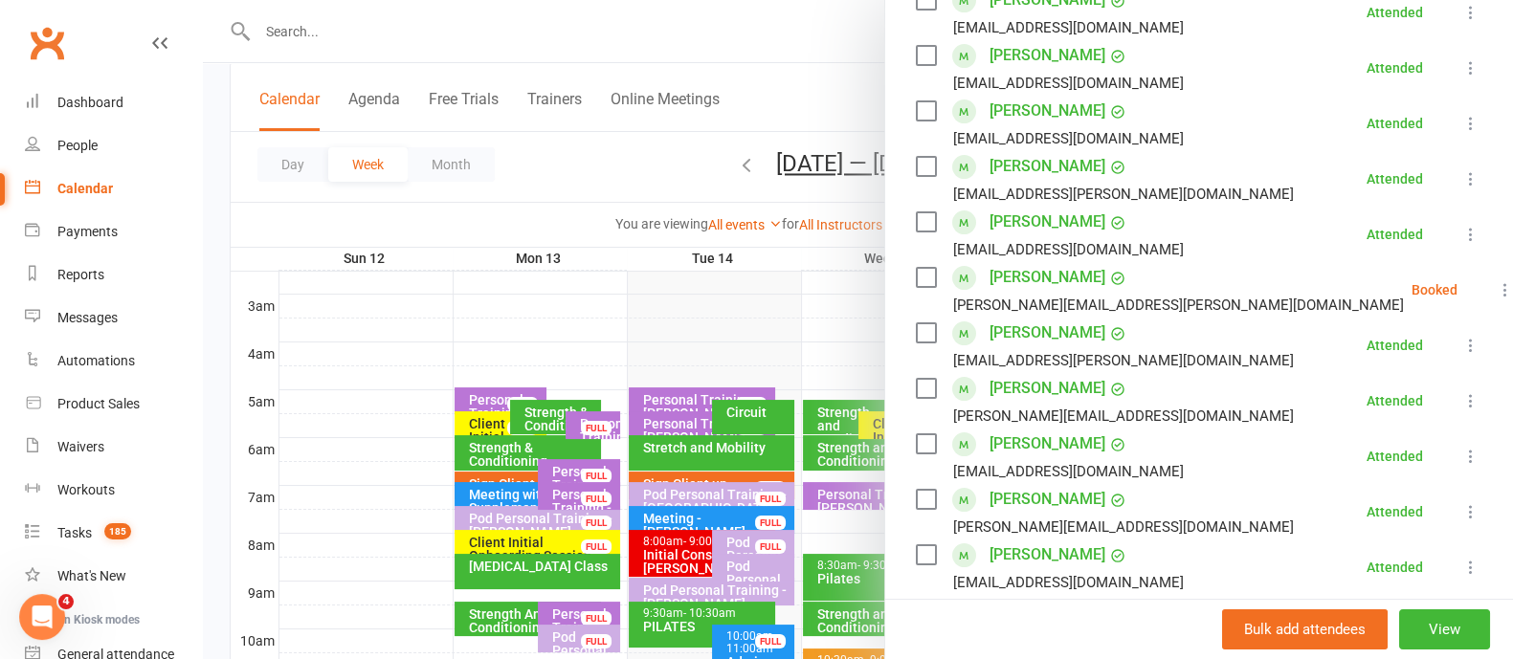
scroll to position [478, 0]
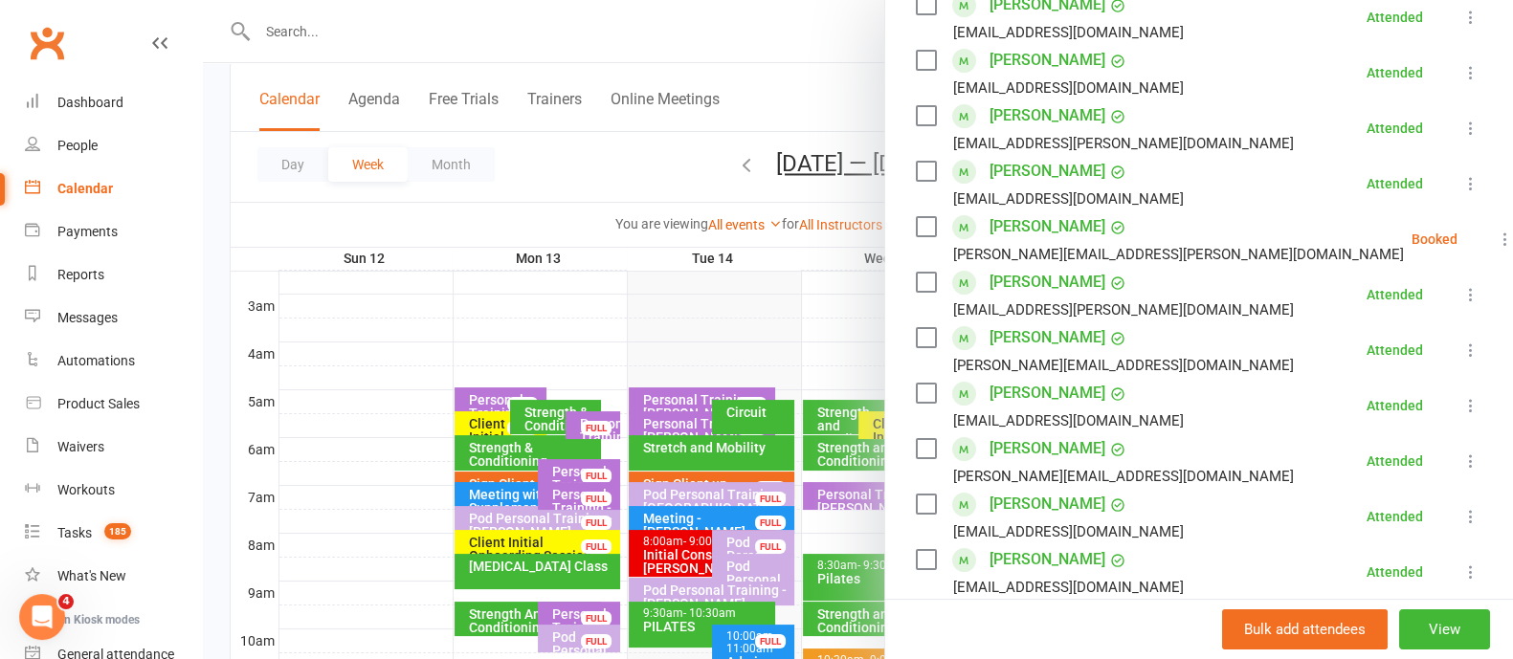
click at [1496, 233] on icon at bounding box center [1505, 239] width 19 height 19
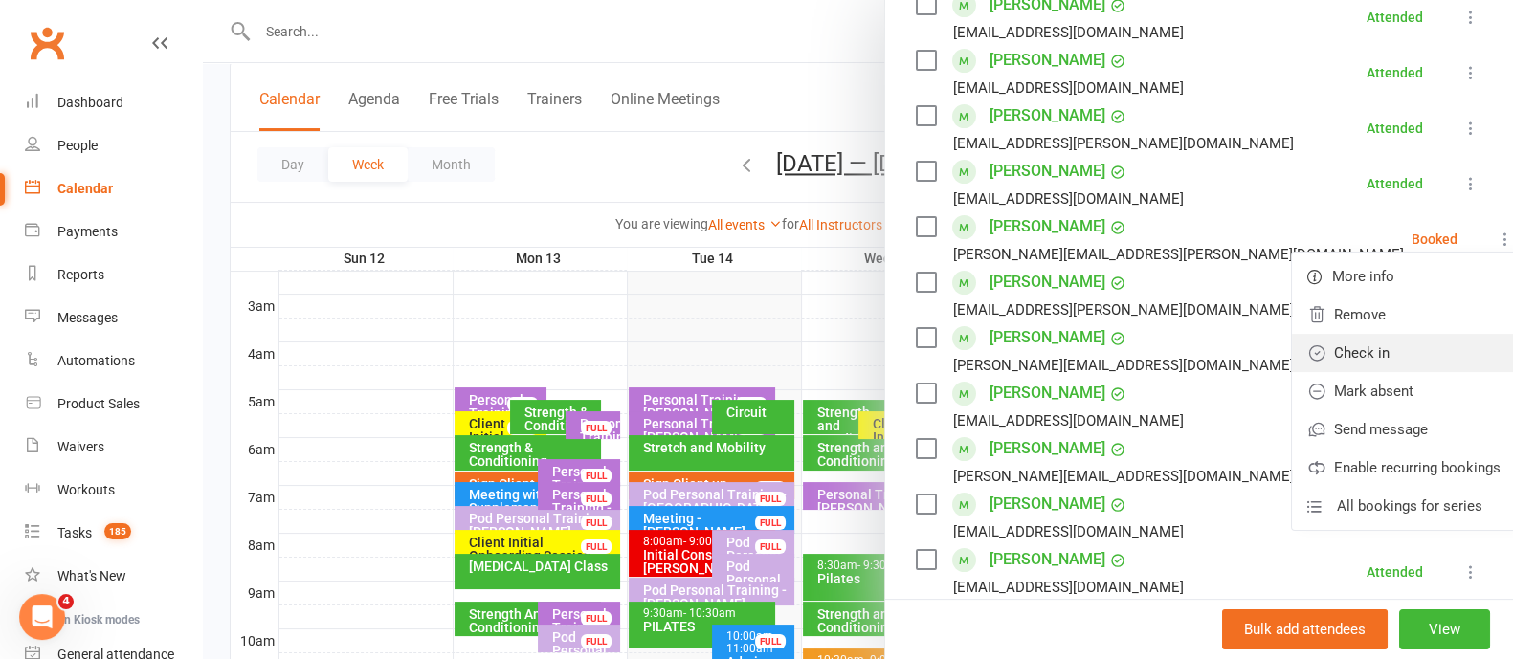
click at [1374, 343] on link "Check in" at bounding box center [1404, 353] width 224 height 38
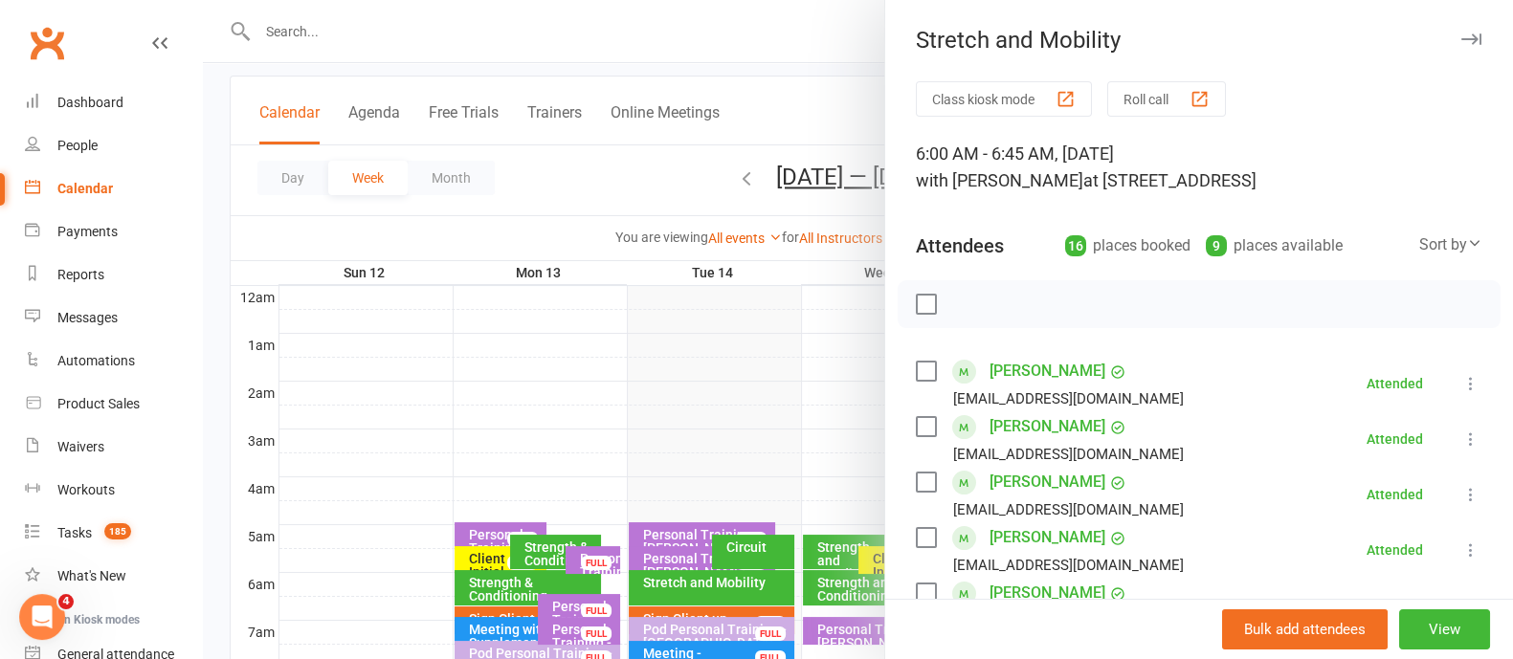
scroll to position [0, 0]
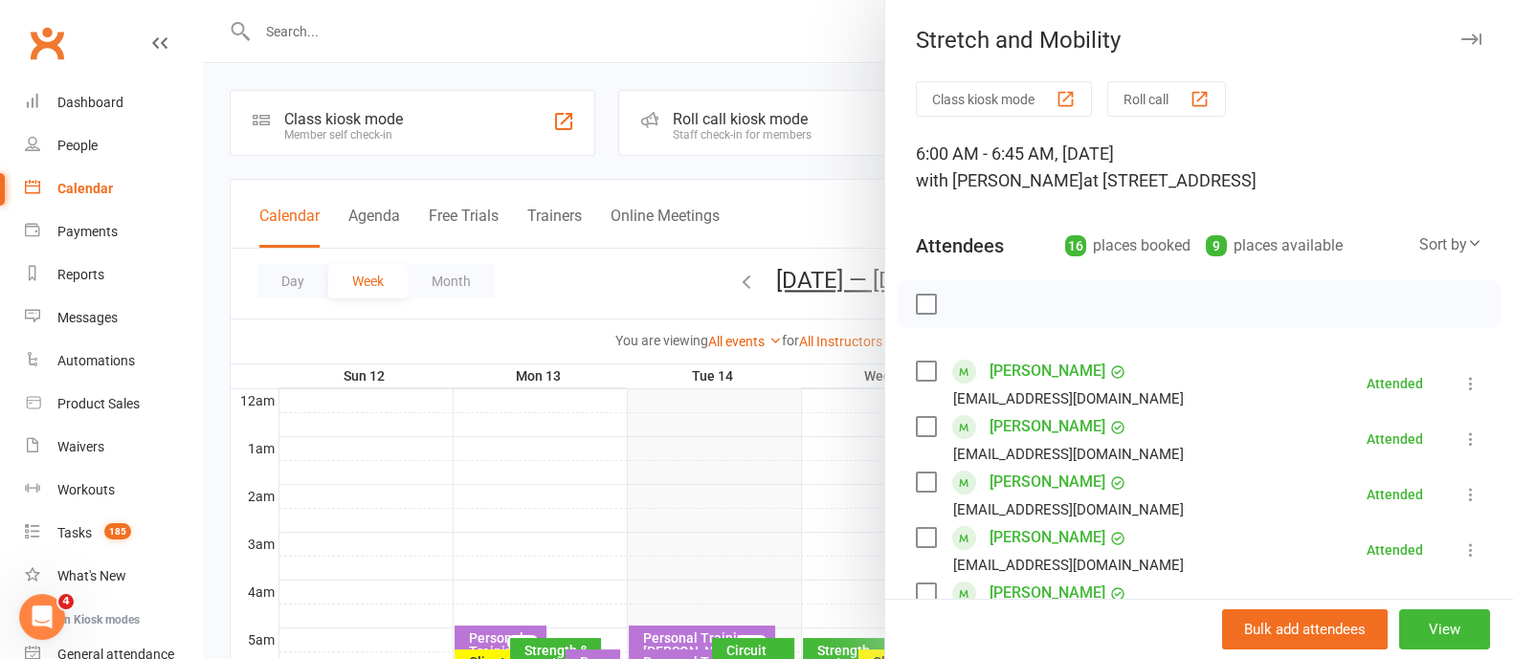
click at [1461, 34] on icon "button" at bounding box center [1471, 38] width 20 height 11
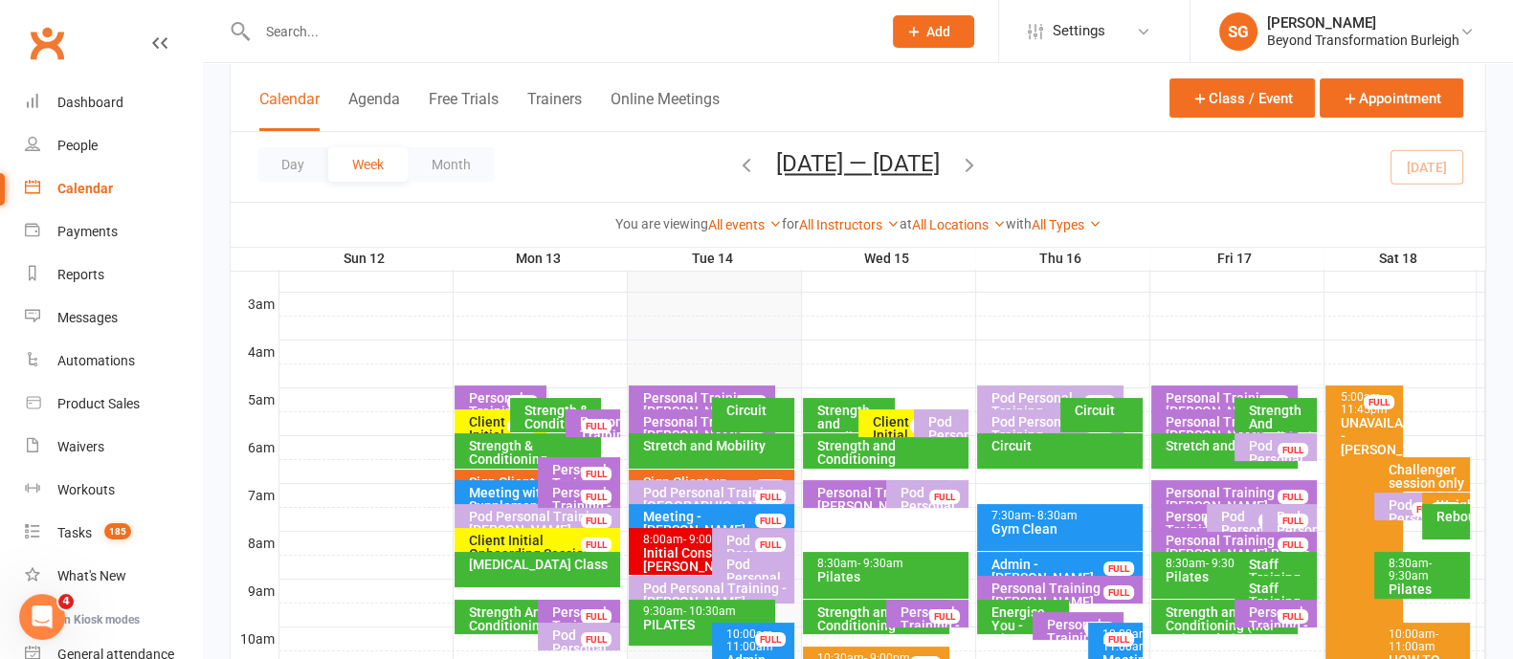
scroll to position [326, 0]
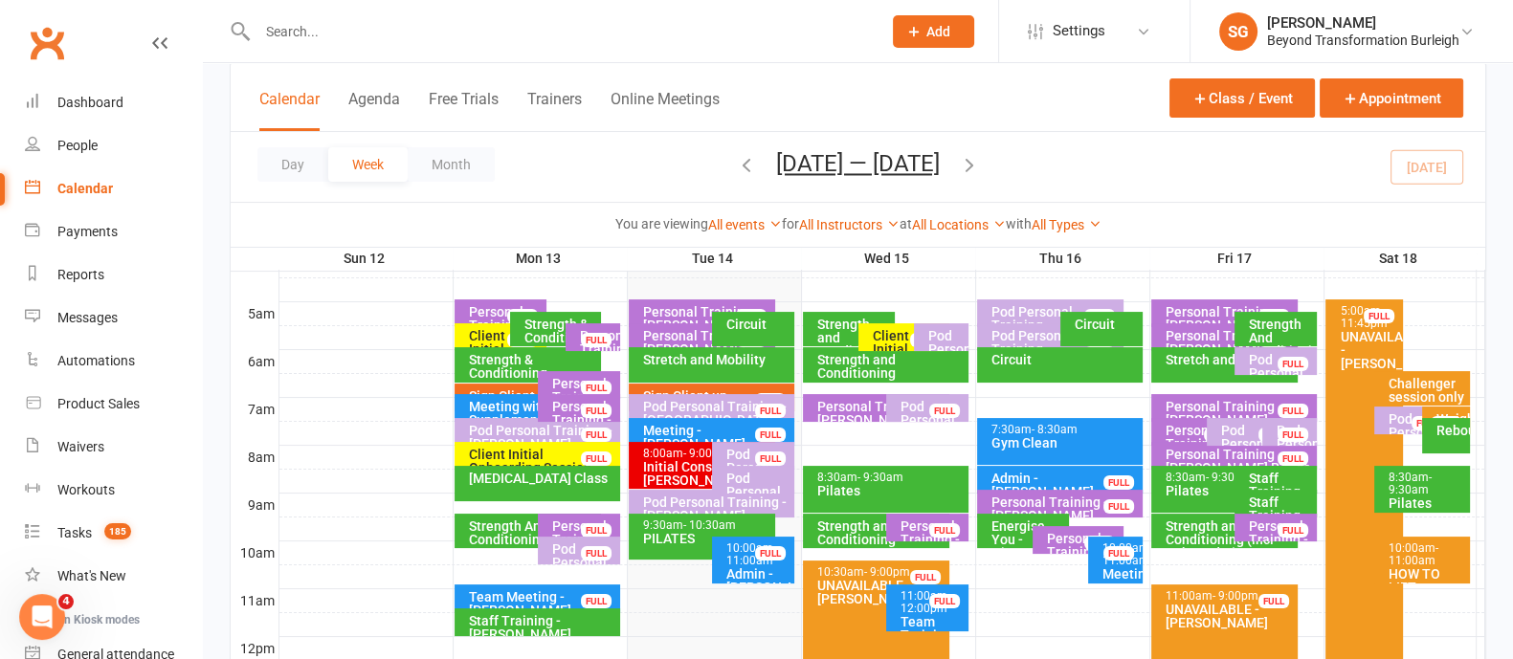
click at [684, 309] on div "Personal Training - [PERSON_NAME]" at bounding box center [706, 318] width 129 height 27
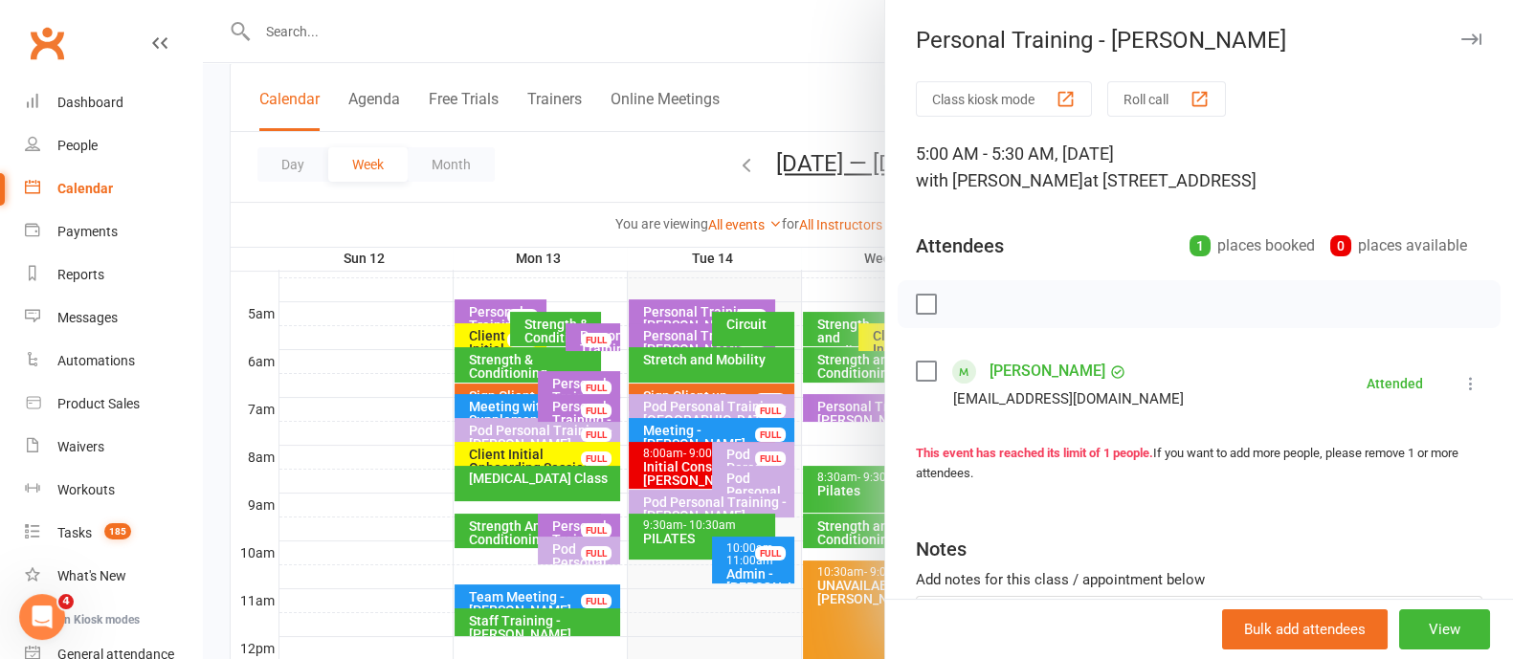
click at [1430, 26] on div "Personal Training - [PERSON_NAME] Class kiosk mode Roll call 5:00 AM - 5:30 AM,…" at bounding box center [1198, 329] width 629 height 659
click at [1461, 35] on icon "button" at bounding box center [1471, 38] width 20 height 11
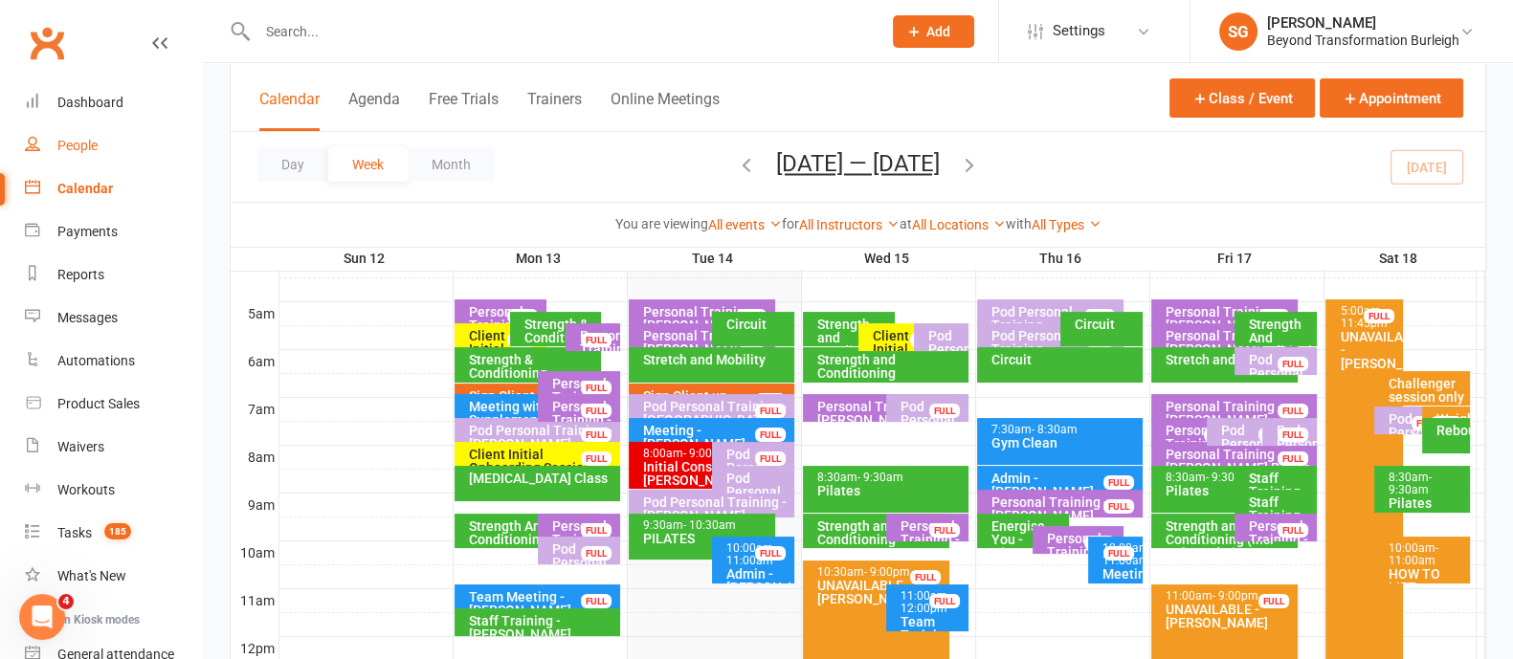
click at [106, 146] on link "People" at bounding box center [113, 145] width 177 height 43
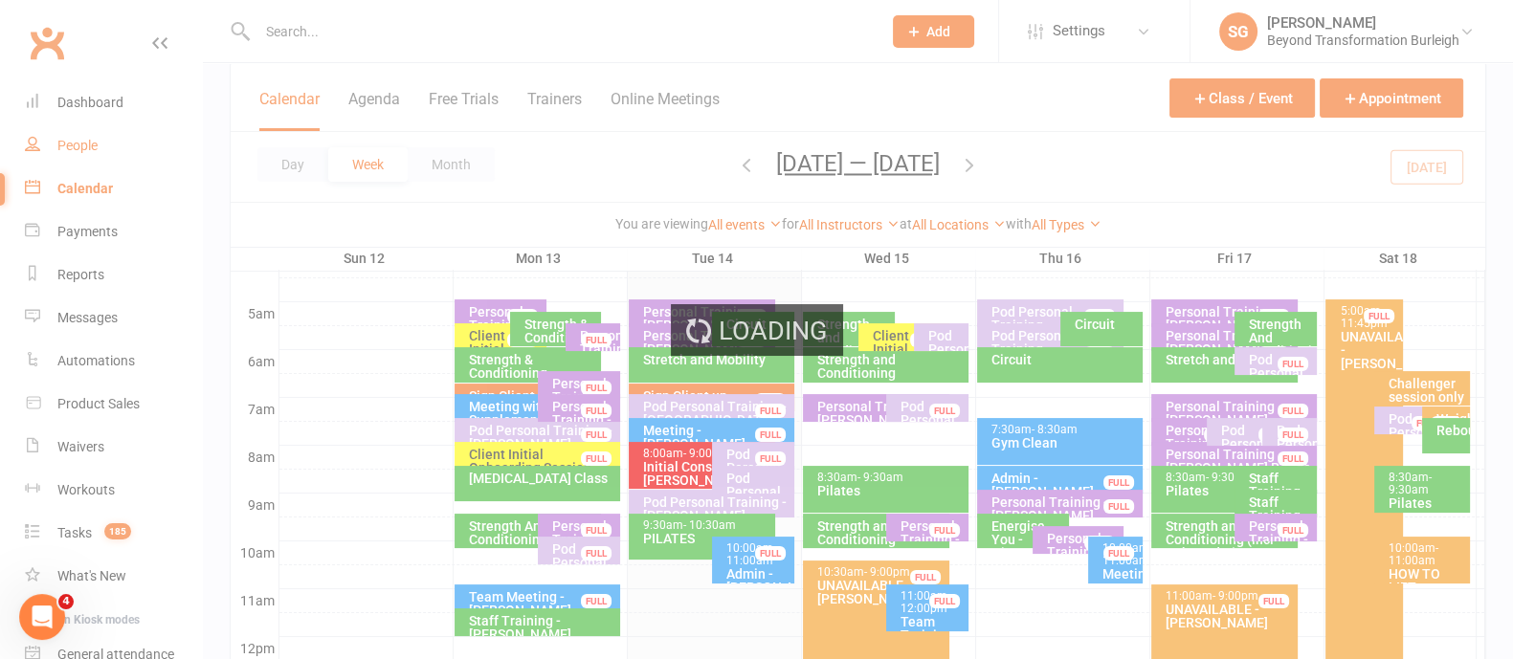
select select "100"
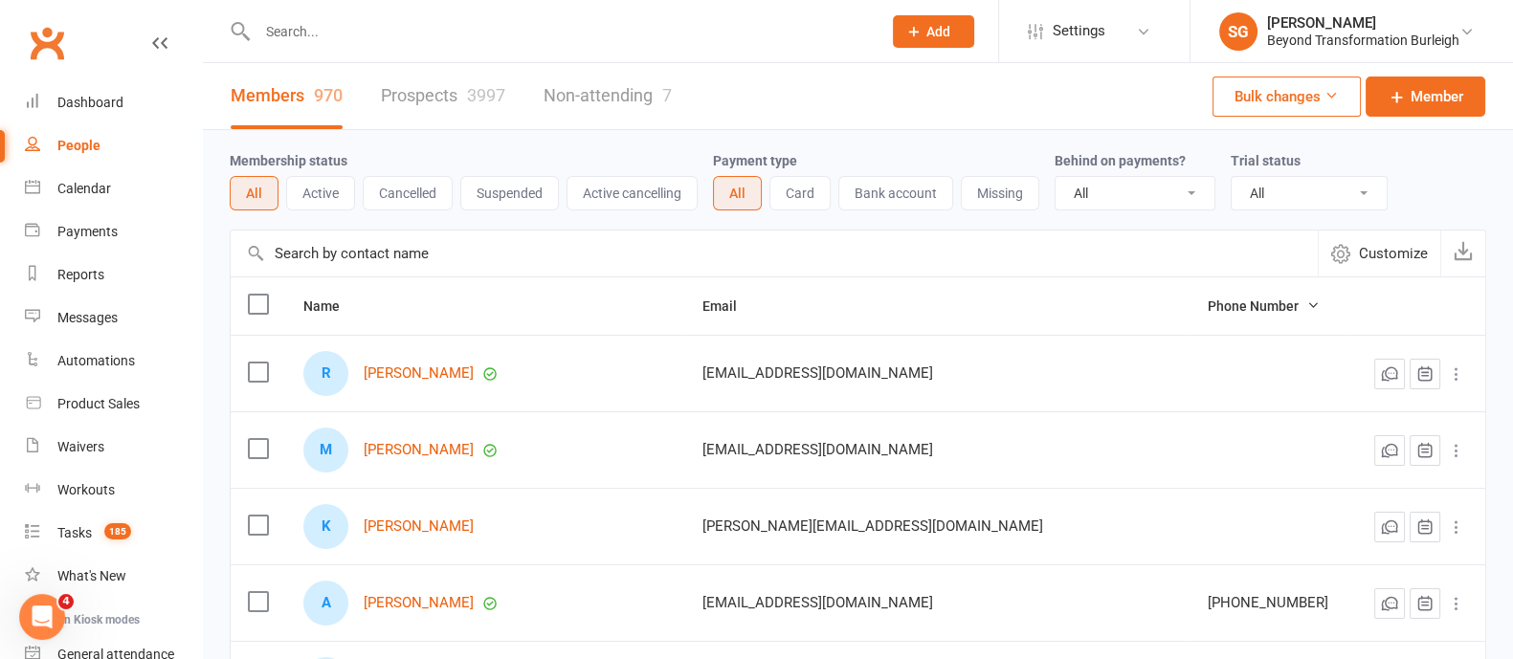
click at [421, 96] on link "Prospects 3997" at bounding box center [443, 96] width 124 height 66
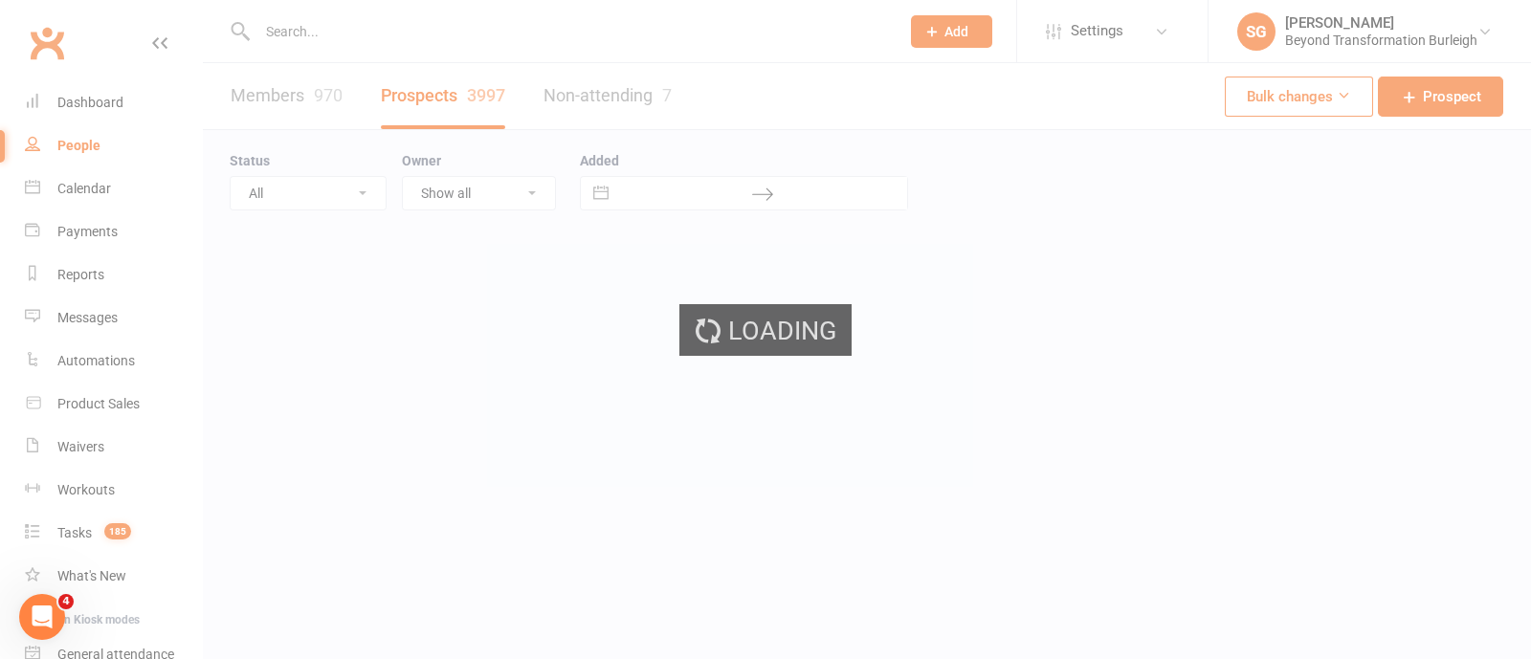
select select "100"
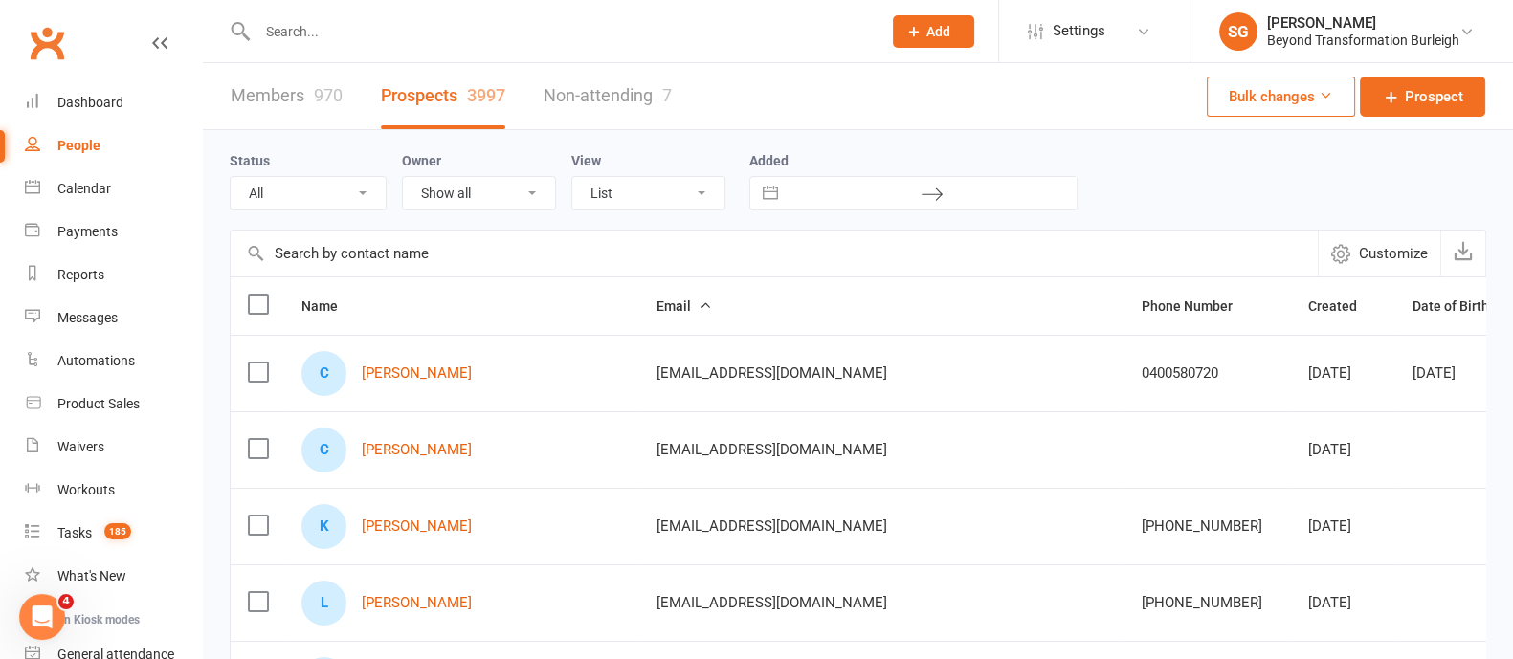
click at [1362, 256] on span "Customize" at bounding box center [1393, 253] width 69 height 23
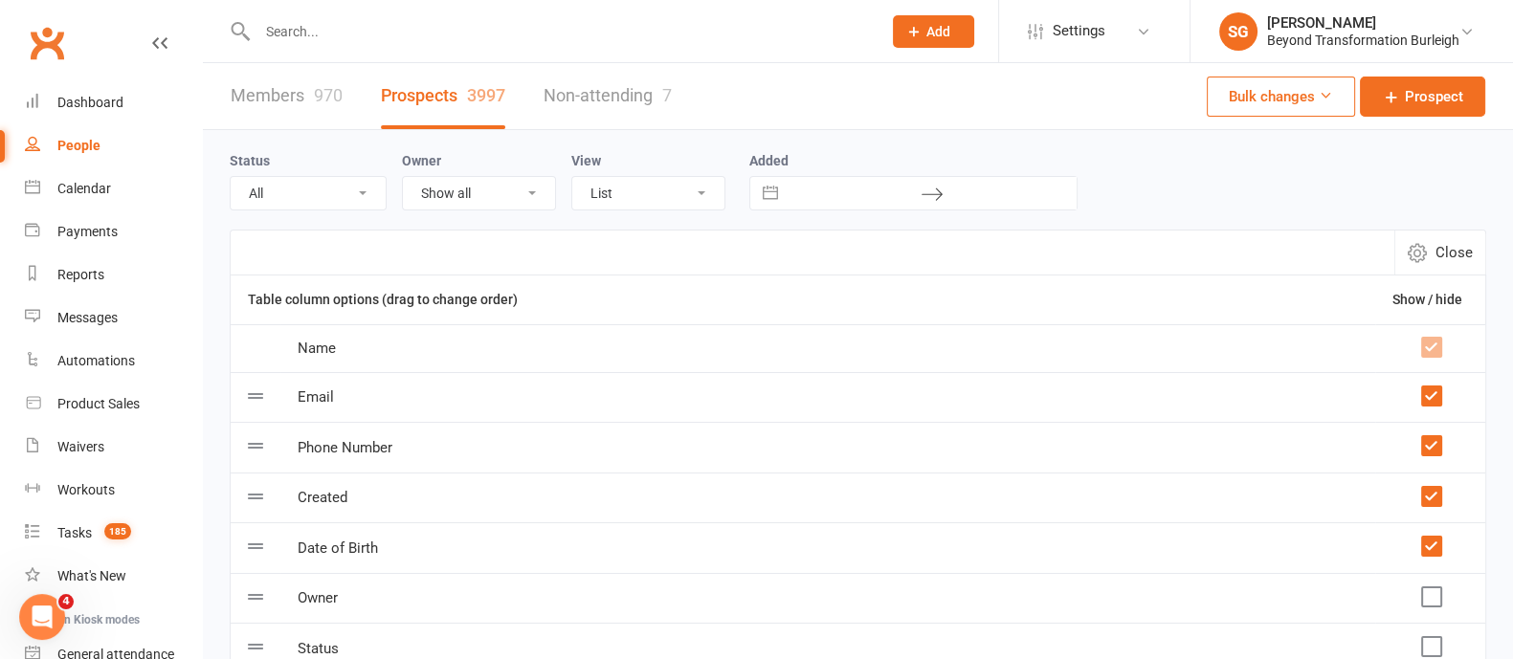
click at [1383, 217] on div "Status All (No status set) (Invalid status) Initial Contact Follow-up Call Foll…" at bounding box center [858, 180] width 1257 height 100
drag, startPoint x: 1312, startPoint y: 224, endPoint x: 1397, endPoint y: 251, distance: 89.3
click at [1352, 244] on div "Status All (No status set) (Invalid status) Initial Contact Follow-up Call Foll…" at bounding box center [858, 591] width 1310 height 923
click at [1432, 253] on button "Close" at bounding box center [1439, 253] width 91 height 44
select select "100"
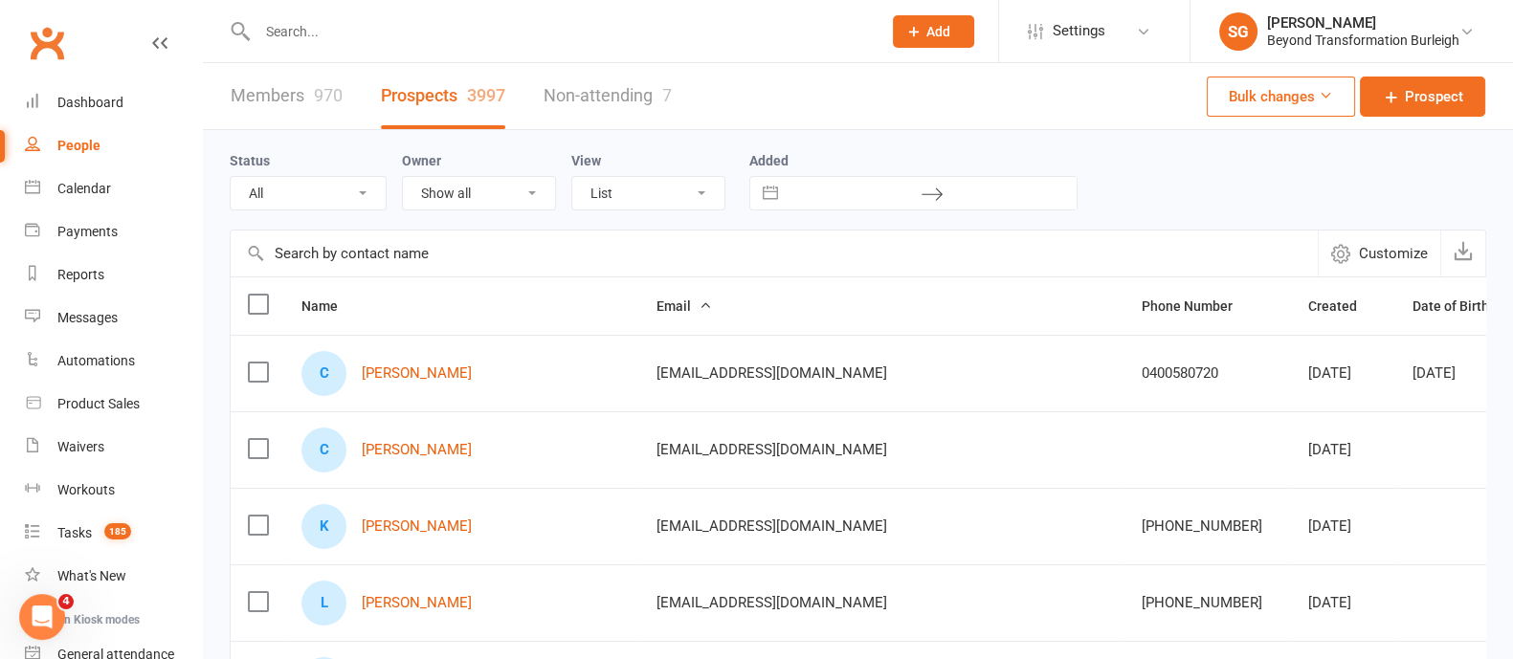
click at [767, 193] on button "Interact with the calendar and add the check-in date for your trip." at bounding box center [770, 193] width 34 height 33
select select "8"
select select "2025"
select select "9"
select select "2025"
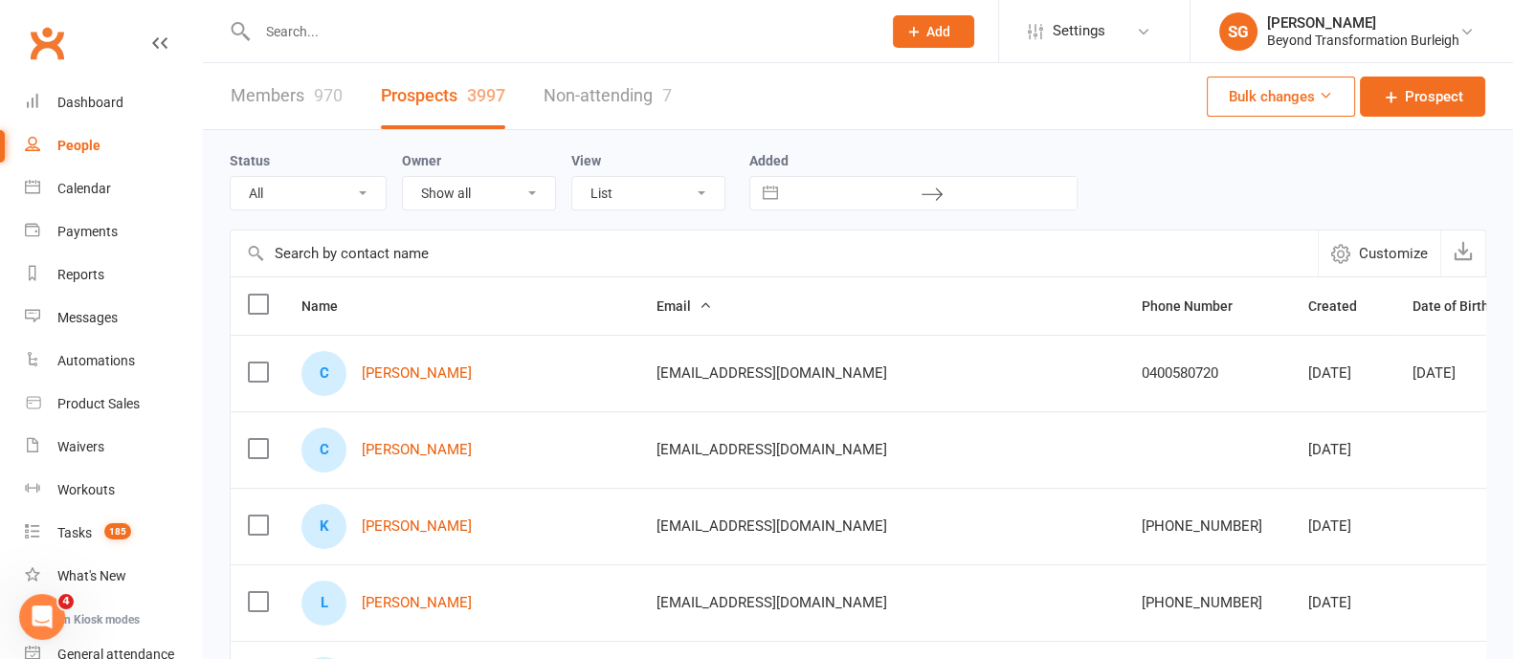
select select "10"
select select "2025"
select select "11"
select select "2025"
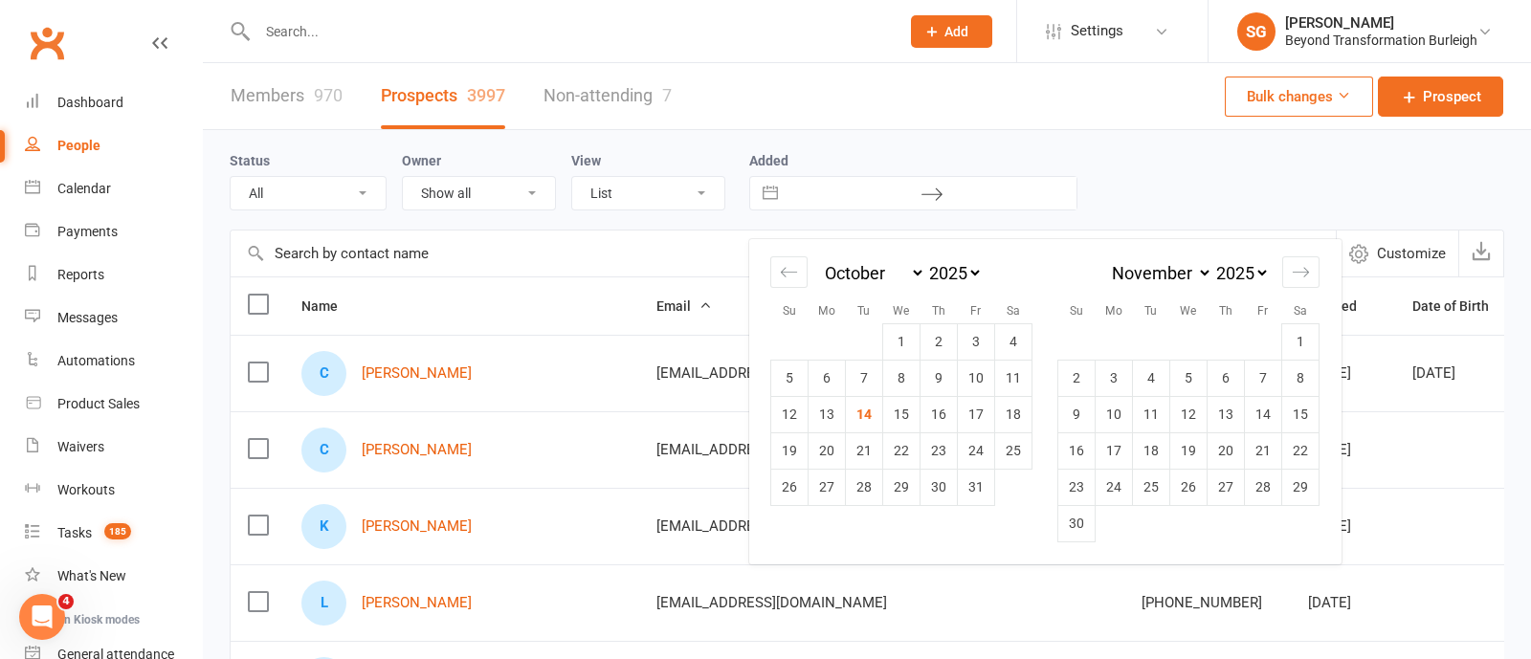
click at [768, 193] on button "Interact with the calendar and add the check-in date for your trip." at bounding box center [770, 193] width 34 height 33
click at [359, 189] on select "All (No status set) (Invalid status) Initial Contact Follow-up Call Follow-up E…" at bounding box center [308, 193] width 155 height 33
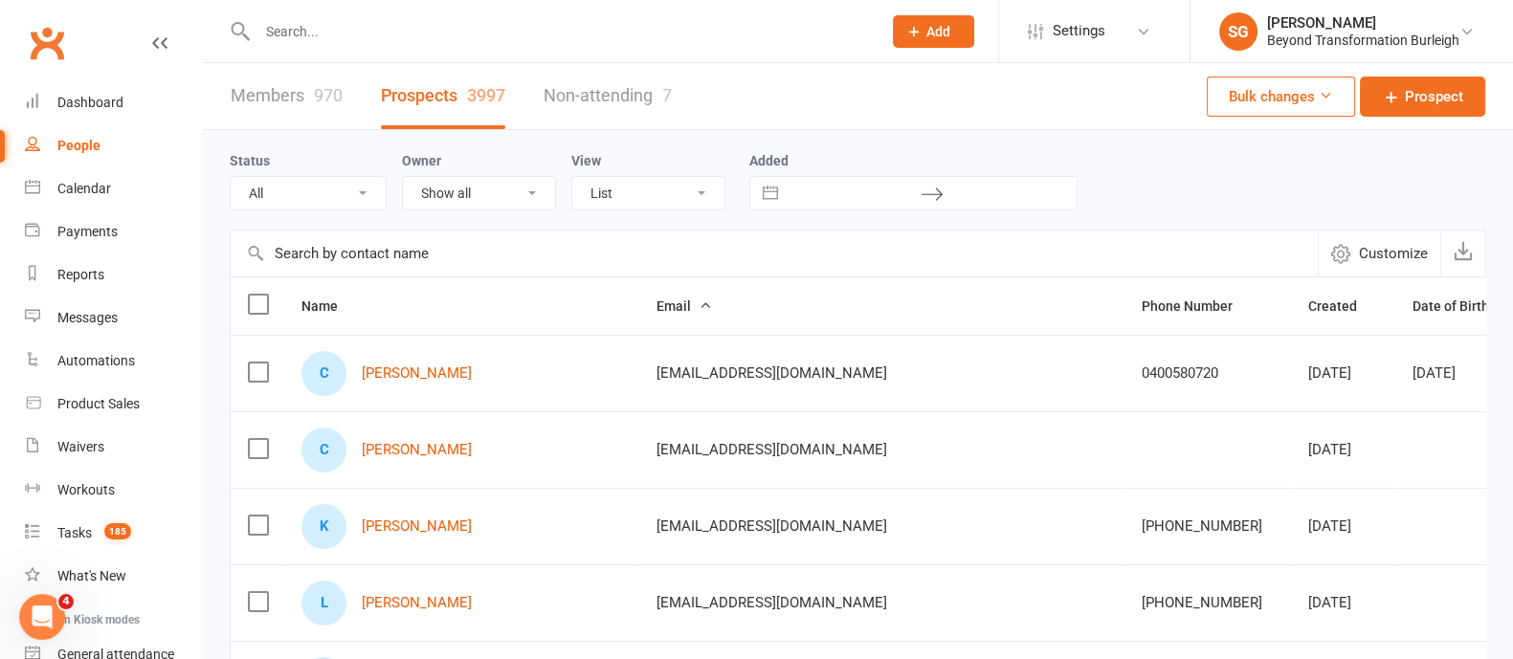
click at [359, 189] on select "All (No status set) (Invalid status) Initial Contact Follow-up Call Follow-up E…" at bounding box center [308, 193] width 155 height 33
click at [436, 193] on select "Show all [PERSON_NAME] [PERSON_NAME] Accounts Beyond [PERSON_NAME] [PERSON_NAME…" at bounding box center [479, 193] width 152 height 33
drag, startPoint x: 436, startPoint y: 193, endPoint x: 456, endPoint y: 198, distance: 20.7
click at [436, 193] on select "Show all [PERSON_NAME] [PERSON_NAME] Accounts Beyond [PERSON_NAME] [PERSON_NAME…" at bounding box center [479, 193] width 152 height 33
click at [625, 194] on select "List Kanban" at bounding box center [648, 193] width 152 height 33
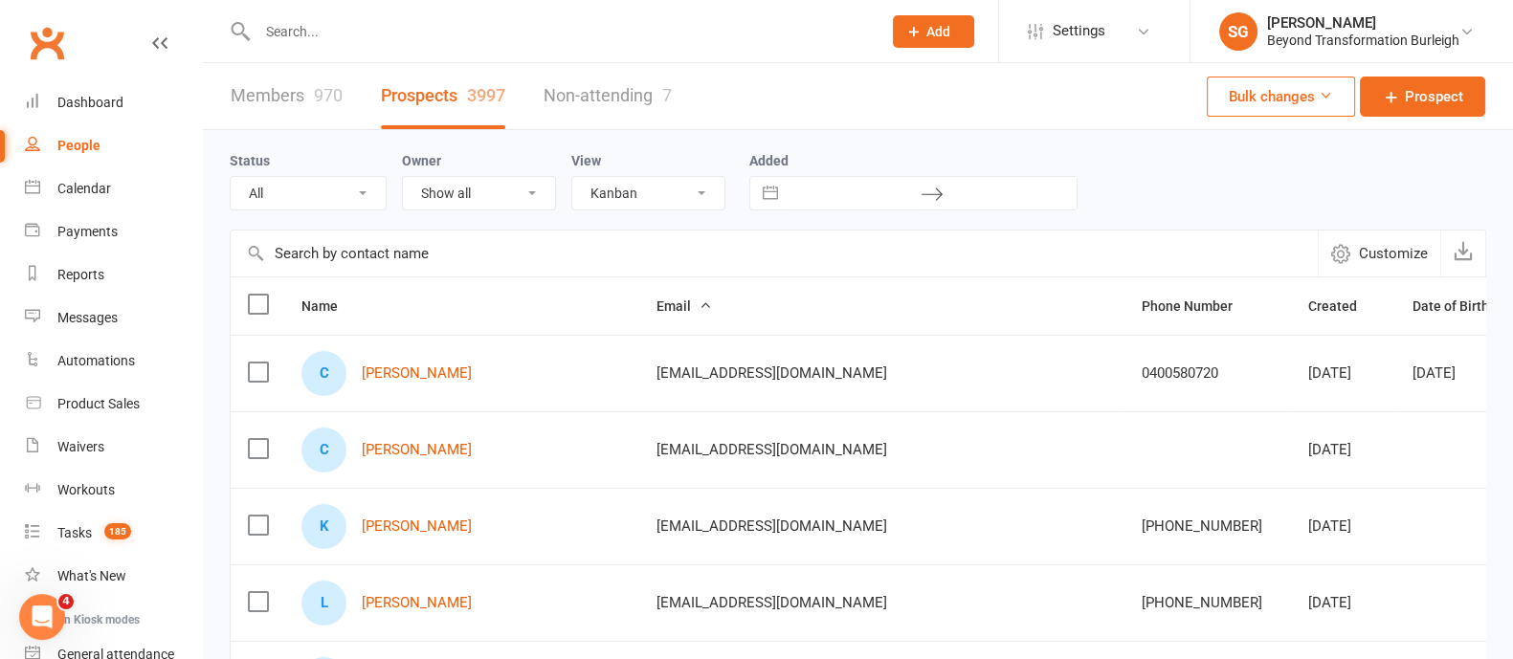
click at [572, 177] on select "List Kanban" at bounding box center [648, 193] width 152 height 33
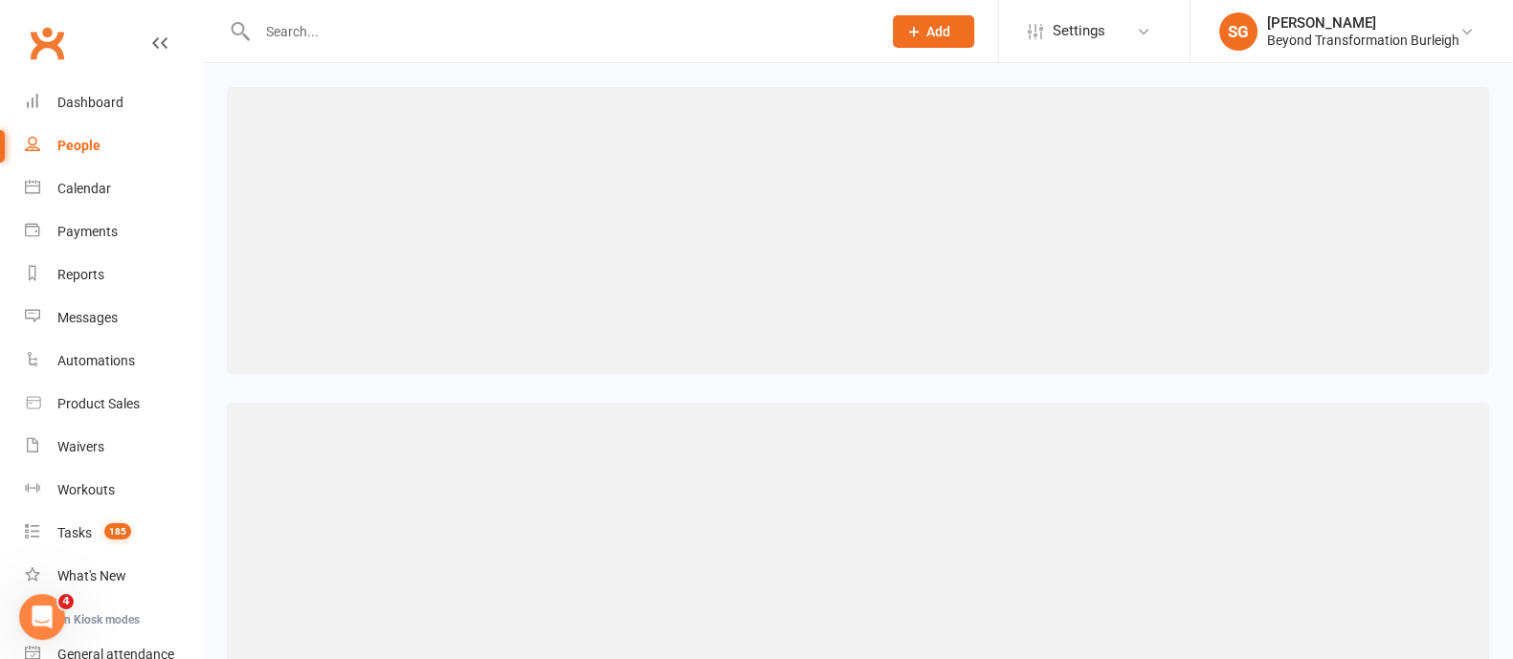
select select "kanban"
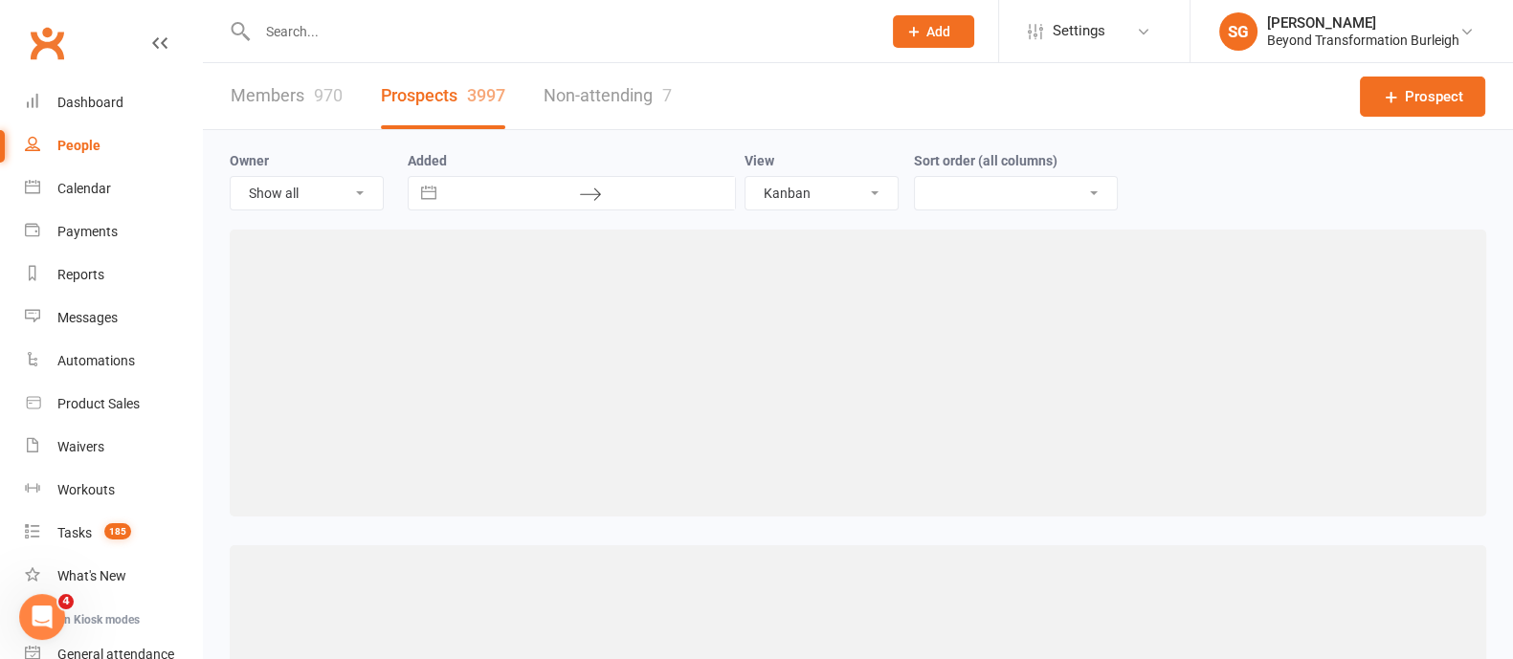
select select "created_at-desc"
